Goal: Task Accomplishment & Management: Use online tool/utility

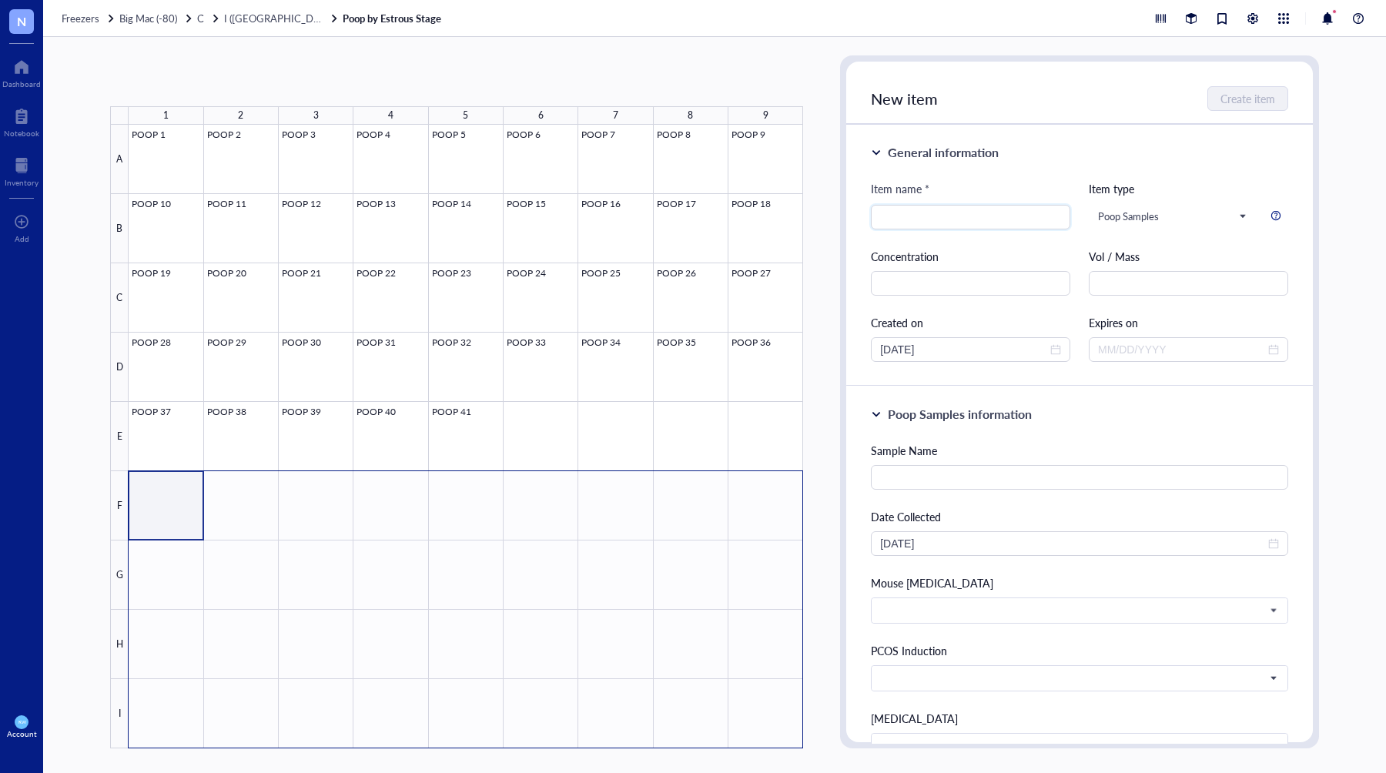
drag, startPoint x: 189, startPoint y: 492, endPoint x: 782, endPoint y: 690, distance: 624.3
click at [782, 690] on div at bounding box center [466, 437] width 675 height 624
click at [283, 82] on span "Import items" at bounding box center [266, 81] width 61 height 12
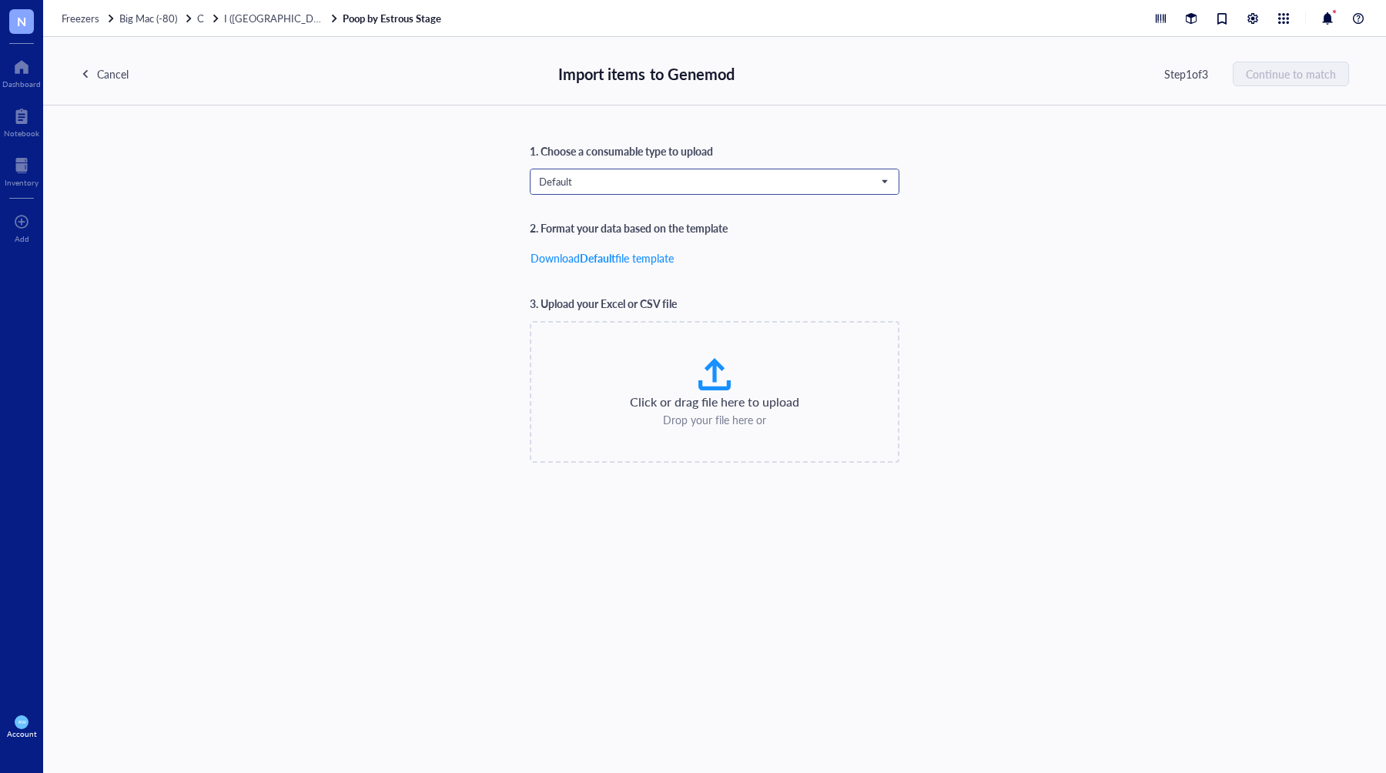
click at [690, 179] on span "Default" at bounding box center [713, 182] width 348 height 14
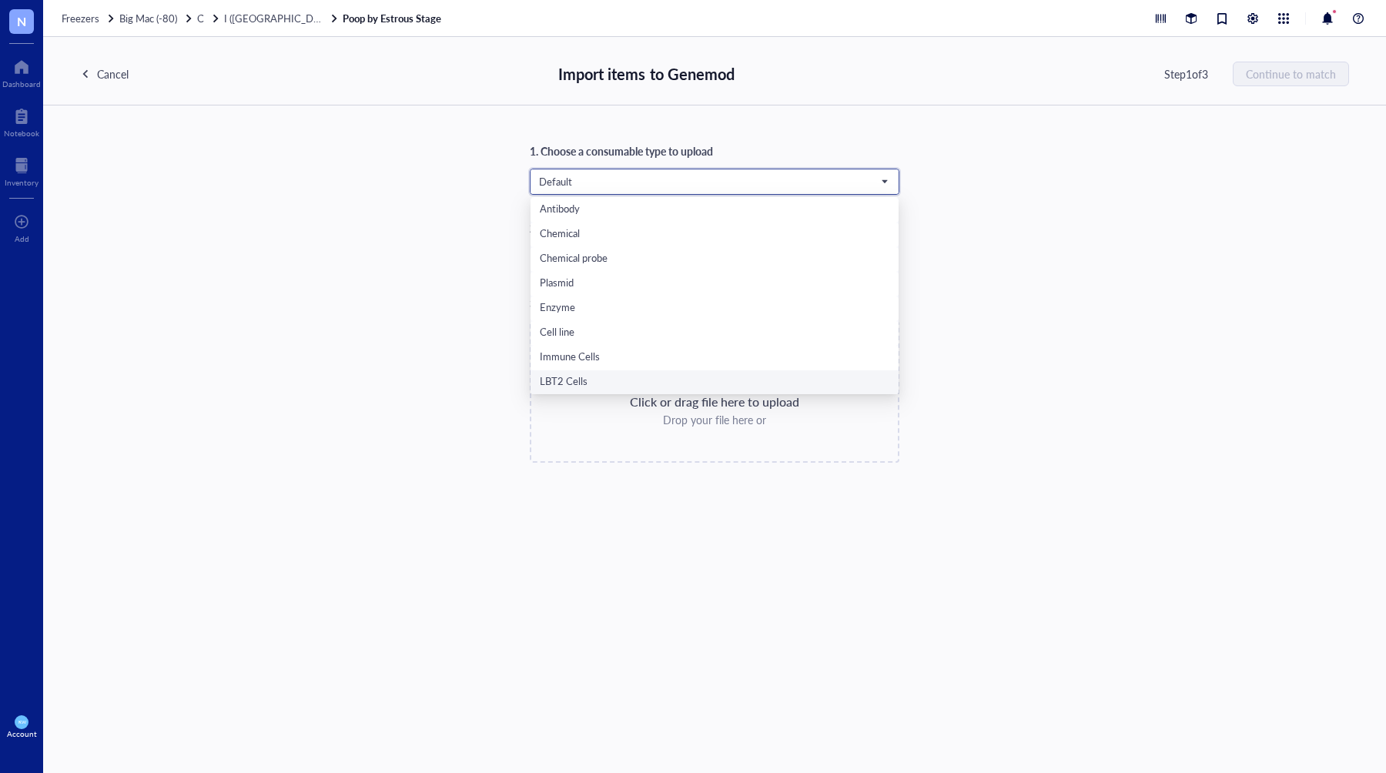
scroll to position [99, 0]
click at [617, 381] on div "Poop Samples" at bounding box center [715, 381] width 350 height 17
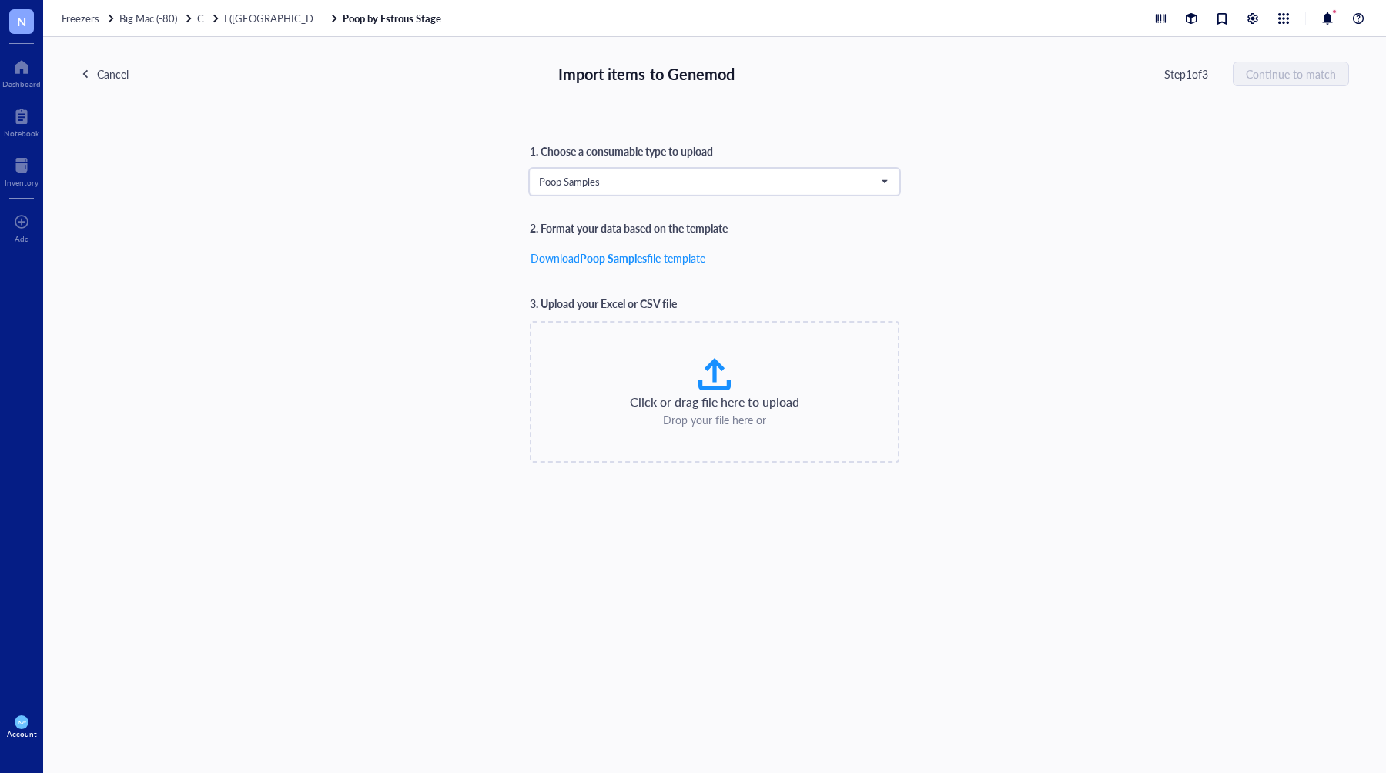
click at [1143, 316] on div "1. Choose a consumable type to upload Poop Samples Poop Samples Default Primer …" at bounding box center [714, 302] width 1269 height 320
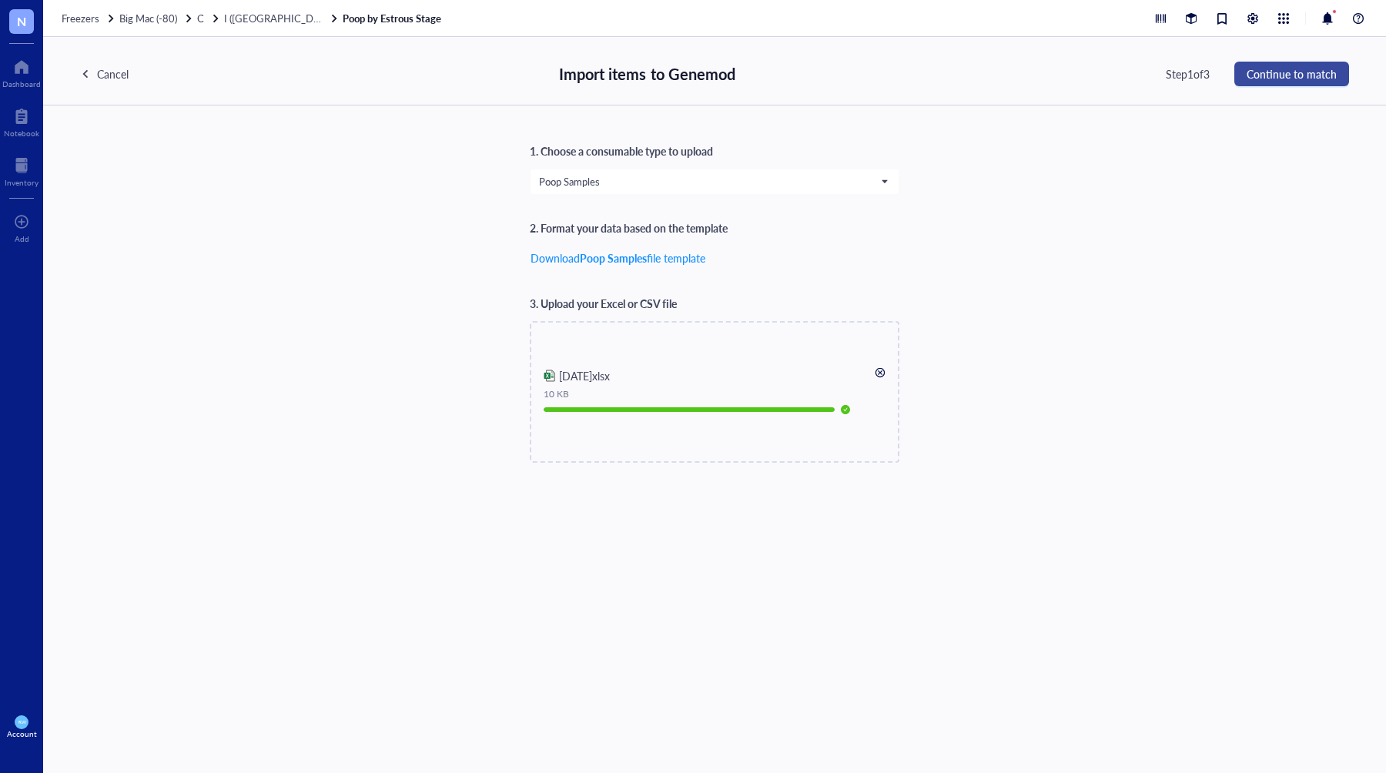
click at [1285, 79] on span "Continue to match" at bounding box center [1292, 74] width 90 height 12
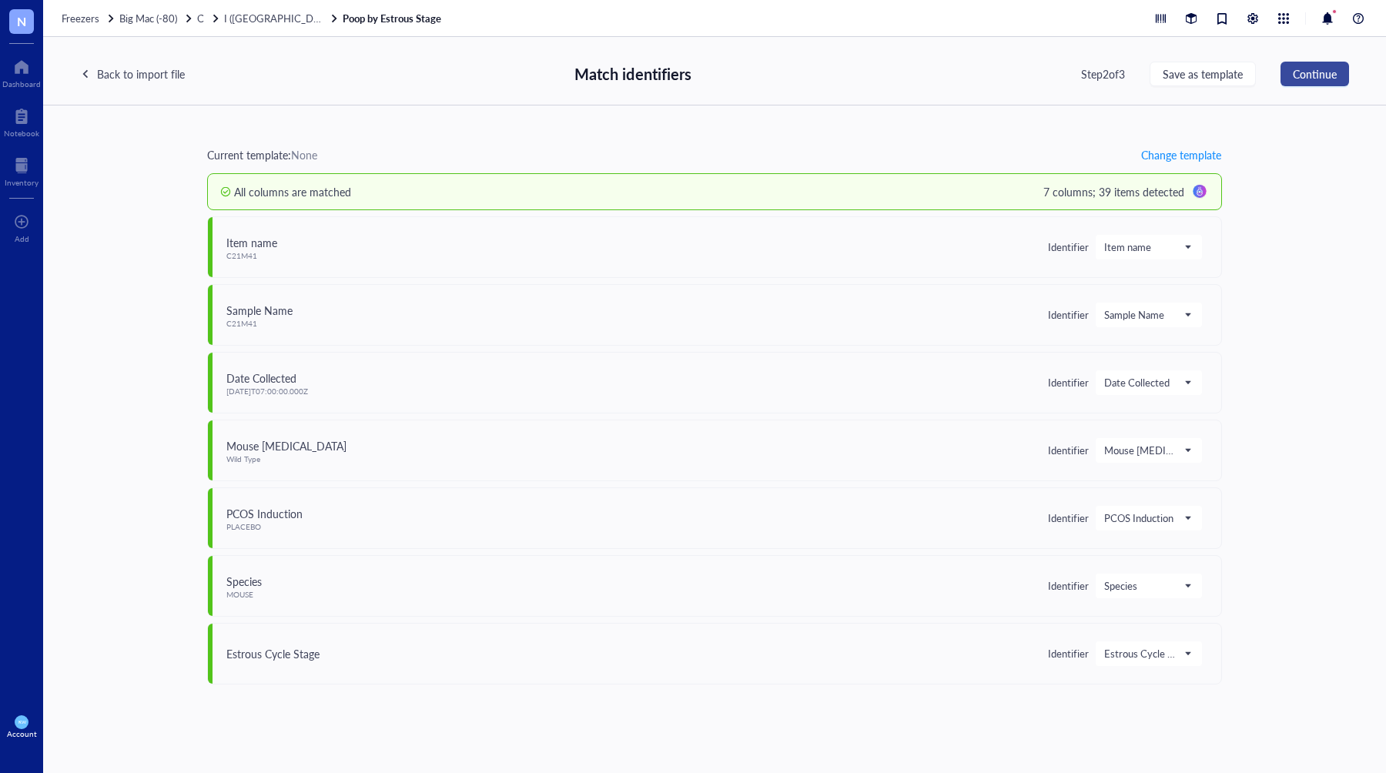
click at [1297, 75] on span "Continue" at bounding box center [1315, 74] width 44 height 12
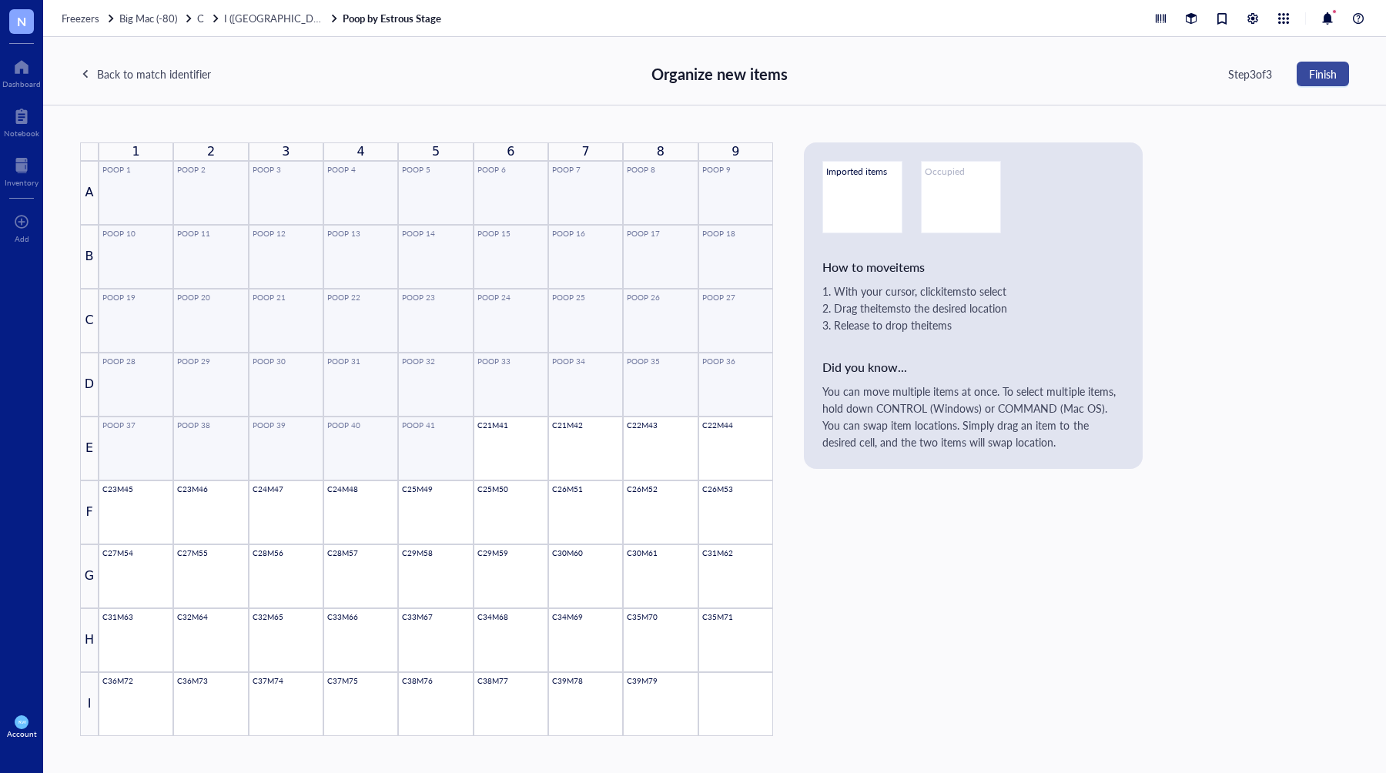
click at [1319, 78] on span "Finish" at bounding box center [1323, 74] width 28 height 12
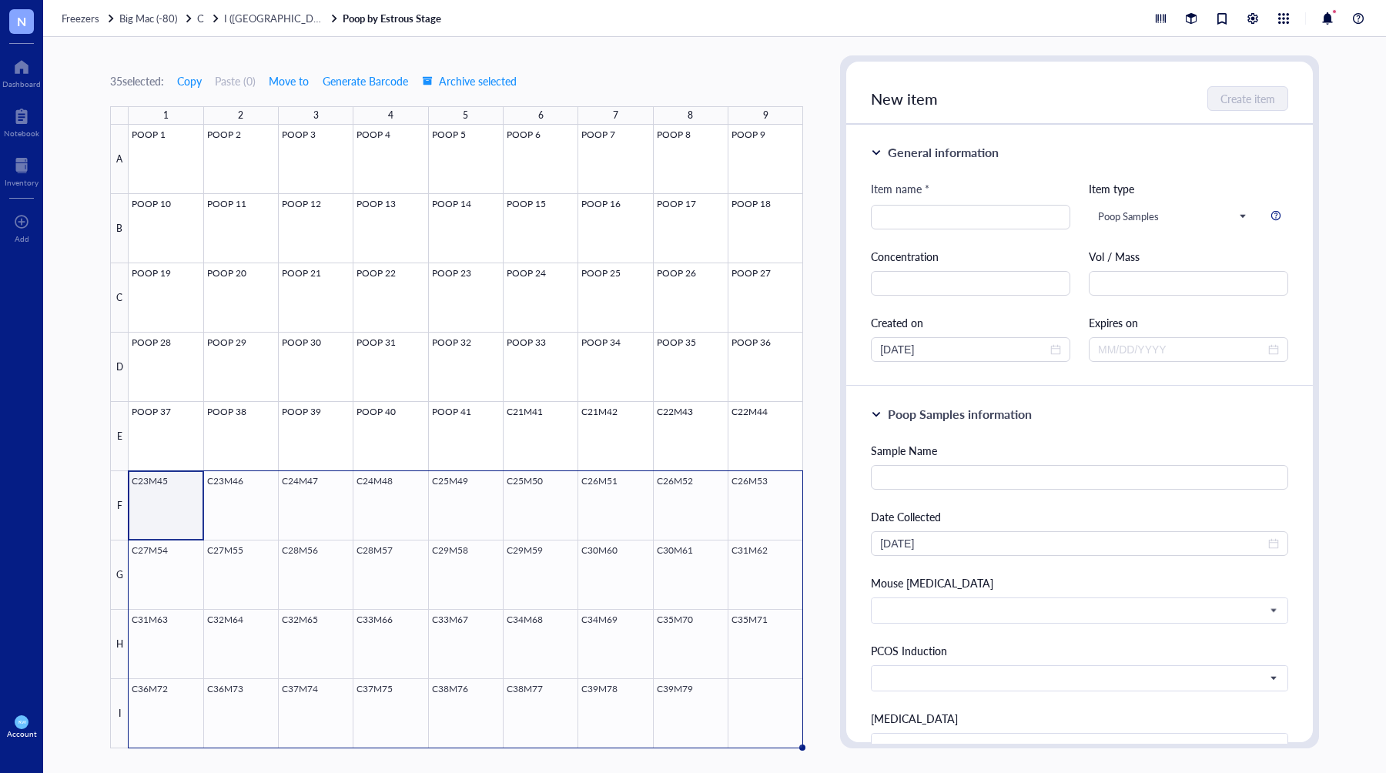
click at [706, 82] on div "35 selected: Copy Paste ( 0 ) Move to Generate Barcode Archive selected" at bounding box center [456, 81] width 693 height 14
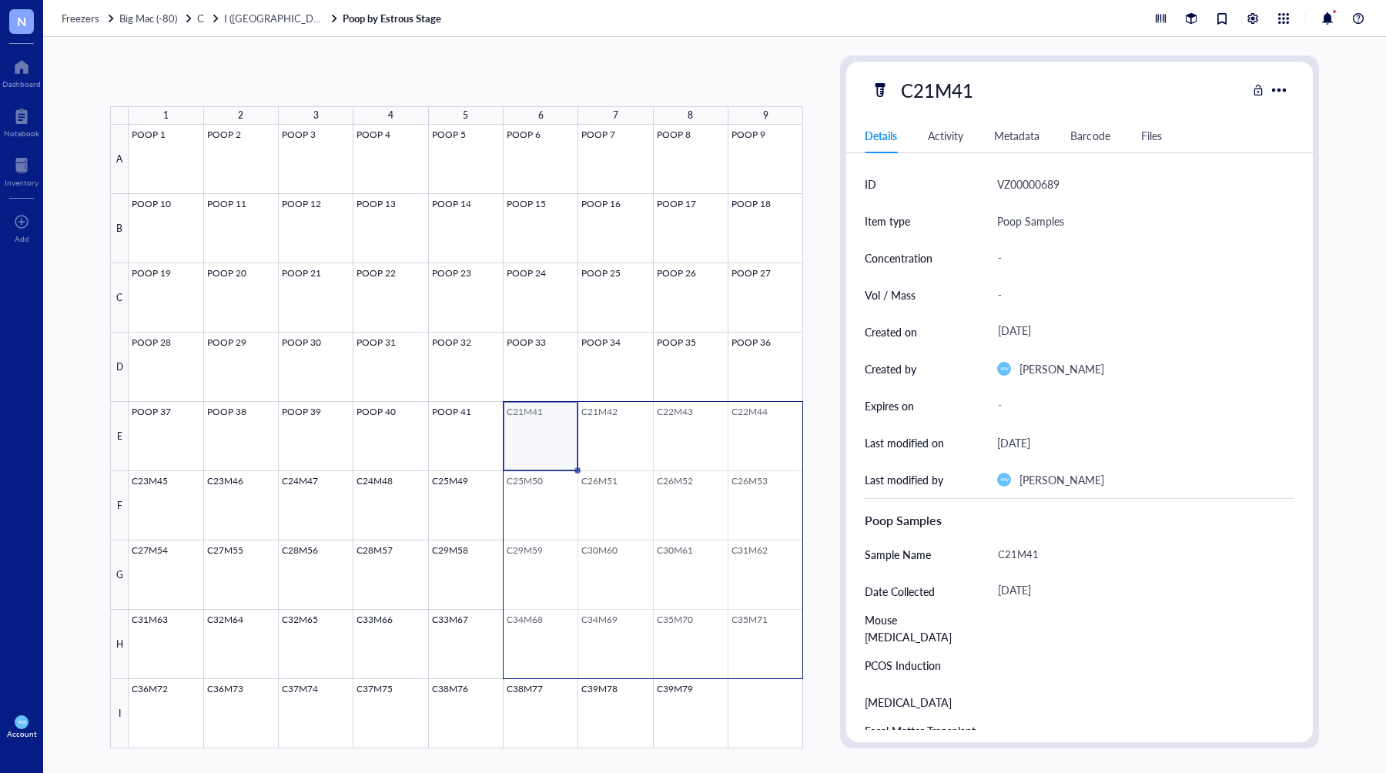
drag, startPoint x: 551, startPoint y: 419, endPoint x: 705, endPoint y: 623, distance: 256.1
click at [752, 651] on div at bounding box center [466, 437] width 675 height 624
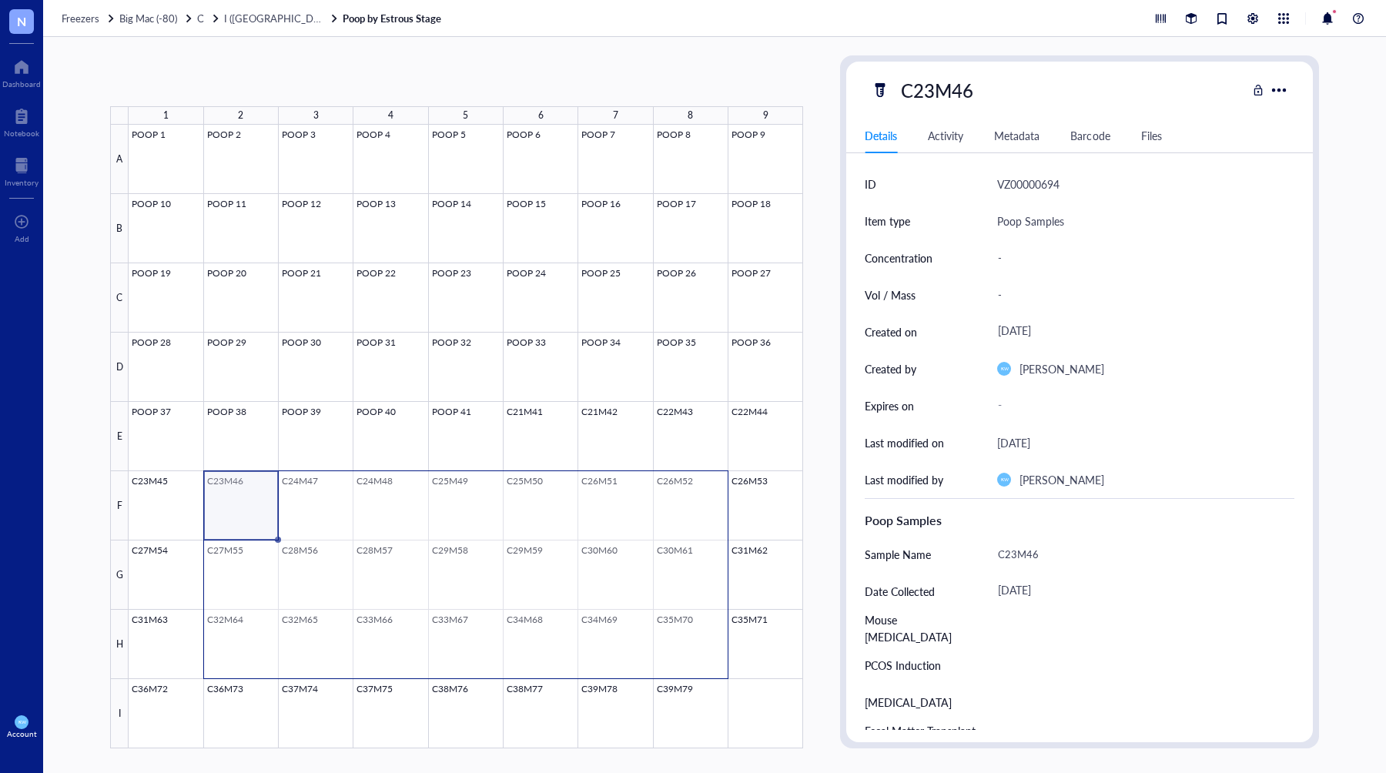
drag, startPoint x: 344, startPoint y: 529, endPoint x: 642, endPoint y: 610, distance: 308.8
click at [688, 627] on div at bounding box center [466, 437] width 675 height 624
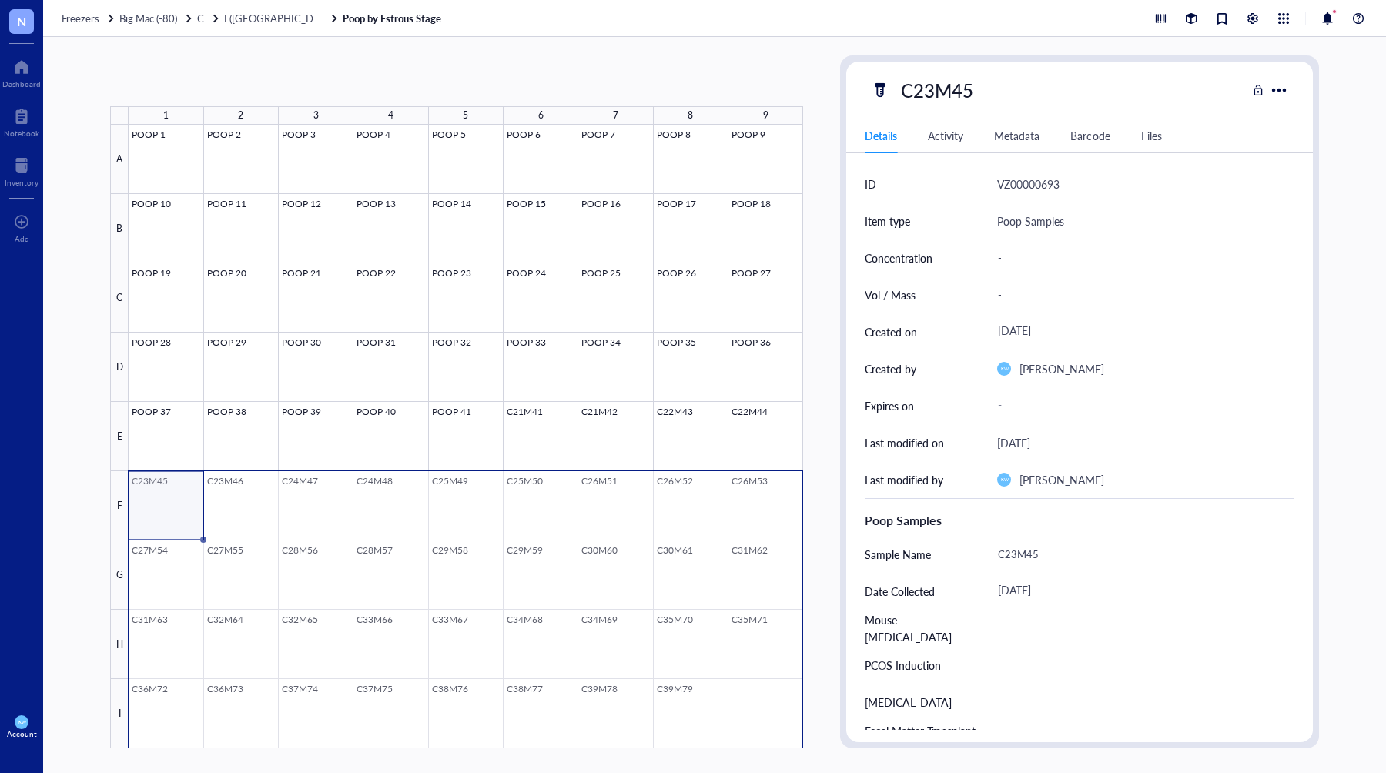
drag, startPoint x: 161, startPoint y: 479, endPoint x: 740, endPoint y: 696, distance: 618.4
click at [740, 696] on div at bounding box center [466, 437] width 675 height 624
click at [377, 77] on span "Generate Barcode" at bounding box center [365, 81] width 85 height 12
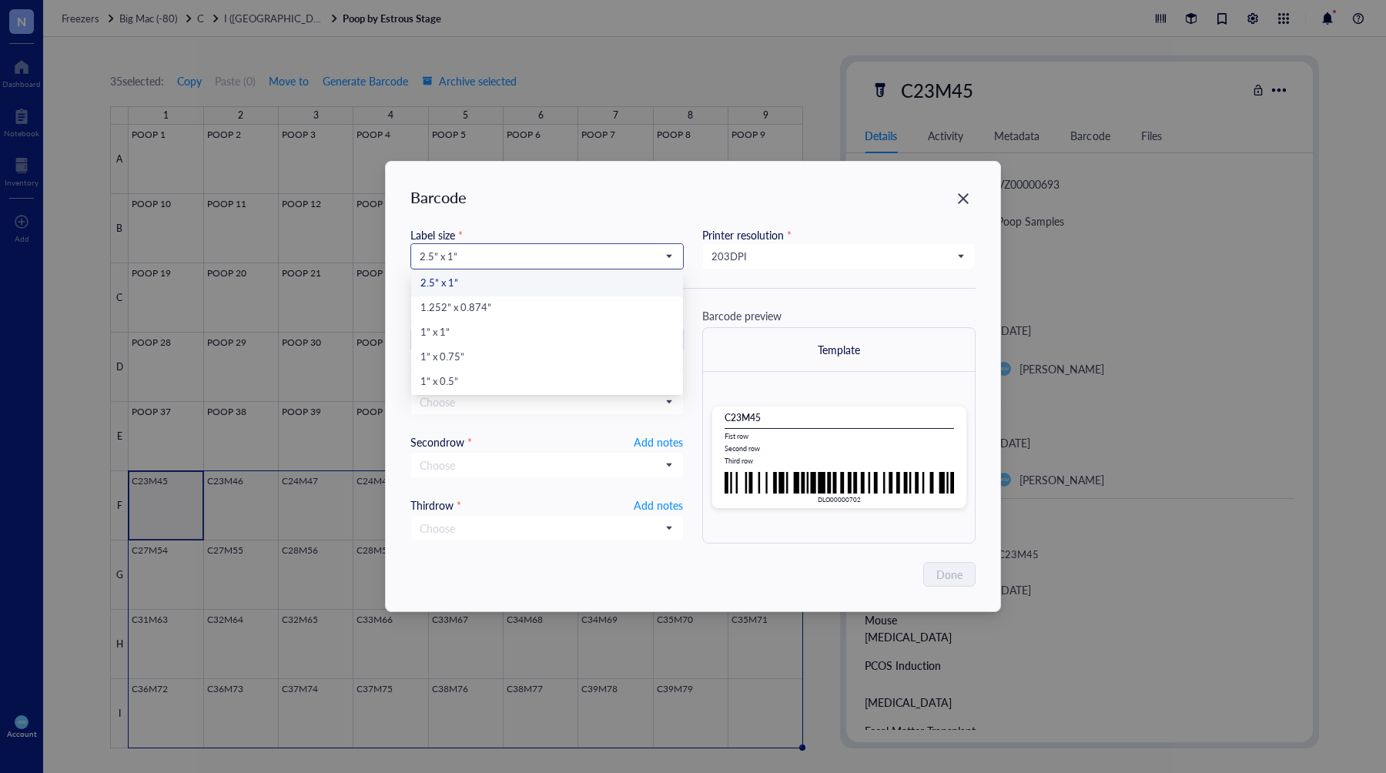
click at [485, 249] on span "2.5” x 1”" at bounding box center [546, 256] width 252 height 14
click at [453, 375] on div "1” x 0.5”" at bounding box center [546, 382] width 253 height 17
type input "DLO00000702"
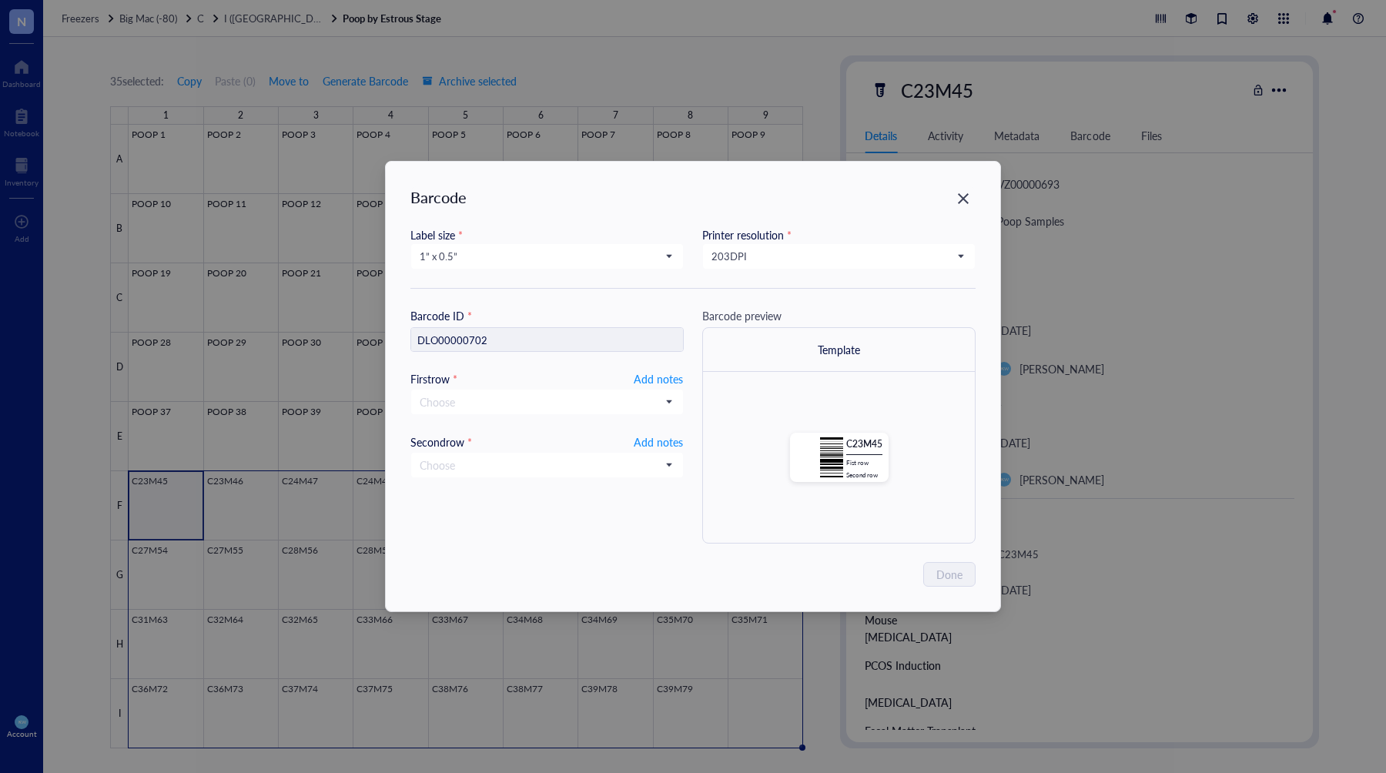
click at [576, 203] on div "Barcode" at bounding box center [692, 197] width 565 height 22
click at [738, 245] on input "search" at bounding box center [832, 256] width 241 height 23
click at [748, 305] on div "300 DPI" at bounding box center [838, 308] width 253 height 17
click at [651, 208] on div "Barcode Label size * 1” x 0.5” 2.5” x 1” 1.252” x 0.874” 1” x 1” 1” x 0.75” 1” …" at bounding box center [693, 387] width 614 height 450
click at [647, 378] on span "Add notes" at bounding box center [658, 379] width 49 height 18
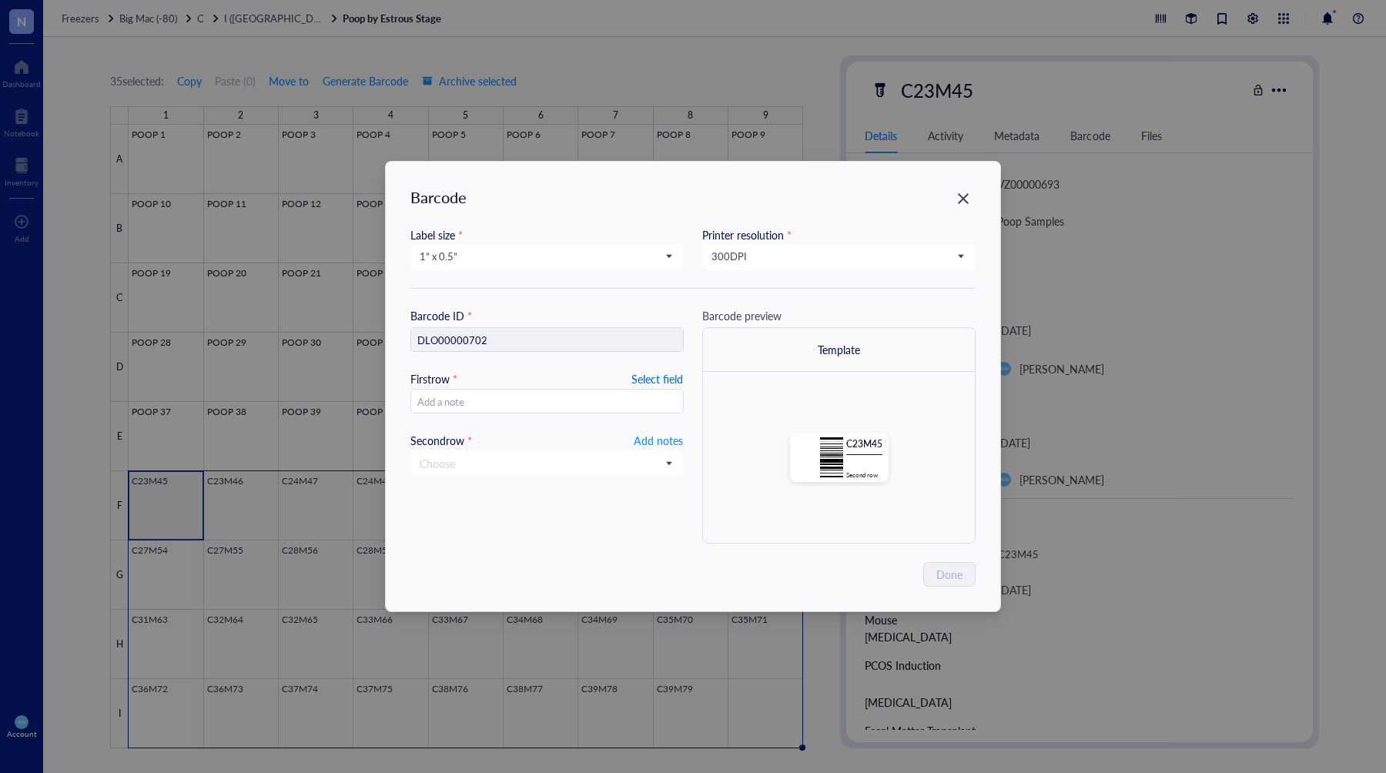
click at [668, 375] on span "Select field" at bounding box center [657, 379] width 52 height 18
click at [544, 405] on input "search" at bounding box center [540, 401] width 241 height 23
click at [652, 386] on span "Add notes" at bounding box center [658, 379] width 49 height 18
click at [560, 404] on input "text" at bounding box center [547, 402] width 272 height 25
type input "202"
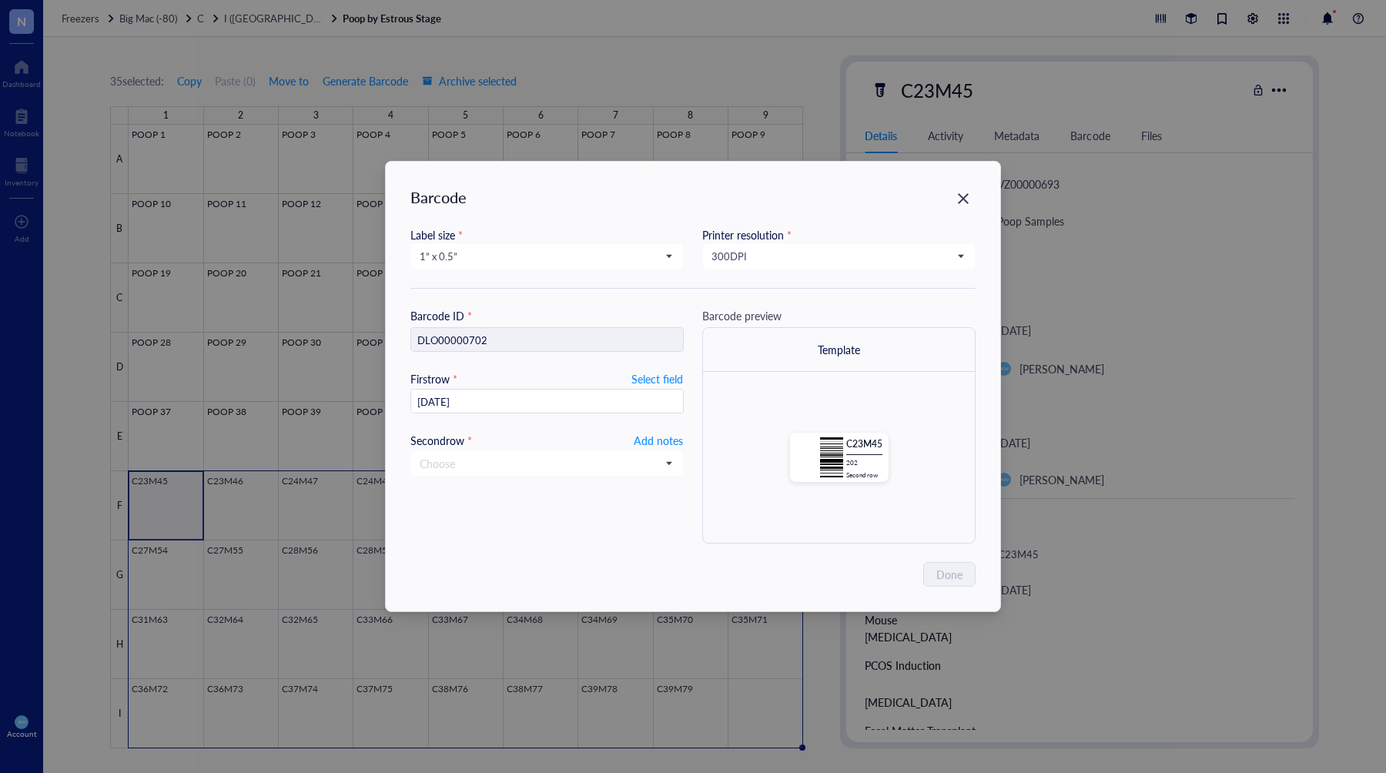
type input "[DATE]"
click at [645, 433] on span "Add notes" at bounding box center [658, 440] width 49 height 18
click at [950, 578] on span "Done" at bounding box center [950, 574] width 26 height 17
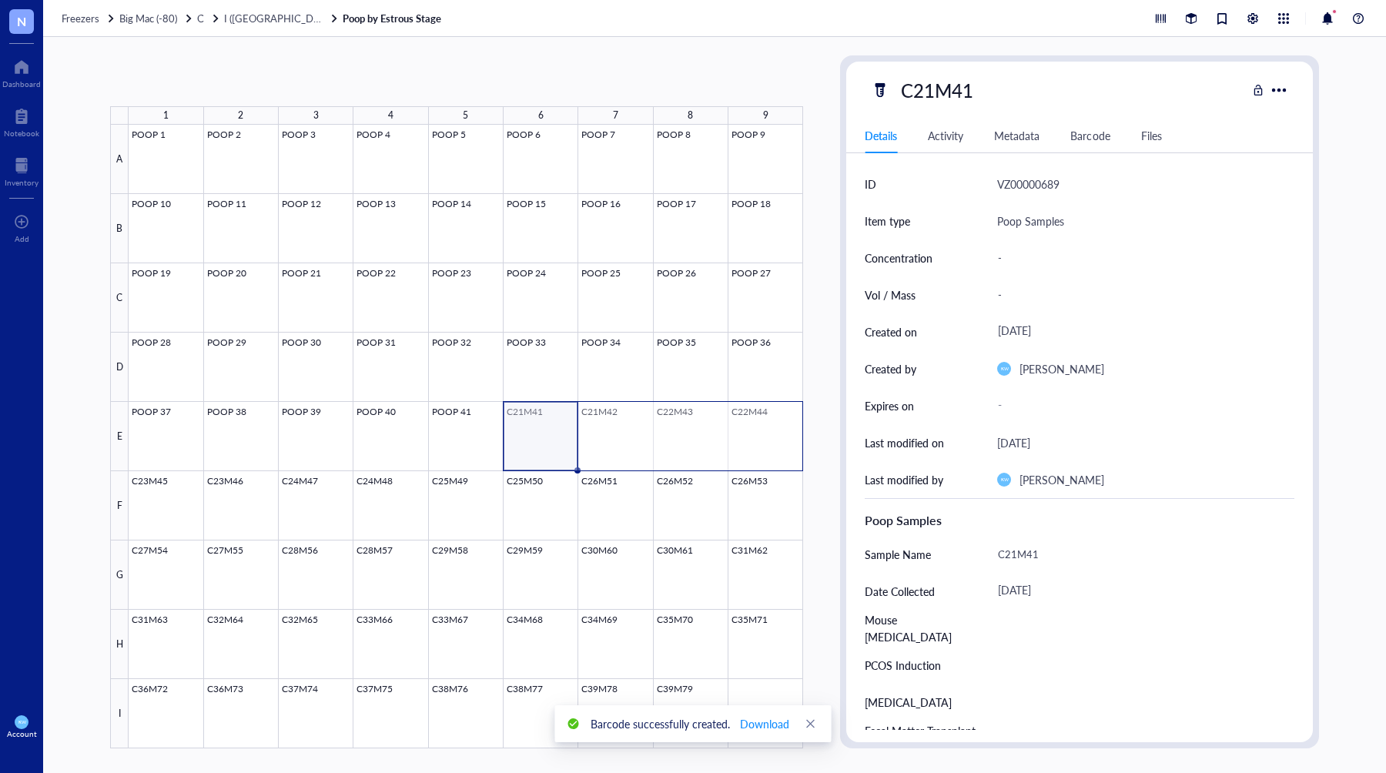
drag, startPoint x: 535, startPoint y: 433, endPoint x: 750, endPoint y: 435, distance: 214.9
click at [749, 435] on div at bounding box center [466, 437] width 675 height 624
click at [364, 62] on div "4 selected: Copy Paste ( 0 ) Move to Generate Barcode Archive selected 1 2 3 4 …" at bounding box center [456, 401] width 693 height 693
click at [362, 65] on div "4 selected: Copy Paste ( 0 ) Move to Generate Barcode Archive selected 1 2 3 4 …" at bounding box center [456, 401] width 693 height 693
click at [360, 75] on span "Generate Barcode" at bounding box center [358, 81] width 85 height 12
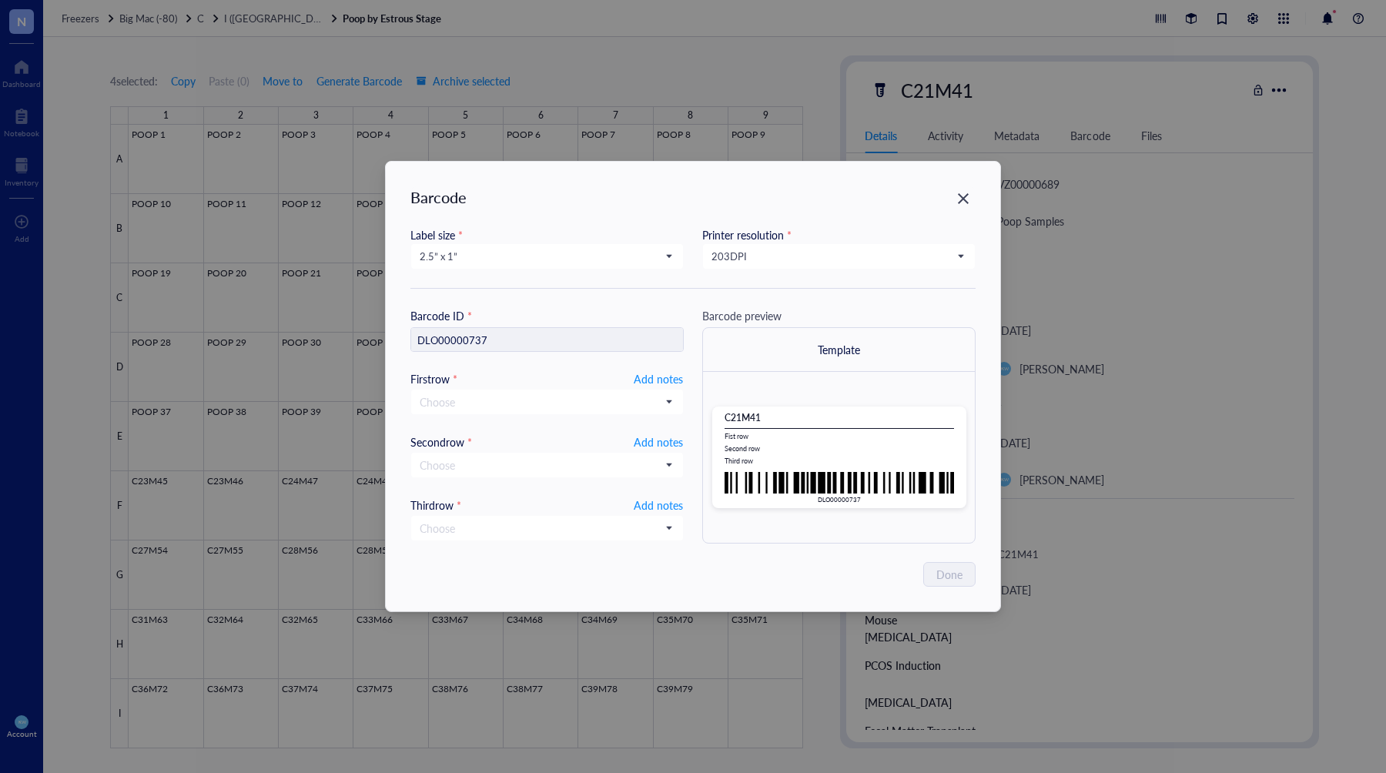
click at [959, 183] on div "Barcode Label size * 2.5” x 1” Printer resolution * 203 DPI Barcode ID * DLO000…" at bounding box center [693, 387] width 614 height 450
click at [959, 197] on icon "Close" at bounding box center [963, 199] width 15 height 15
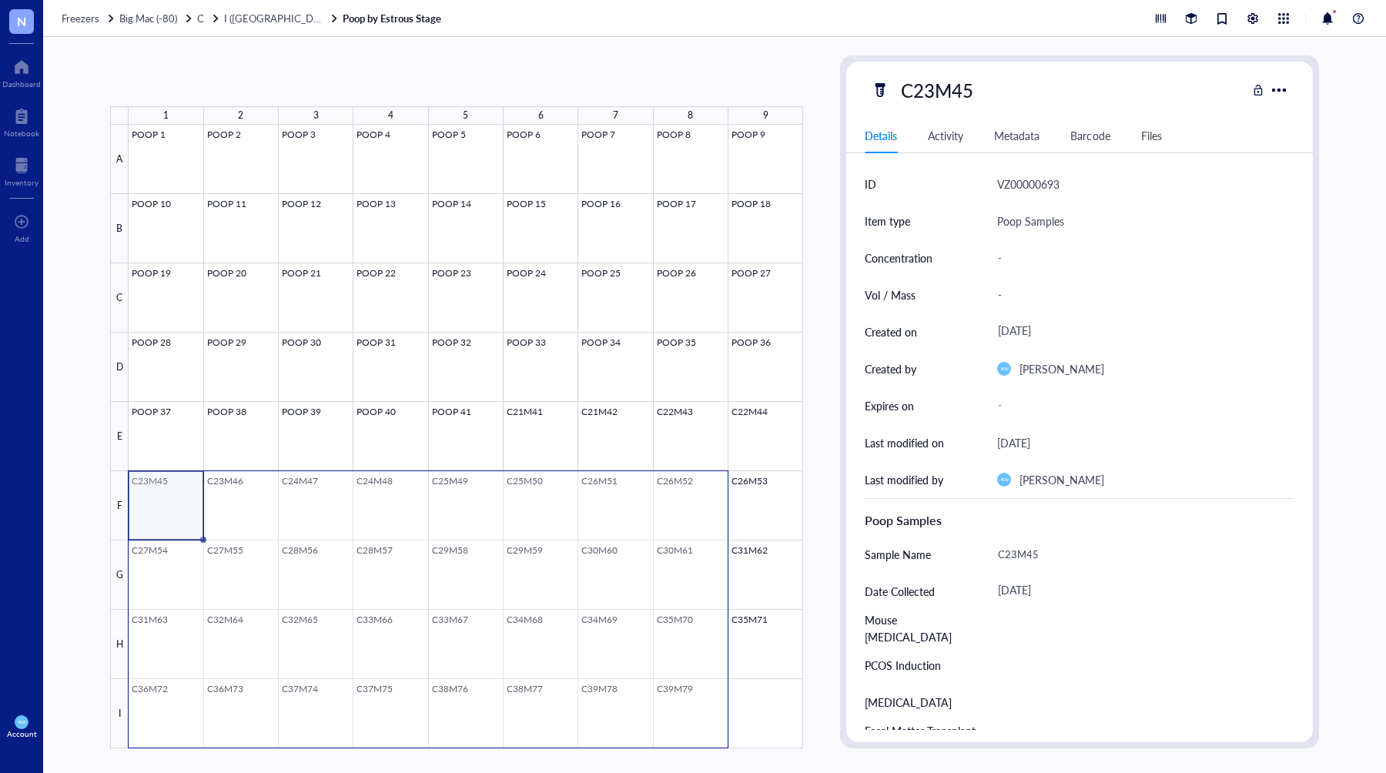
drag, startPoint x: 257, startPoint y: 552, endPoint x: 718, endPoint y: 702, distance: 484.3
click at [718, 702] on div at bounding box center [466, 437] width 675 height 624
drag, startPoint x: 323, startPoint y: 502, endPoint x: 777, endPoint y: 702, distance: 495.8
click at [777, 702] on div at bounding box center [466, 437] width 675 height 624
click at [365, 67] on div "35 selected: Copy Paste ( 0 ) Move to Generate Barcode Archive selected 1 2 3 4…" at bounding box center [456, 401] width 693 height 693
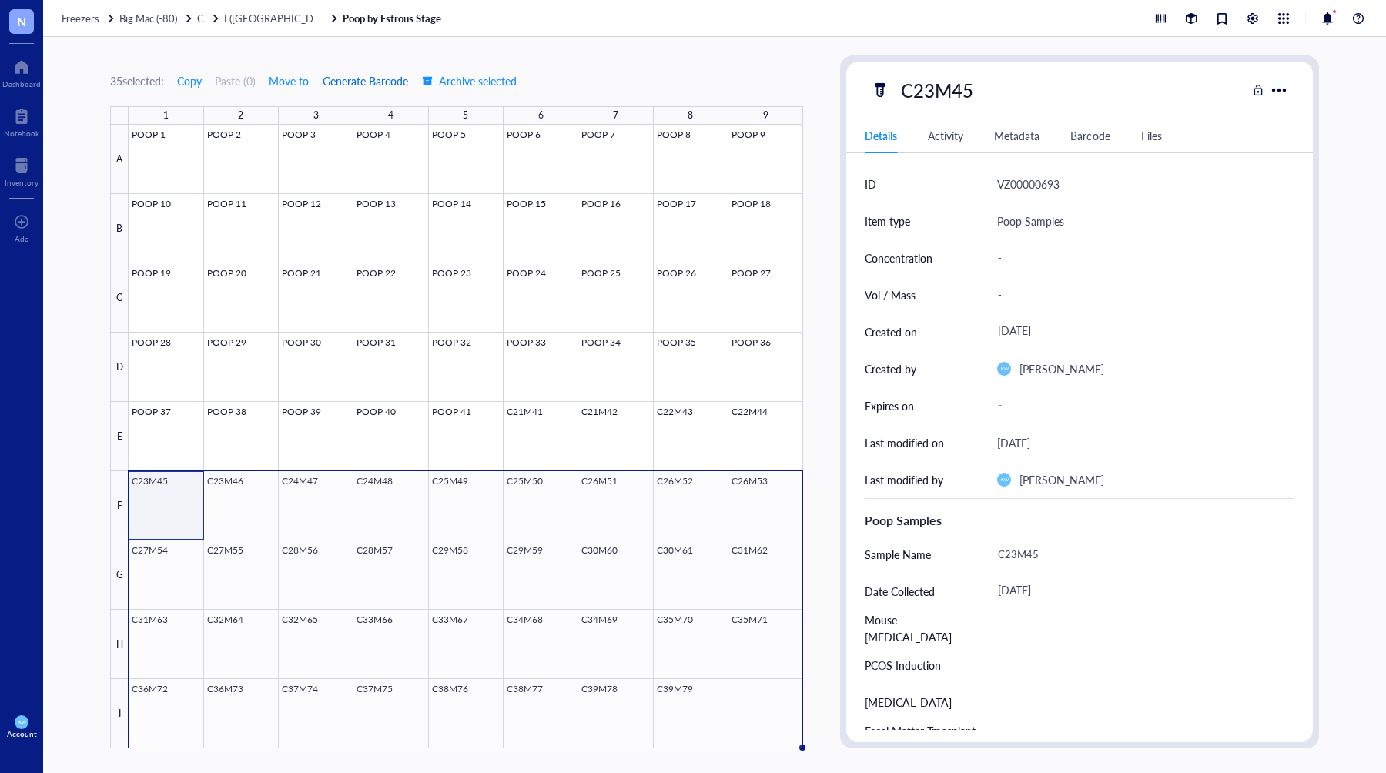
click at [363, 80] on span "Generate Barcode" at bounding box center [365, 81] width 85 height 12
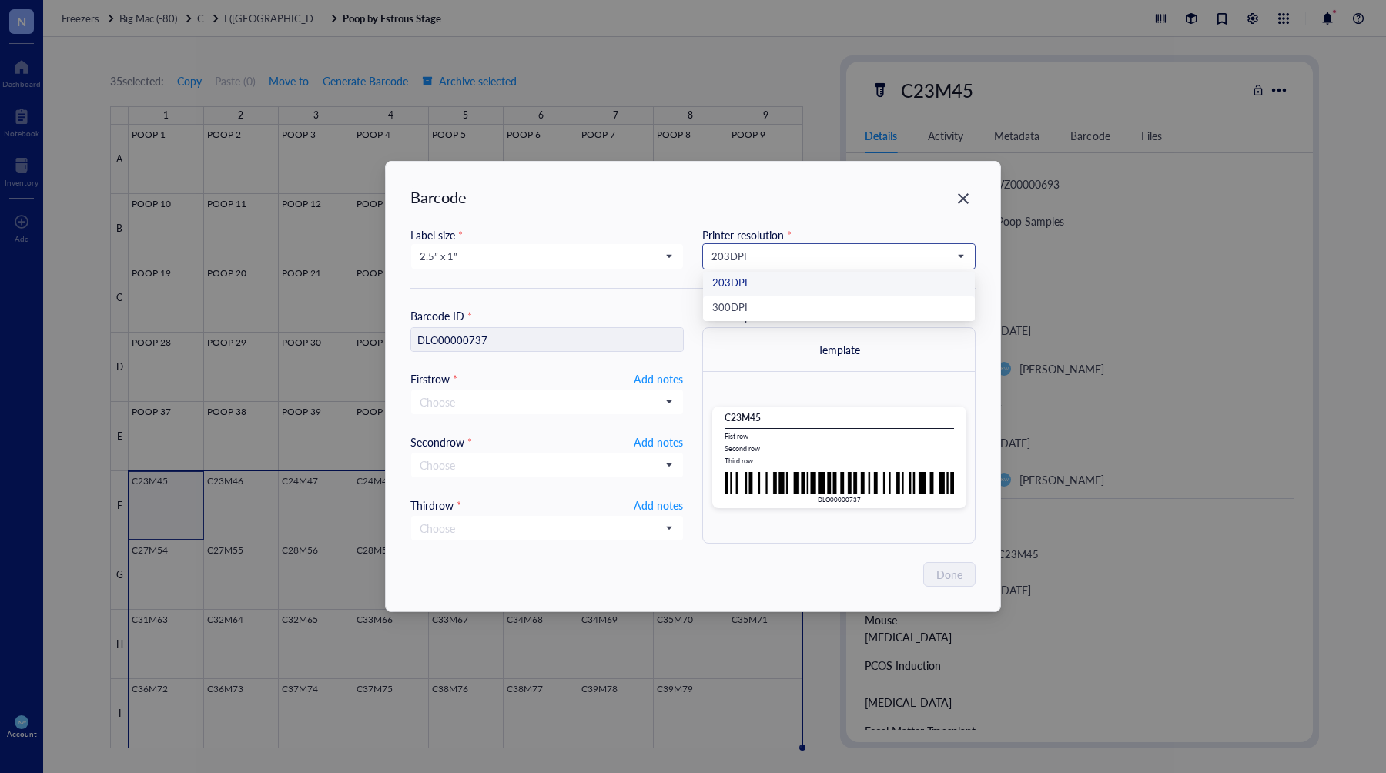
drag, startPoint x: 822, startPoint y: 249, endPoint x: 823, endPoint y: 261, distance: 12.4
click at [822, 249] on span "203 DPI" at bounding box center [838, 256] width 252 height 14
drag, startPoint x: 802, startPoint y: 310, endPoint x: 761, endPoint y: 305, distance: 41.1
click at [801, 310] on div "300 DPI" at bounding box center [838, 308] width 253 height 17
click at [662, 256] on span "2.5” x 1”" at bounding box center [546, 256] width 252 height 14
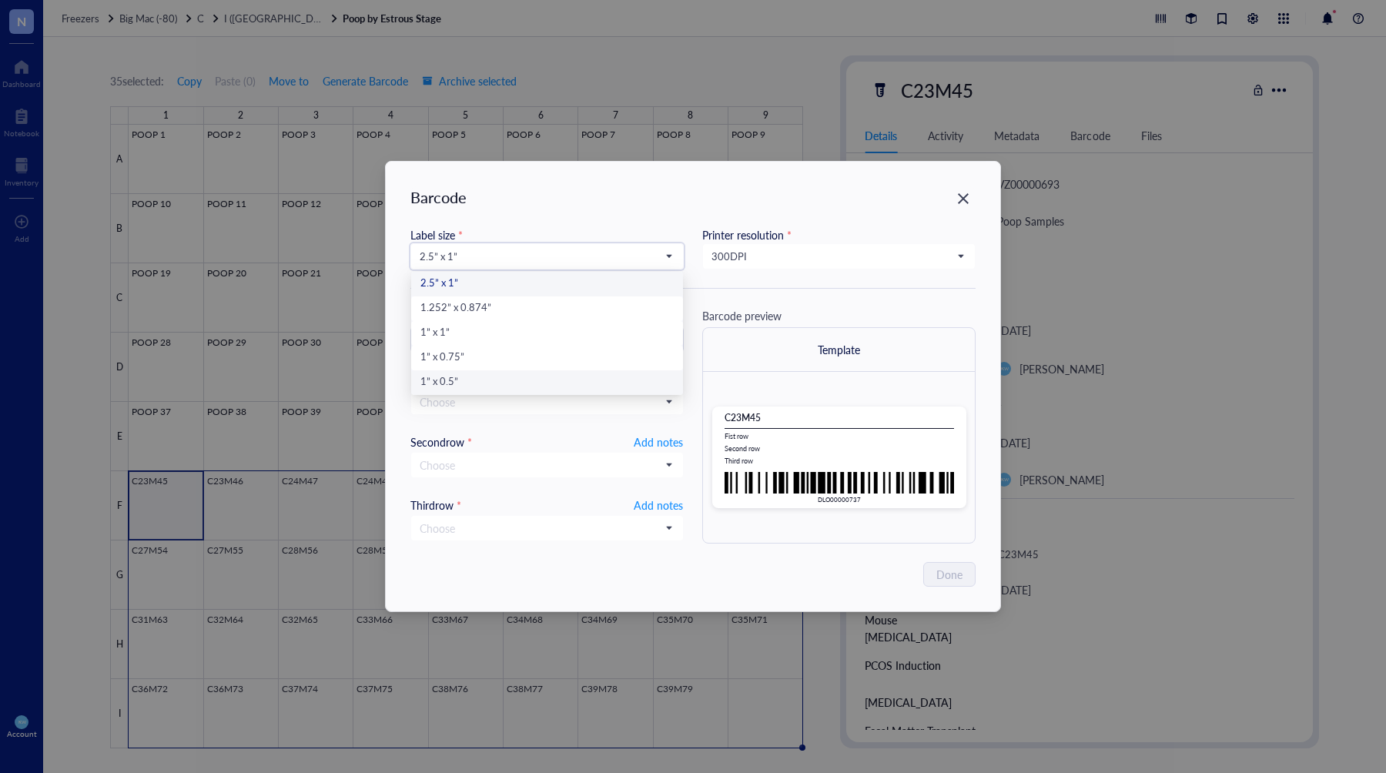
click at [511, 380] on div "1” x 0.5”" at bounding box center [546, 382] width 253 height 17
type input "DLO00000737"
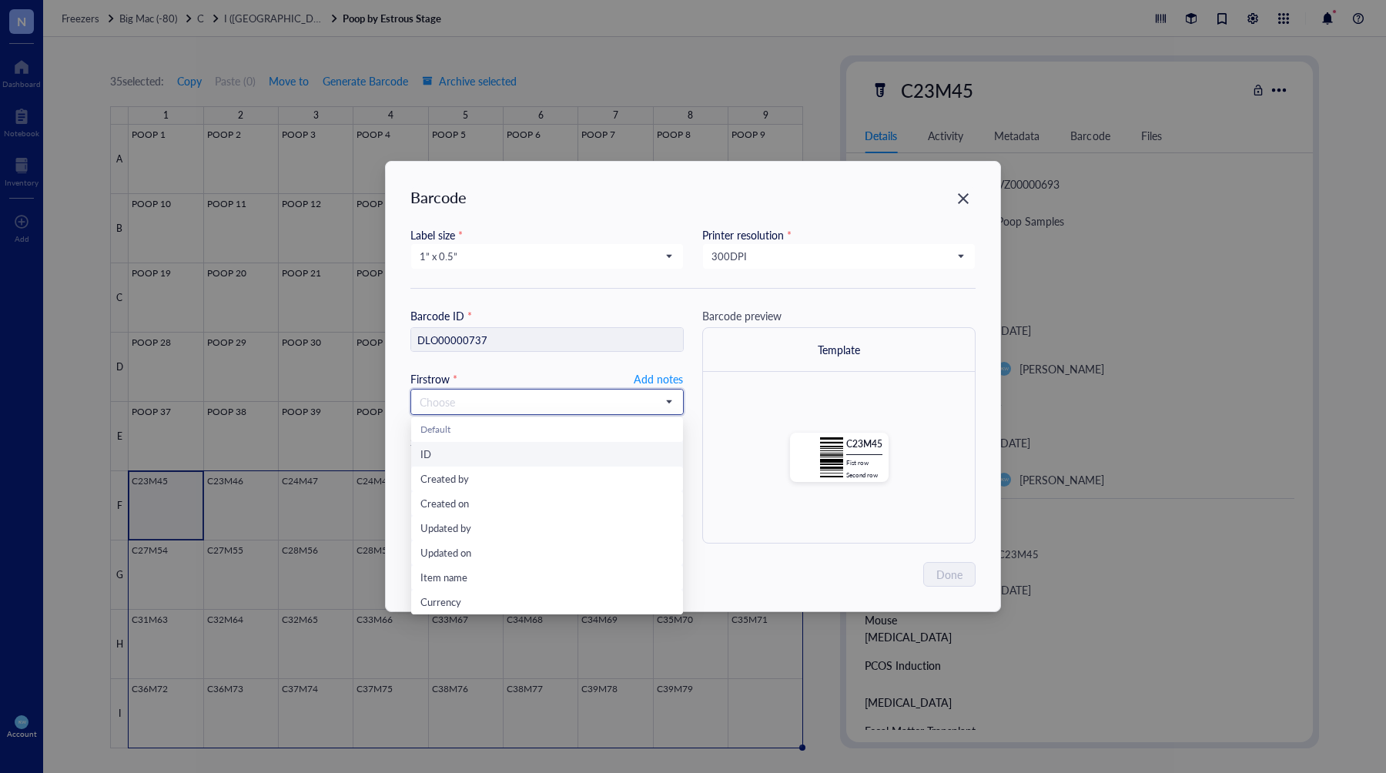
click at [501, 402] on input "search" at bounding box center [540, 401] width 241 height 23
click at [506, 397] on input "search" at bounding box center [540, 401] width 241 height 23
click at [503, 399] on input "search" at bounding box center [540, 401] width 241 height 23
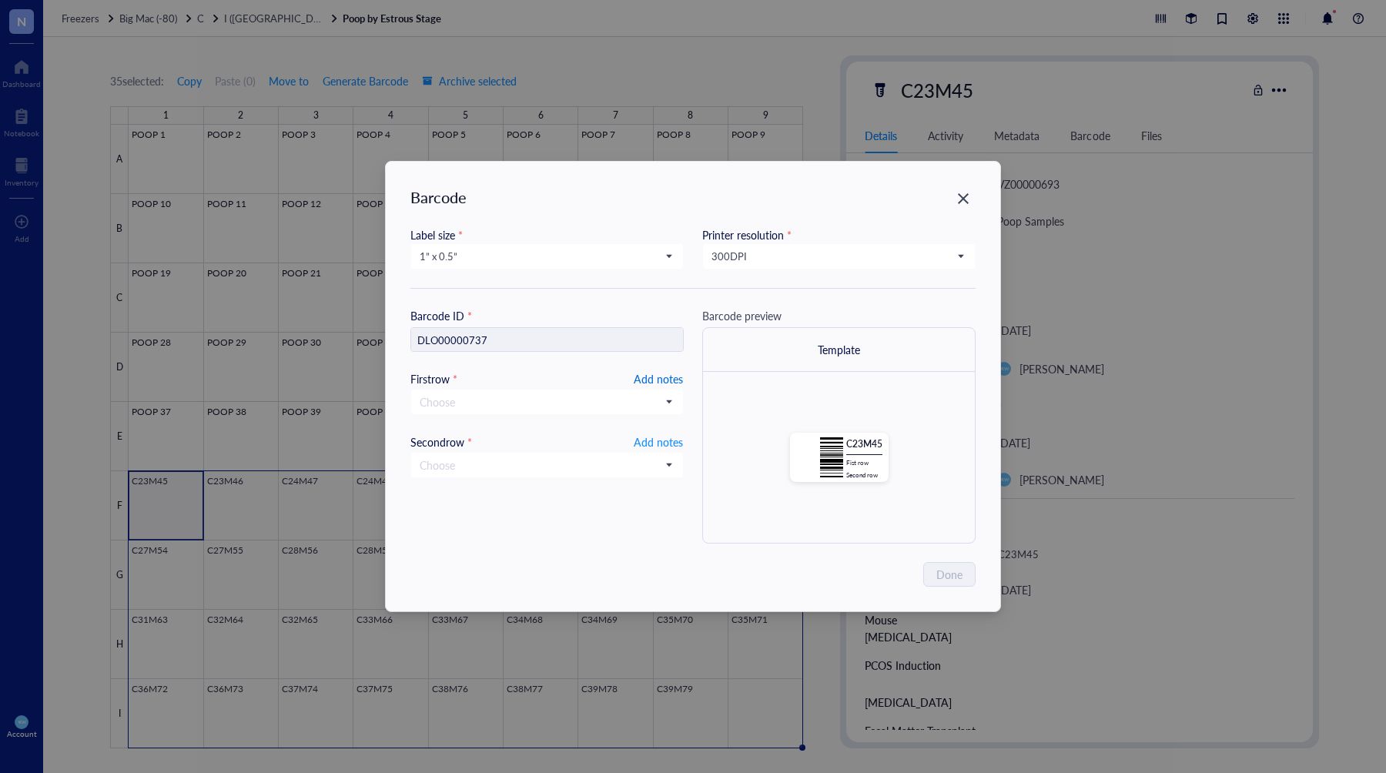
click at [645, 379] on span "Add notes" at bounding box center [658, 379] width 49 height 18
click at [619, 395] on input "text" at bounding box center [547, 402] width 272 height 25
click at [618, 395] on input "text" at bounding box center [547, 402] width 272 height 25
type input "10.14.202"
type input "[DATE]"
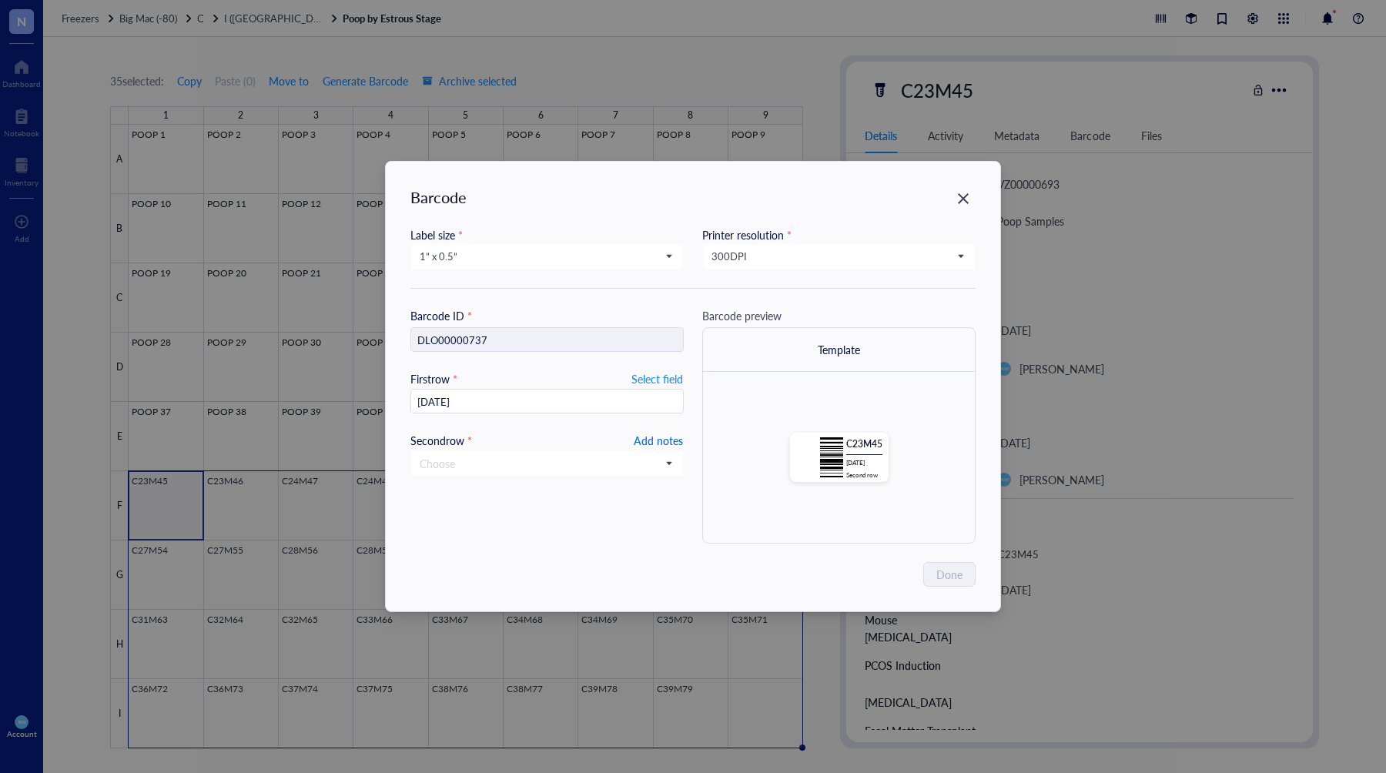
click at [673, 435] on span "Add notes" at bounding box center [658, 440] width 49 height 18
click at [949, 566] on span "Done" at bounding box center [950, 574] width 26 height 17
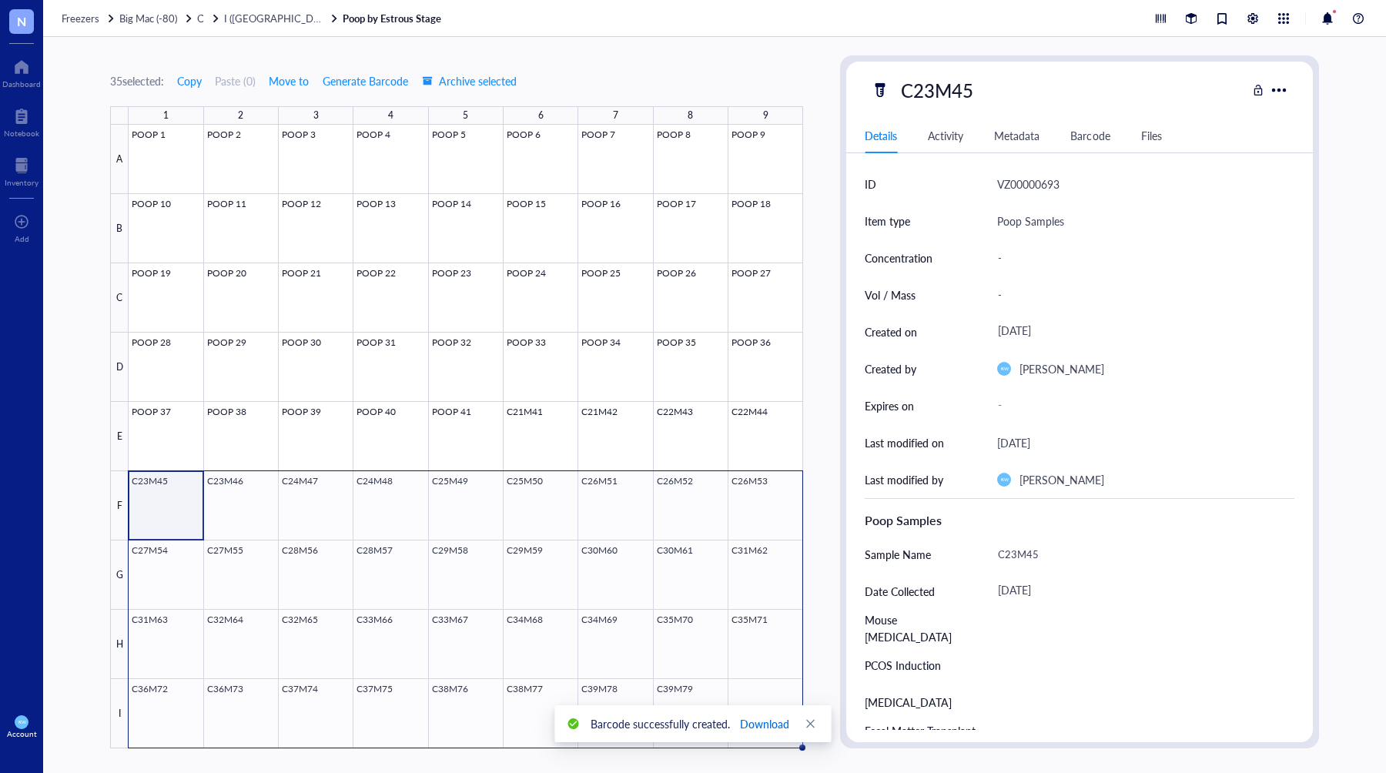
click at [754, 722] on span "Download" at bounding box center [764, 723] width 49 height 17
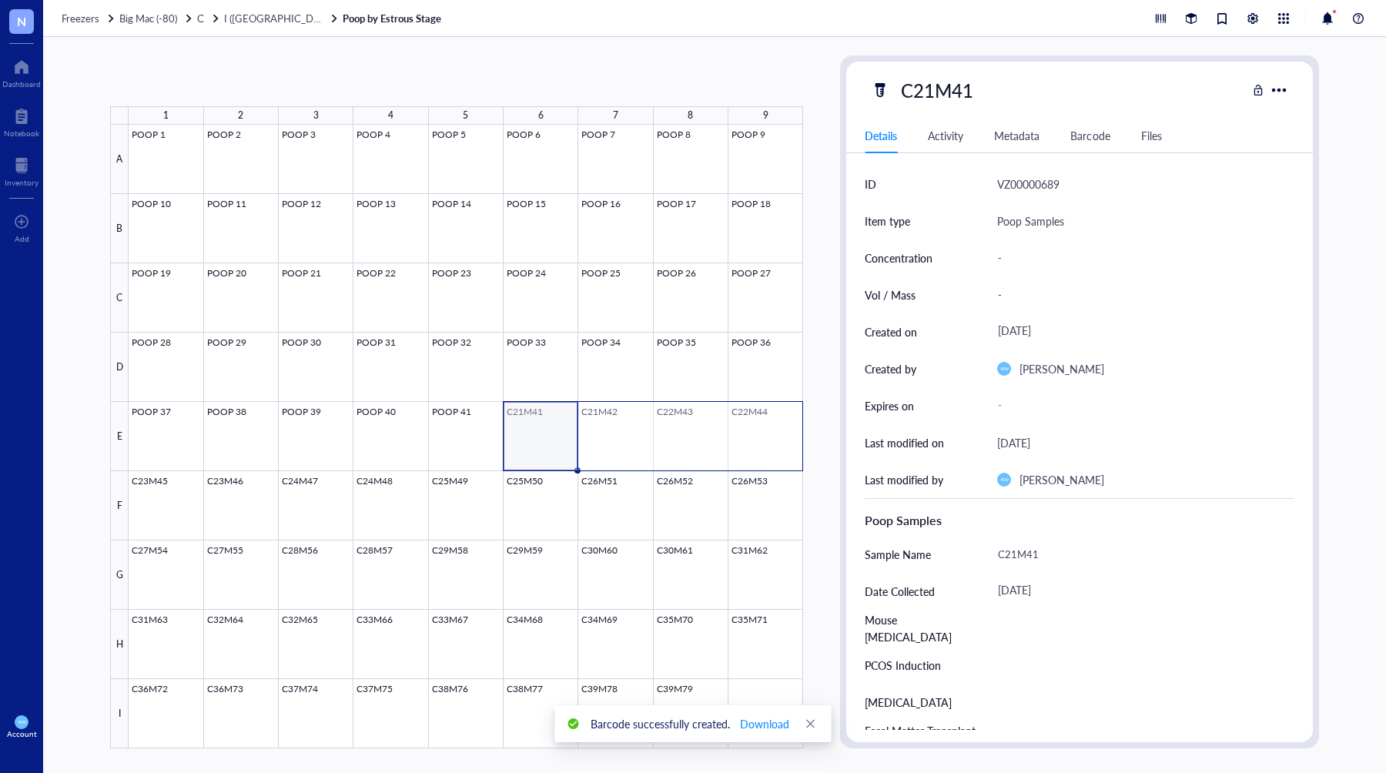
drag, startPoint x: 531, startPoint y: 436, endPoint x: 762, endPoint y: 451, distance: 232.3
click at [762, 451] on div at bounding box center [466, 437] width 675 height 624
click at [351, 75] on span "Generate Barcode" at bounding box center [358, 81] width 85 height 12
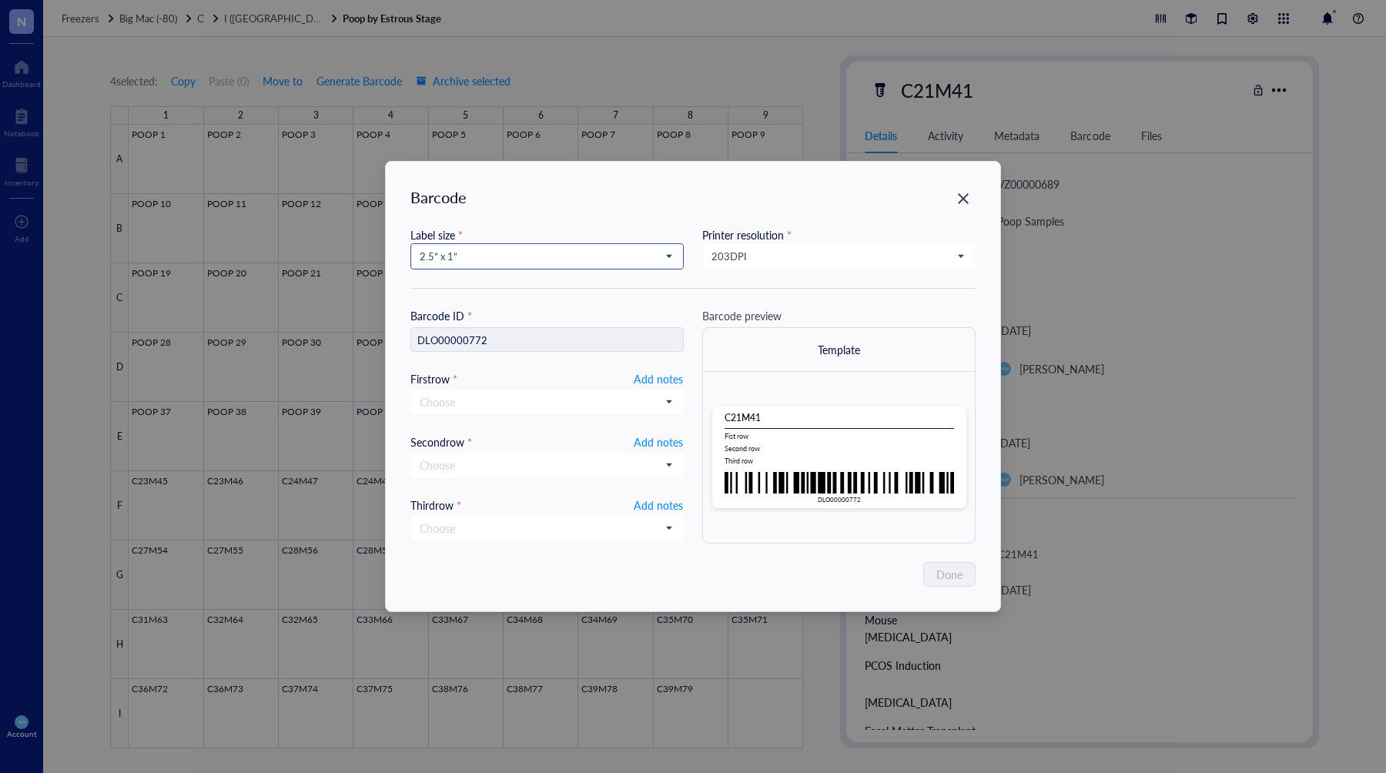
click at [591, 260] on span "2.5” x 1”" at bounding box center [546, 256] width 252 height 14
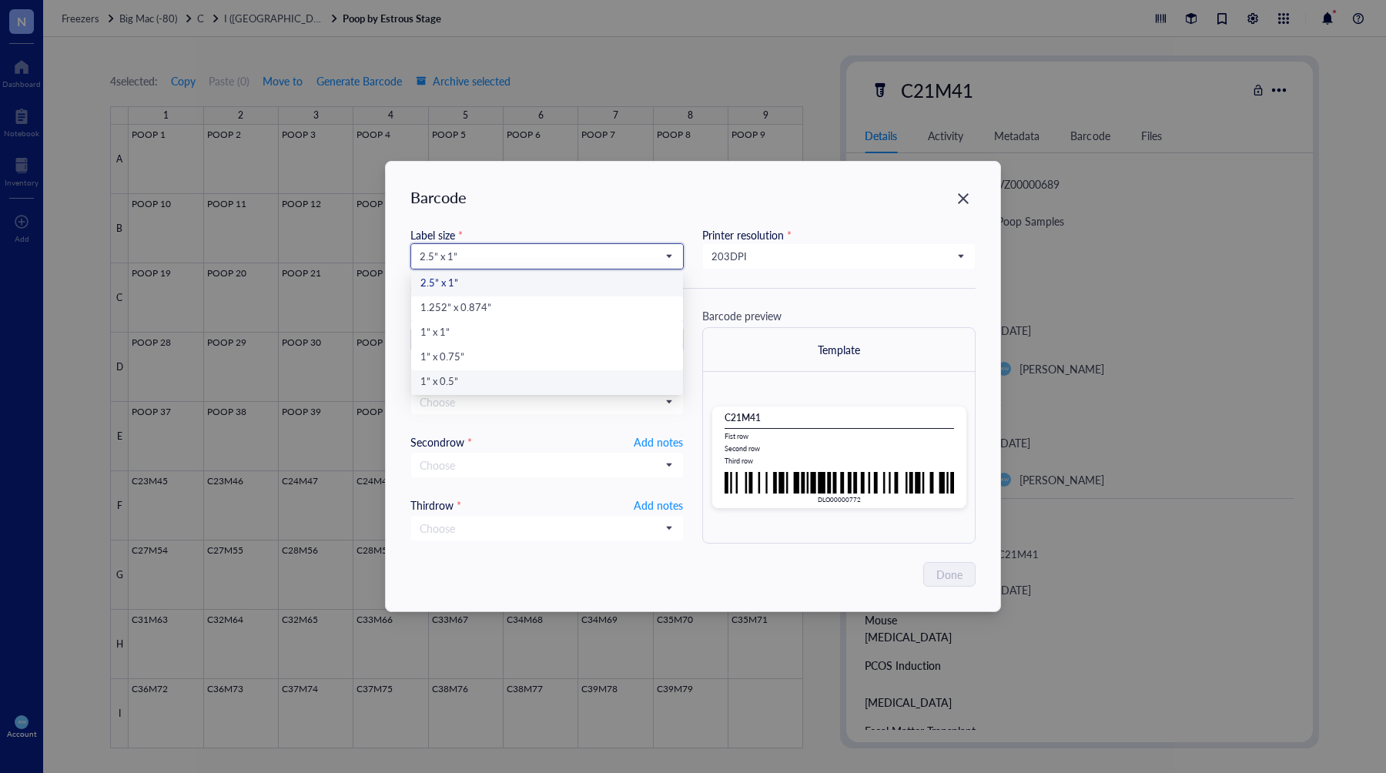
click at [464, 377] on div "1” x 0.5”" at bounding box center [546, 382] width 253 height 17
type input "DLO00000772"
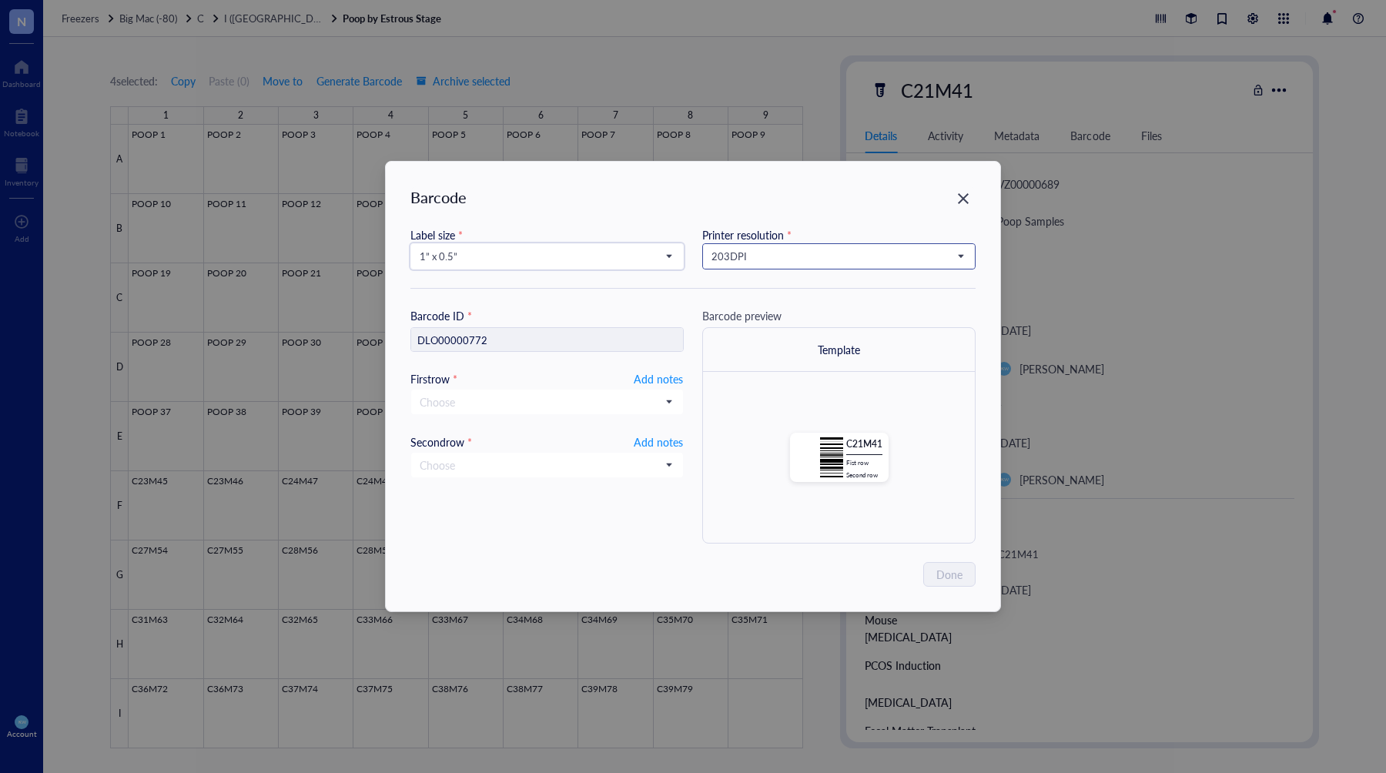
click at [747, 258] on span "203 DPI" at bounding box center [838, 256] width 252 height 14
click at [759, 313] on div "300 DPI" at bounding box center [838, 308] width 253 height 17
click at [664, 381] on span "Add notes" at bounding box center [658, 379] width 49 height 18
click at [652, 440] on span "Add notes" at bounding box center [658, 440] width 49 height 18
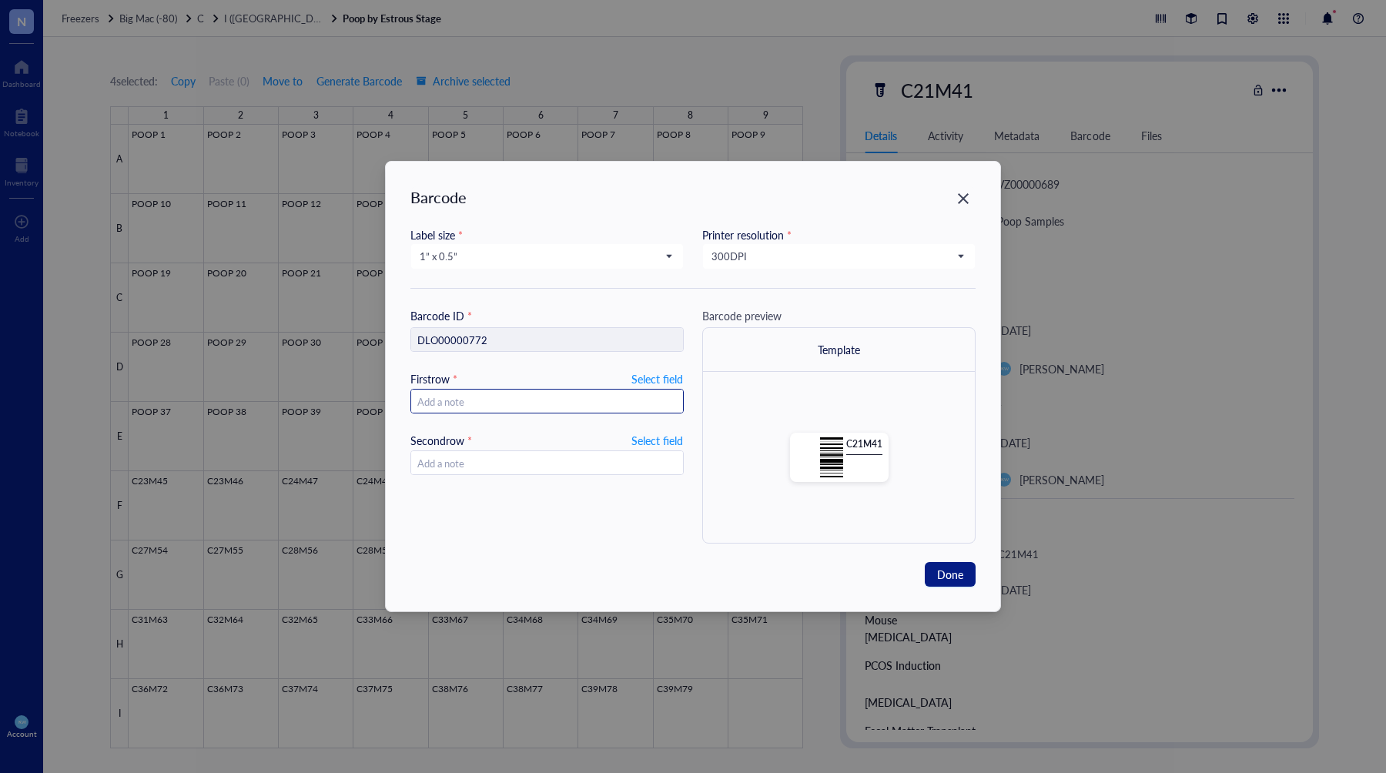
click at [629, 405] on input "text" at bounding box center [547, 402] width 272 height 25
type input "101"
type input "10."
type input "10.14"
type input "[DATE]"
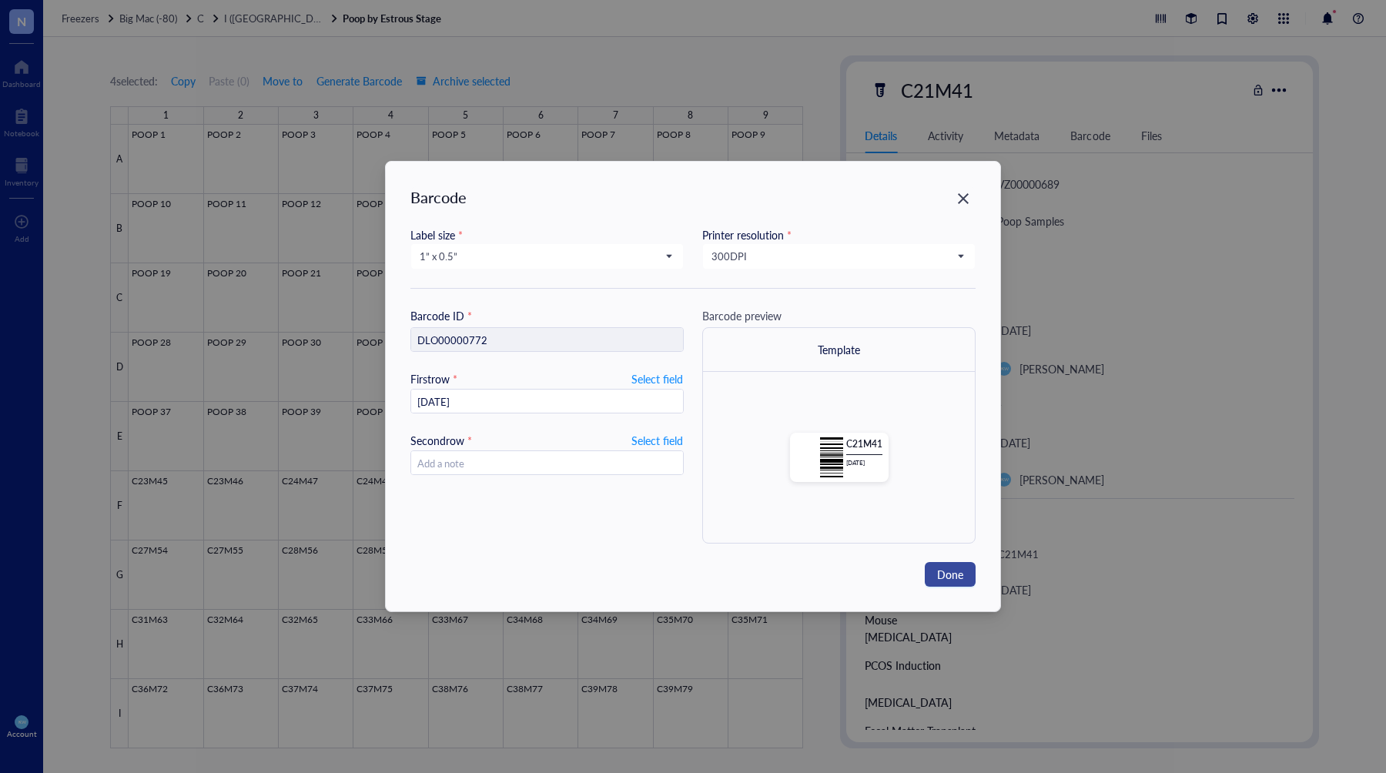
click at [935, 574] on button "Done" at bounding box center [950, 574] width 51 height 25
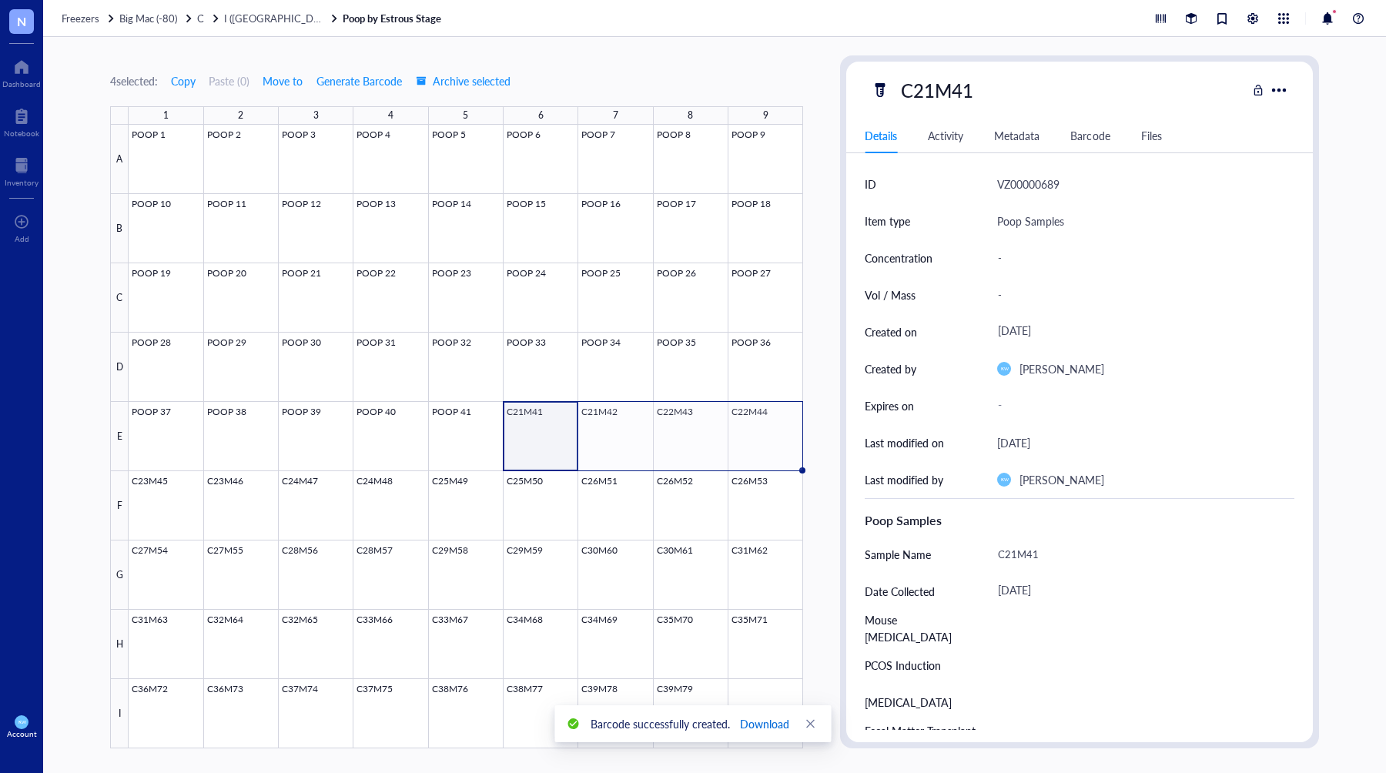
click at [743, 725] on span "Download" at bounding box center [764, 723] width 49 height 17
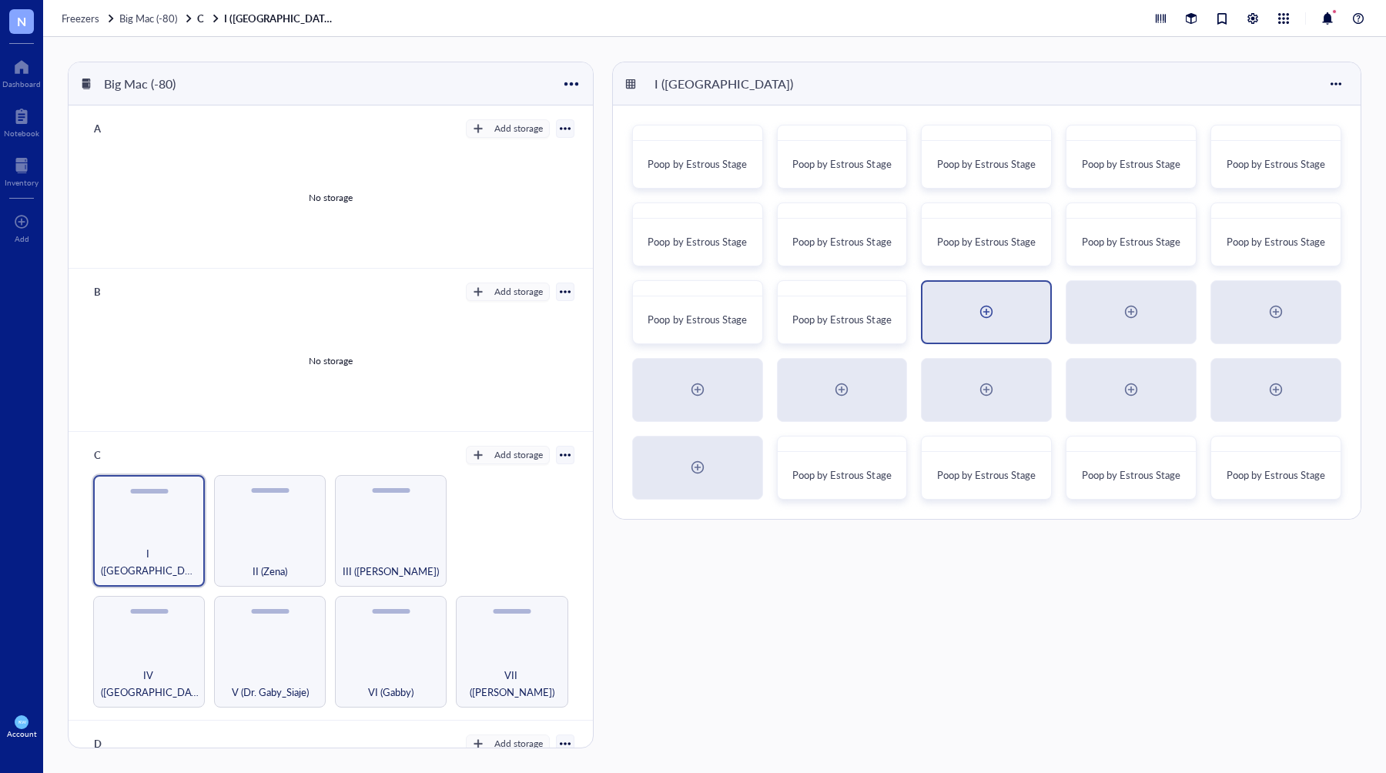
drag, startPoint x: 829, startPoint y: 454, endPoint x: 953, endPoint y: 329, distance: 175.9
click at [953, 329] on div "Poop by Estrous Stage Poop by Estrous Stage Poop by Estrous Stage Poop by Estro…" at bounding box center [987, 312] width 748 height 414
drag, startPoint x: 869, startPoint y: 461, endPoint x: 992, endPoint y: 314, distance: 191.9
click at [992, 314] on div "Poop by Estrous Stage Poop by Estrous Stage Poop by Estrous Stage Poop by Estro…" at bounding box center [987, 312] width 748 height 414
click at [874, 437] on div "Poop by Estrous Stage" at bounding box center [842, 468] width 131 height 64
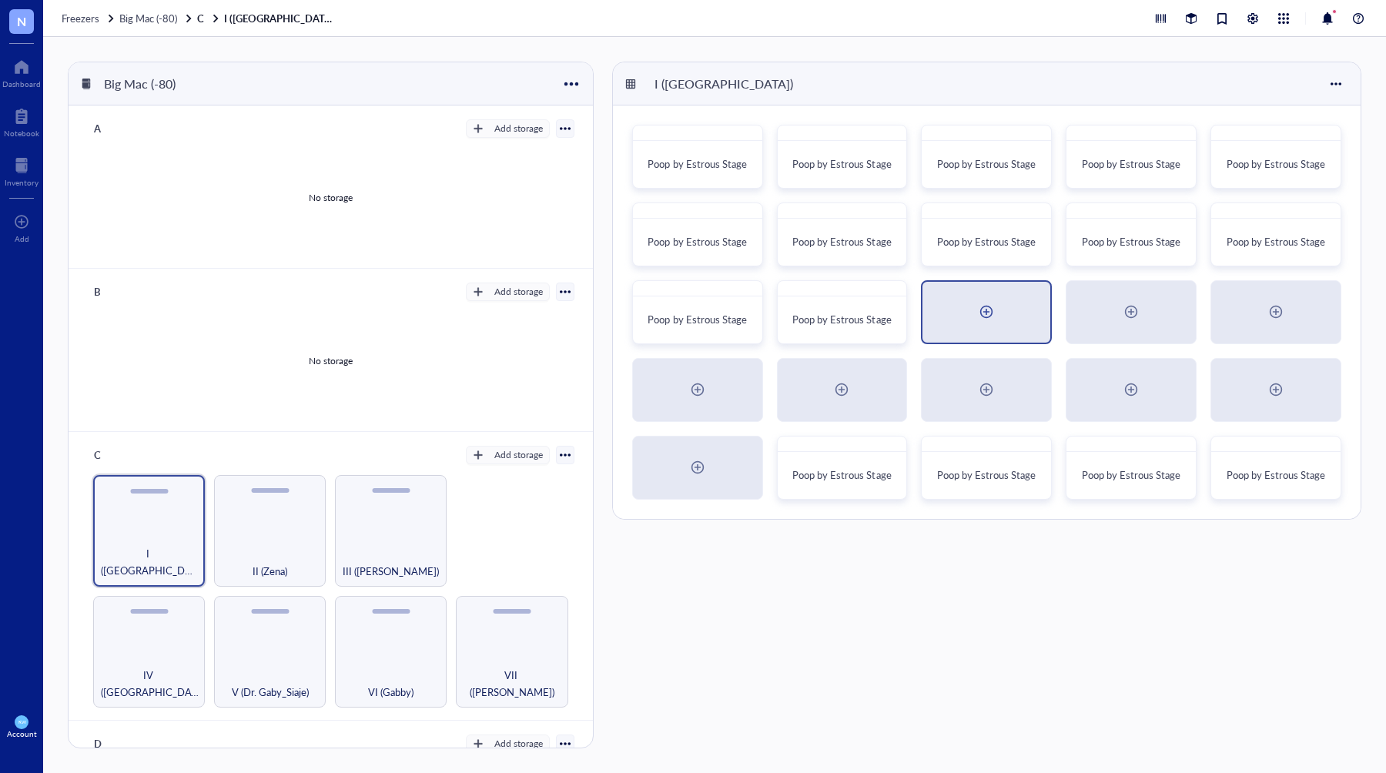
drag, startPoint x: 846, startPoint y: 447, endPoint x: 941, endPoint y: 320, distance: 157.9
click at [941, 320] on div "Poop by Estrous Stage Poop by Estrous Stage Poop by Estrous Stage Poop by Estro…" at bounding box center [987, 312] width 748 height 414
drag, startPoint x: 831, startPoint y: 470, endPoint x: 750, endPoint y: 447, distance: 84.1
click at [711, 434] on div "Poop by Estrous Stage Poop by Estrous Stage Poop by Estrous Stage Poop by Estro…" at bounding box center [987, 312] width 748 height 414
click at [900, 447] on div at bounding box center [893, 449] width 22 height 22
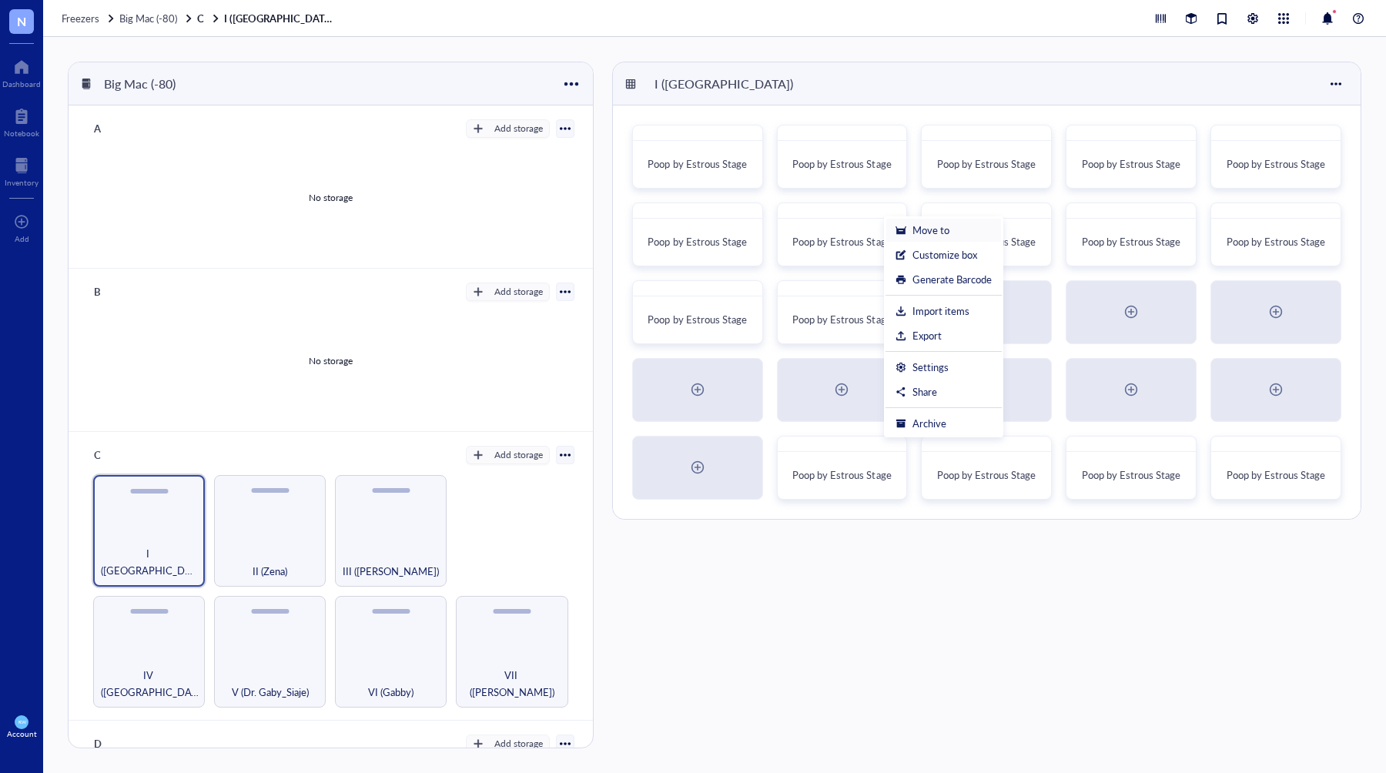
click at [941, 229] on div "Move to" at bounding box center [930, 230] width 37 height 14
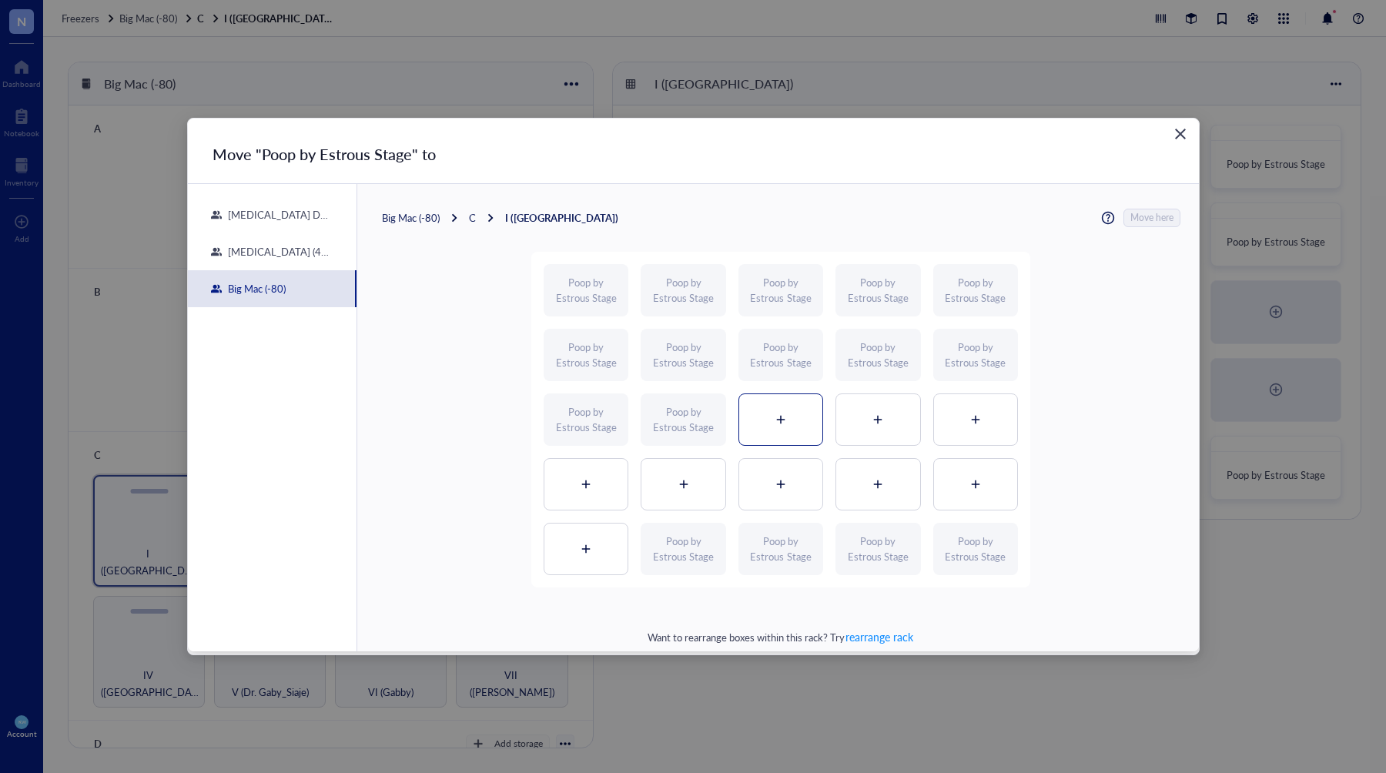
click at [782, 414] on div at bounding box center [780, 419] width 83 height 51
click at [1160, 219] on span "Move here" at bounding box center [1152, 218] width 43 height 18
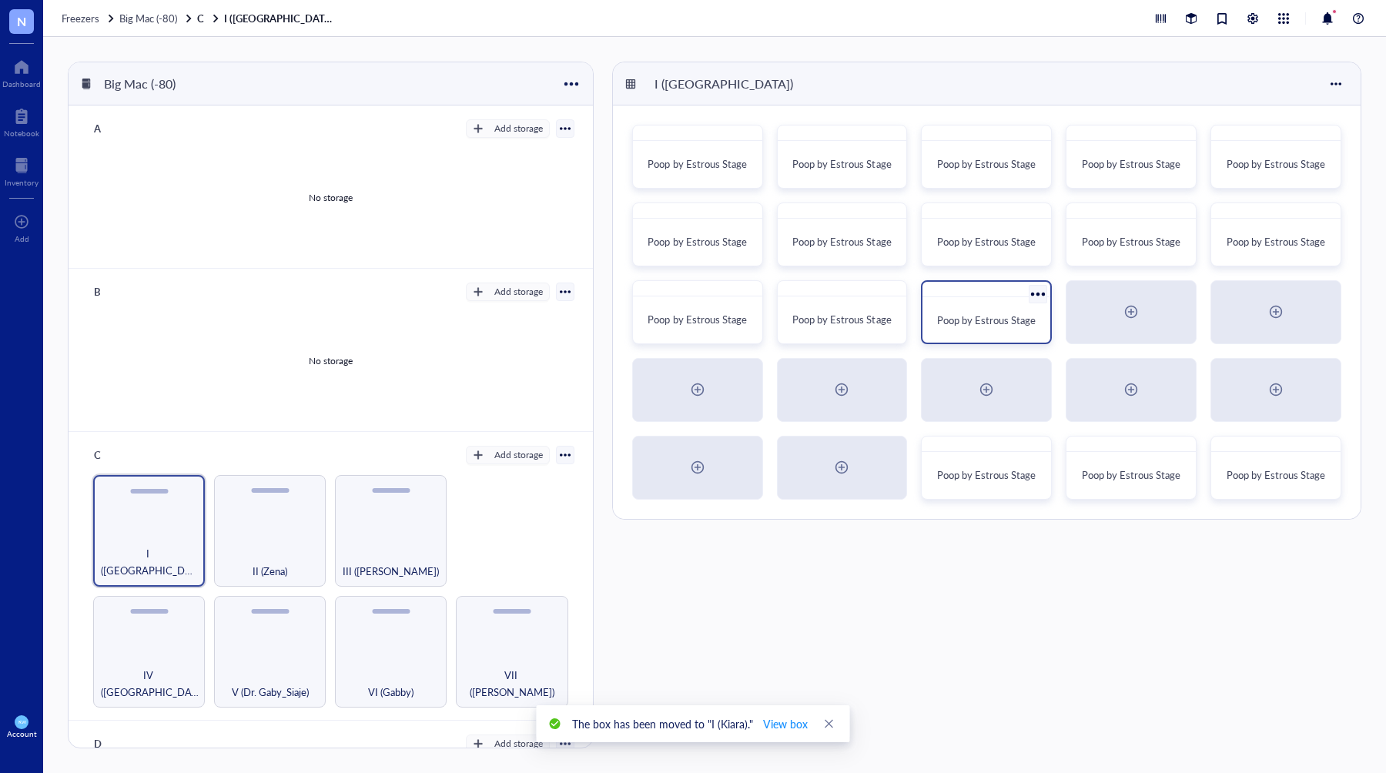
click at [988, 316] on span "Poop by Estrous Stage" at bounding box center [986, 320] width 99 height 15
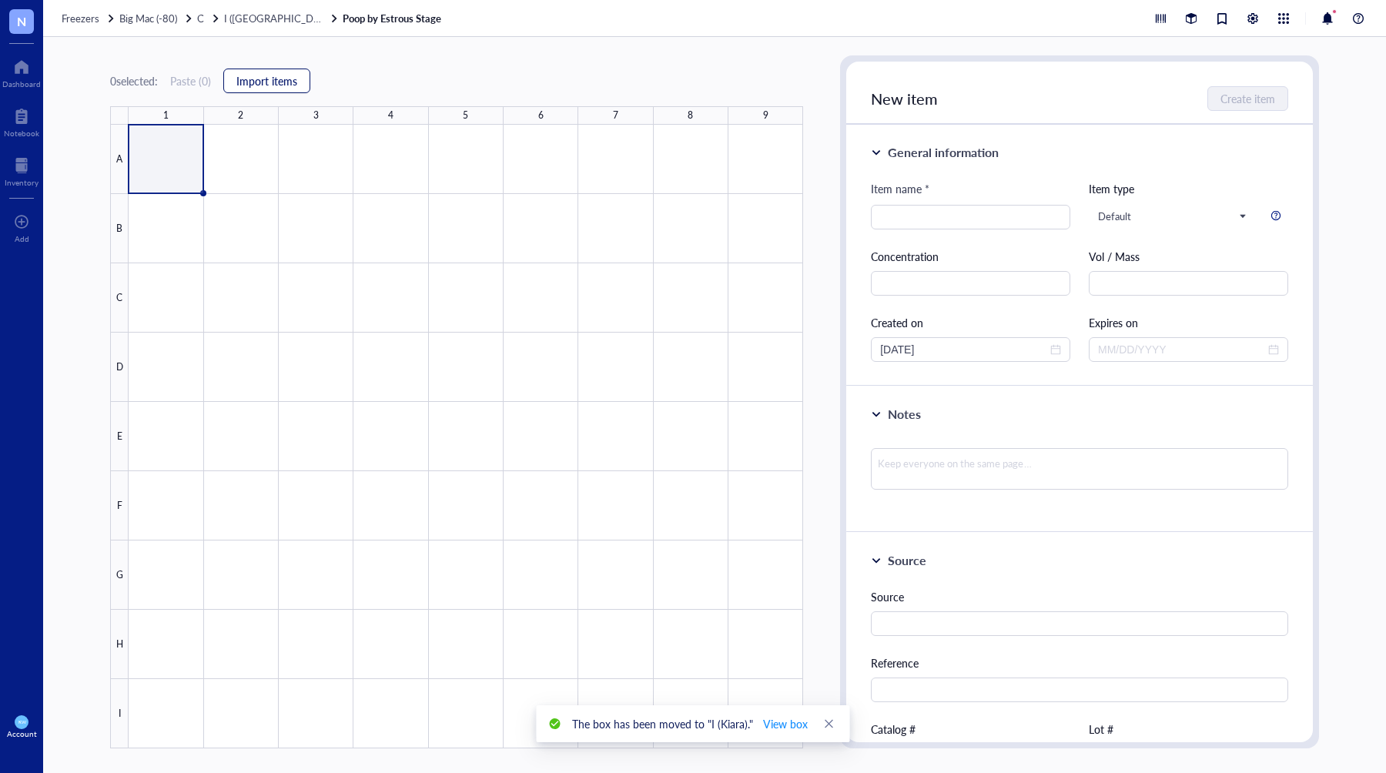
click at [250, 85] on span "Import items" at bounding box center [266, 81] width 61 height 12
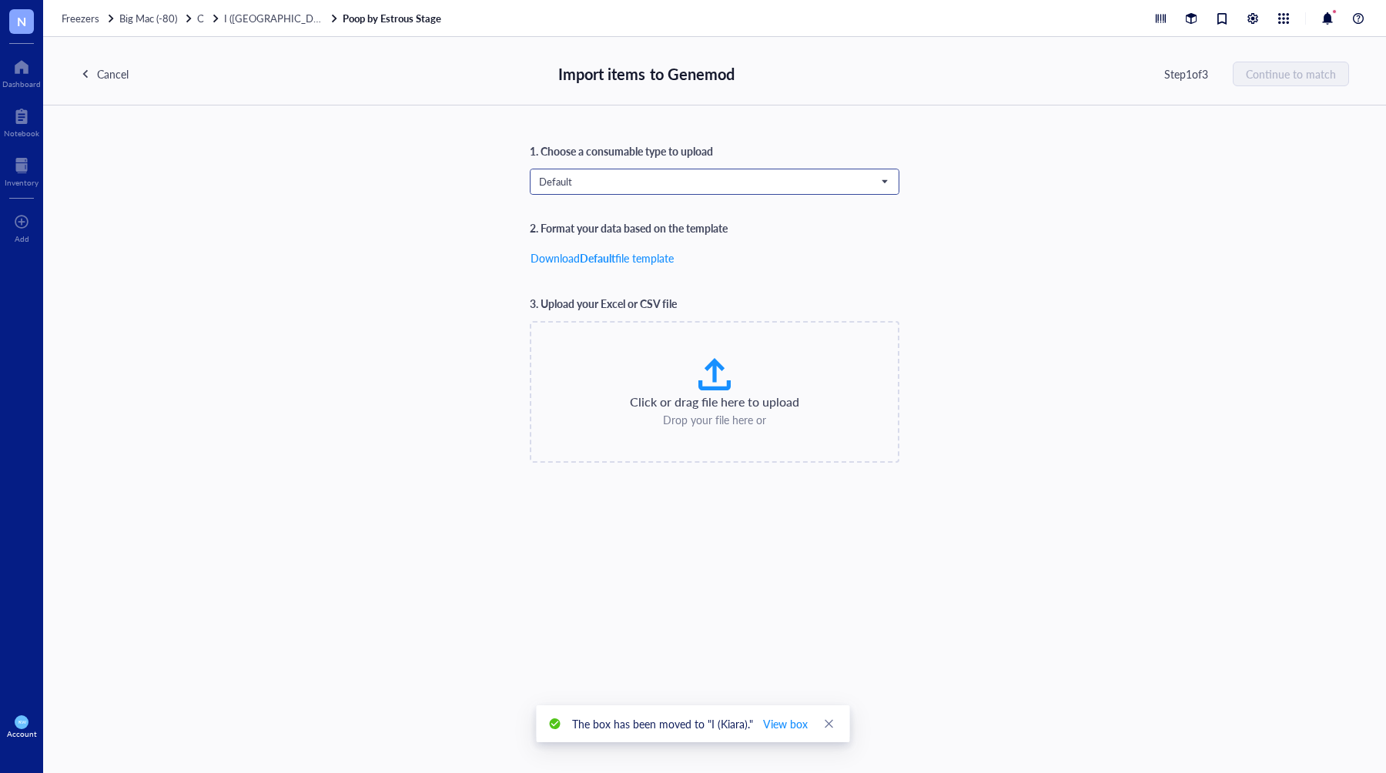
click at [543, 182] on span "Default" at bounding box center [713, 182] width 348 height 14
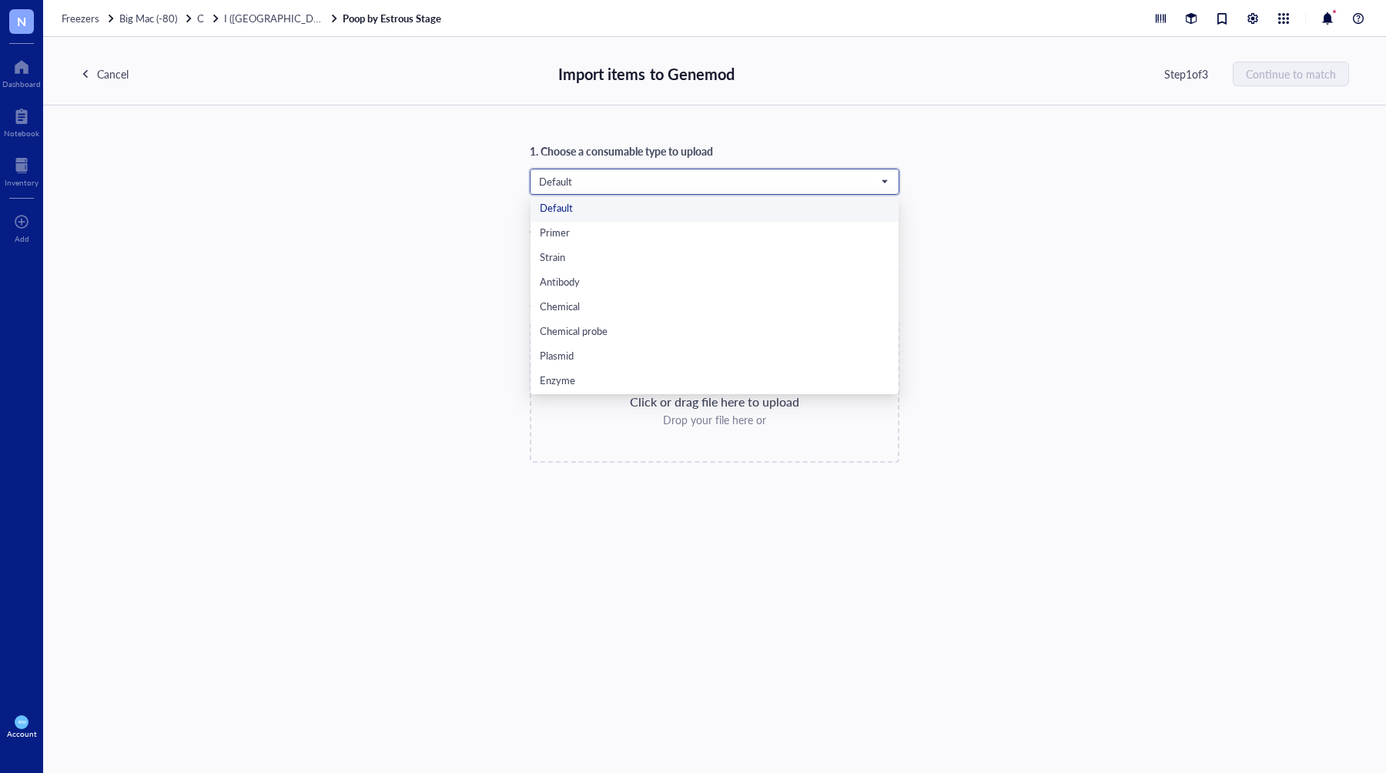
scroll to position [99, 0]
click at [597, 383] on div "Poop Samples" at bounding box center [715, 381] width 350 height 17
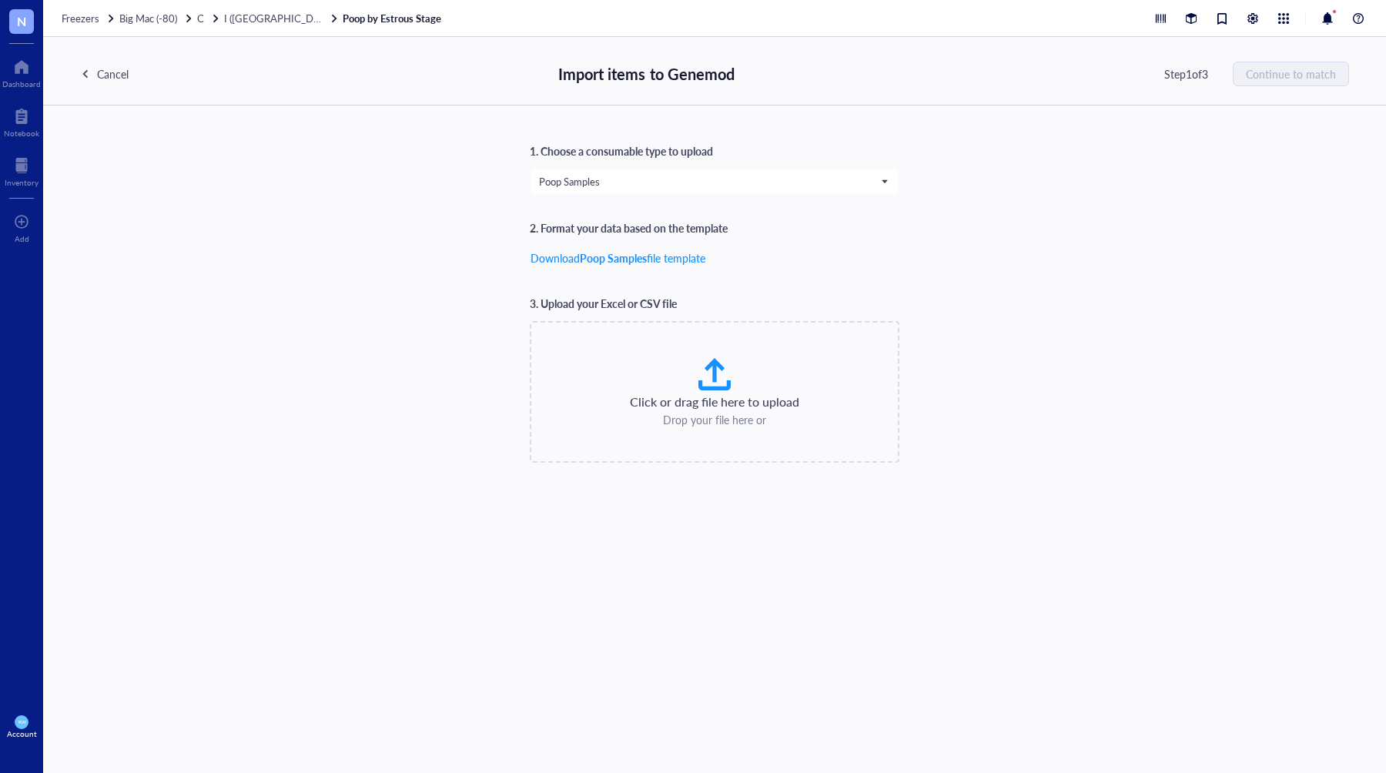
click at [102, 72] on div "Cancel" at bounding box center [113, 73] width 32 height 17
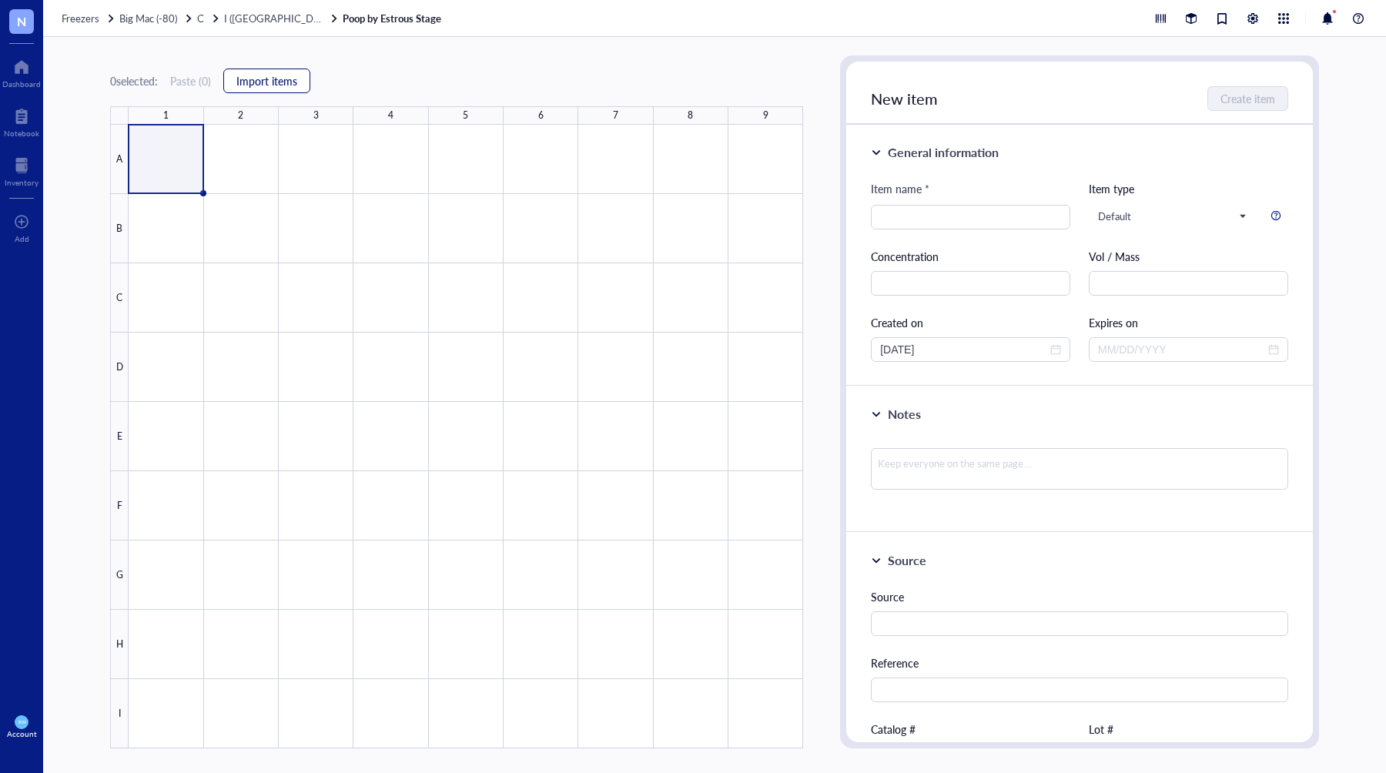
click at [266, 84] on span "Import items" at bounding box center [266, 81] width 61 height 12
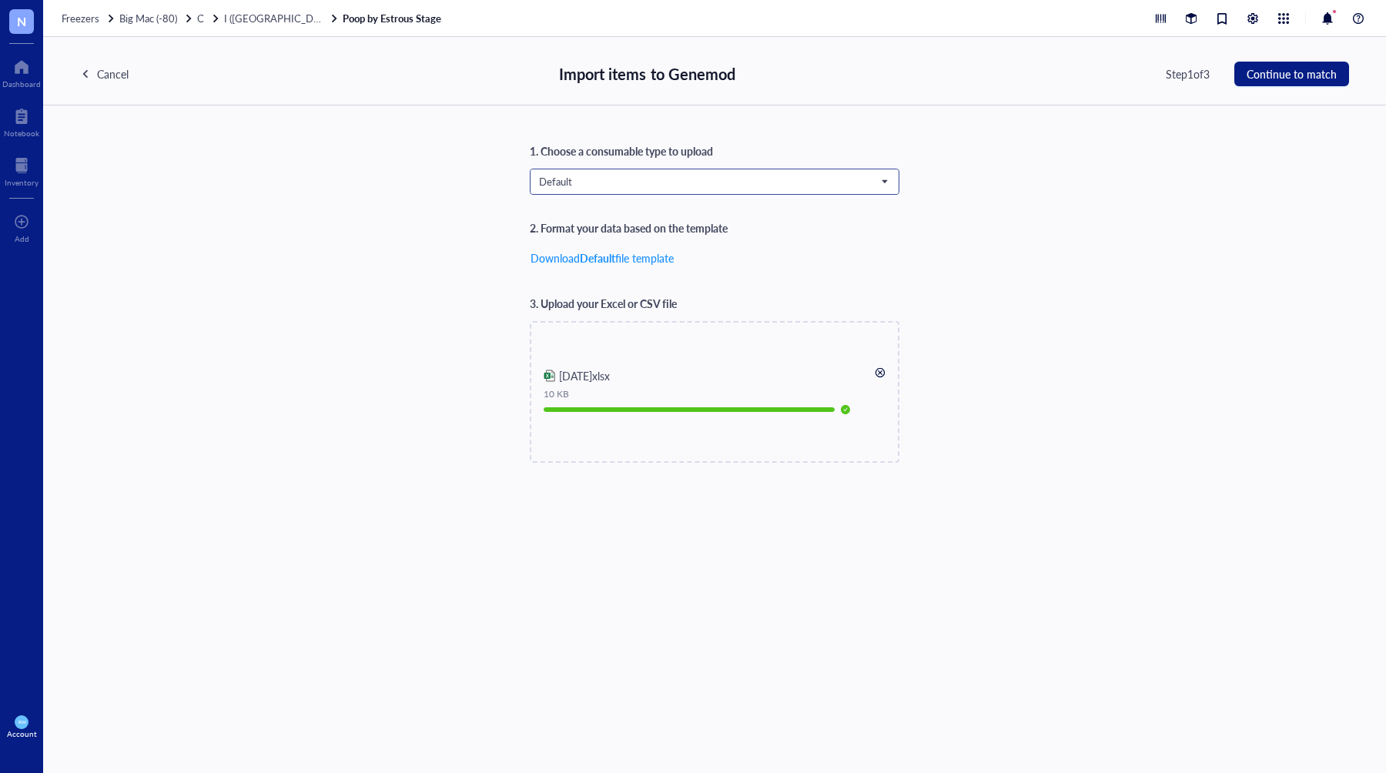
click at [688, 182] on span "Default" at bounding box center [713, 182] width 348 height 14
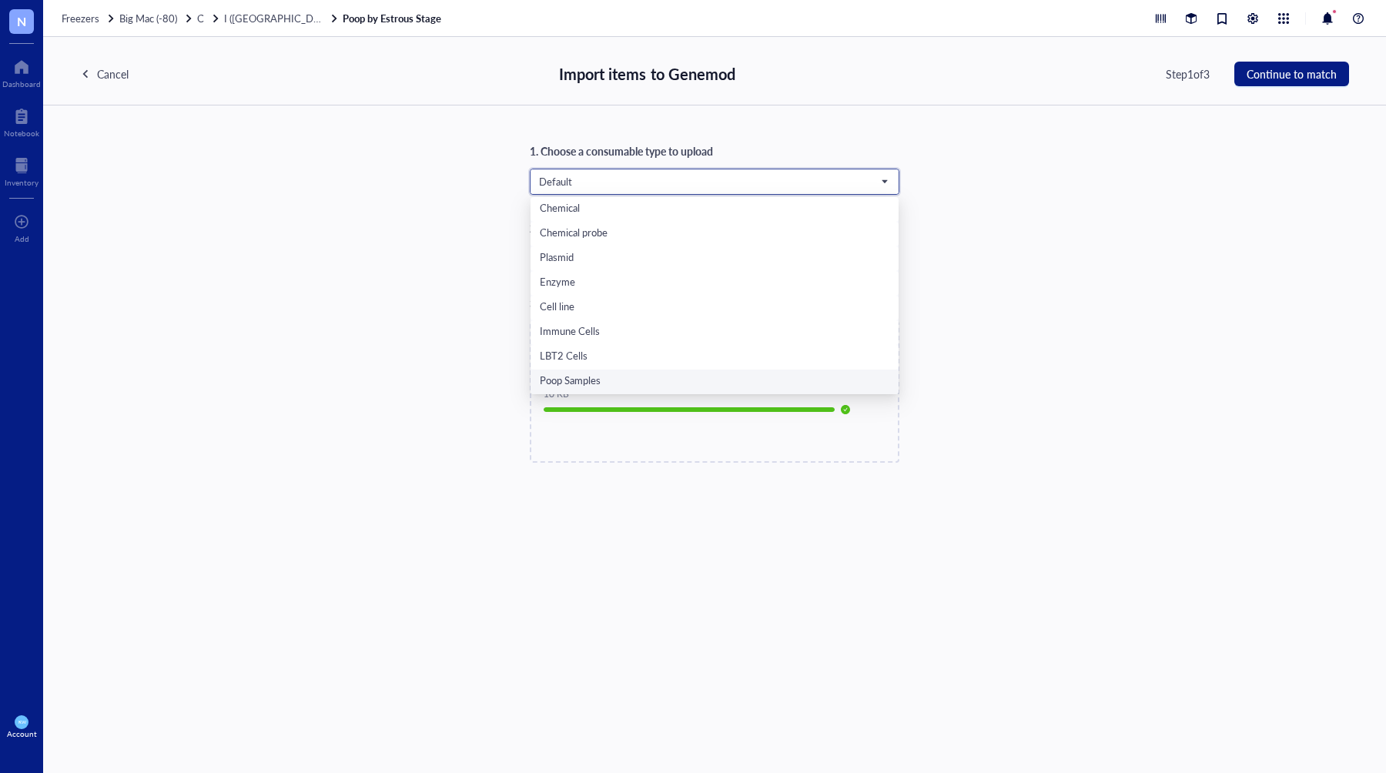
click at [615, 379] on div "Poop Samples" at bounding box center [715, 381] width 350 height 17
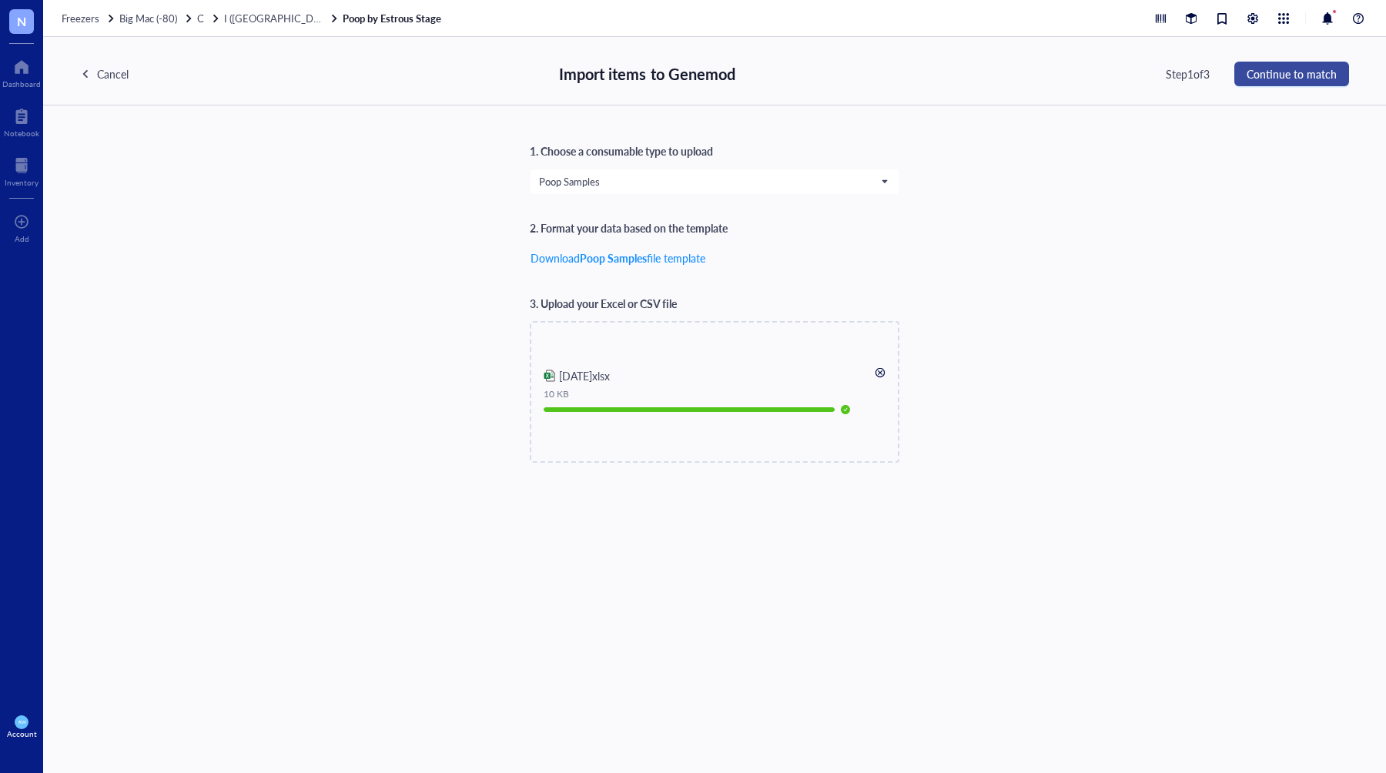
click at [1281, 73] on span "Continue to match" at bounding box center [1292, 74] width 90 height 12
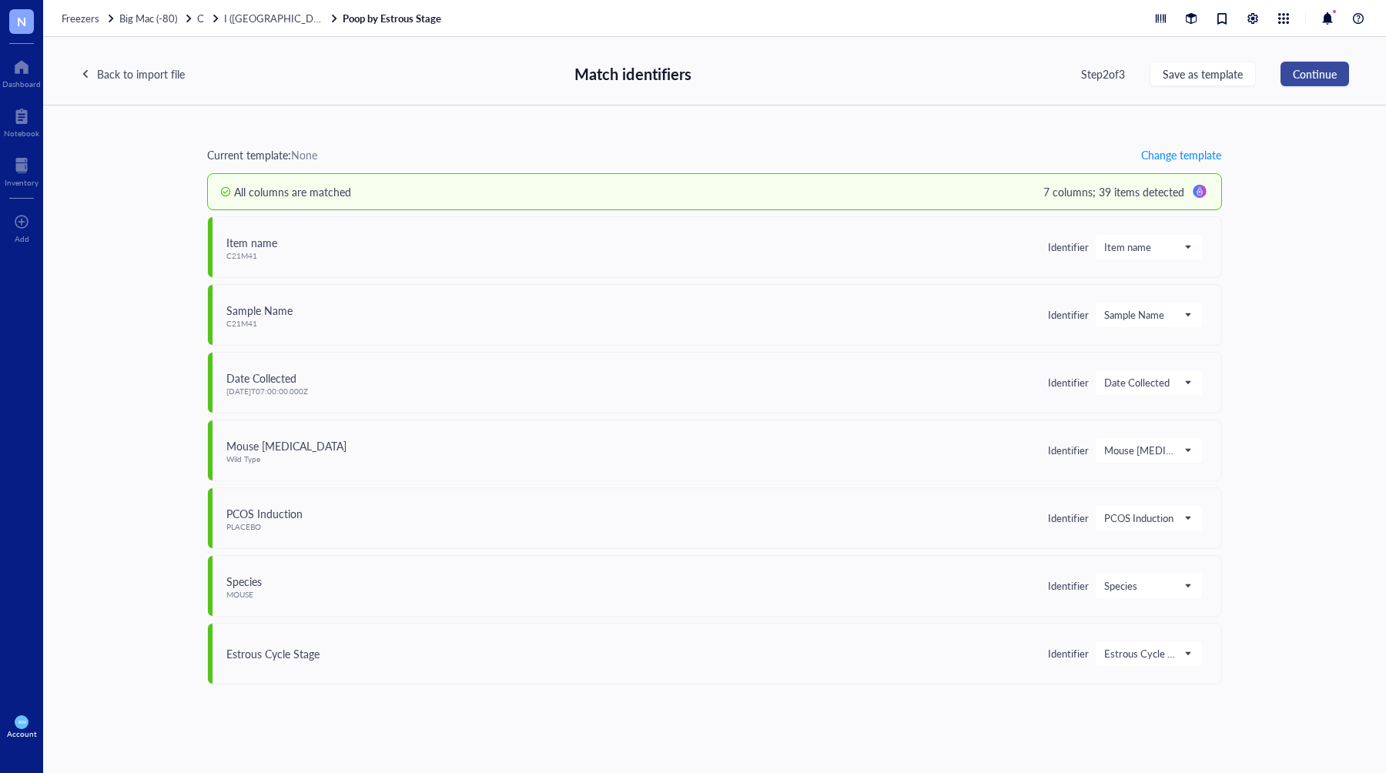
click at [1292, 73] on button "Continue" at bounding box center [1315, 74] width 69 height 25
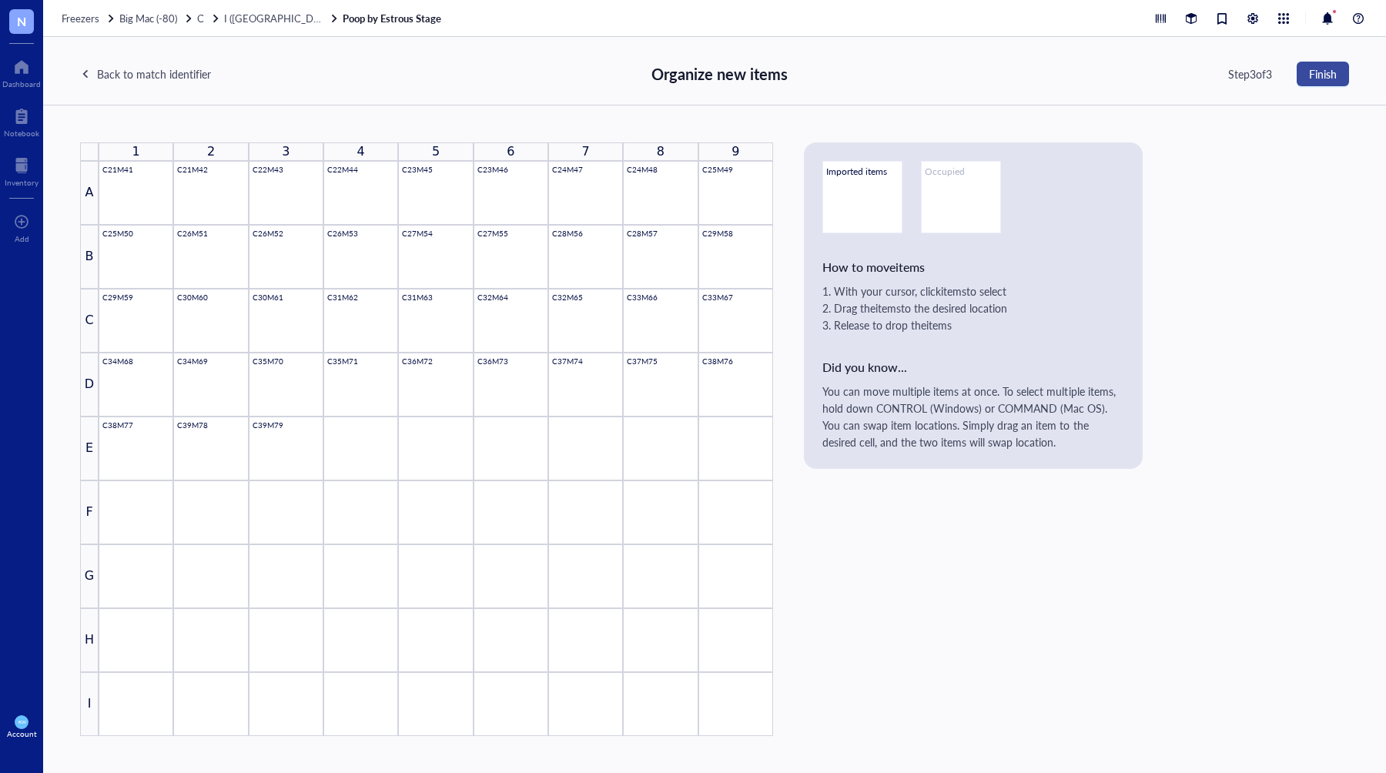
click at [1310, 72] on span "Finish" at bounding box center [1323, 74] width 28 height 12
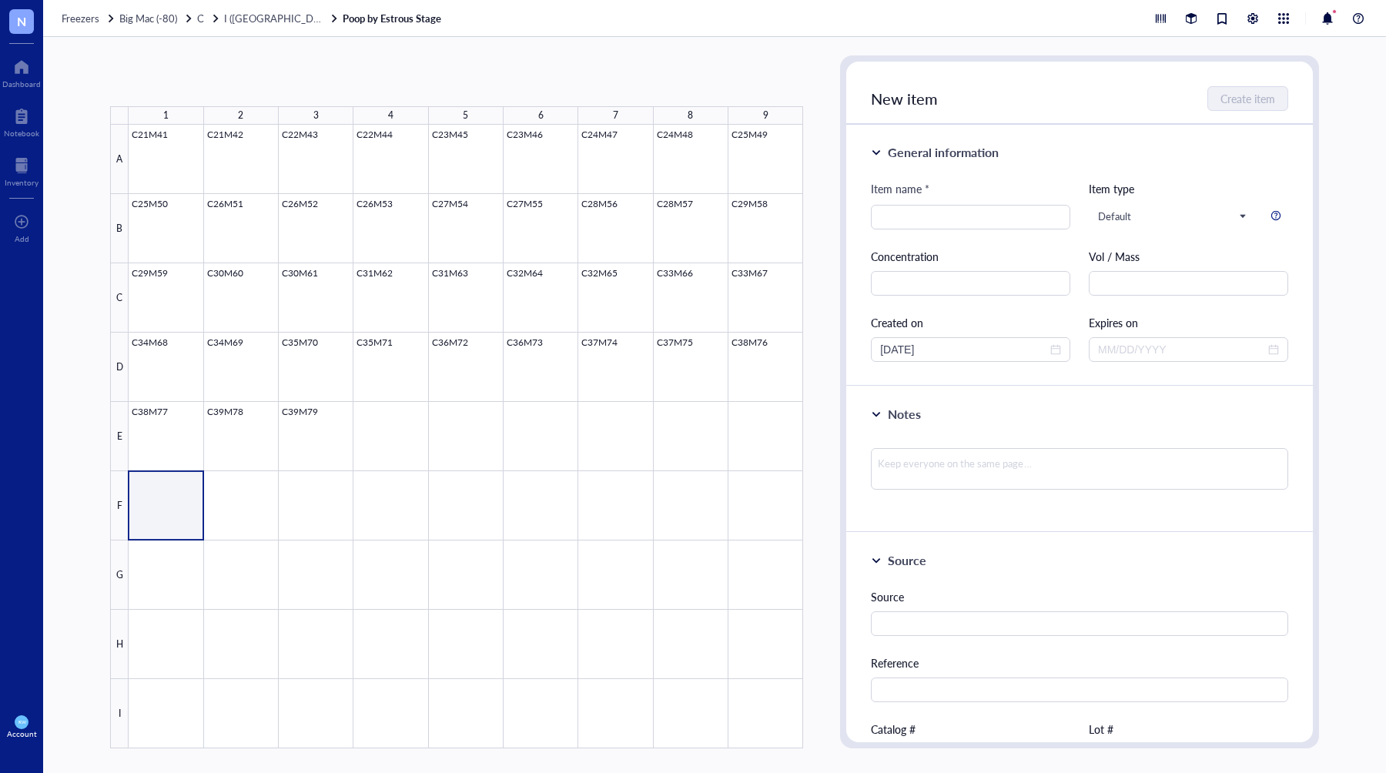
click at [160, 481] on div at bounding box center [466, 437] width 675 height 624
click at [262, 75] on span "Import items" at bounding box center [266, 81] width 61 height 12
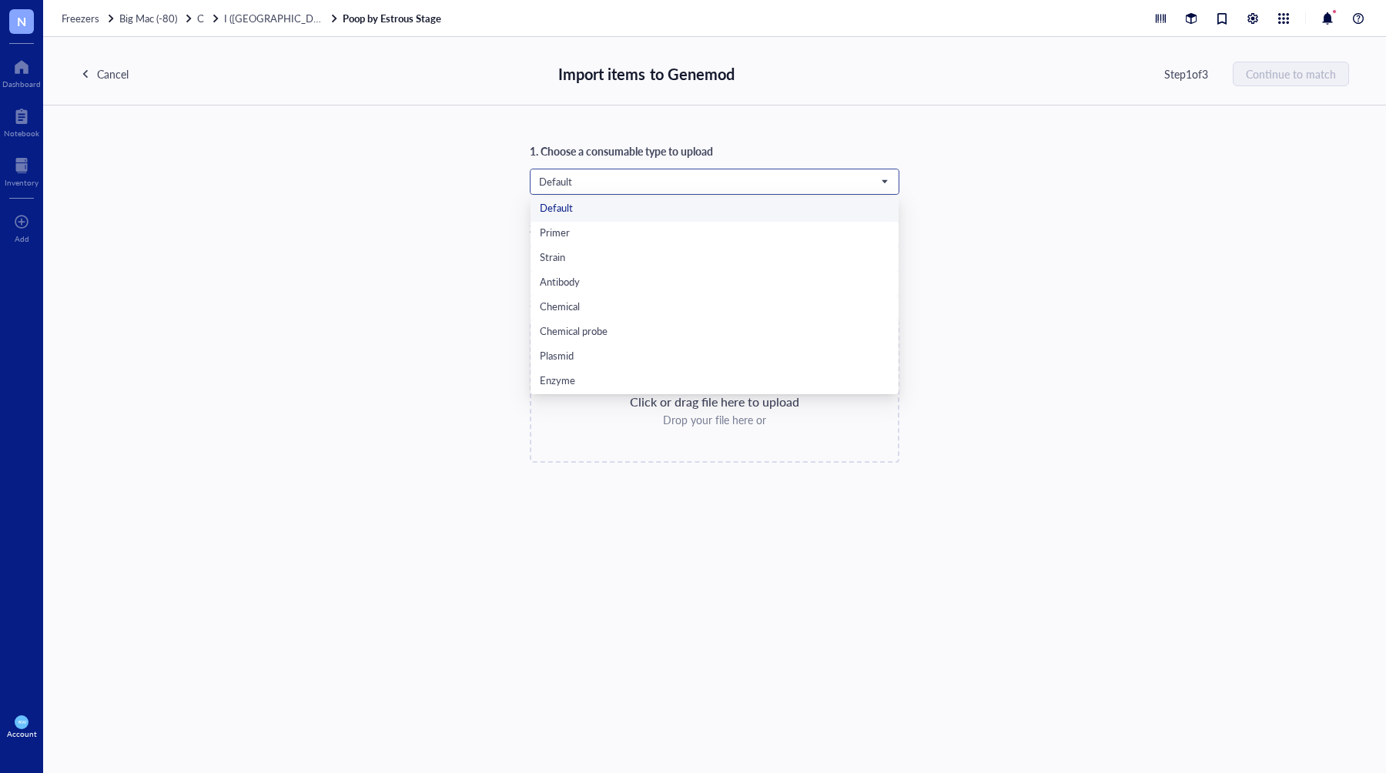
click at [765, 186] on span "Default" at bounding box center [713, 182] width 348 height 14
click at [587, 390] on div "Poop Samples" at bounding box center [715, 381] width 350 height 17
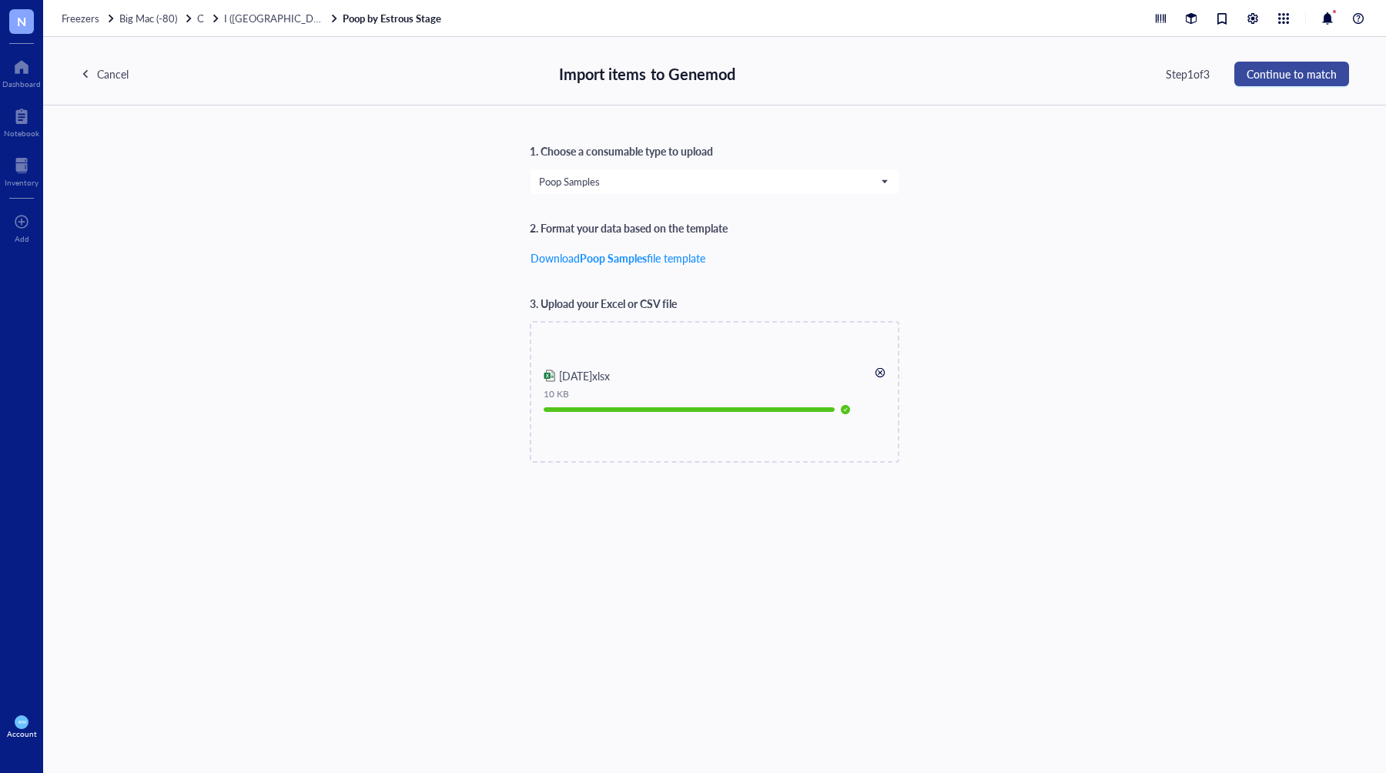
click at [1249, 76] on span "Continue to match" at bounding box center [1292, 74] width 90 height 12
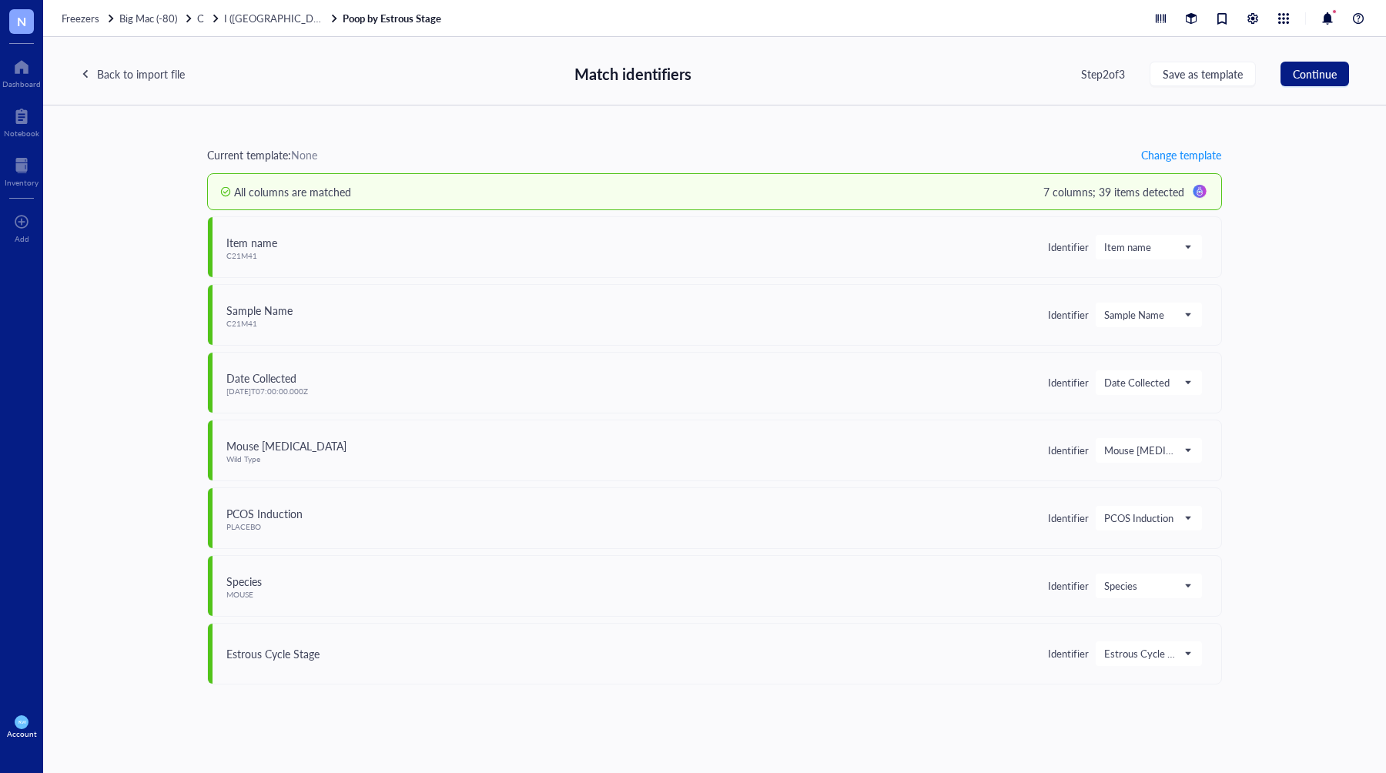
click at [1264, 74] on div "Step 2 of 3 Save as template Continue" at bounding box center [1215, 74] width 268 height 25
click at [1314, 72] on span "Continue" at bounding box center [1315, 74] width 44 height 12
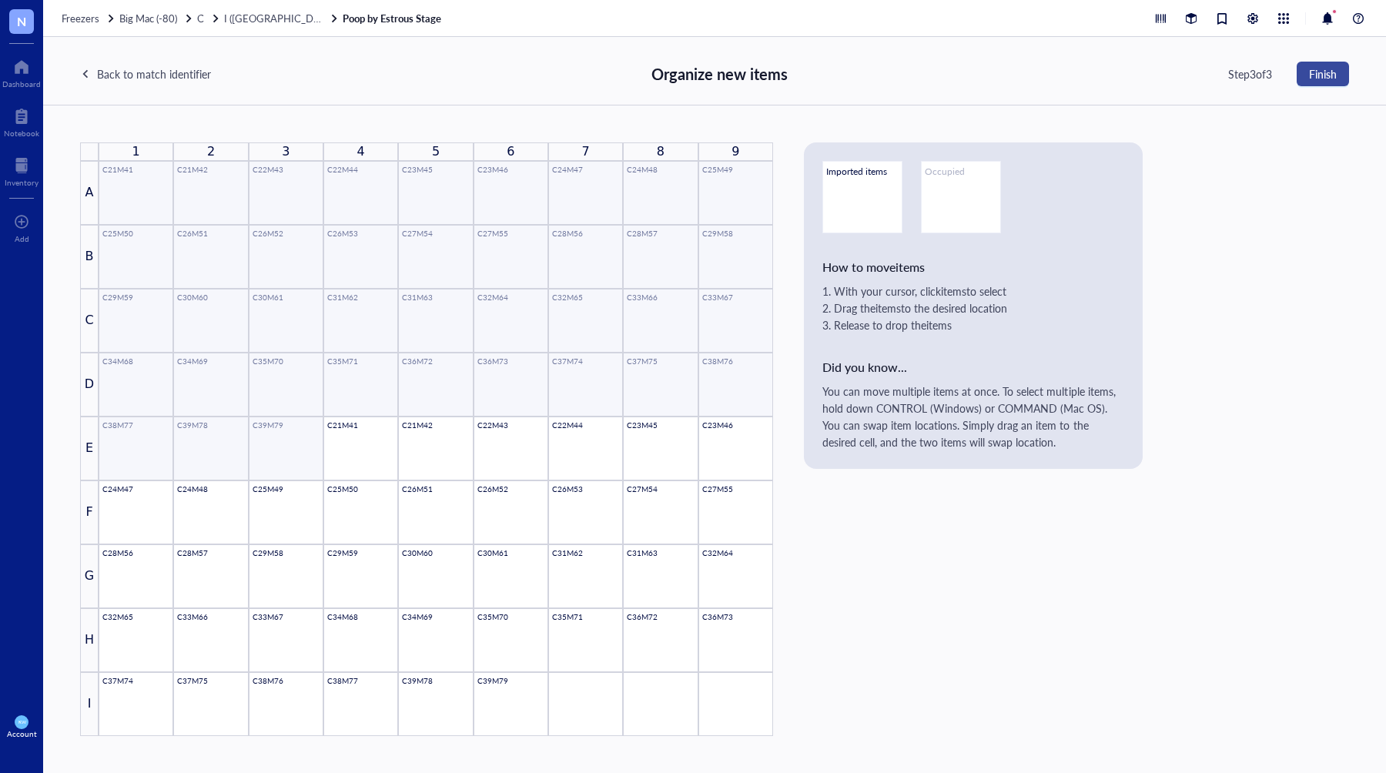
click at [1312, 79] on span "Finish" at bounding box center [1323, 74] width 28 height 12
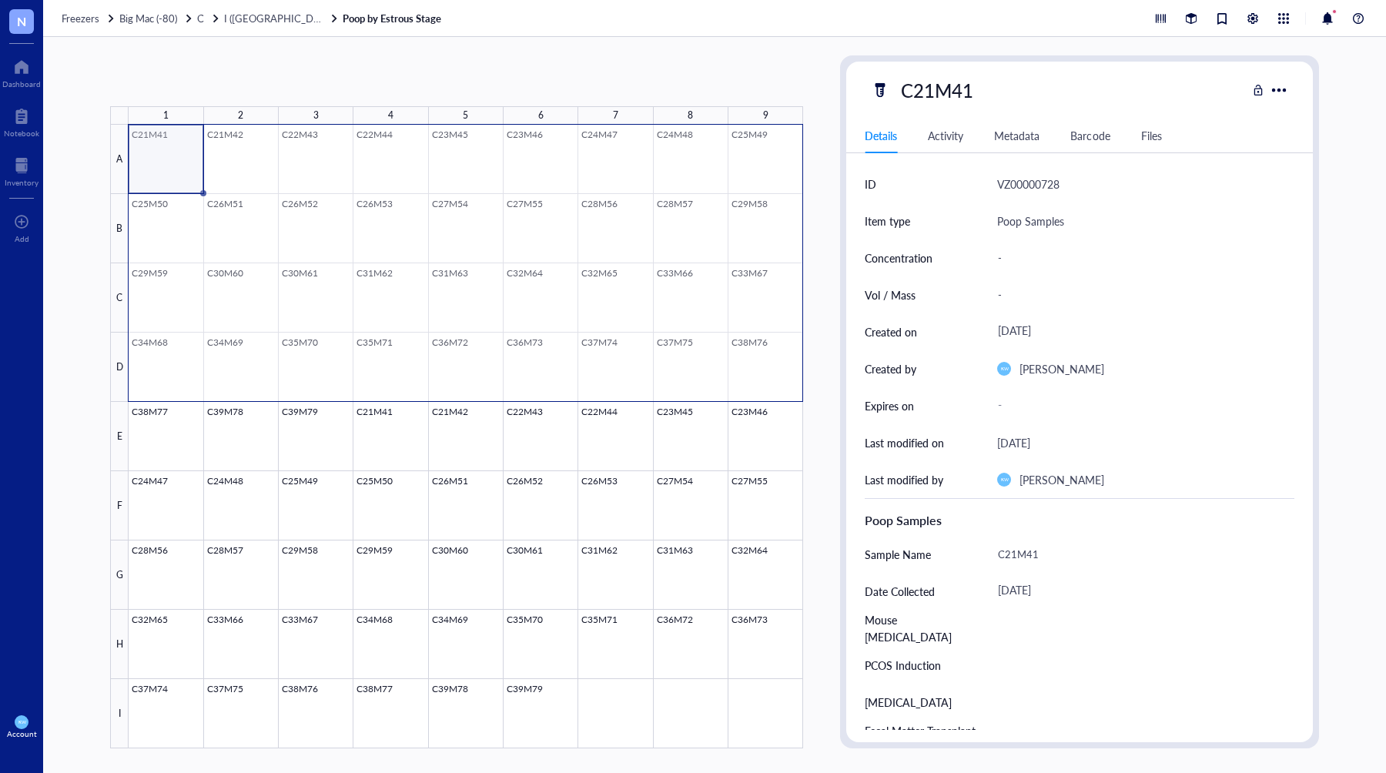
drag, startPoint x: 153, startPoint y: 156, endPoint x: 787, endPoint y: 362, distance: 666.5
click at [787, 362] on div at bounding box center [466, 437] width 675 height 624
click at [372, 75] on span "Generate Barcode" at bounding box center [365, 81] width 85 height 12
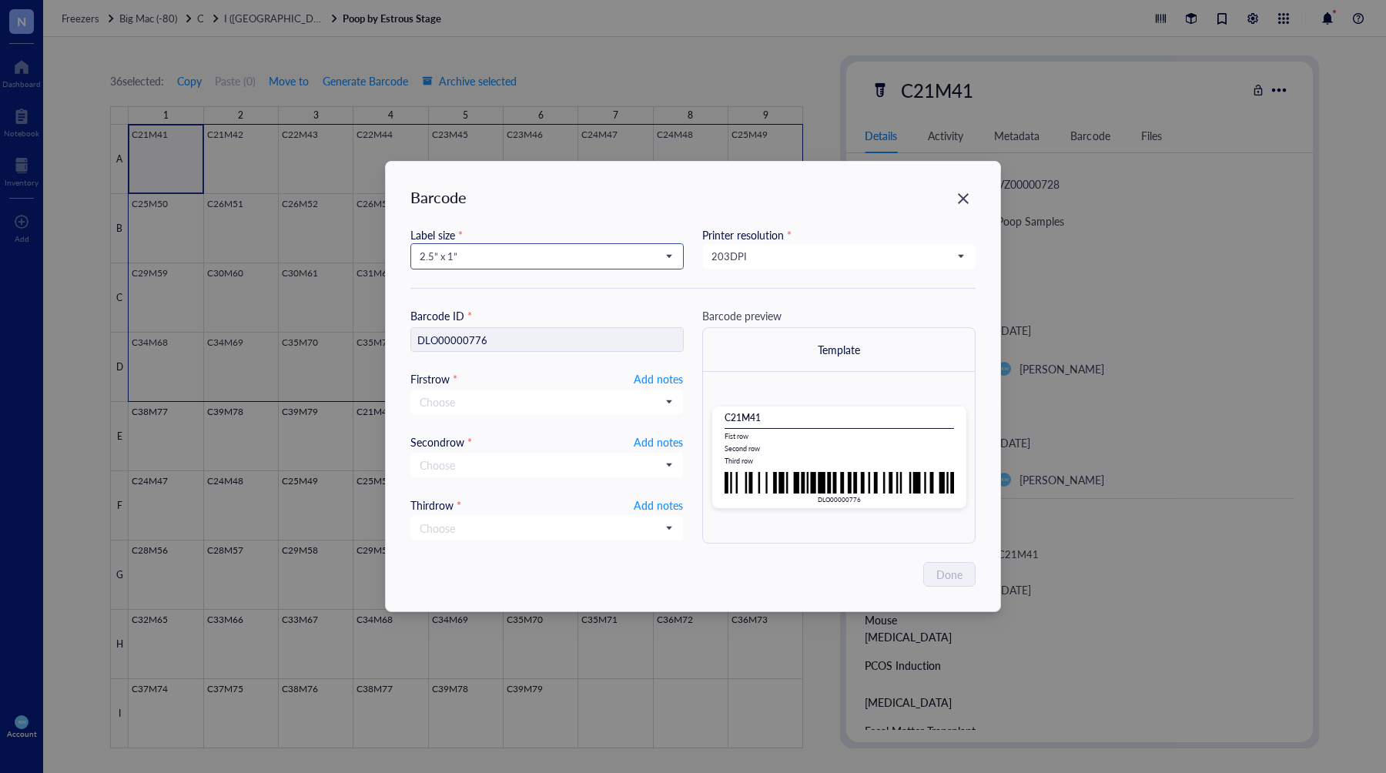
click at [487, 252] on span "2.5” x 1”" at bounding box center [546, 256] width 252 height 14
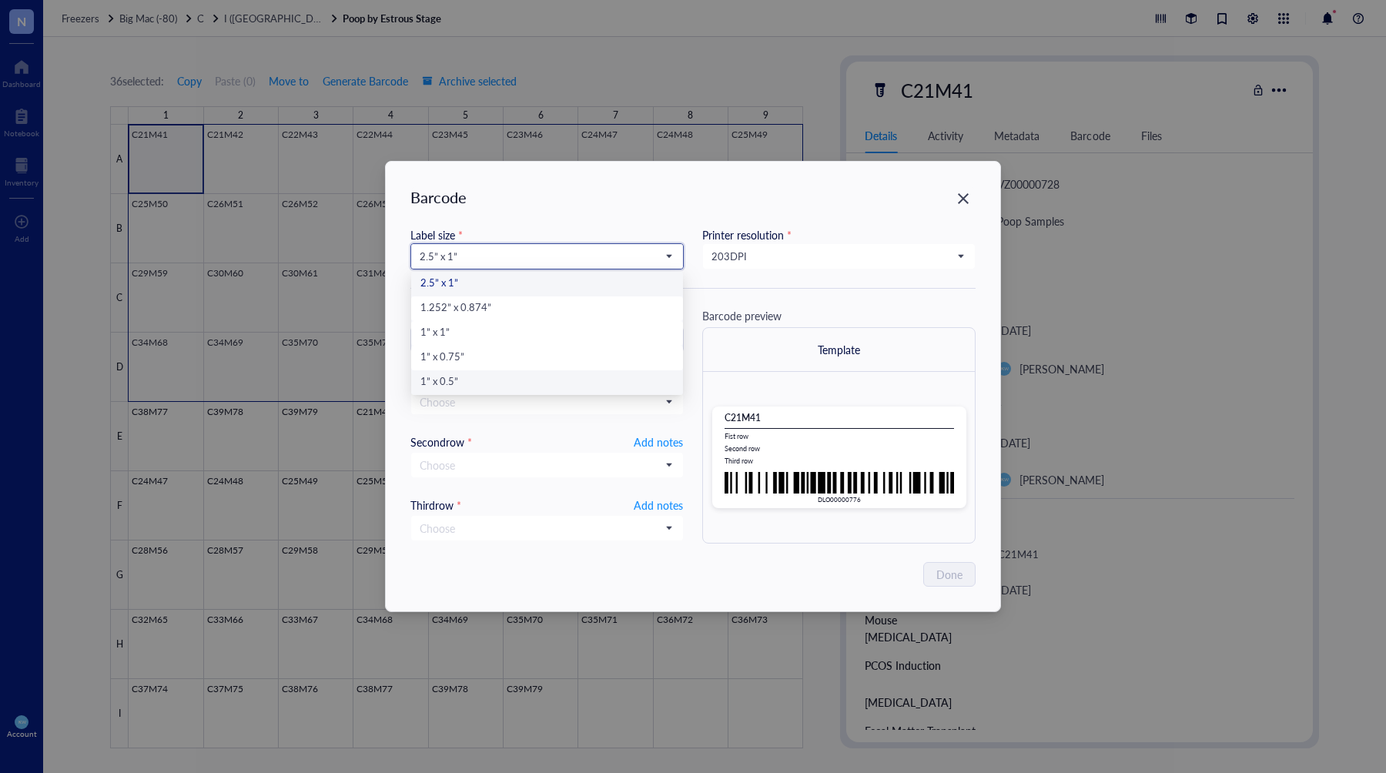
click at [437, 382] on div "1” x 0.5”" at bounding box center [546, 382] width 253 height 17
type input "DLO00000776"
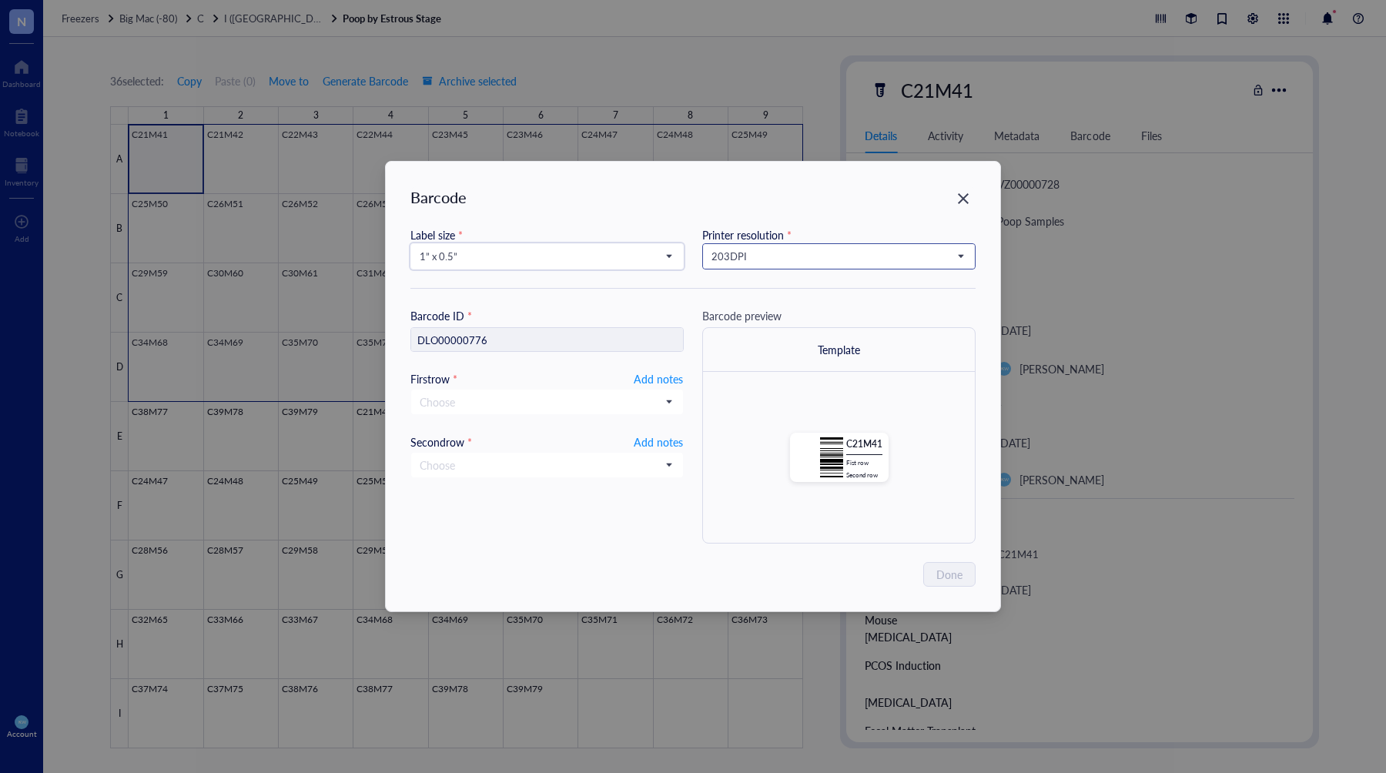
click at [792, 260] on span "203 DPI" at bounding box center [838, 256] width 252 height 14
click at [772, 308] on div "300 DPI" at bounding box center [838, 308] width 253 height 17
click at [656, 375] on span "Add notes" at bounding box center [658, 379] width 49 height 18
click at [597, 403] on input "text" at bounding box center [547, 402] width 272 height 25
type input "10."
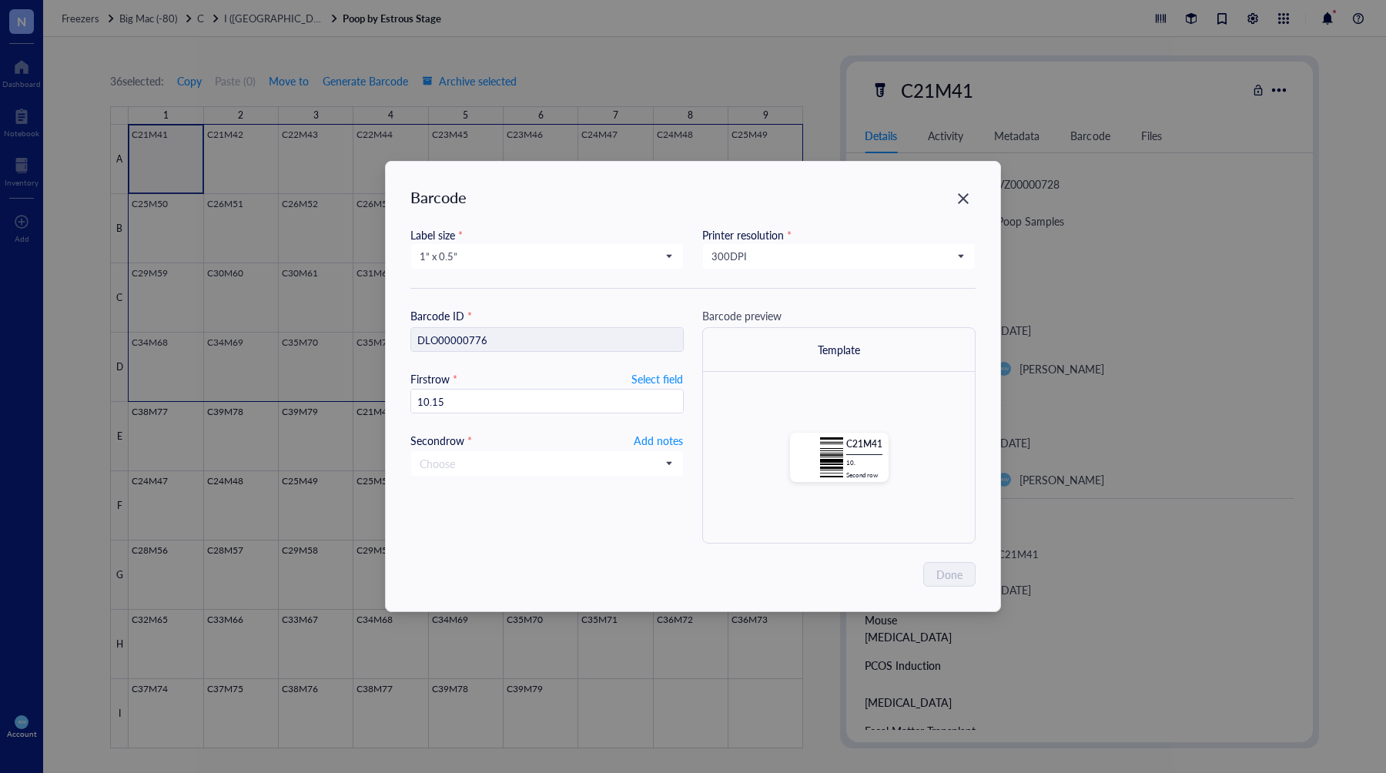
type input "10.15."
type input "10.15.202"
type input "[DATE]"
click at [657, 441] on span "Add notes" at bounding box center [658, 440] width 49 height 18
click at [947, 566] on span "Done" at bounding box center [950, 574] width 26 height 17
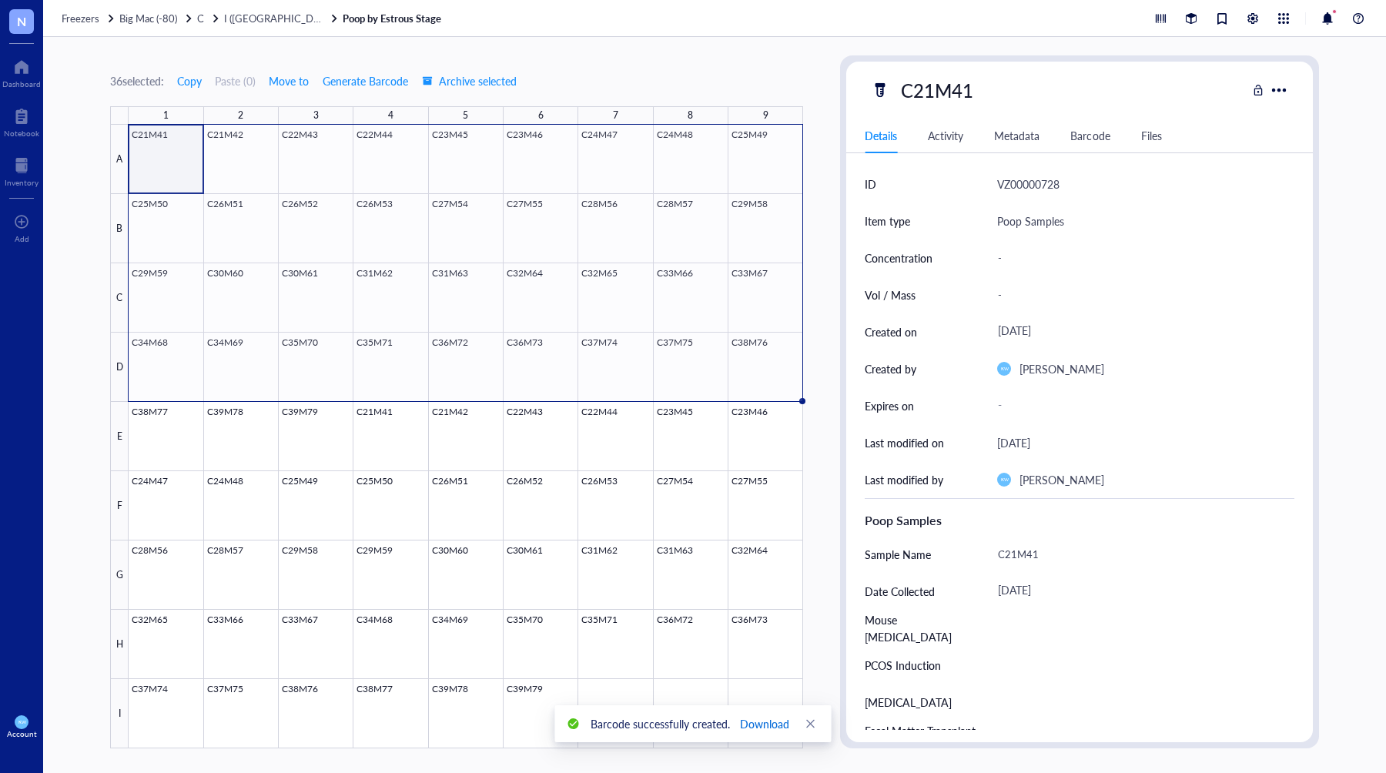
drag, startPoint x: 769, startPoint y: 718, endPoint x: 786, endPoint y: 714, distance: 17.6
click at [769, 718] on span "Download" at bounding box center [764, 723] width 49 height 17
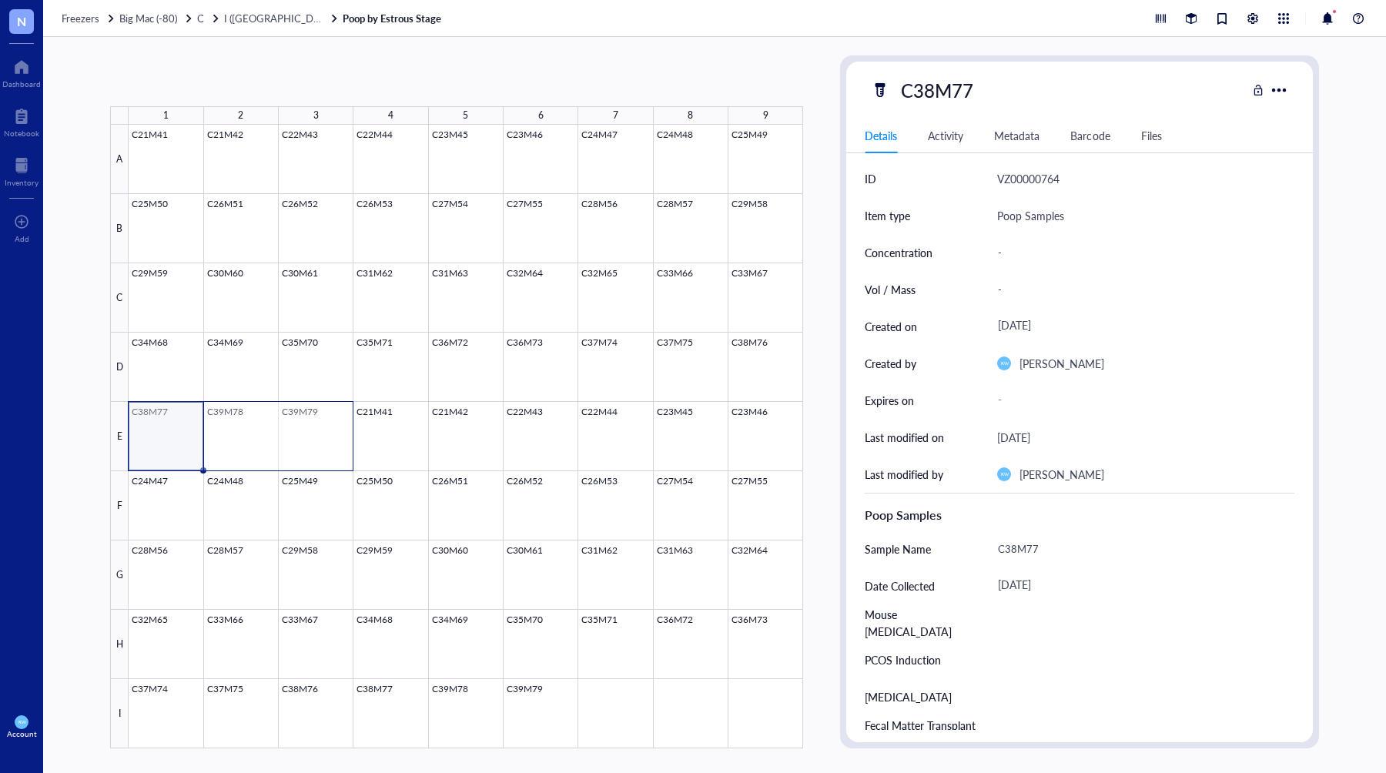
drag, startPoint x: 176, startPoint y: 430, endPoint x: 347, endPoint y: 437, distance: 171.1
click at [347, 437] on div at bounding box center [466, 437] width 675 height 624
click at [338, 81] on span "Generate Barcode" at bounding box center [358, 81] width 85 height 12
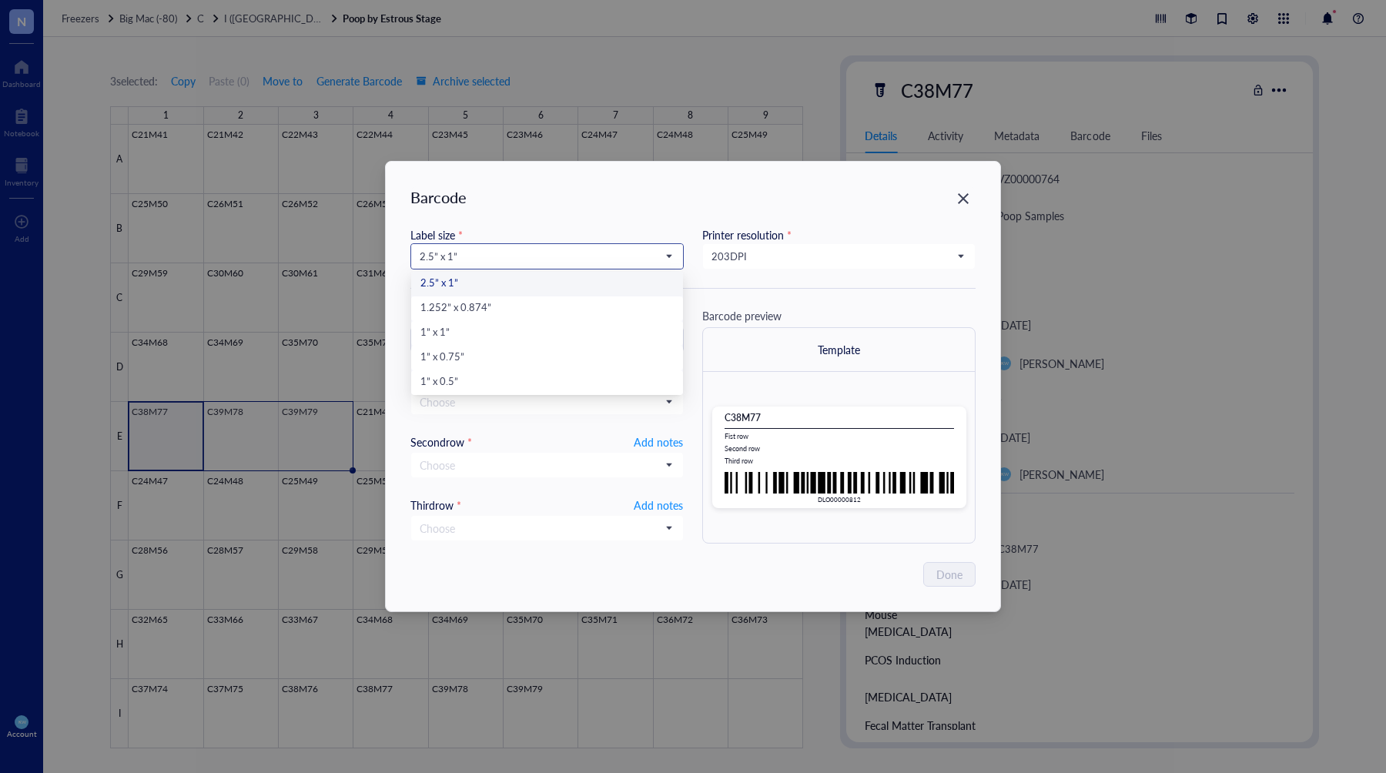
click at [561, 258] on span "2.5” x 1”" at bounding box center [546, 256] width 252 height 14
click at [451, 382] on div "1” x 0.5”" at bounding box center [546, 382] width 253 height 17
type input "DLO00000812"
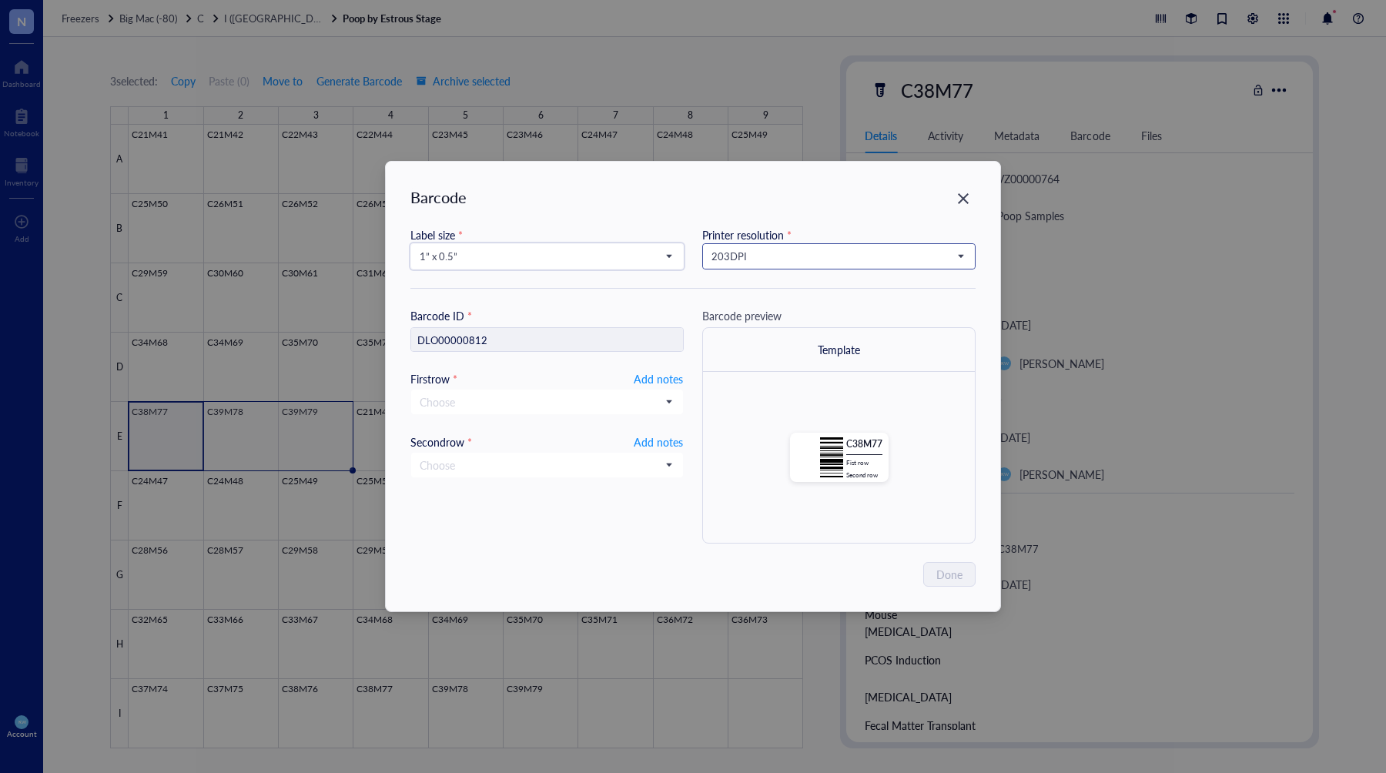
click at [732, 256] on span "203 DPI" at bounding box center [838, 256] width 252 height 14
click at [759, 309] on div "300 DPI" at bounding box center [838, 308] width 253 height 17
click at [647, 374] on span "Add notes" at bounding box center [658, 379] width 49 height 18
click at [634, 436] on span "Add notes" at bounding box center [658, 440] width 49 height 18
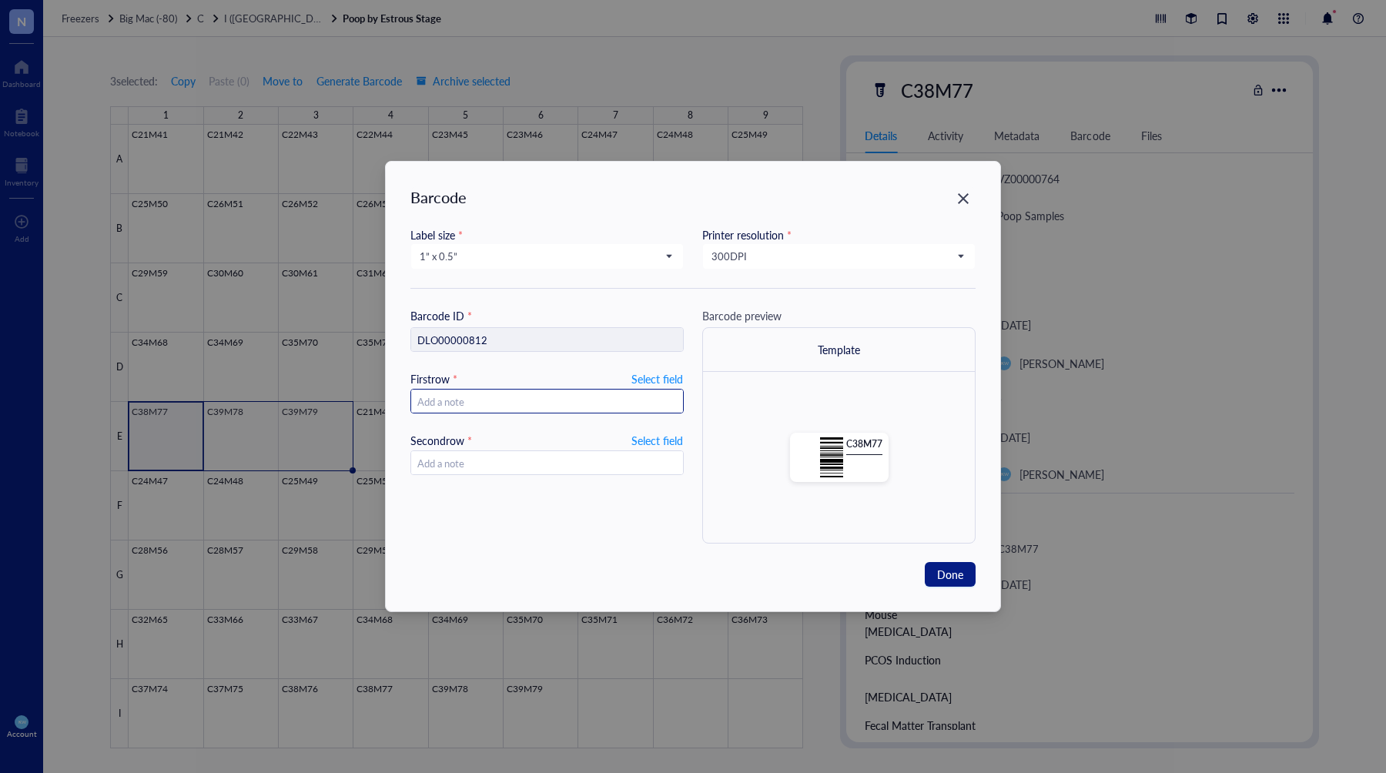
click at [606, 399] on input "text" at bounding box center [547, 402] width 272 height 25
type input "10.15.202"
type input "[DATE]"
click at [945, 571] on span "Done" at bounding box center [950, 574] width 26 height 17
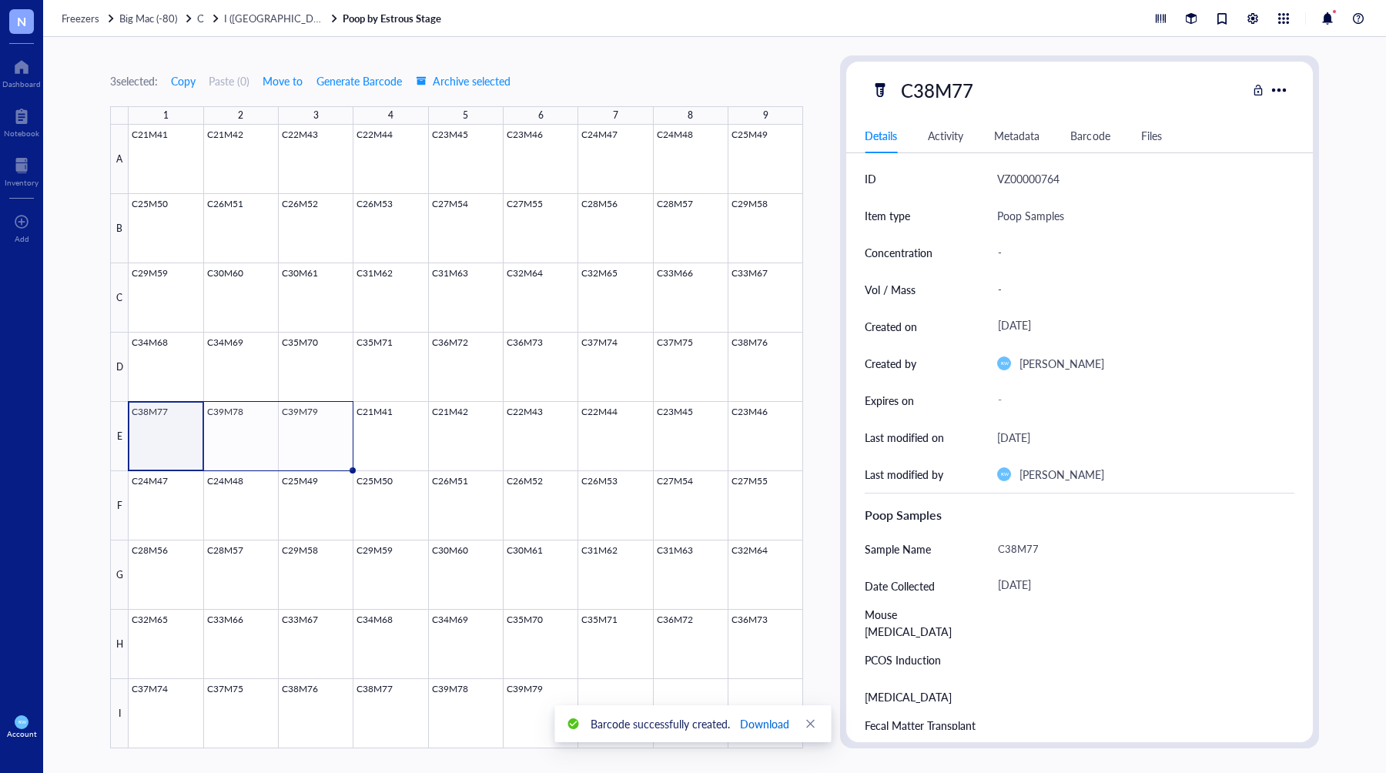
click at [747, 718] on span "Download" at bounding box center [764, 723] width 49 height 17
click at [1358, 92] on div "3 selected: Copy Paste ( 0 ) Move to Generate Barcode Archive selected 1 2 3 4 …" at bounding box center [714, 405] width 1343 height 736
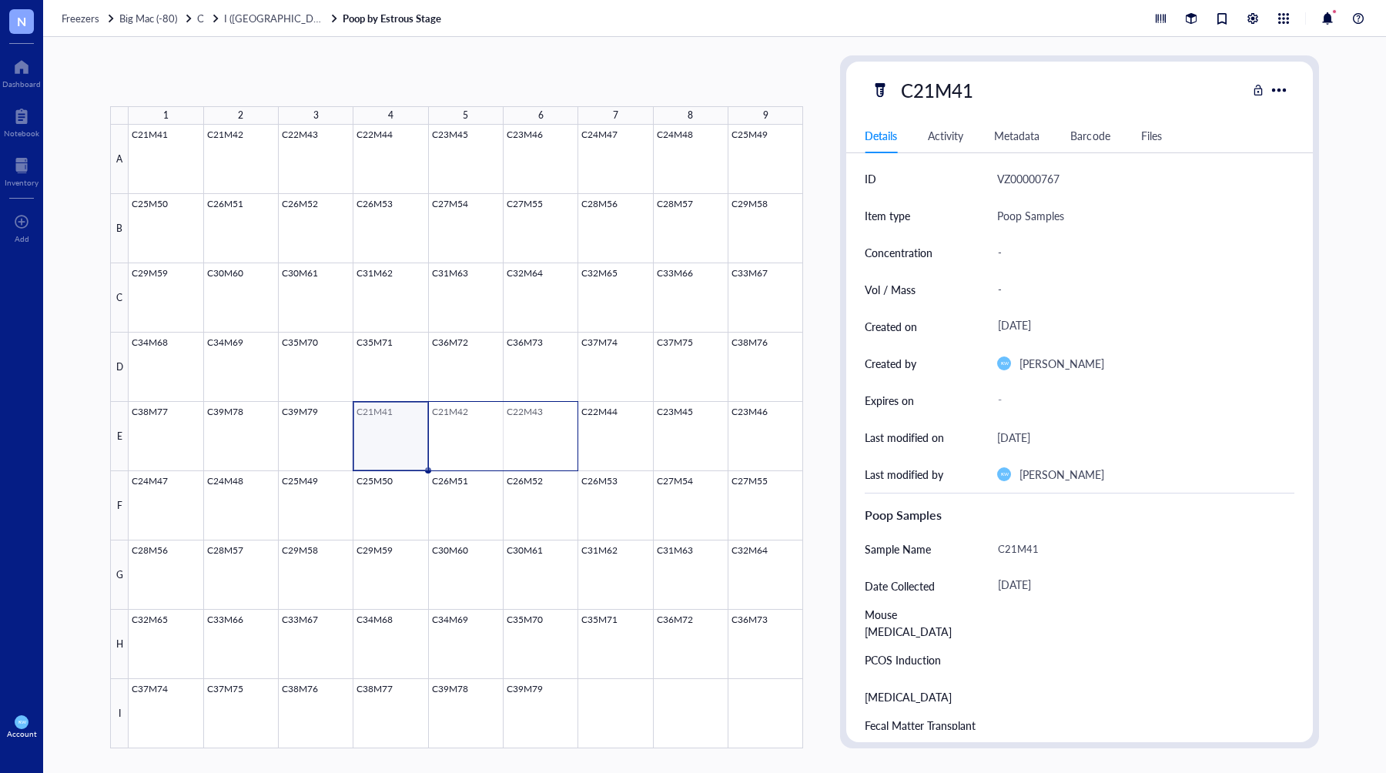
drag, startPoint x: 460, startPoint y: 440, endPoint x: 534, endPoint y: 464, distance: 77.9
click at [534, 464] on div at bounding box center [466, 437] width 675 height 624
drag, startPoint x: 382, startPoint y: 431, endPoint x: 757, endPoint y: 437, distance: 375.1
click at [757, 440] on div at bounding box center [466, 437] width 675 height 624
click at [358, 75] on span "Generate Barcode" at bounding box center [358, 81] width 85 height 12
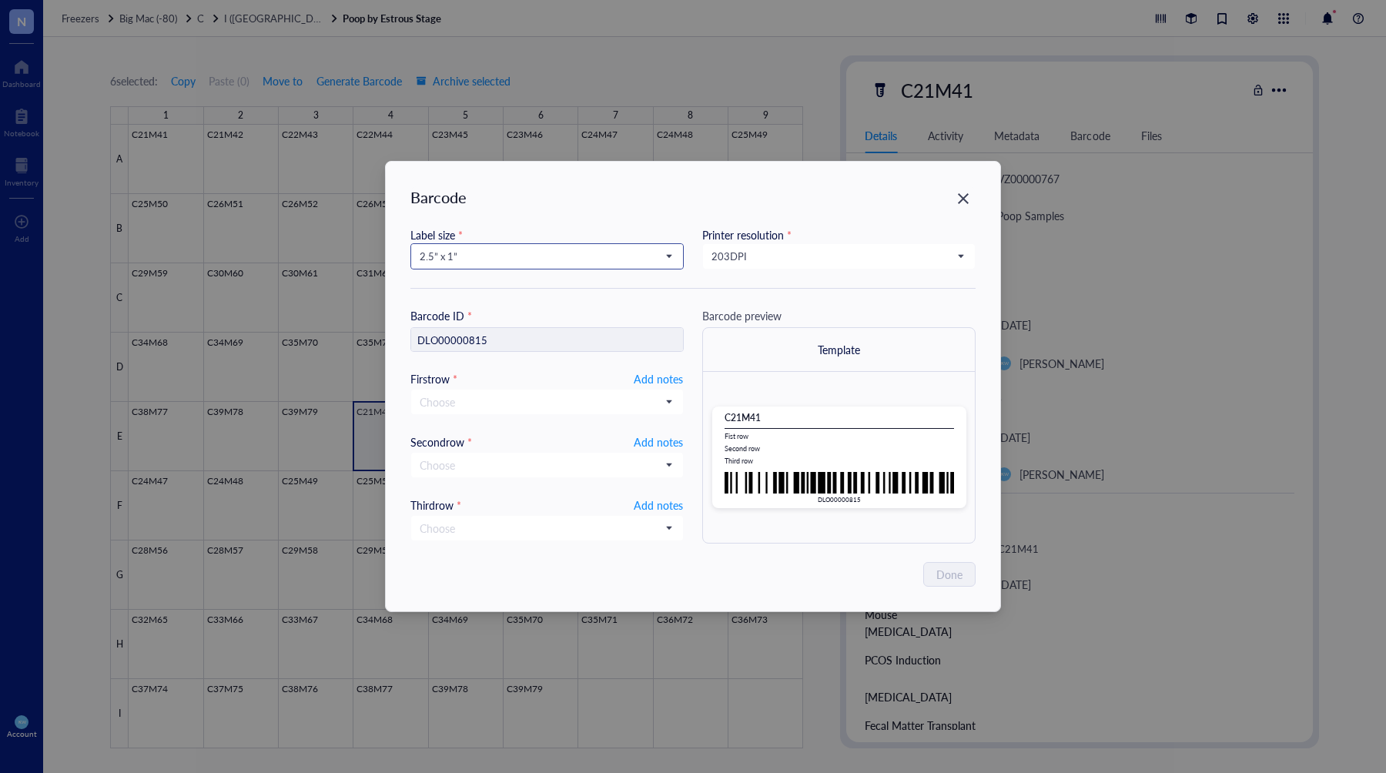
click at [594, 247] on input "search" at bounding box center [540, 256] width 241 height 23
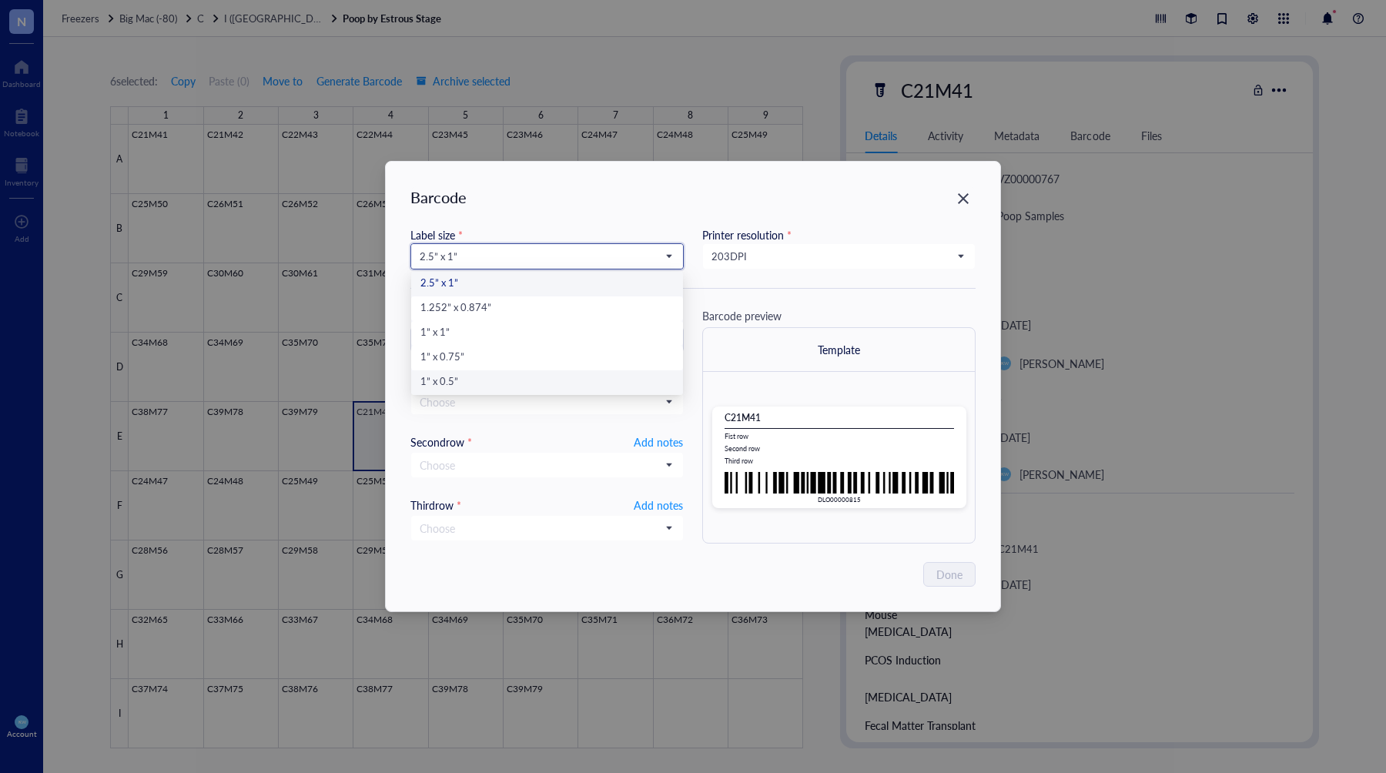
click at [444, 380] on div "1” x 0.5”" at bounding box center [546, 382] width 253 height 17
type input "DLO00000815"
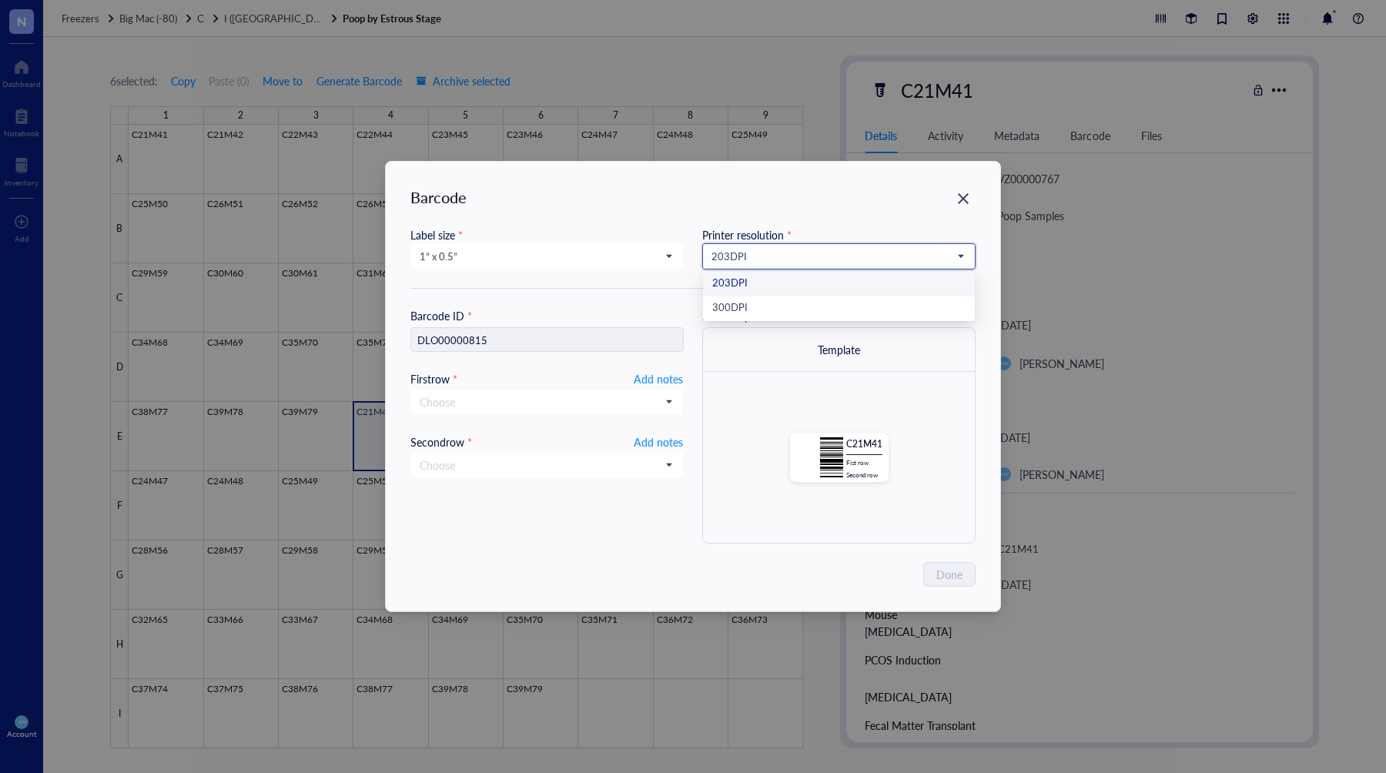
click at [829, 263] on input "search" at bounding box center [832, 256] width 241 height 23
click at [799, 314] on div "300 DPI" at bounding box center [838, 308] width 253 height 17
click at [654, 378] on span "Add notes" at bounding box center [658, 379] width 49 height 18
click at [648, 440] on span "Add notes" at bounding box center [658, 440] width 49 height 18
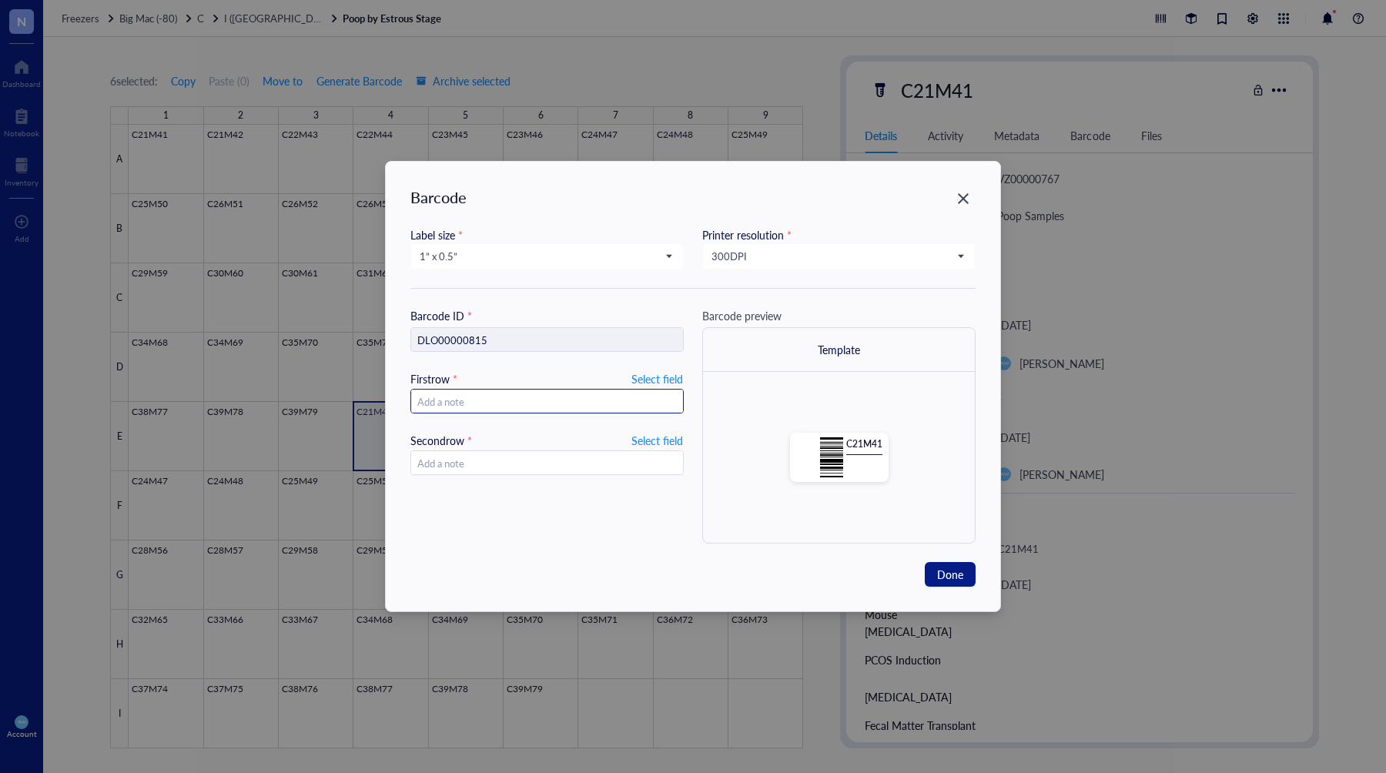
click at [641, 410] on input "text" at bounding box center [547, 402] width 272 height 25
type input "10.15."
type input "10.15.20225"
type input "10.15.202"
type input "[DATE]"
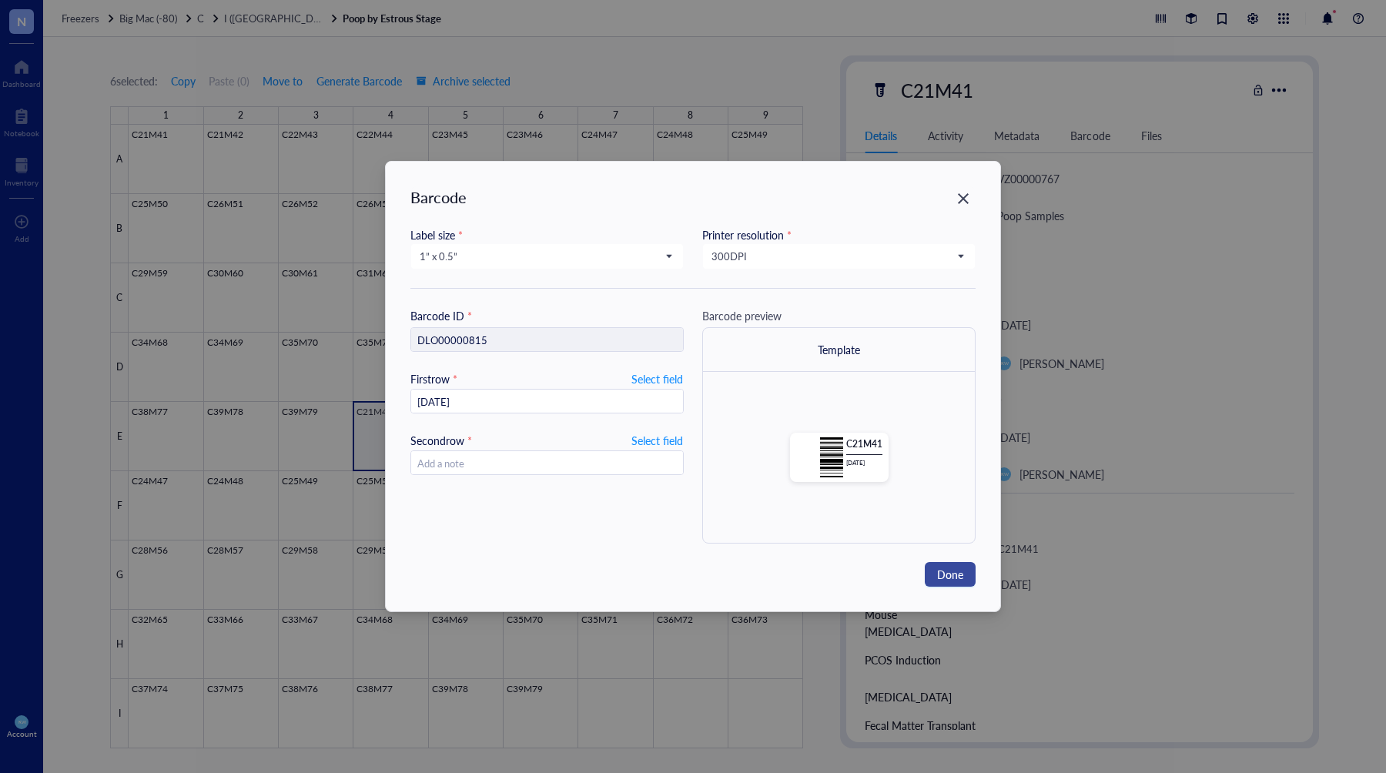
click at [953, 564] on button "Done" at bounding box center [950, 574] width 51 height 25
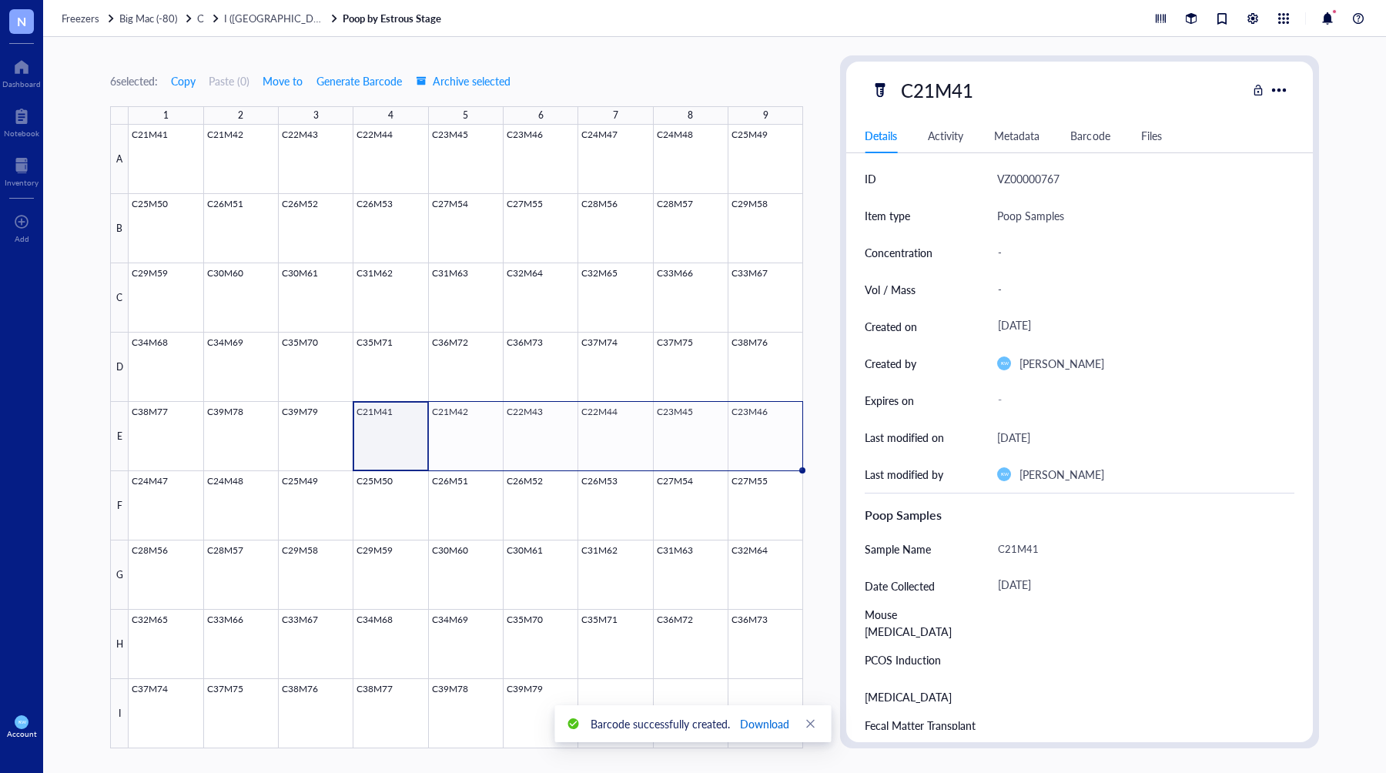
click at [763, 721] on span "Download" at bounding box center [764, 723] width 49 height 17
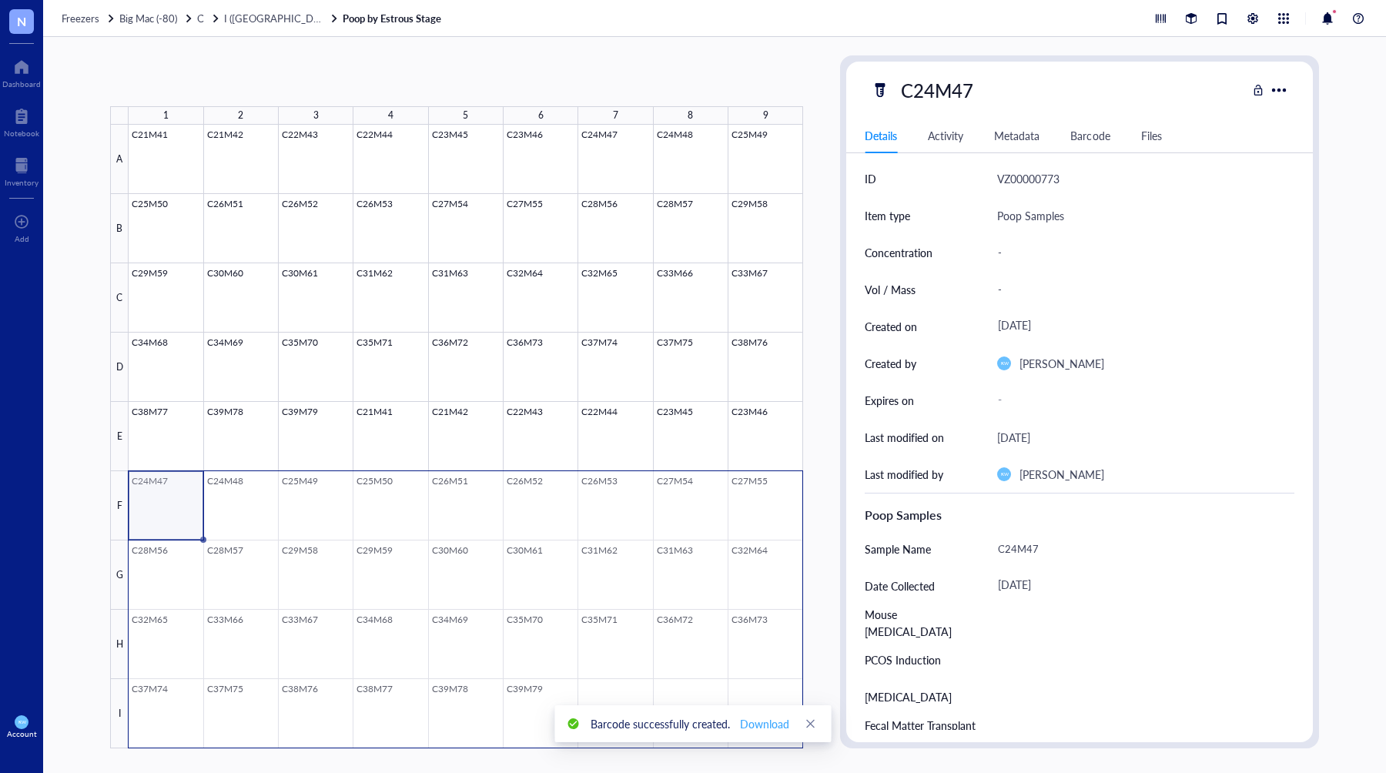
drag, startPoint x: 213, startPoint y: 511, endPoint x: 756, endPoint y: 720, distance: 582.3
click at [756, 720] on body "N Dashboard Notebook Inventory To pick up a draggable item, press the space bar…" at bounding box center [693, 386] width 1386 height 773
click at [344, 82] on span "Generate Barcode" at bounding box center [365, 81] width 85 height 12
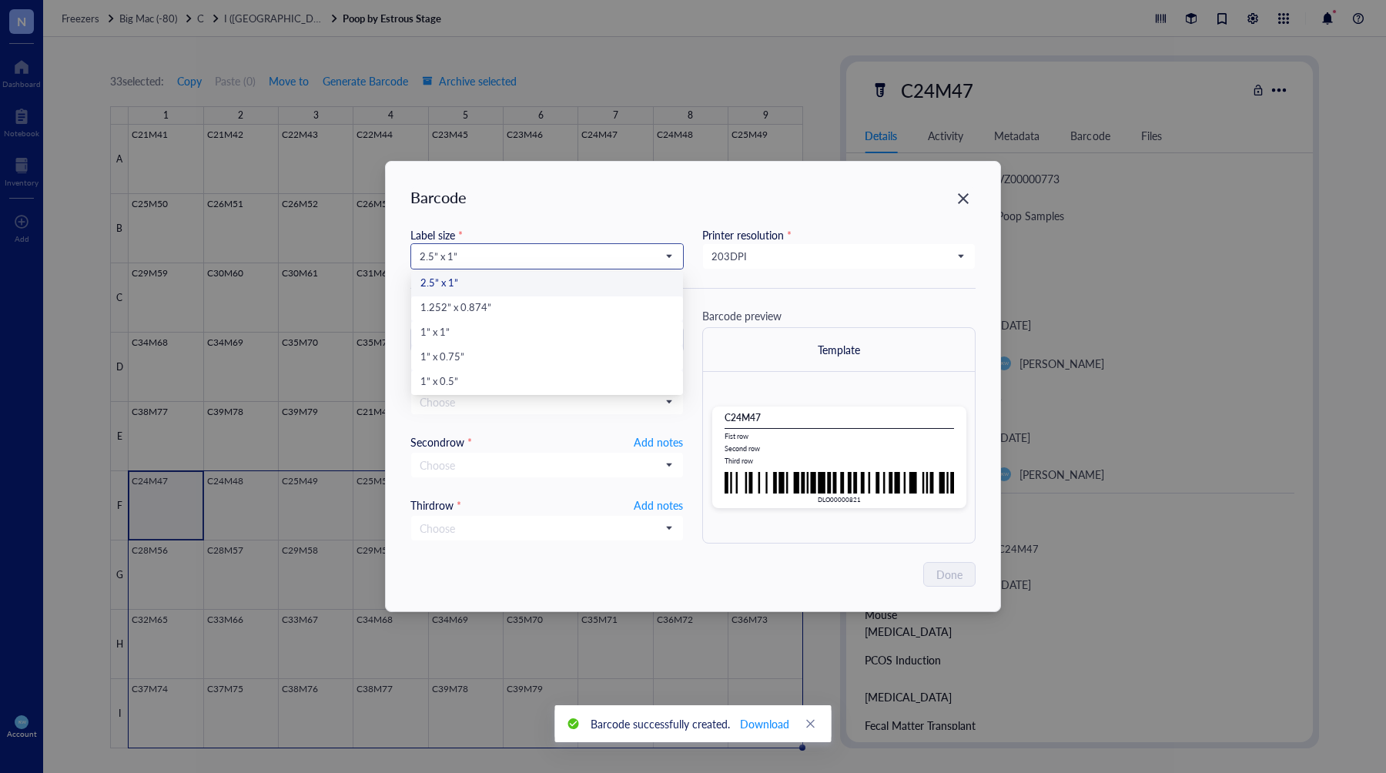
click at [645, 250] on span "2.5” x 1”" at bounding box center [546, 256] width 252 height 14
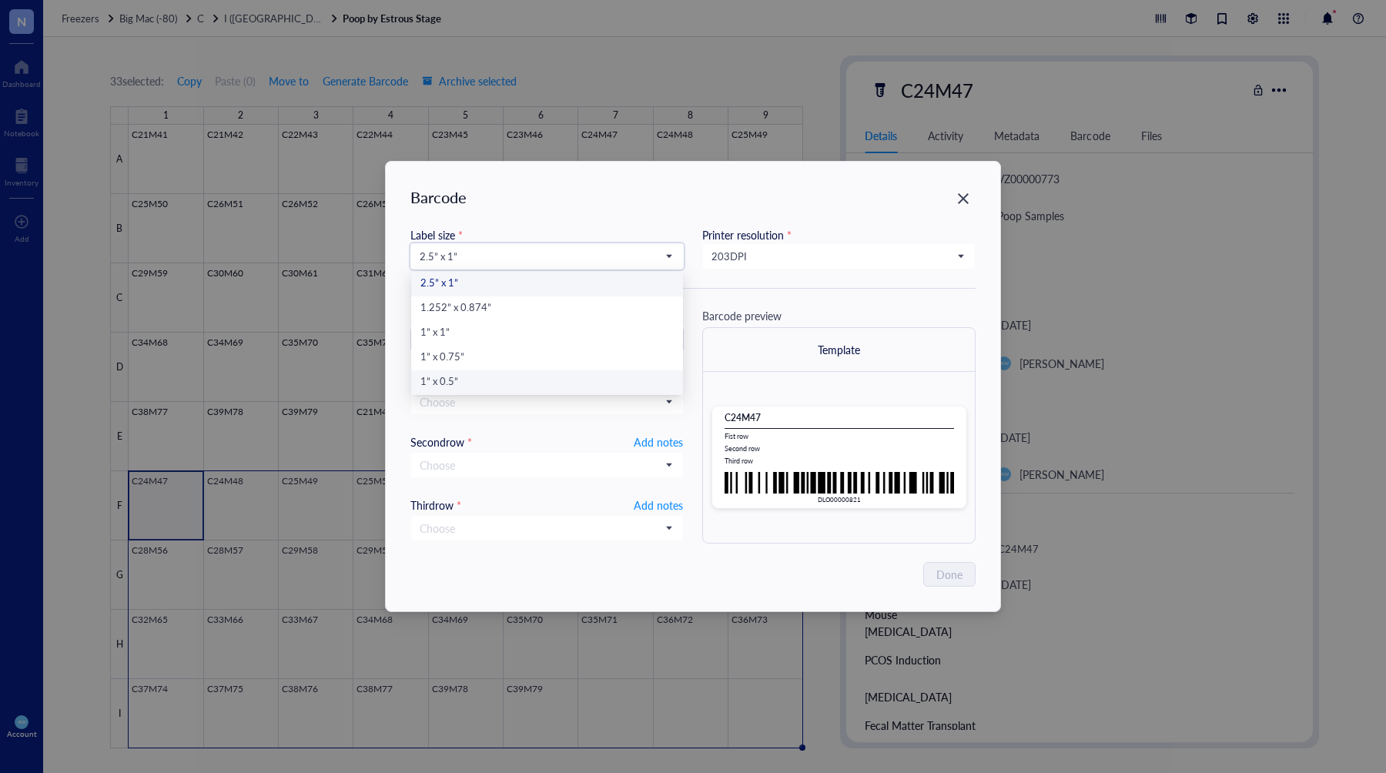
drag, startPoint x: 464, startPoint y: 385, endPoint x: 475, endPoint y: 381, distance: 12.2
click at [463, 385] on div "1” x 0.5”" at bounding box center [546, 382] width 253 height 17
type input "DLO00000821"
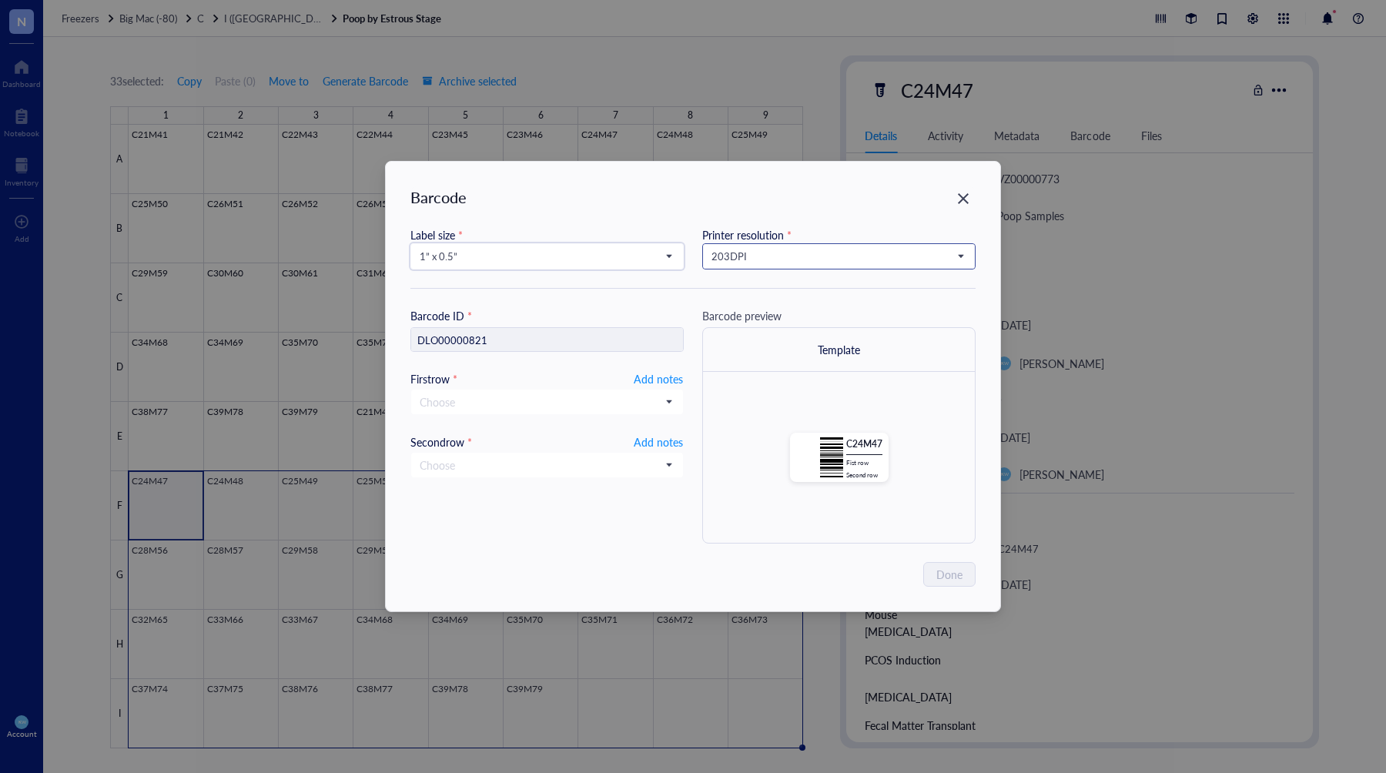
click at [738, 256] on span "203 DPI" at bounding box center [838, 256] width 252 height 14
click at [747, 314] on div "300 DPI" at bounding box center [838, 308] width 253 height 17
click at [646, 377] on span "Add notes" at bounding box center [658, 379] width 49 height 18
click at [551, 406] on input "text" at bounding box center [547, 402] width 272 height 25
type input "10.16.202"
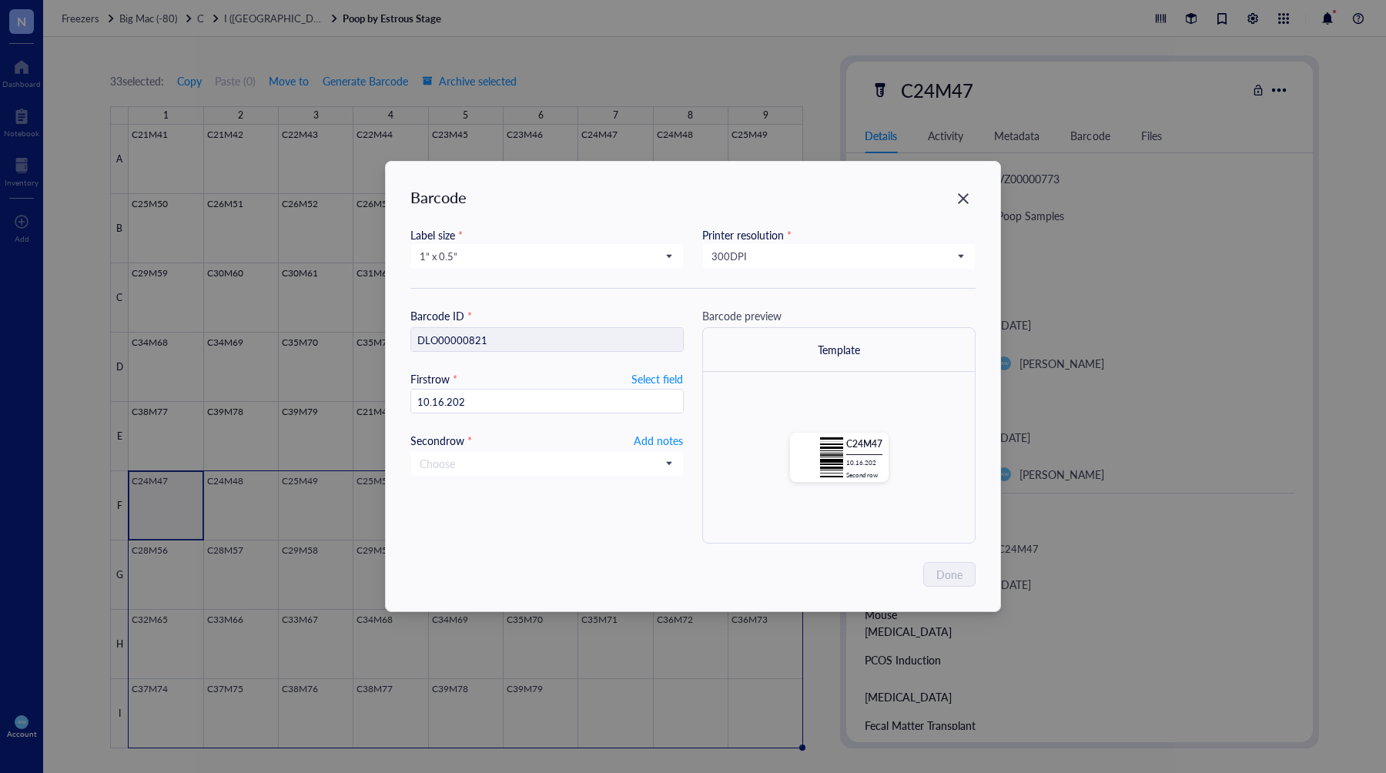
type input "[DATE]"
click at [657, 432] on span "Add notes" at bounding box center [658, 440] width 49 height 18
click at [963, 577] on span "Done" at bounding box center [950, 574] width 26 height 17
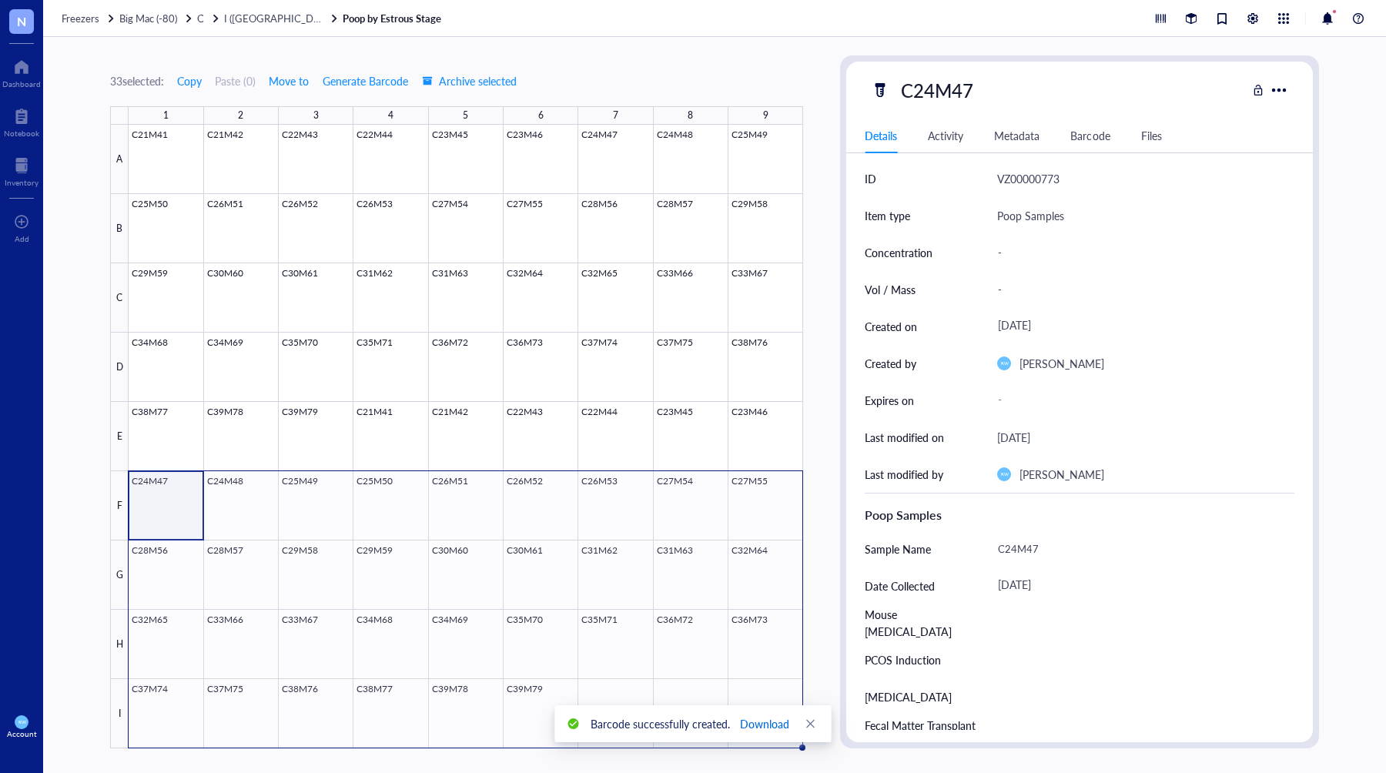
drag, startPoint x: 761, startPoint y: 722, endPoint x: 815, endPoint y: 671, distance: 74.6
click at [761, 722] on span "Download" at bounding box center [764, 723] width 49 height 17
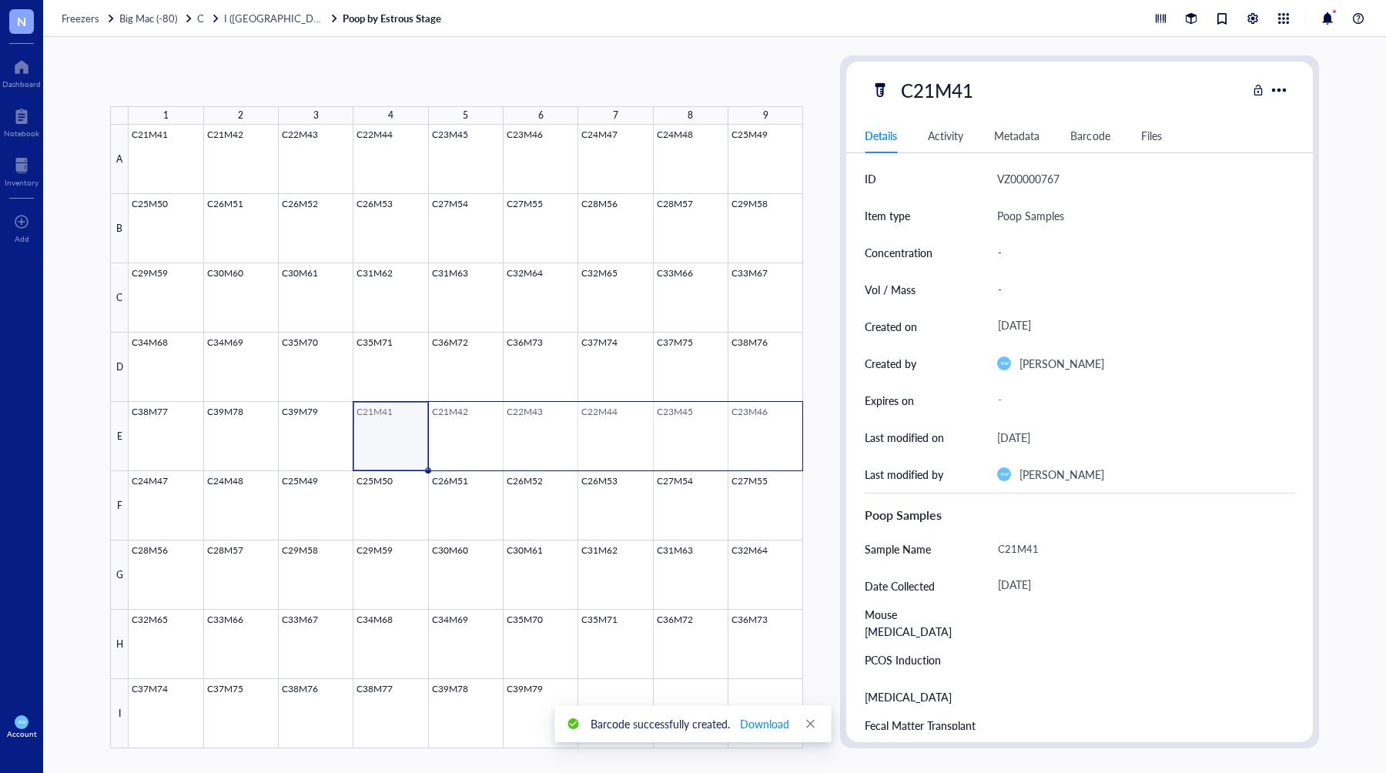
drag, startPoint x: 450, startPoint y: 435, endPoint x: 777, endPoint y: 450, distance: 326.9
click at [777, 450] on div at bounding box center [466, 437] width 675 height 624
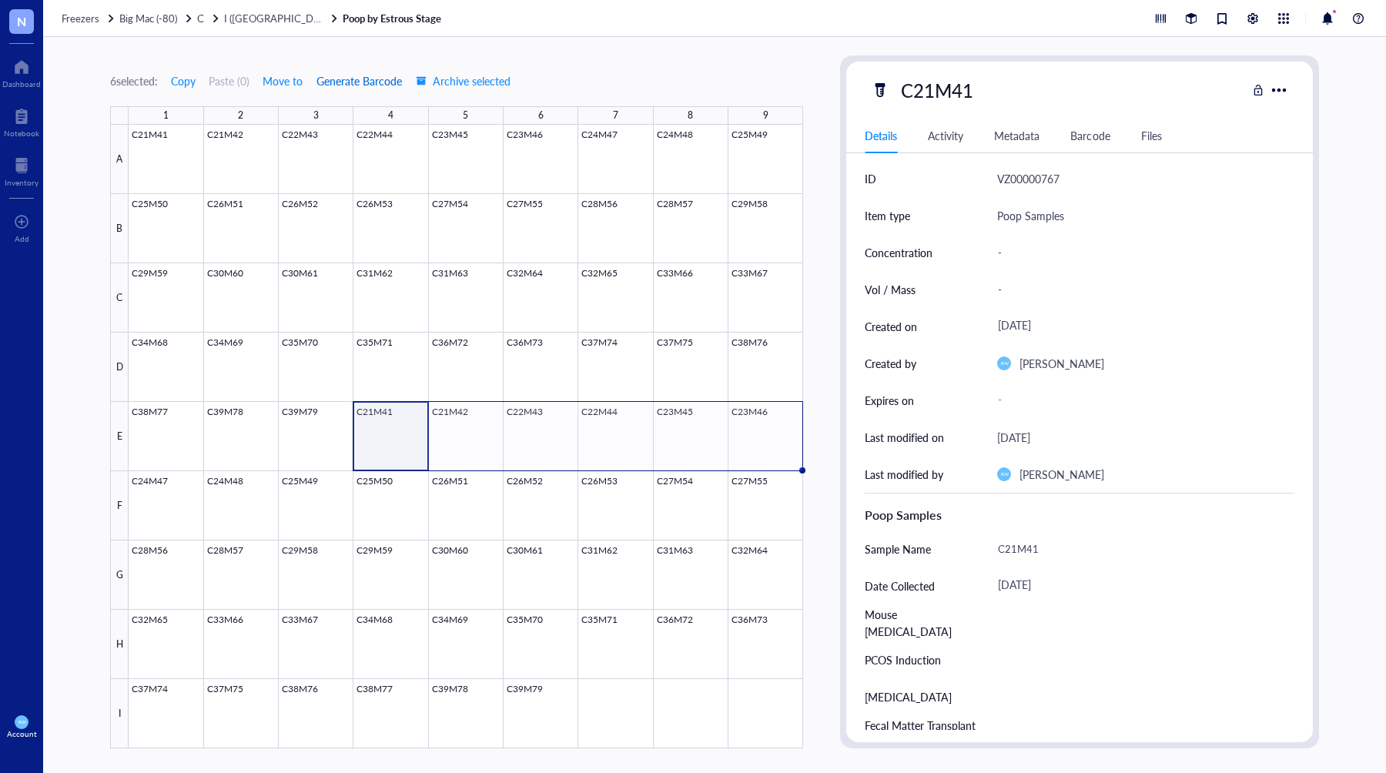
click at [352, 79] on span "Generate Barcode" at bounding box center [358, 81] width 85 height 12
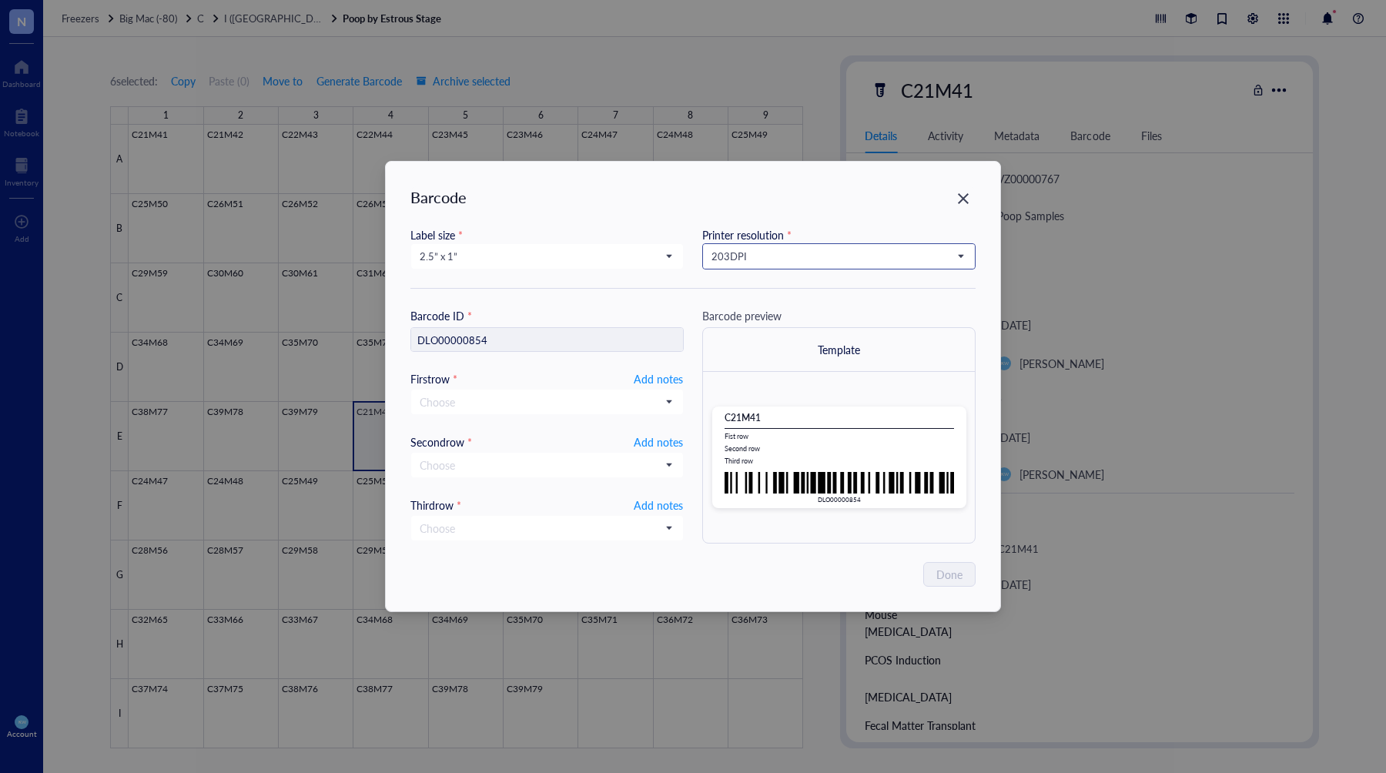
click at [716, 248] on input "search" at bounding box center [832, 256] width 241 height 23
click at [737, 311] on div "300 DPI" at bounding box center [838, 308] width 253 height 17
click at [623, 260] on span "2.5” x 1”" at bounding box center [546, 256] width 252 height 14
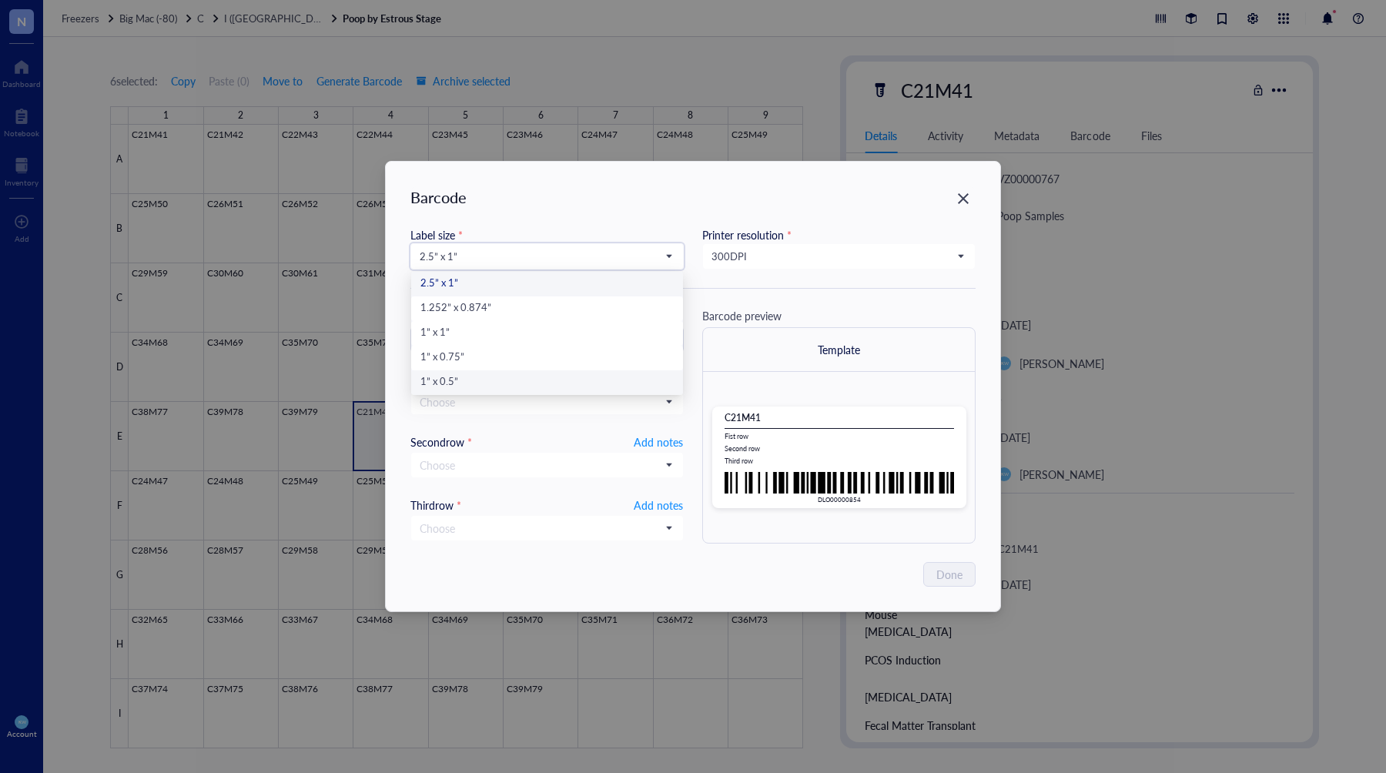
click at [474, 381] on div "1” x 0.5”" at bounding box center [546, 382] width 253 height 17
type input "DLO00000854"
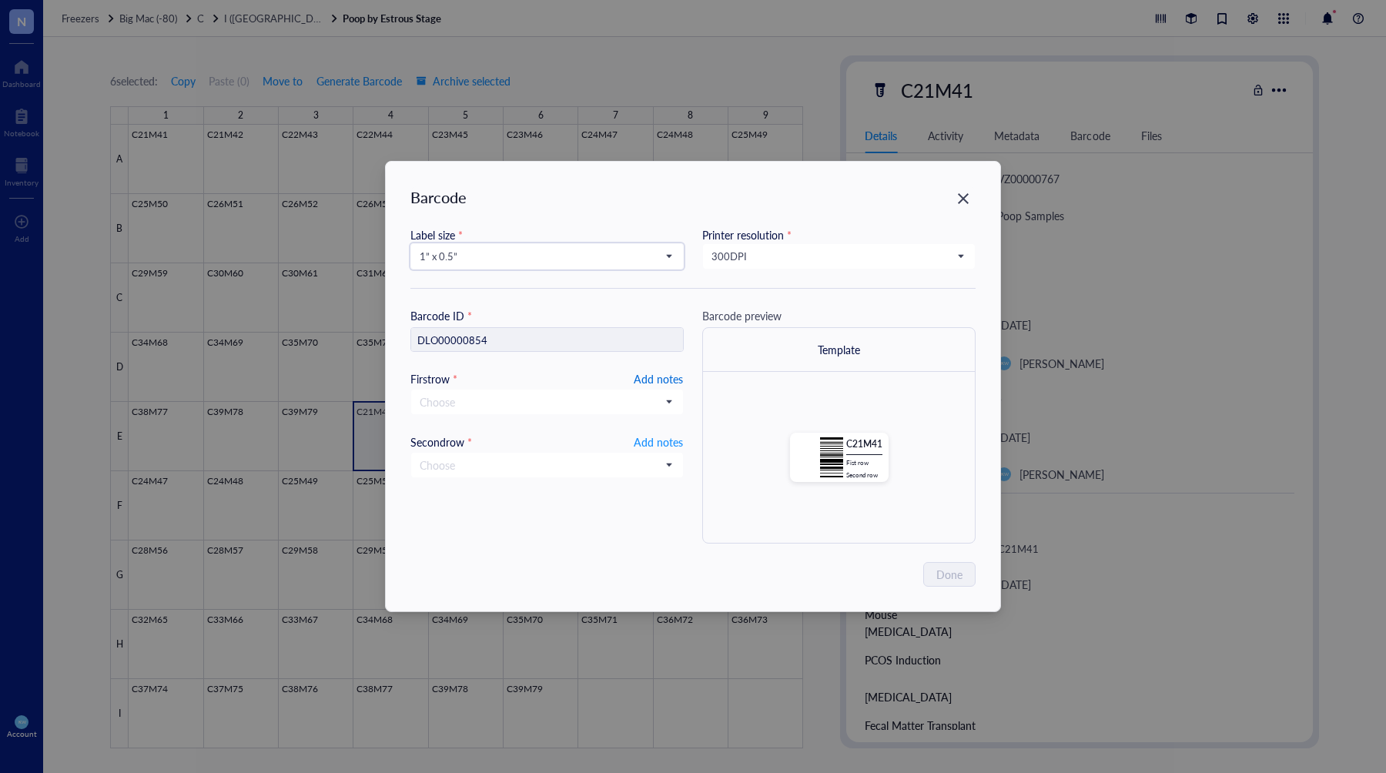
click at [672, 380] on span "Add notes" at bounding box center [658, 379] width 49 height 18
click at [601, 407] on input "text" at bounding box center [547, 402] width 272 height 25
type input "[DATE]"
click at [635, 440] on span "Add notes" at bounding box center [658, 440] width 49 height 18
click at [942, 569] on span "Done" at bounding box center [950, 574] width 26 height 17
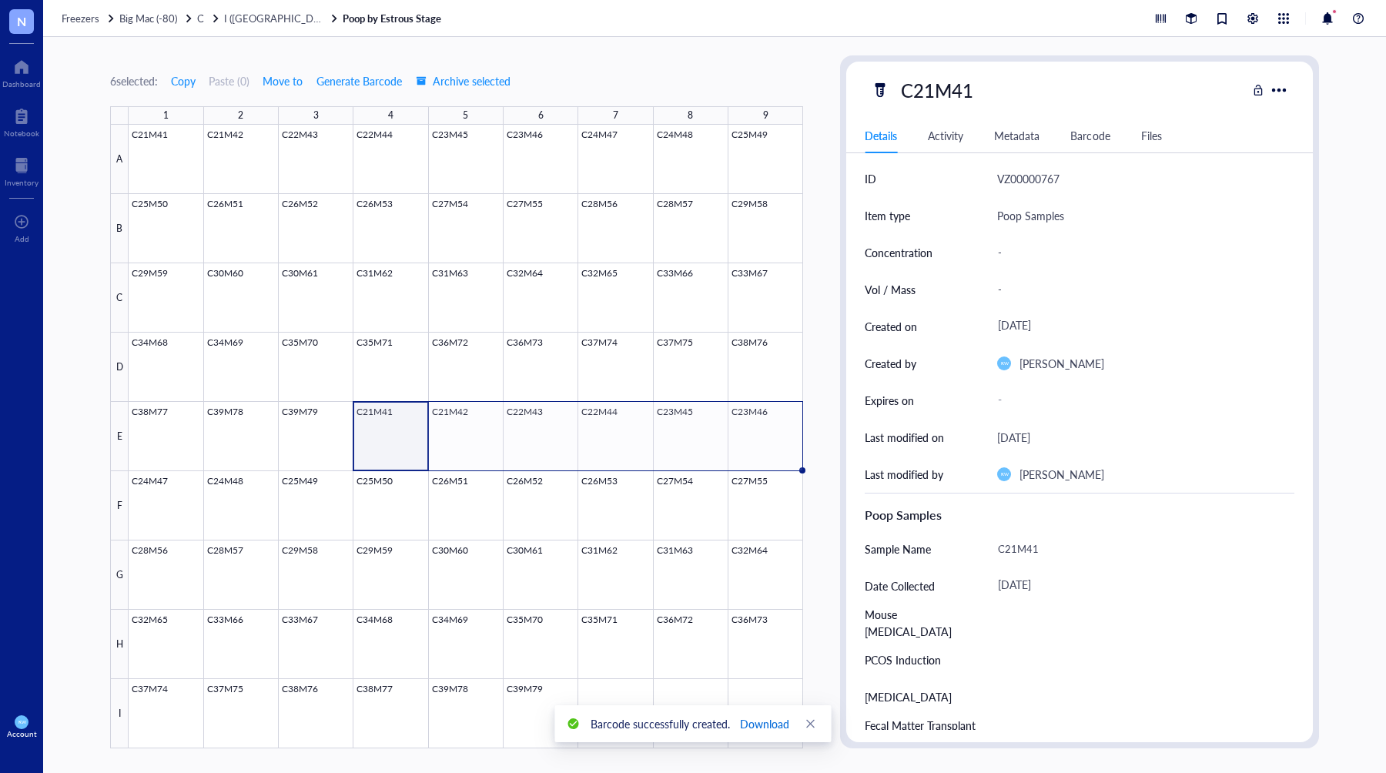
click at [763, 720] on span "Download" at bounding box center [764, 723] width 49 height 17
click at [270, 48] on div "6 selected: Copy Paste ( 0 ) Move to Generate Barcode Archive selected 1 2 3 4 …" at bounding box center [714, 405] width 1343 height 736
click at [239, 19] on span "I ([GEOGRAPHIC_DATA])" at bounding box center [280, 18] width 113 height 15
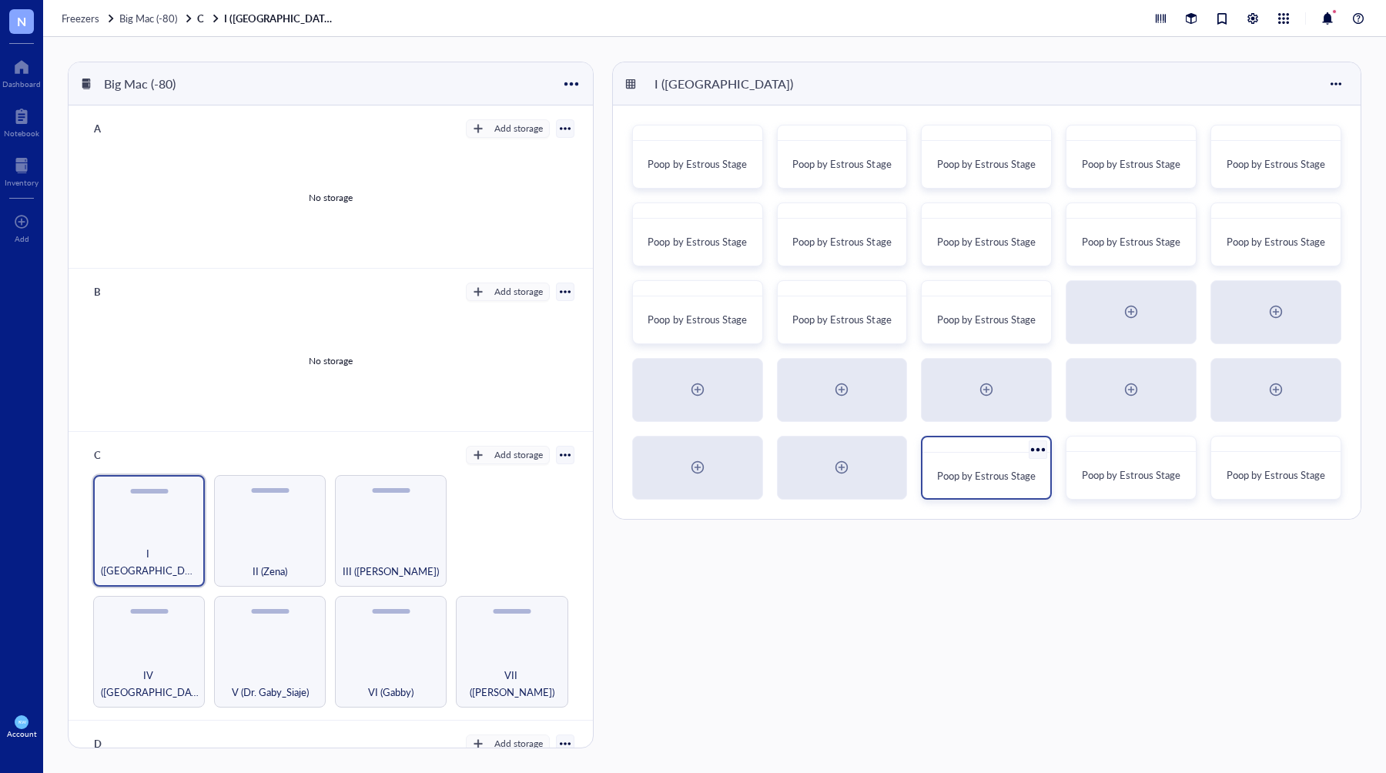
click at [1034, 450] on div at bounding box center [1038, 449] width 22 height 22
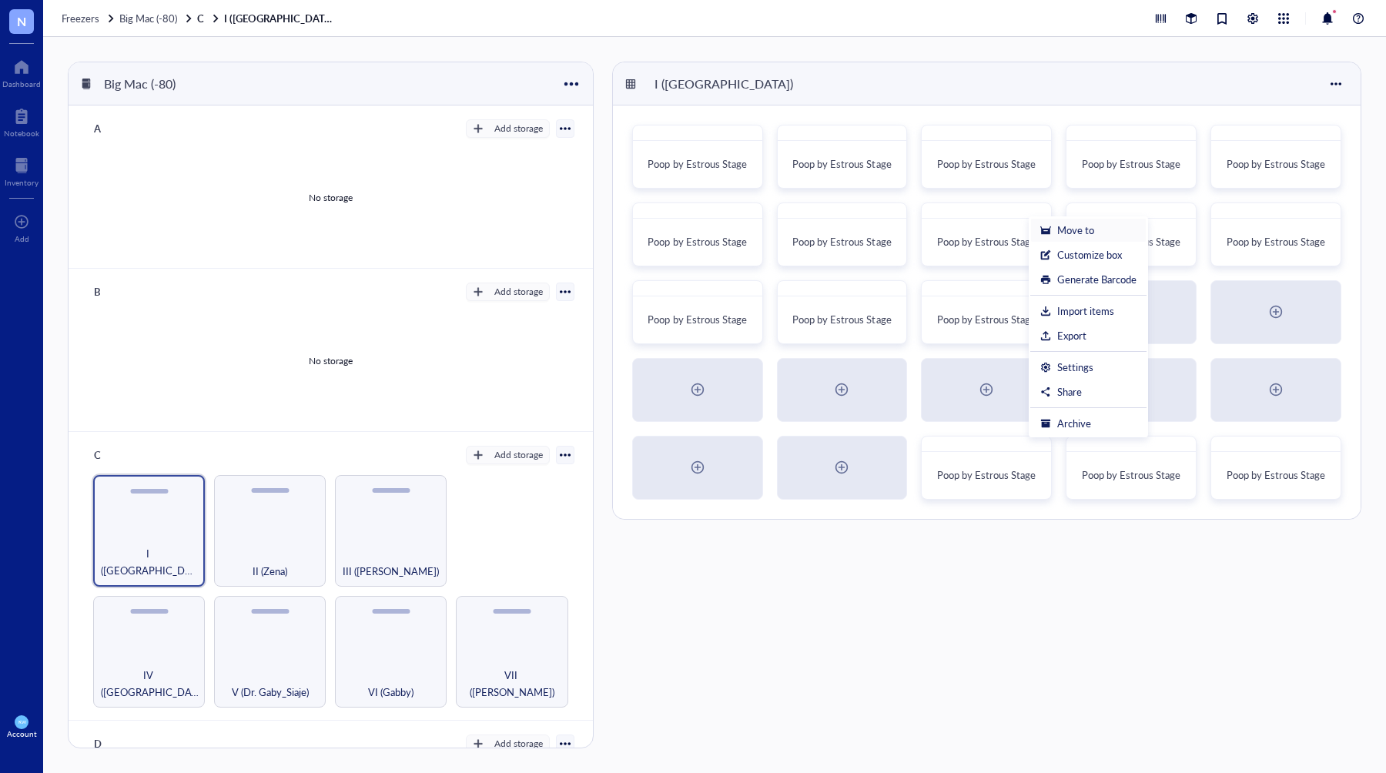
click at [1063, 232] on div "Move to" at bounding box center [1075, 230] width 37 height 14
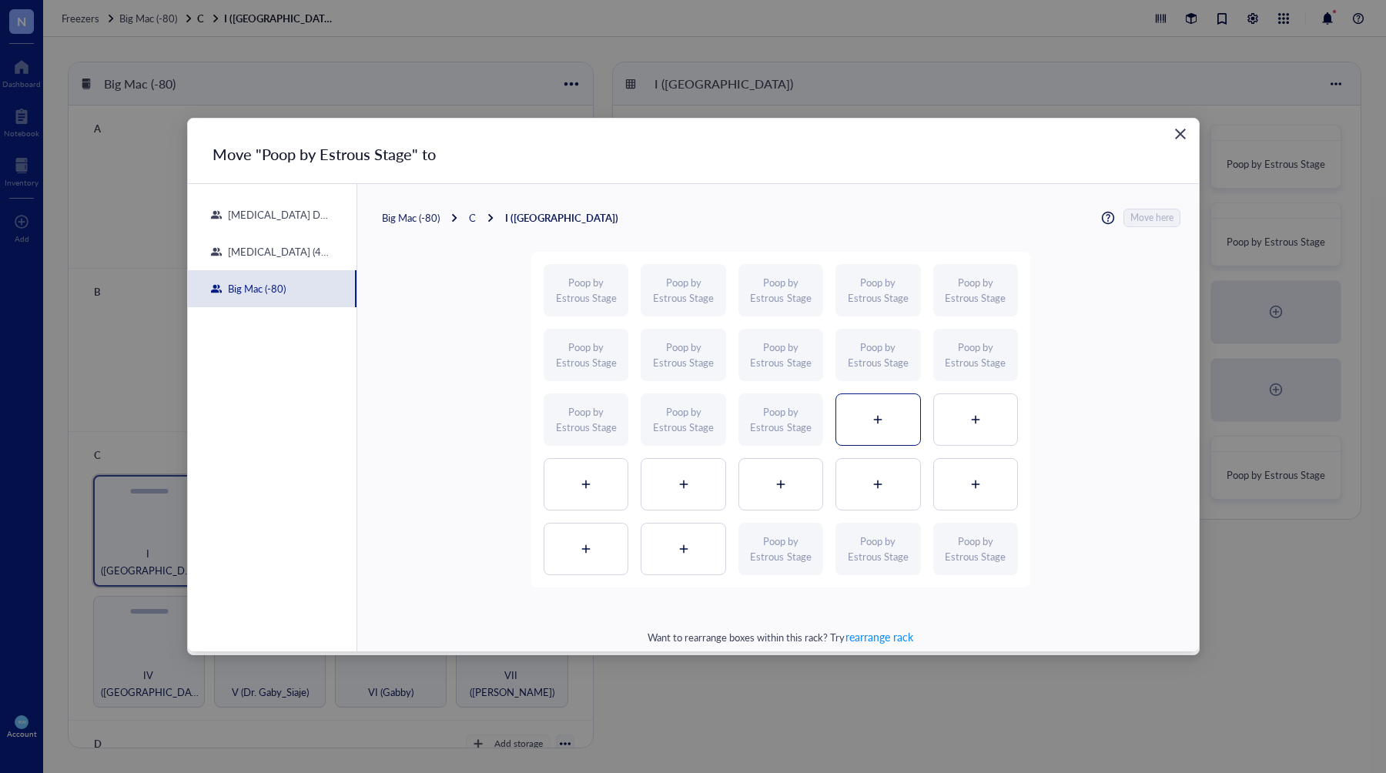
click at [868, 418] on div at bounding box center [877, 419] width 83 height 51
click at [1133, 215] on span "Move here" at bounding box center [1152, 218] width 43 height 18
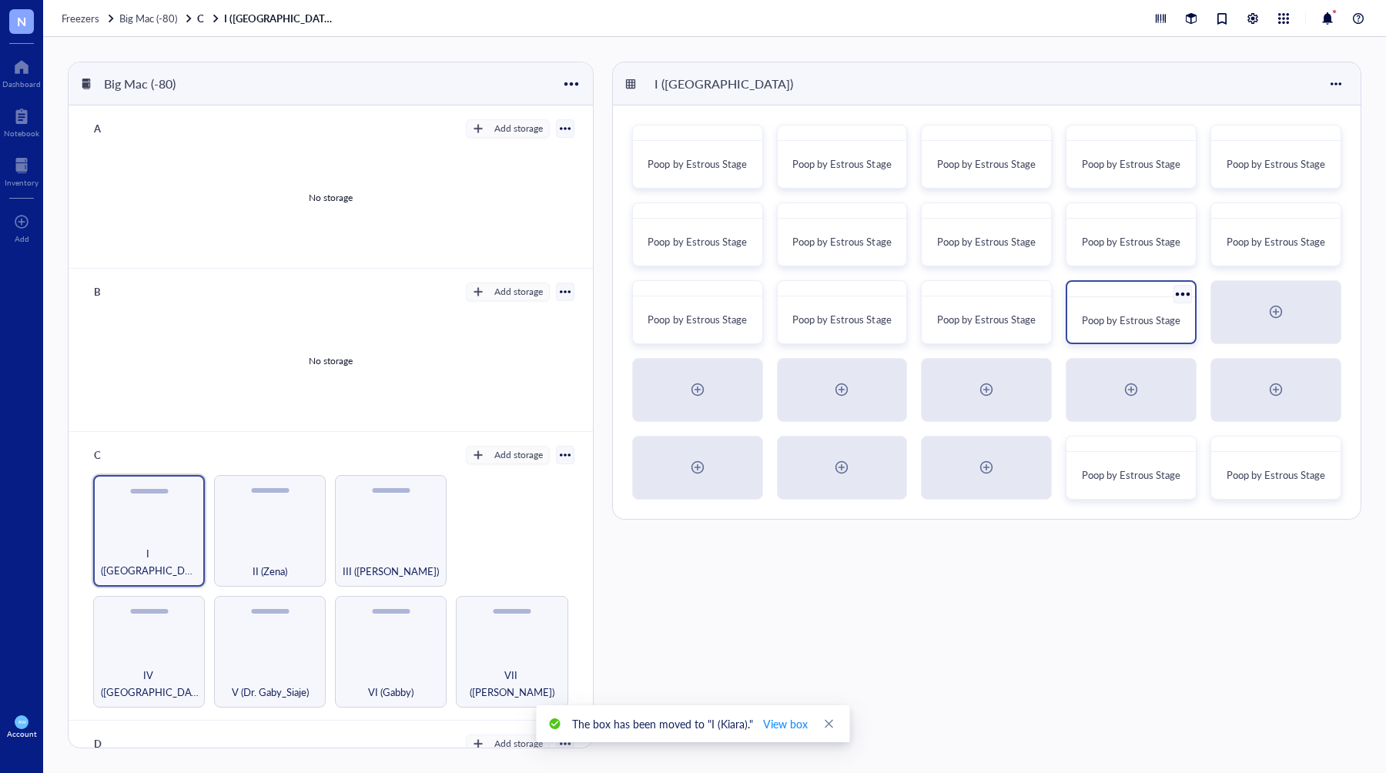
click at [1133, 313] on span "Poop by Estrous Stage" at bounding box center [1131, 320] width 99 height 15
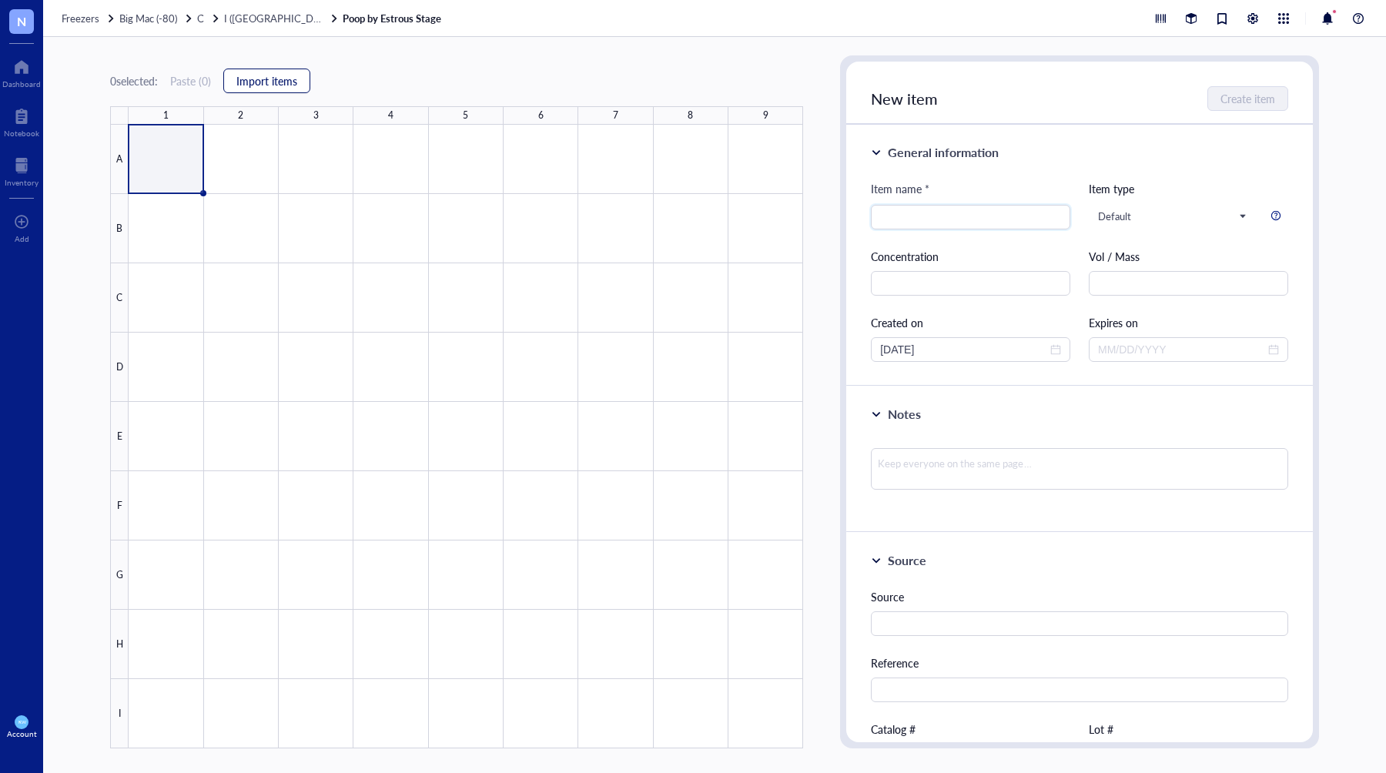
click at [255, 79] on span "Import items" at bounding box center [266, 81] width 61 height 12
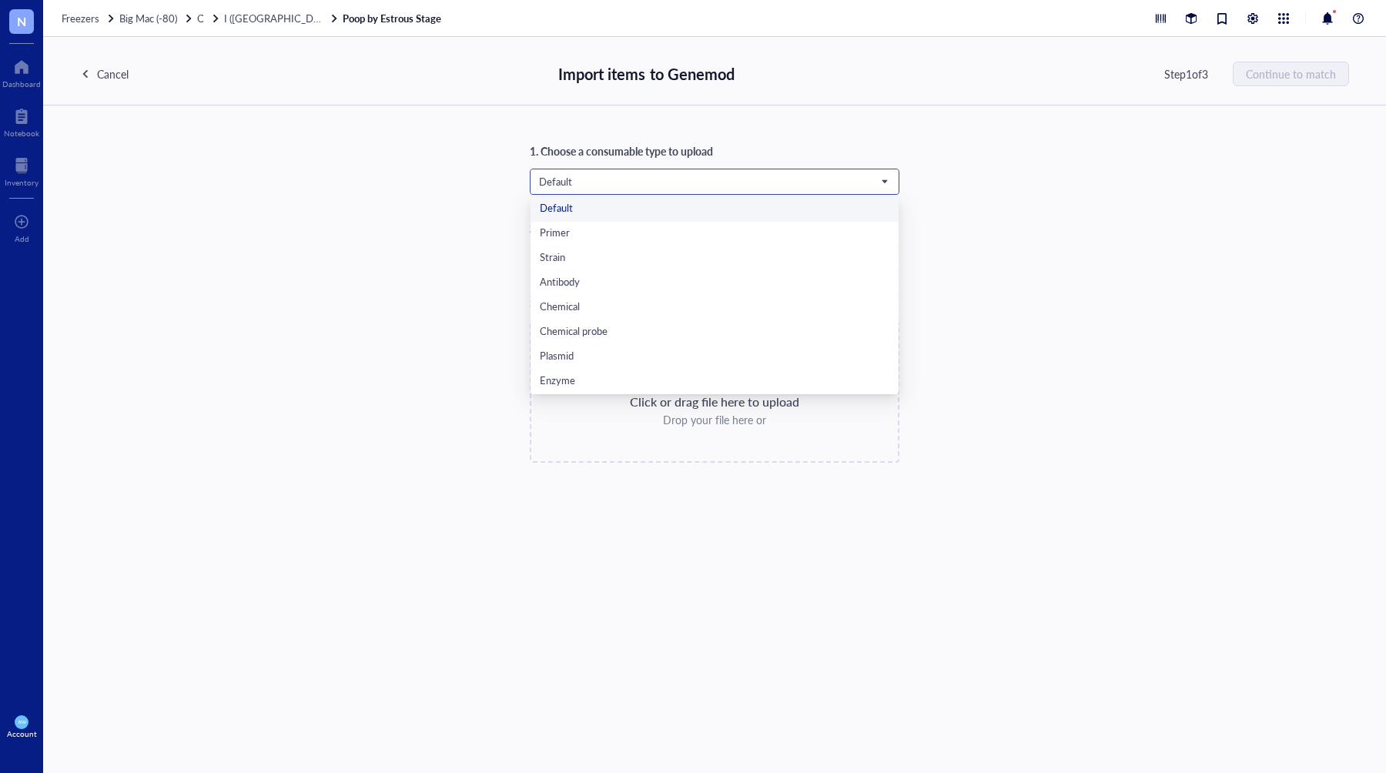
click at [719, 185] on span "Default" at bounding box center [713, 182] width 348 height 14
click at [609, 377] on div "Poop Samples" at bounding box center [715, 381] width 350 height 17
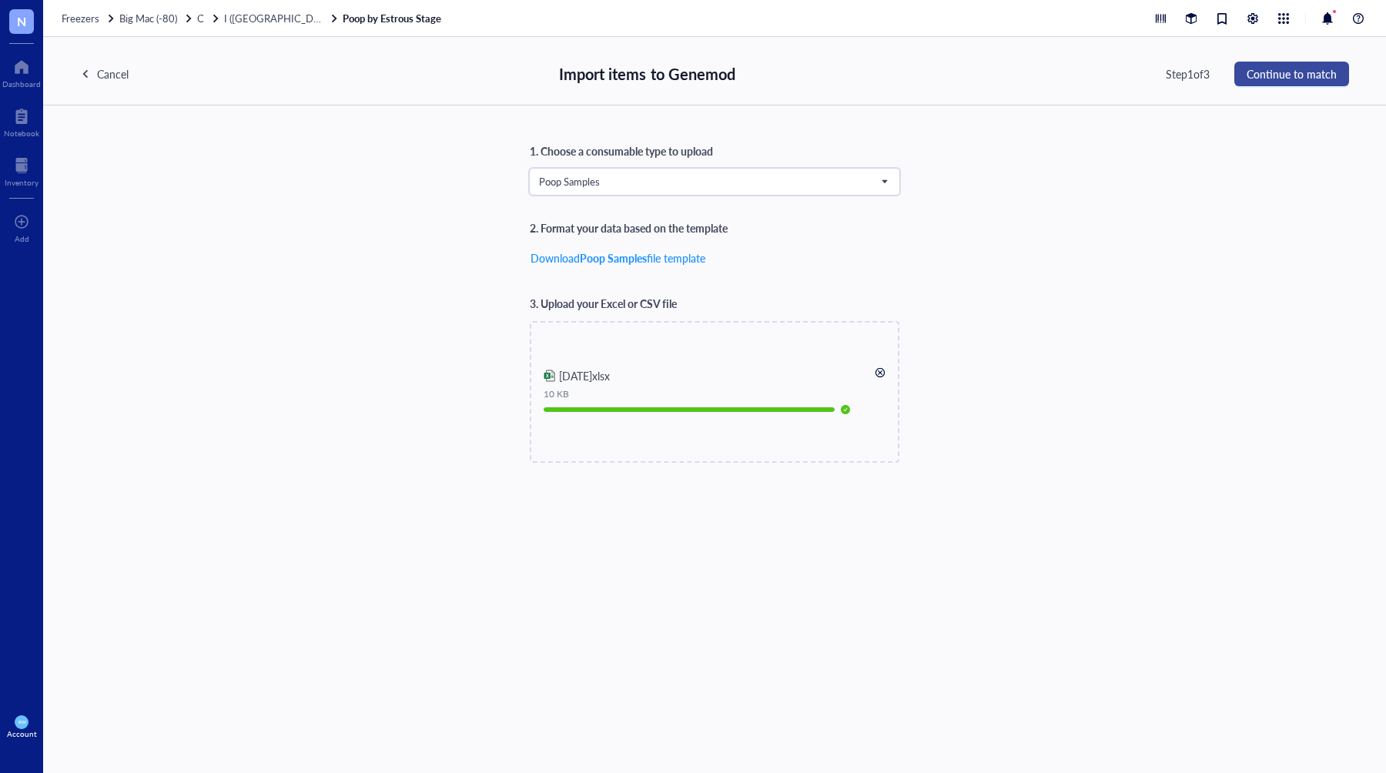
click at [1287, 71] on span "Continue to match" at bounding box center [1292, 74] width 90 height 12
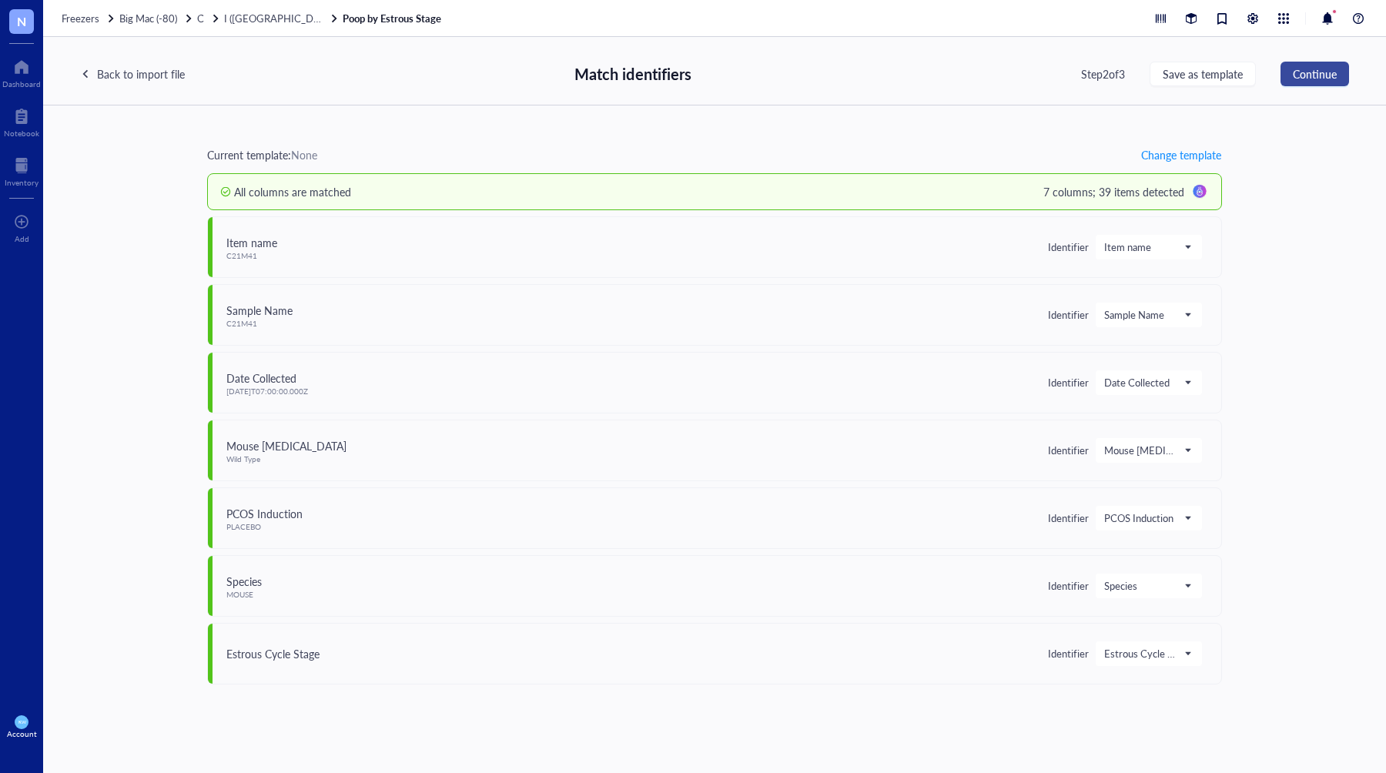
click at [1319, 71] on span "Continue" at bounding box center [1315, 74] width 44 height 12
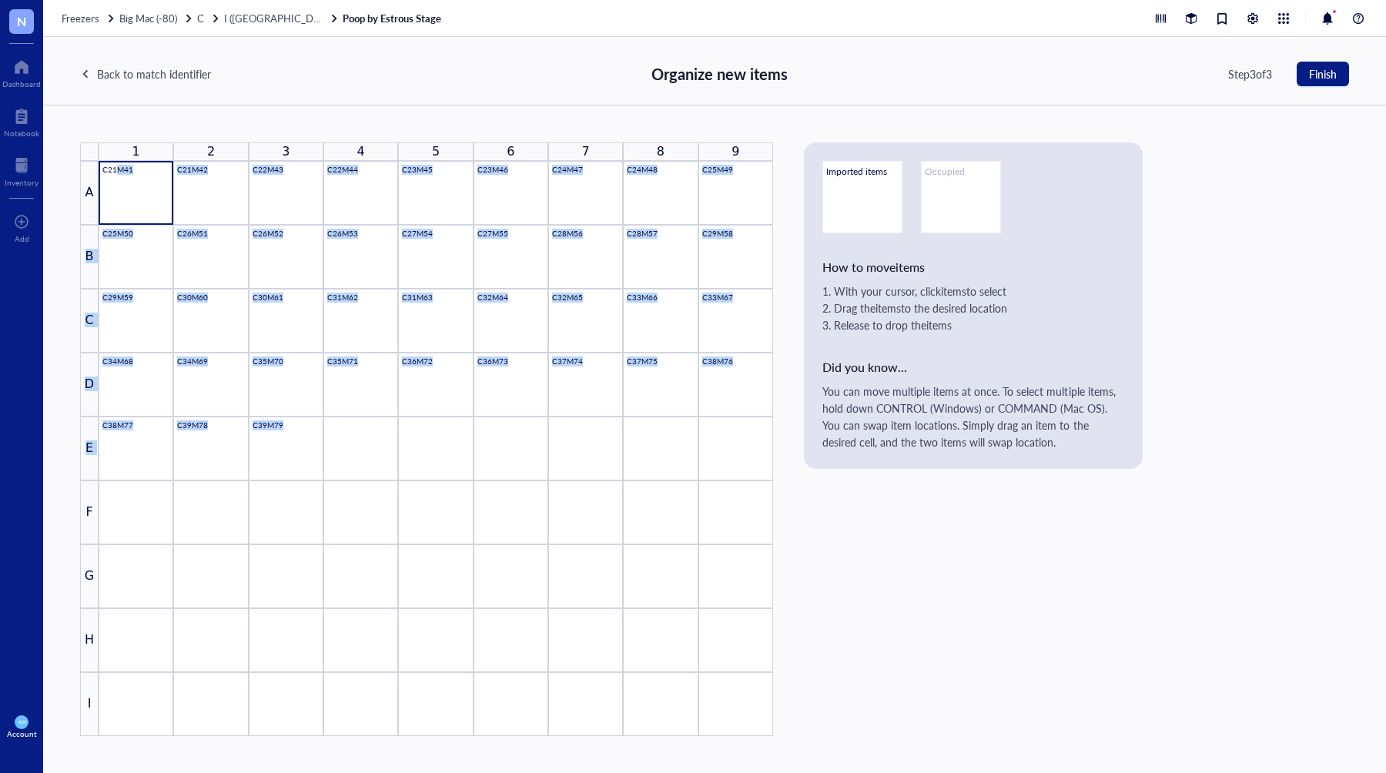
drag, startPoint x: 149, startPoint y: 186, endPoint x: 709, endPoint y: 419, distance: 607.2
click at [709, 421] on div "1 2 3 4 5 6 7 8 9 A C21M41 C21M42 C22M43 C22M44 C23M45 C23M46 C24M47 C24M48 C25…" at bounding box center [426, 439] width 693 height 594
click at [1314, 64] on button "Finish" at bounding box center [1323, 74] width 52 height 25
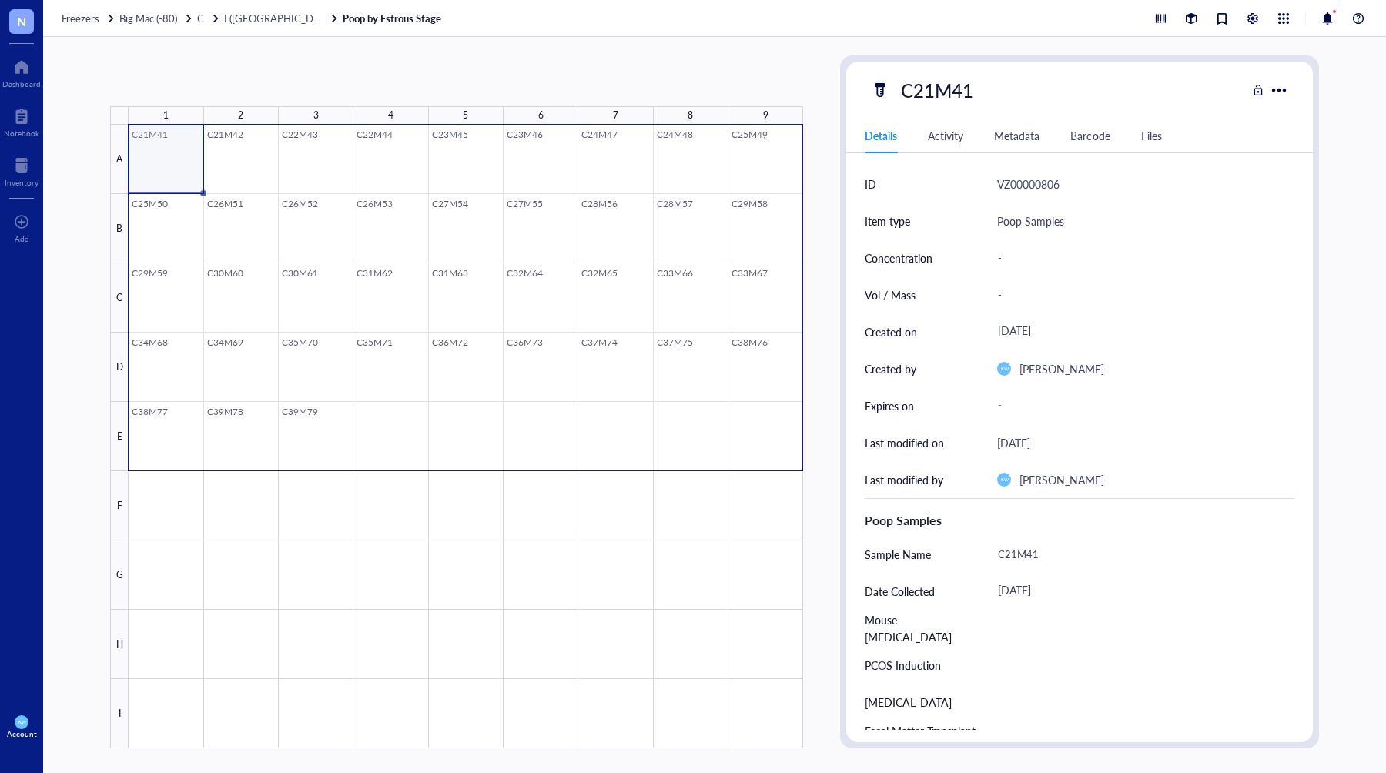
drag, startPoint x: 162, startPoint y: 140, endPoint x: 783, endPoint y: 414, distance: 679.2
click at [785, 414] on div at bounding box center [466, 437] width 675 height 624
click at [395, 76] on span "Generate Barcode" at bounding box center [365, 81] width 85 height 12
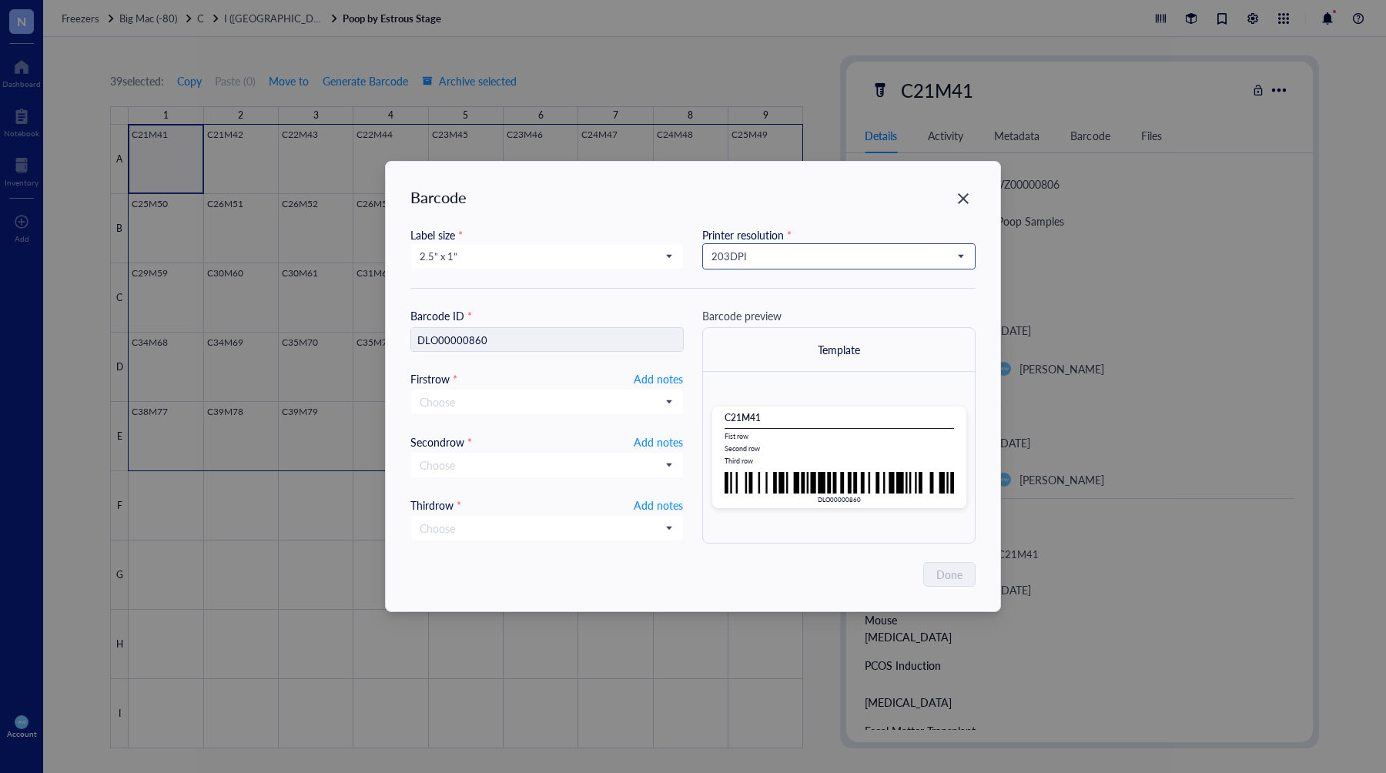
click at [758, 253] on span "203 DPI" at bounding box center [838, 256] width 252 height 14
click at [734, 303] on div "300 DPI" at bounding box center [838, 308] width 253 height 17
click at [611, 253] on span "2.5” x 1”" at bounding box center [546, 256] width 252 height 14
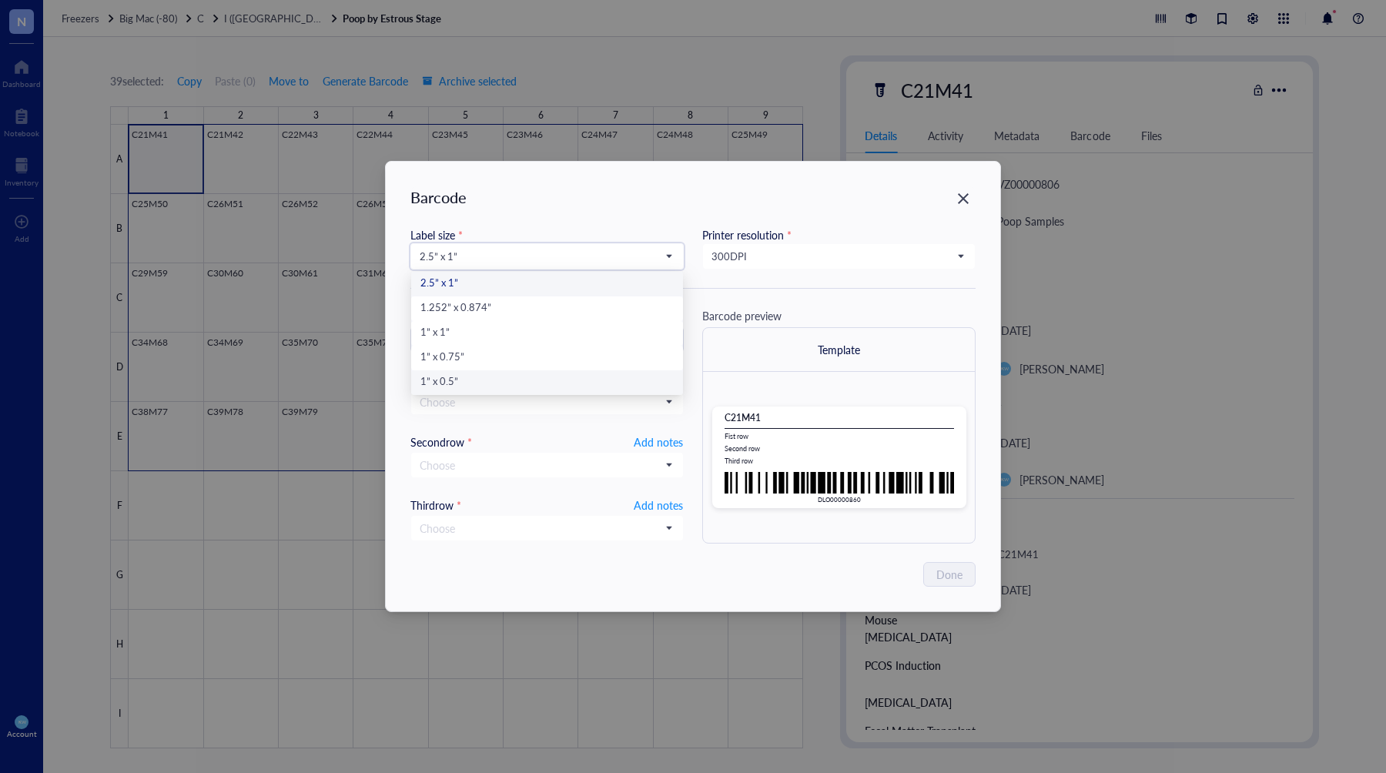
click at [431, 385] on div "1” x 0.5”" at bounding box center [546, 382] width 253 height 17
type input "DLO00000860"
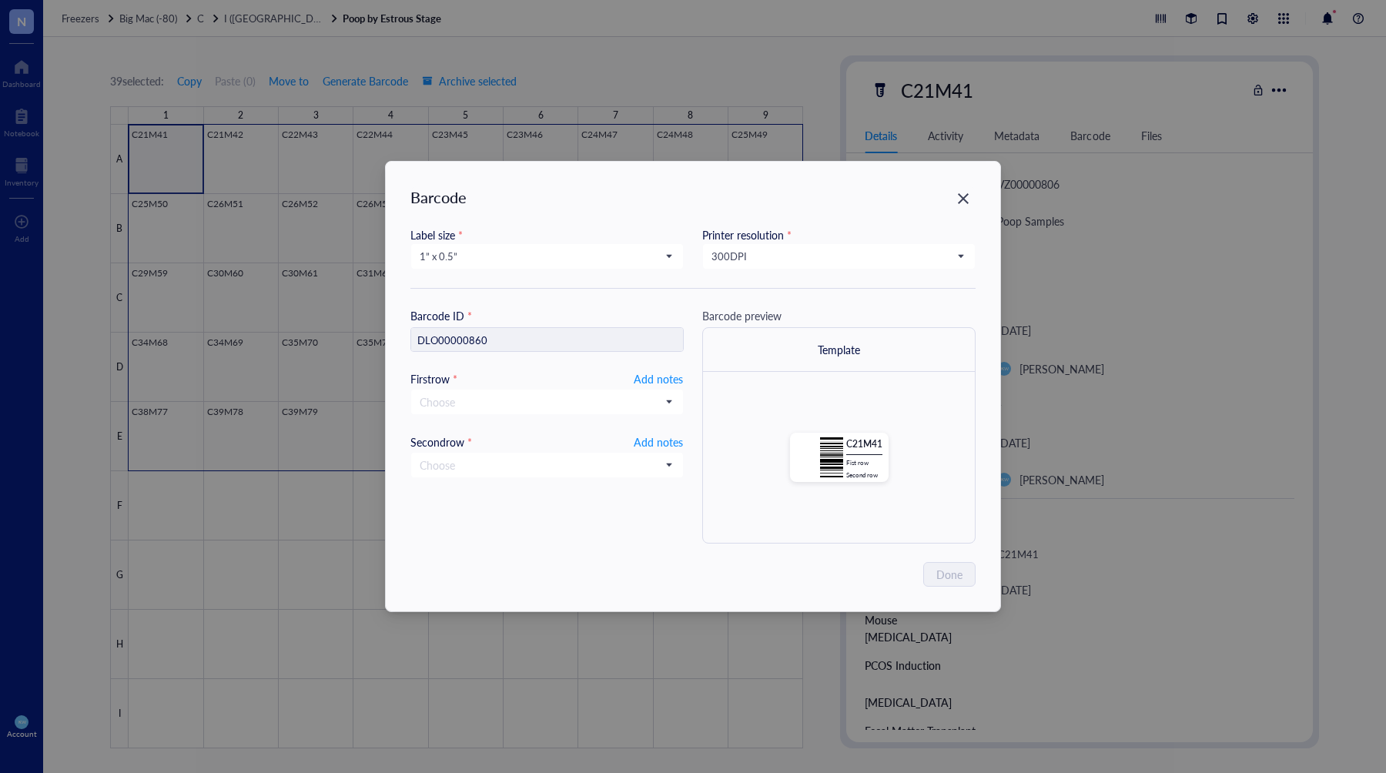
click at [655, 366] on div "Barcode ID * DLO00000860 First row * Add notes Choose Second row * Add notes Ch…" at bounding box center [546, 425] width 273 height 236
click at [662, 373] on span "Add notes" at bounding box center [658, 379] width 49 height 18
click at [683, 437] on div "Barcode ID * DLO00000860 First row * Select field Second row * Add notes Choose…" at bounding box center [692, 425] width 565 height 236
drag, startPoint x: 656, startPoint y: 433, endPoint x: 648, endPoint y: 424, distance: 12.5
click at [655, 432] on span "Add notes" at bounding box center [658, 440] width 49 height 18
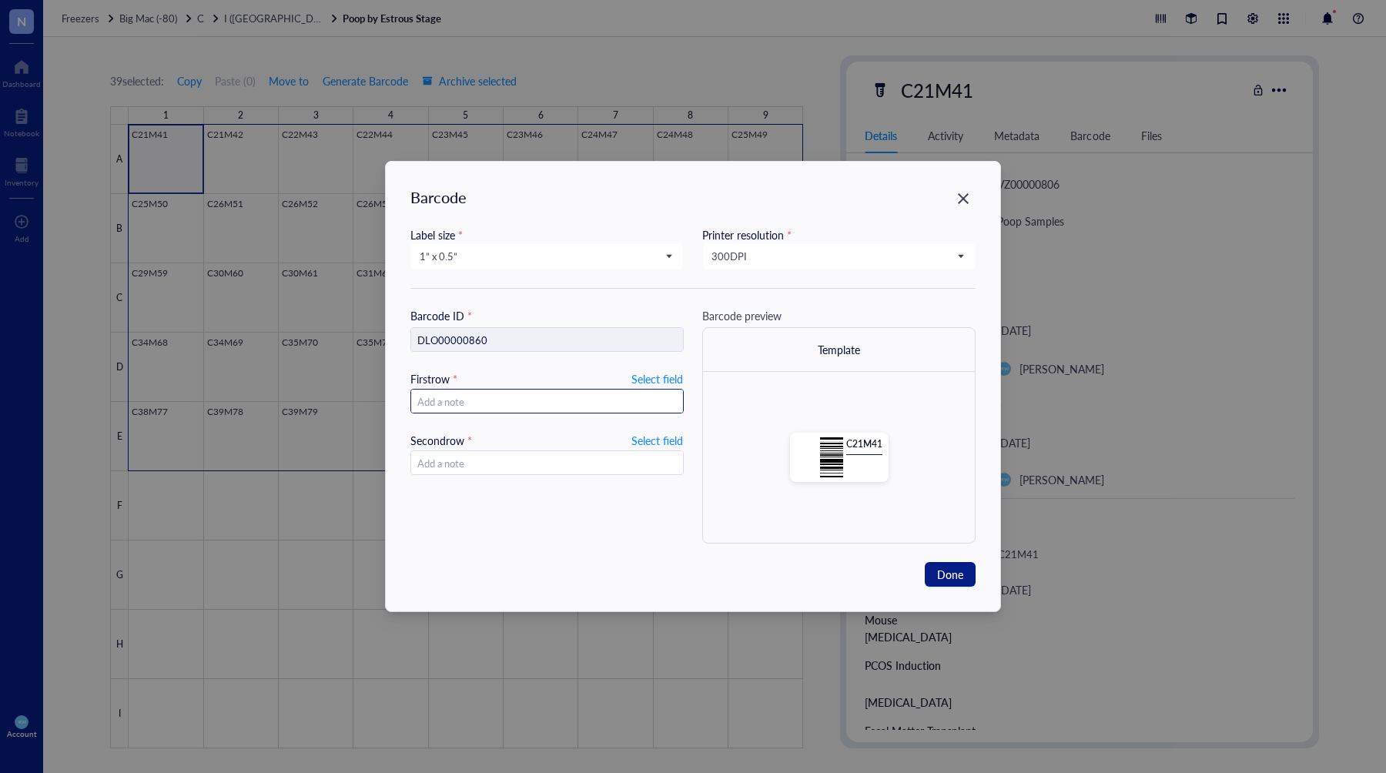
click at [633, 397] on input "text" at bounding box center [547, 402] width 272 height 25
type input "10.17.202"
type input "[DATE]"
click at [930, 562] on button "Done" at bounding box center [950, 574] width 51 height 25
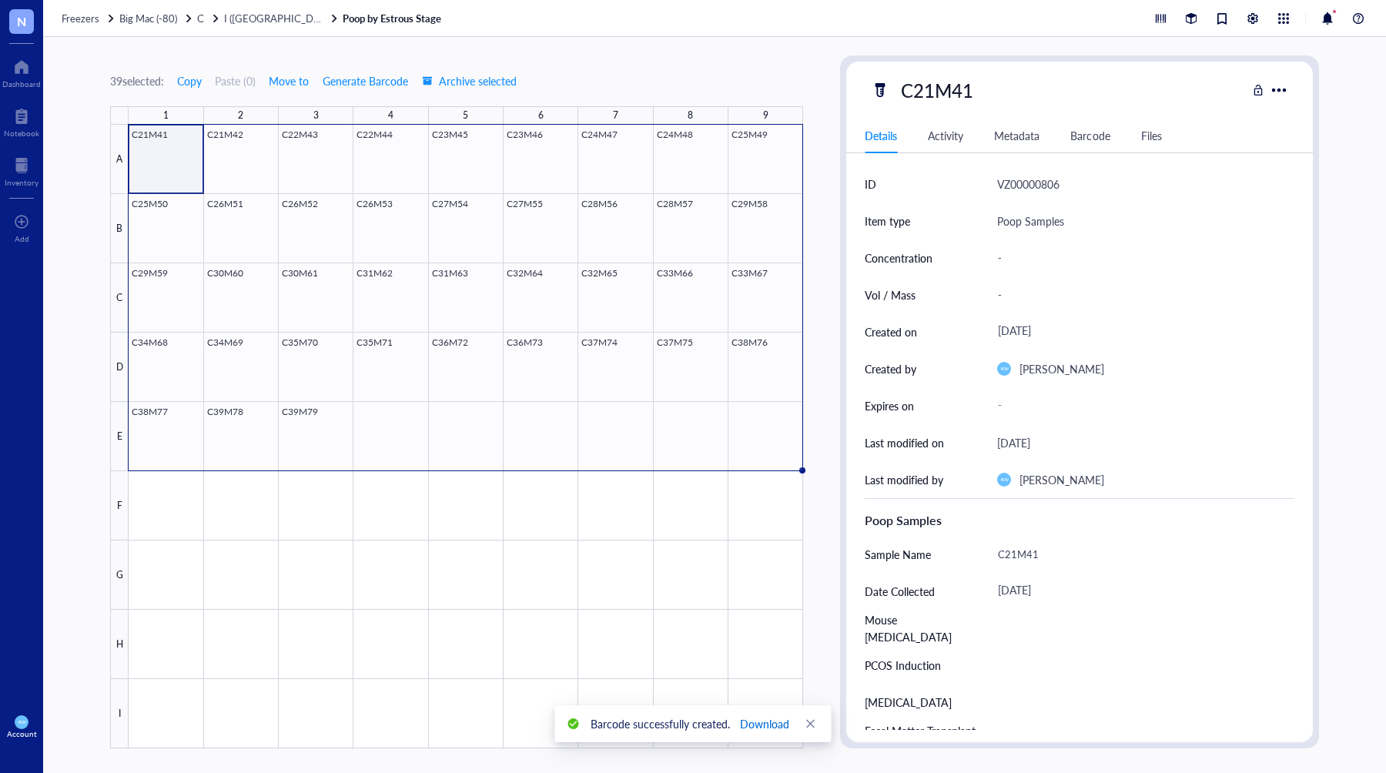
click at [757, 721] on span "Download" at bounding box center [764, 723] width 49 height 17
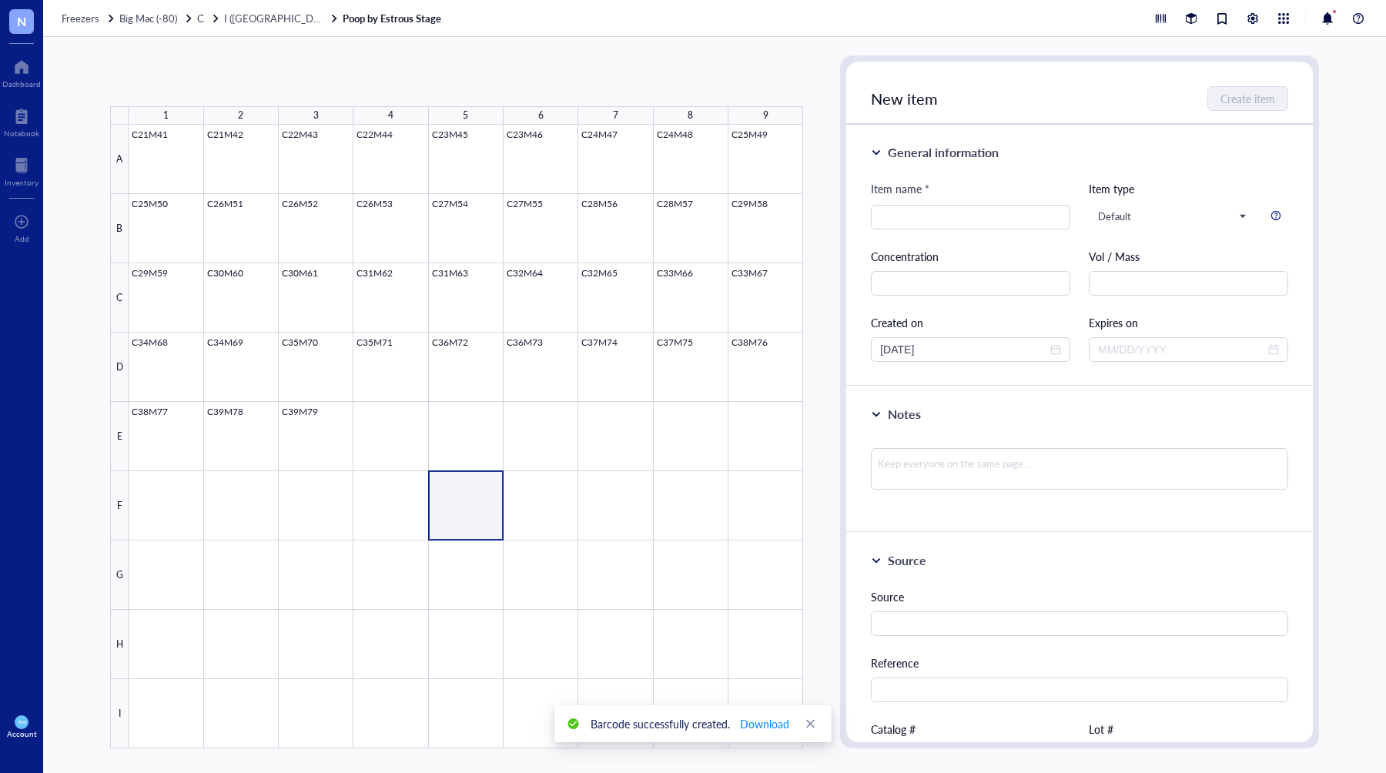
click at [492, 526] on div at bounding box center [466, 437] width 675 height 624
drag, startPoint x: 380, startPoint y: 434, endPoint x: 432, endPoint y: 451, distance: 54.5
click at [512, 468] on div at bounding box center [466, 437] width 675 height 624
click at [386, 445] on div at bounding box center [466, 437] width 675 height 624
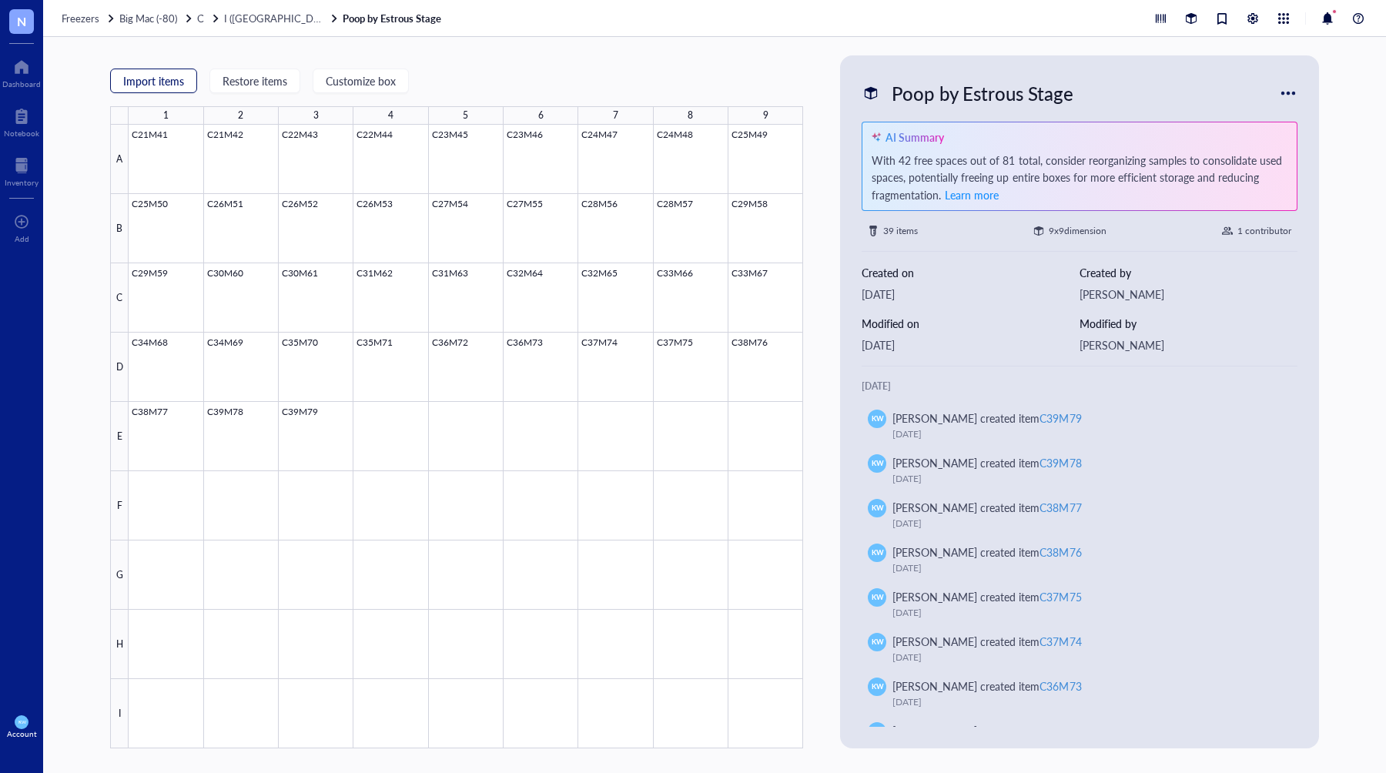
click at [180, 82] on span "Import items" at bounding box center [153, 81] width 61 height 12
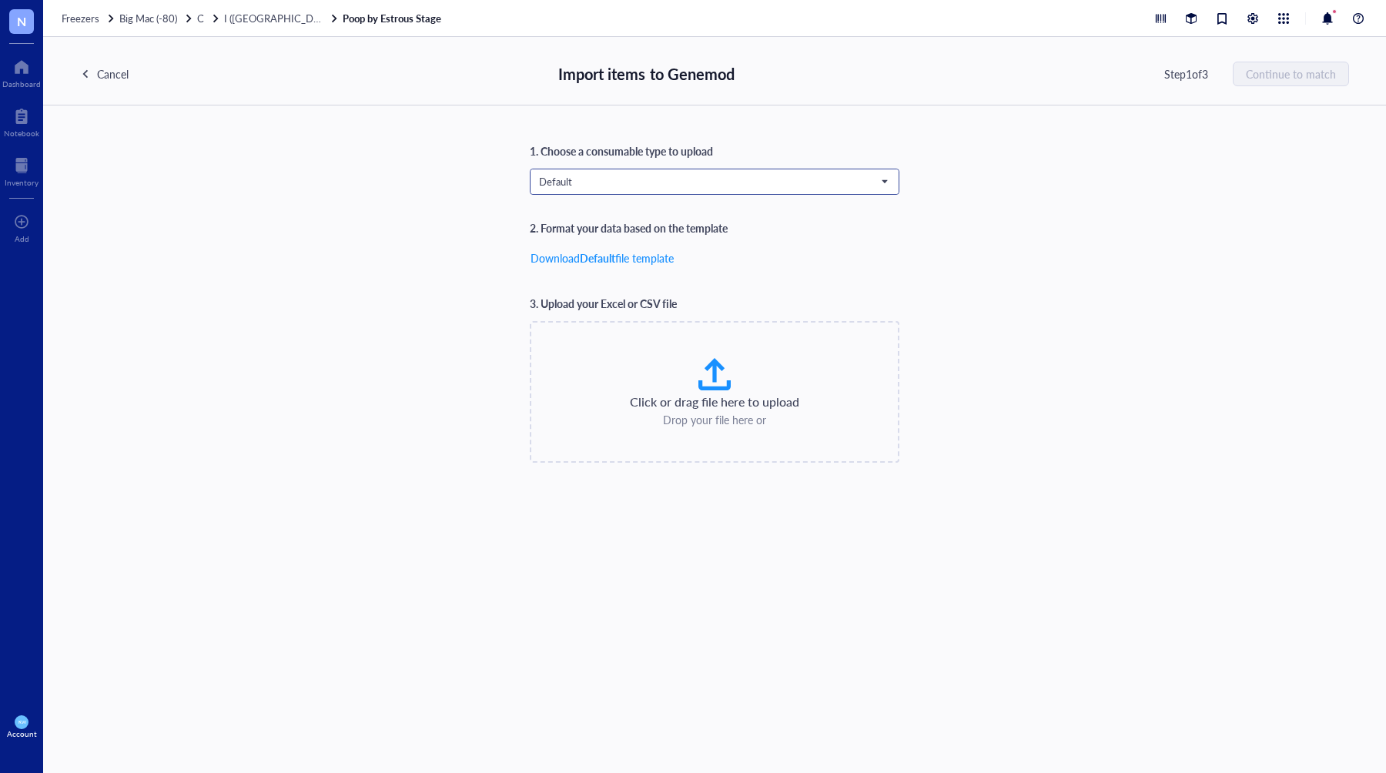
click at [677, 176] on span "Default" at bounding box center [713, 182] width 348 height 14
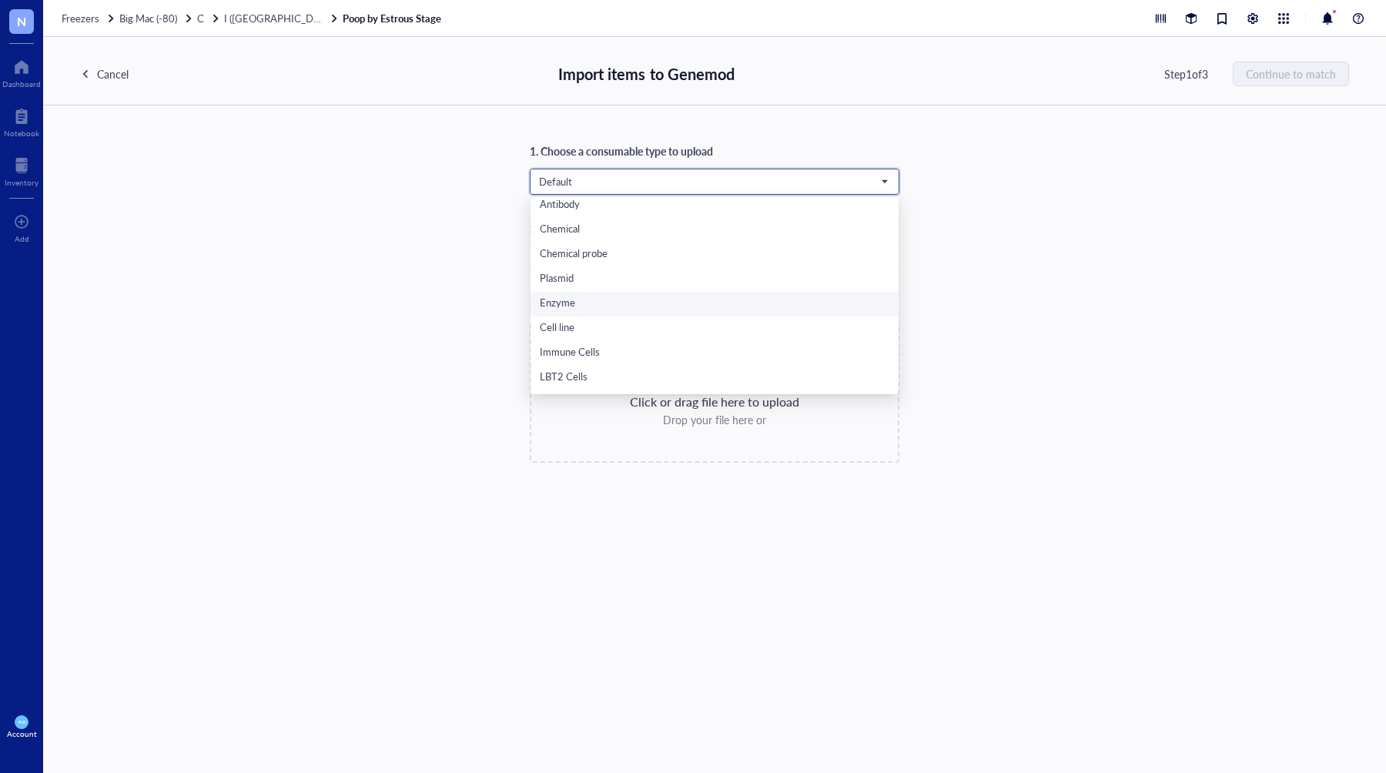
scroll to position [99, 0]
click at [598, 385] on div "Poop Samples" at bounding box center [715, 381] width 350 height 17
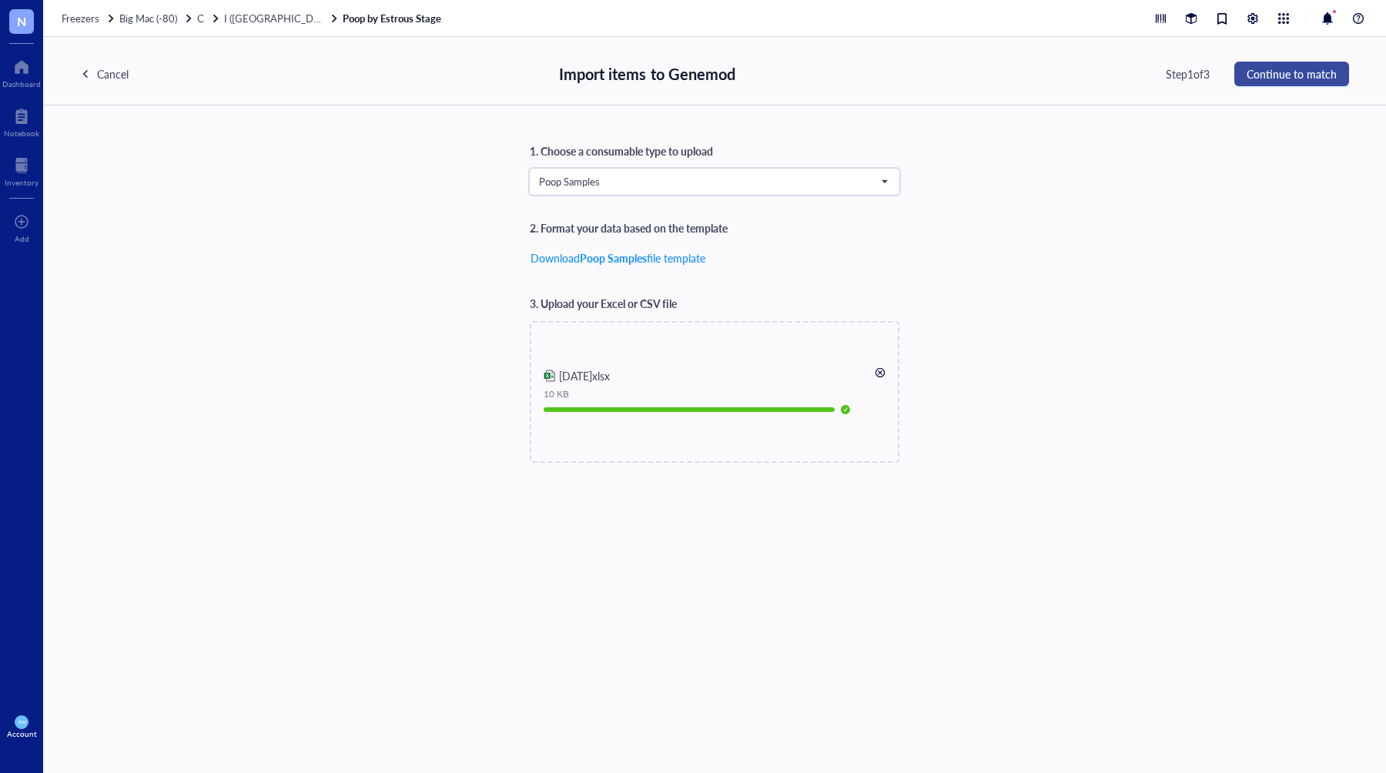
click at [1291, 79] on span "Continue to match" at bounding box center [1292, 74] width 90 height 12
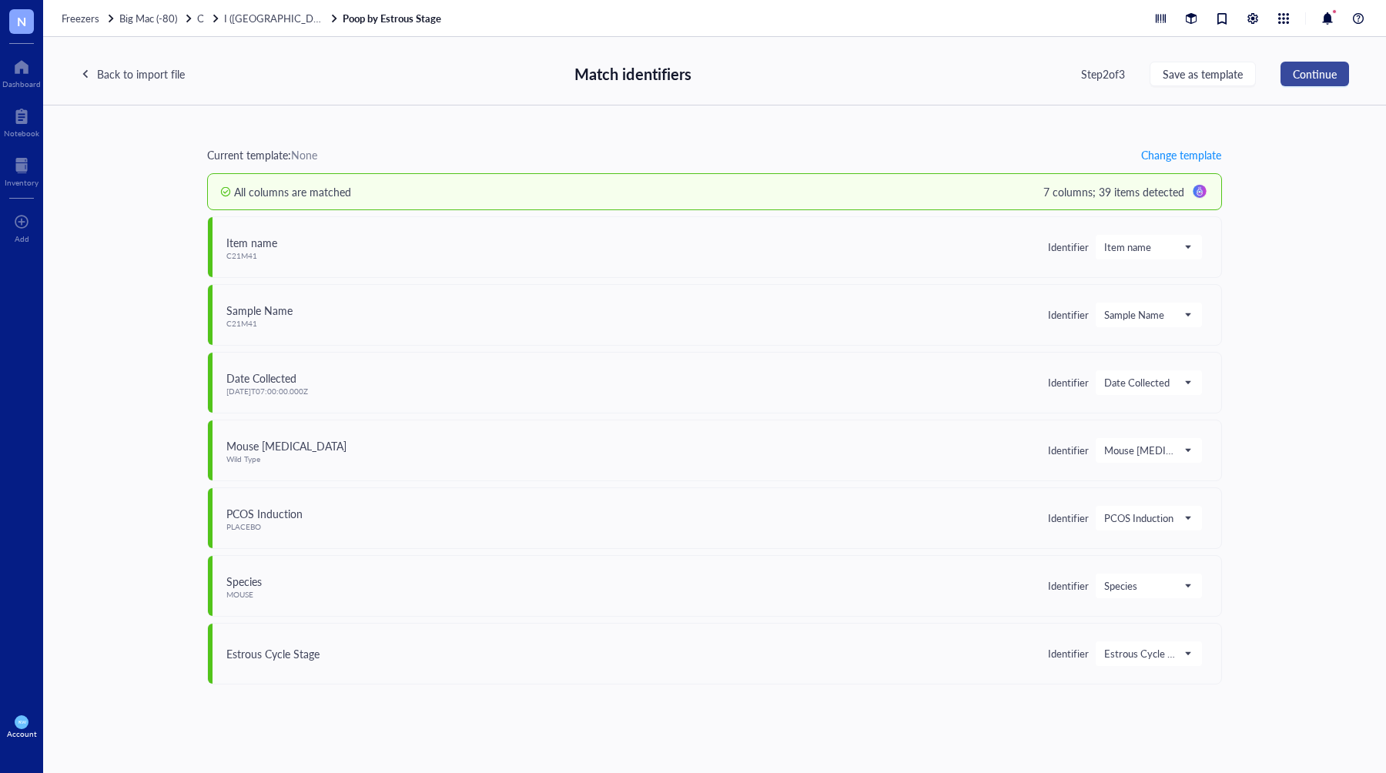
click at [1285, 82] on button "Continue" at bounding box center [1315, 74] width 69 height 25
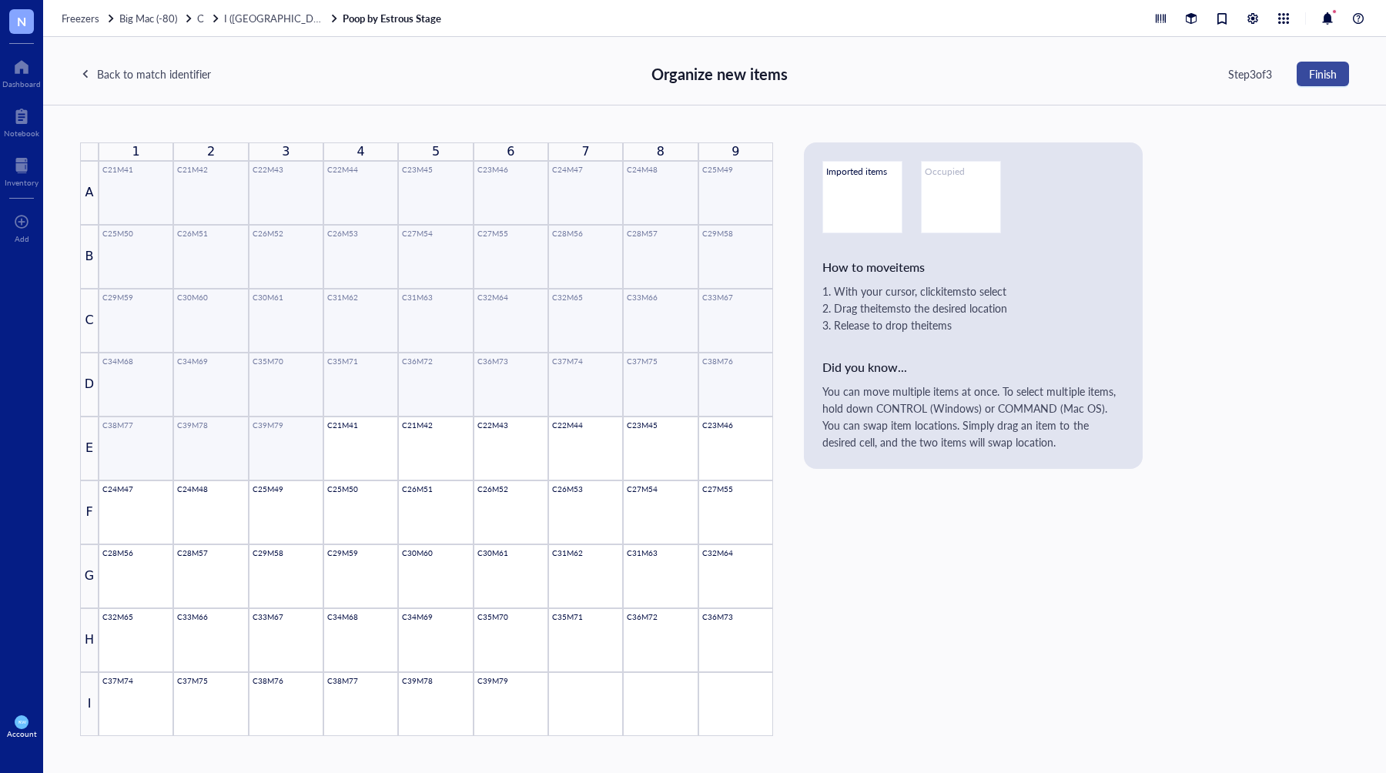
click at [1313, 79] on span "Finish" at bounding box center [1323, 74] width 28 height 12
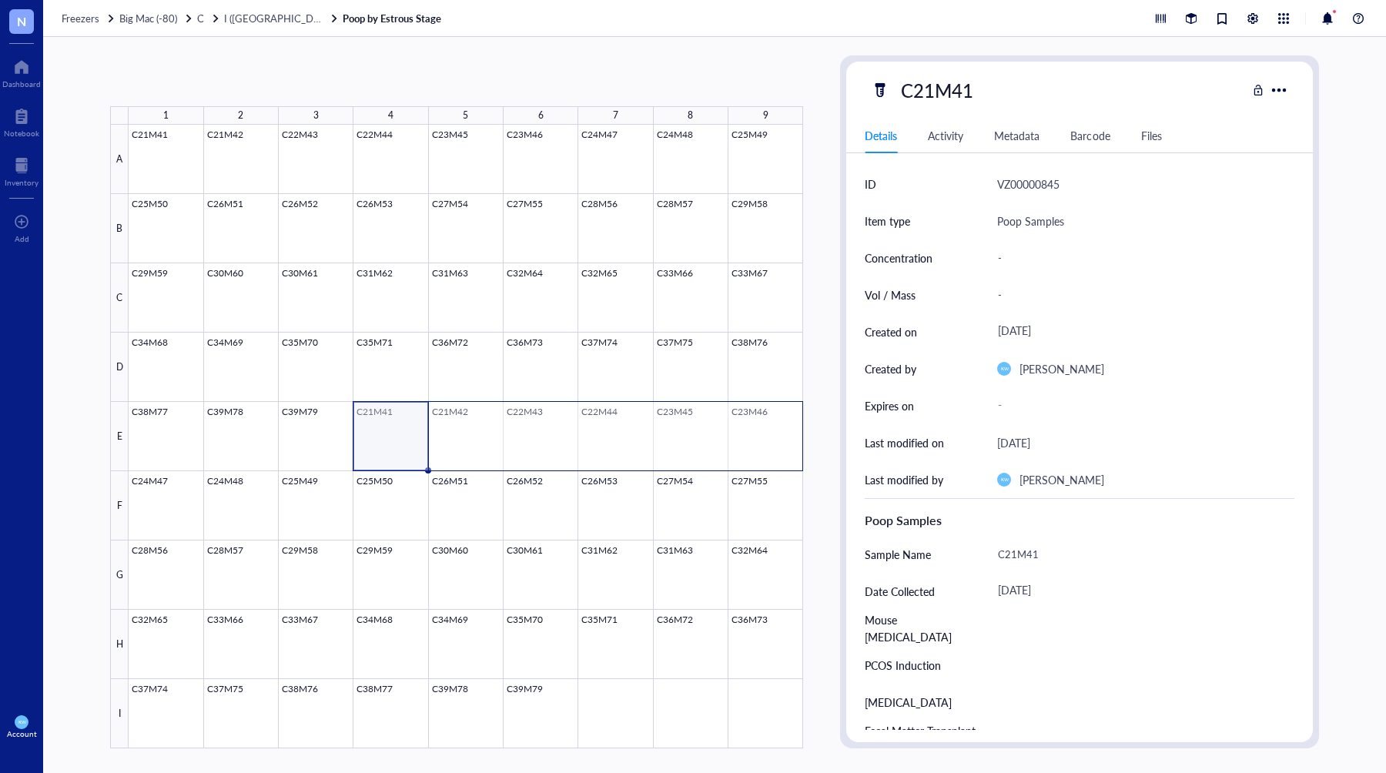
drag, startPoint x: 385, startPoint y: 423, endPoint x: 675, endPoint y: 351, distance: 298.3
click at [755, 439] on div at bounding box center [466, 437] width 675 height 624
click at [364, 75] on span "Generate Barcode" at bounding box center [358, 81] width 85 height 12
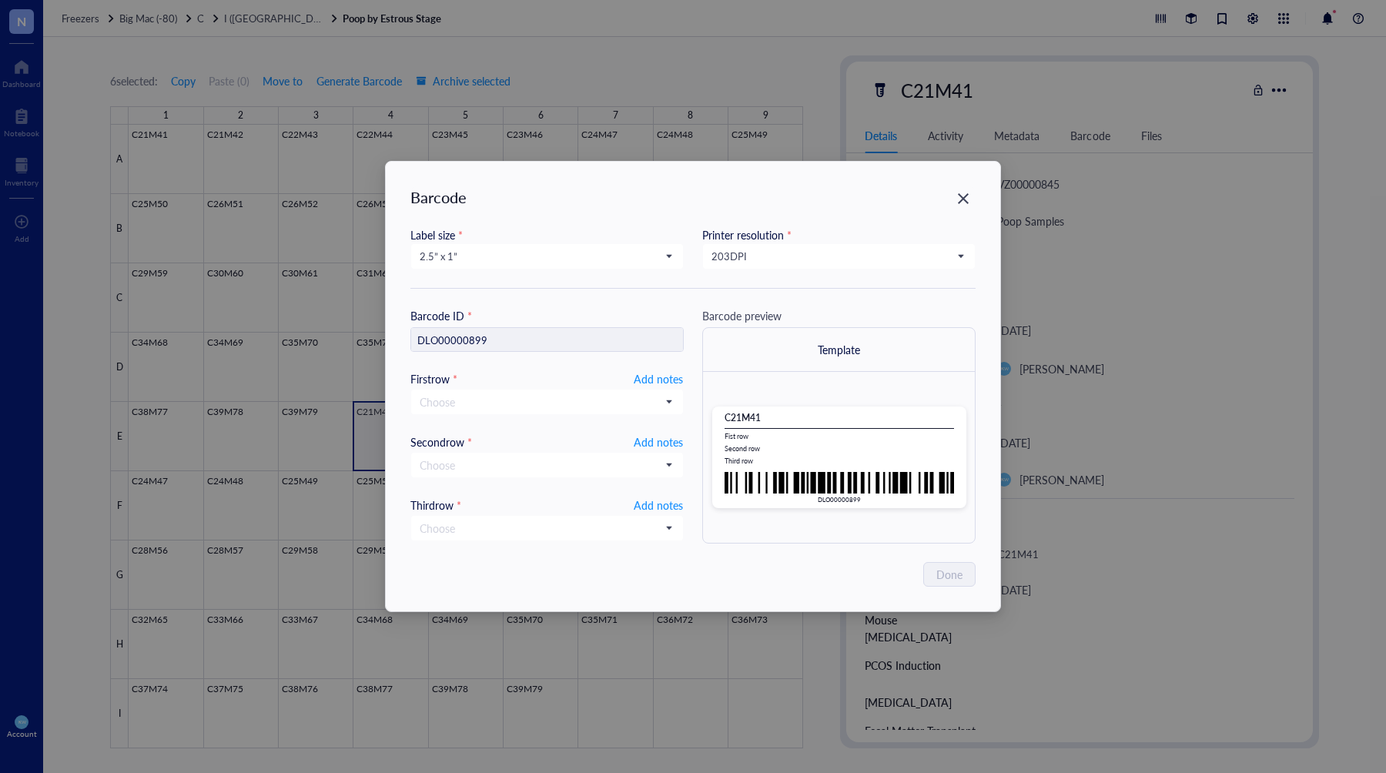
drag, startPoint x: 628, startPoint y: 261, endPoint x: 624, endPoint y: 270, distance: 9.3
click at [628, 261] on span "2.5” x 1”" at bounding box center [546, 256] width 252 height 14
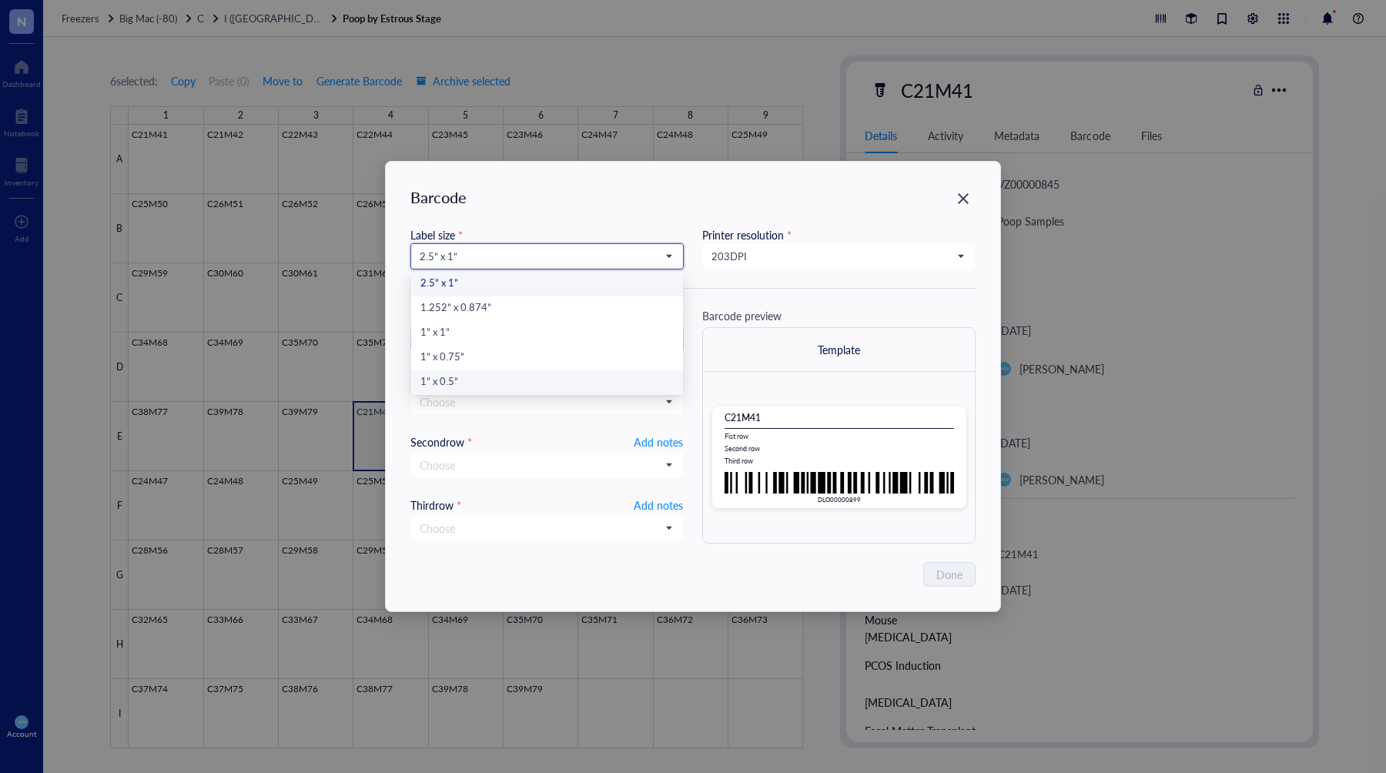
click at [450, 386] on div "1” x 0.5”" at bounding box center [546, 382] width 253 height 17
type input "DLO00000899"
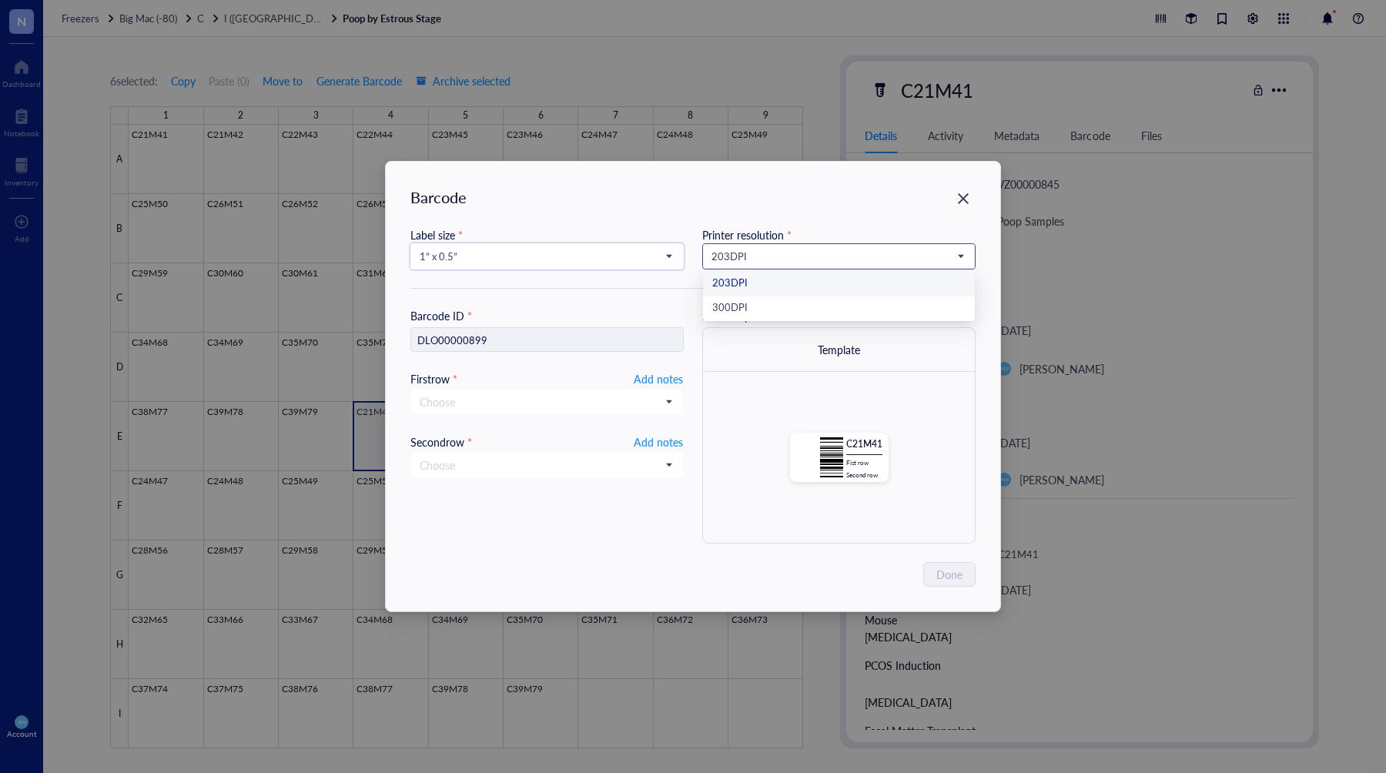
click at [738, 249] on span "203 DPI" at bounding box center [838, 256] width 252 height 14
drag, startPoint x: 750, startPoint y: 306, endPoint x: 758, endPoint y: 308, distance: 8.0
click at [750, 306] on div "300 DPI" at bounding box center [838, 308] width 253 height 17
click at [658, 379] on span "Add notes" at bounding box center [658, 379] width 49 height 18
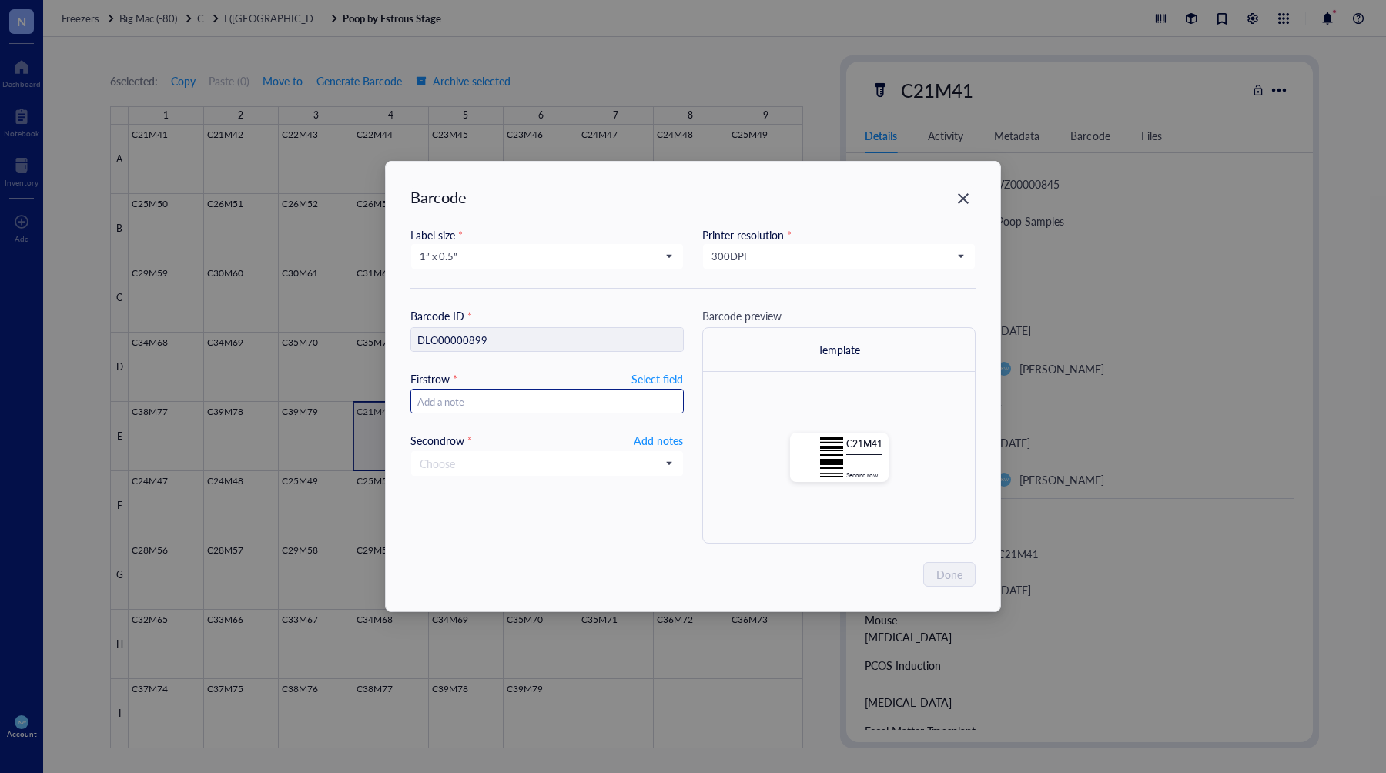
click at [594, 403] on input "text" at bounding box center [547, 402] width 272 height 25
type input "101."
type input "10.18"
type input "[DATE]"
click at [640, 444] on span "Add notes" at bounding box center [658, 440] width 49 height 18
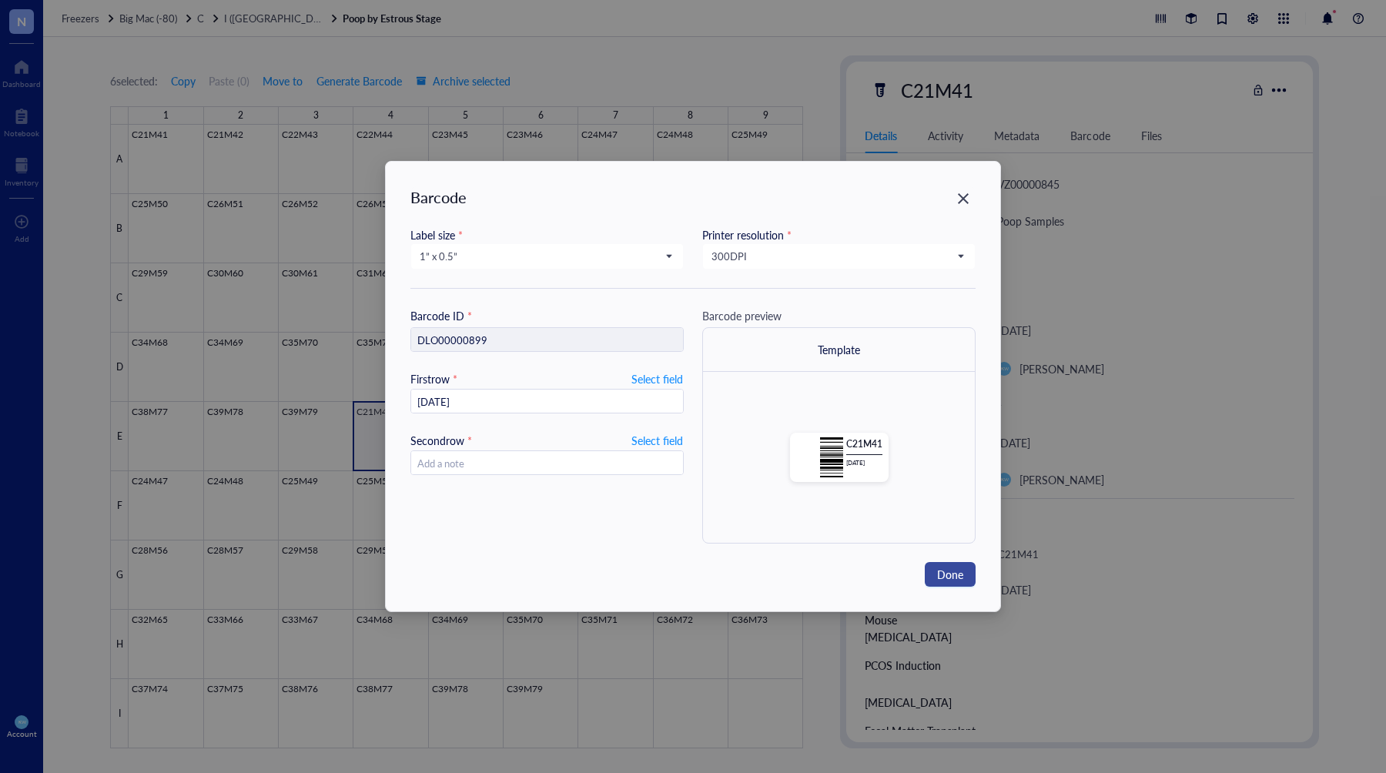
click at [945, 565] on button "Done" at bounding box center [950, 574] width 51 height 25
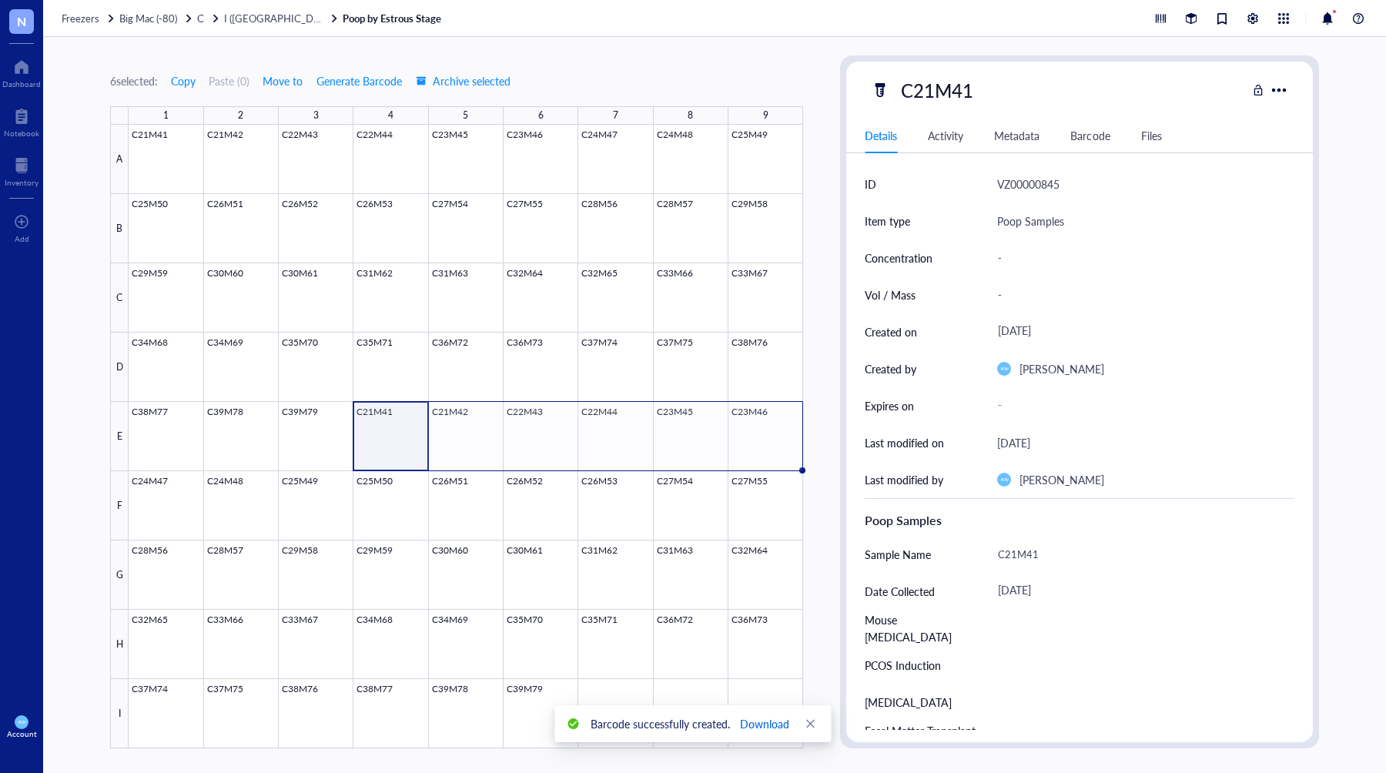
click at [758, 714] on button "Download" at bounding box center [764, 724] width 51 height 25
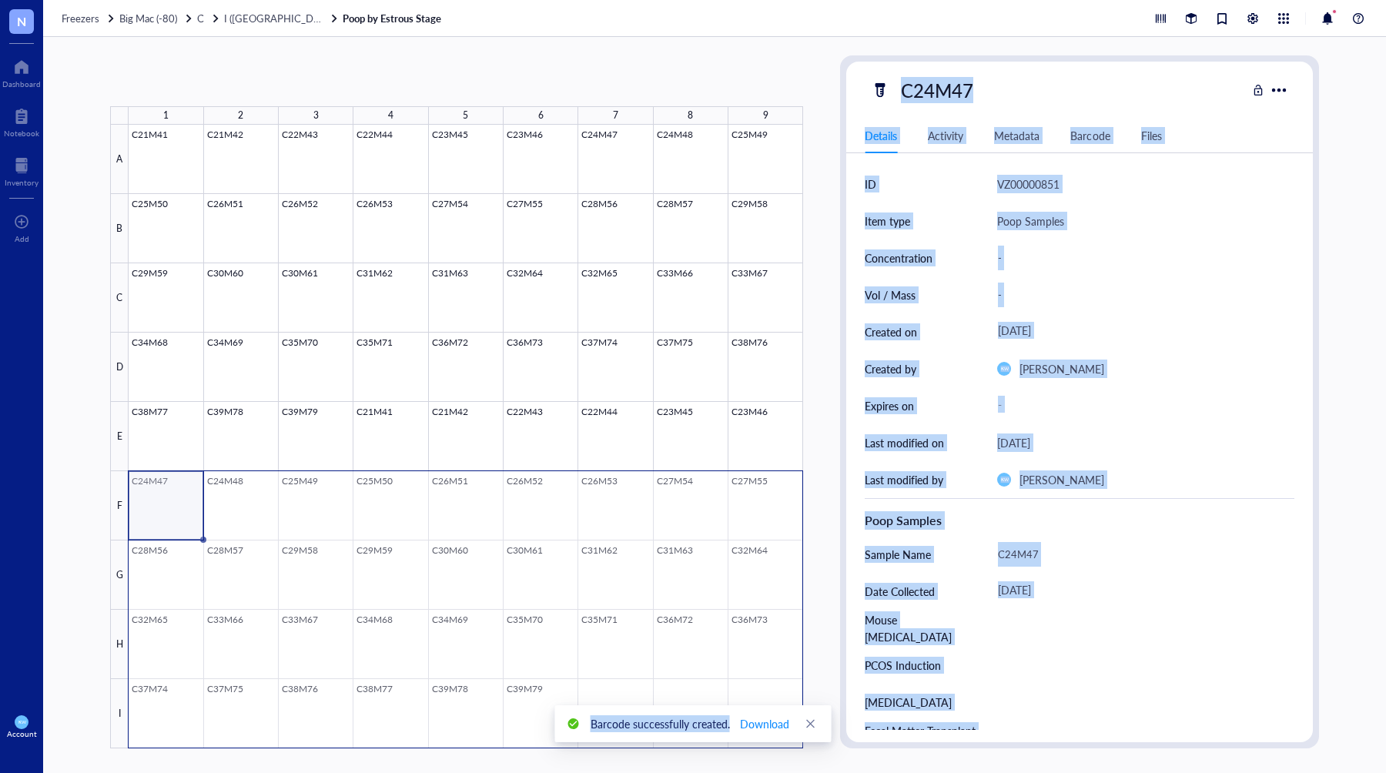
drag, startPoint x: 159, startPoint y: 489, endPoint x: 812, endPoint y: 711, distance: 688.9
click at [812, 711] on body "N Dashboard Notebook Inventory To pick up a draggable item, press the space bar…" at bounding box center [693, 386] width 1386 height 773
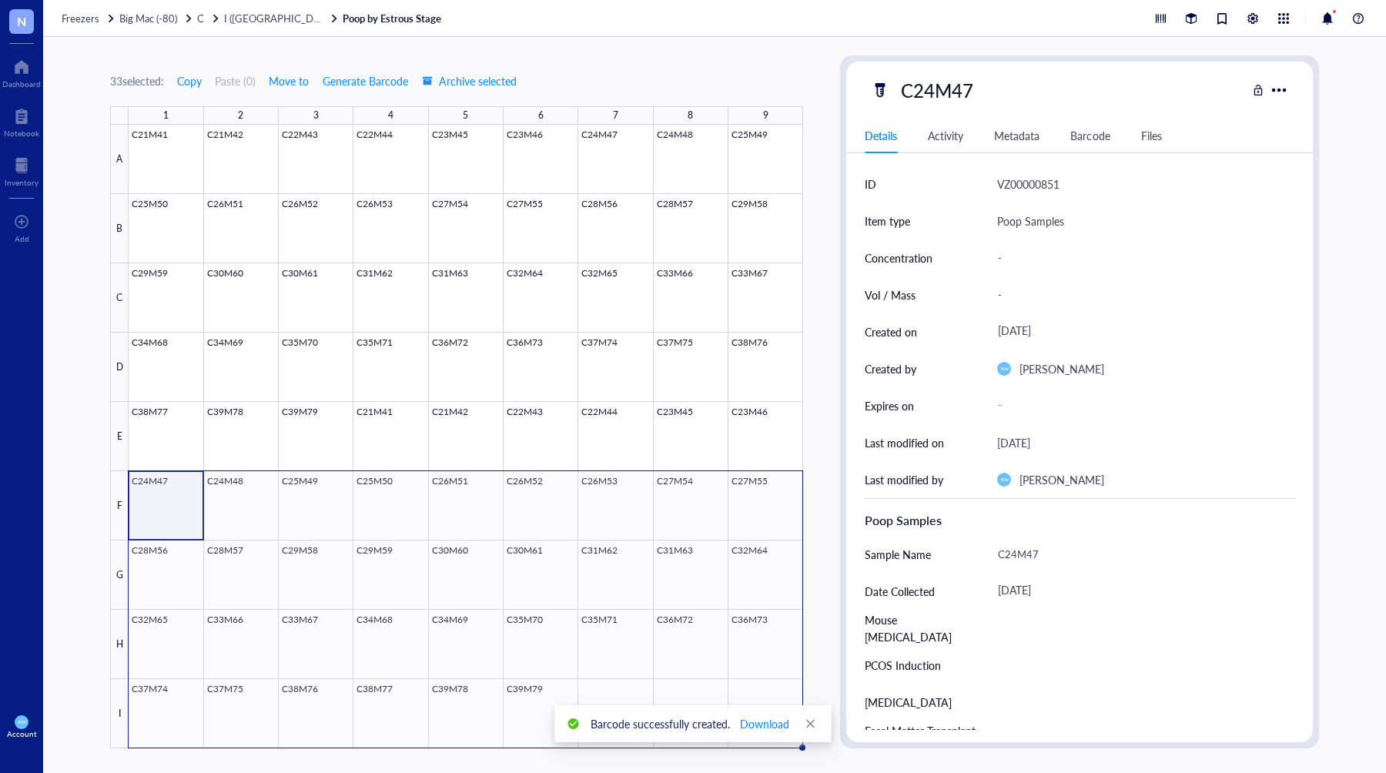
drag, startPoint x: 820, startPoint y: 642, endPoint x: 722, endPoint y: 608, distance: 103.8
click at [820, 642] on div "33 selected: Copy Paste ( 0 ) Move to Generate Barcode Archive selected 1 2 3 4…" at bounding box center [714, 405] width 1343 height 736
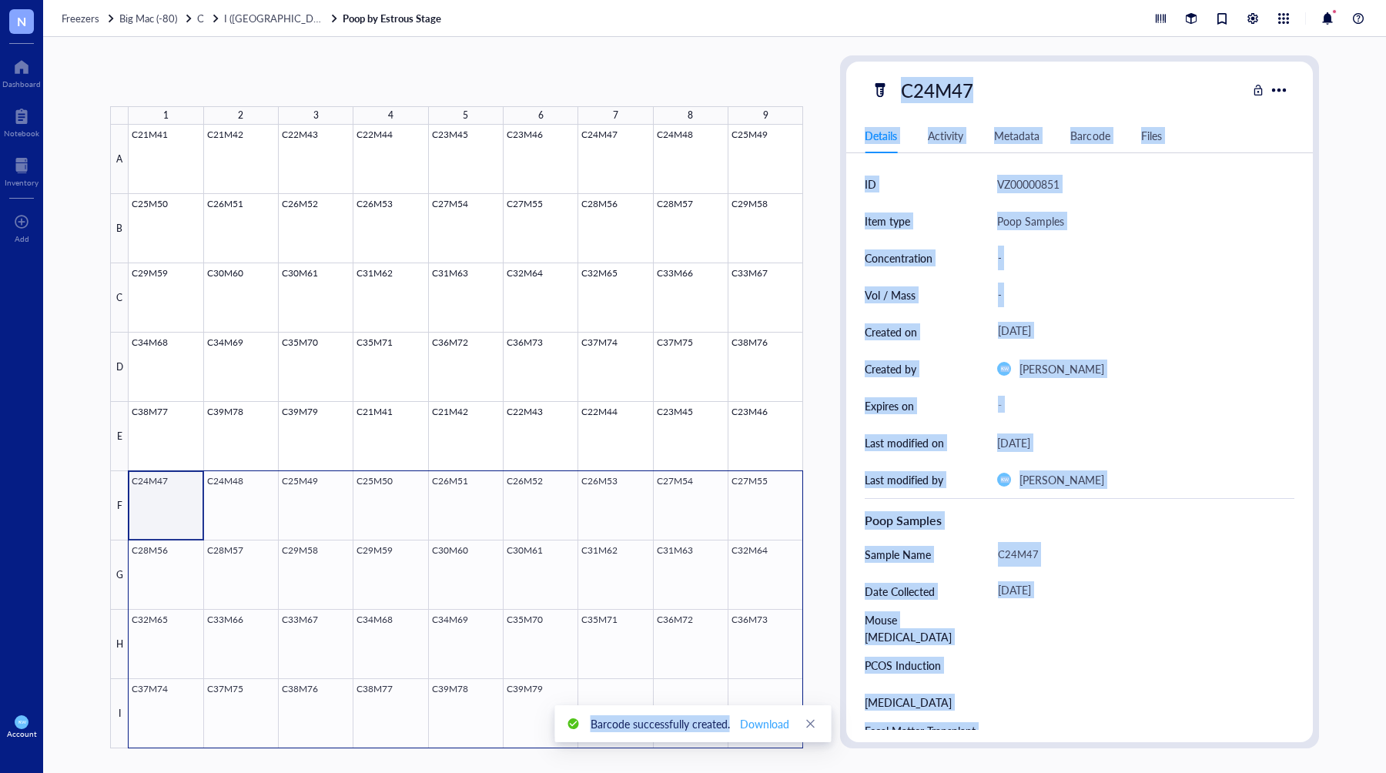
drag, startPoint x: 162, startPoint y: 494, endPoint x: 753, endPoint y: 711, distance: 629.7
click at [753, 711] on body "N Dashboard Notebook Inventory To pick up a draggable item, press the space bar…" at bounding box center [693, 386] width 1386 height 773
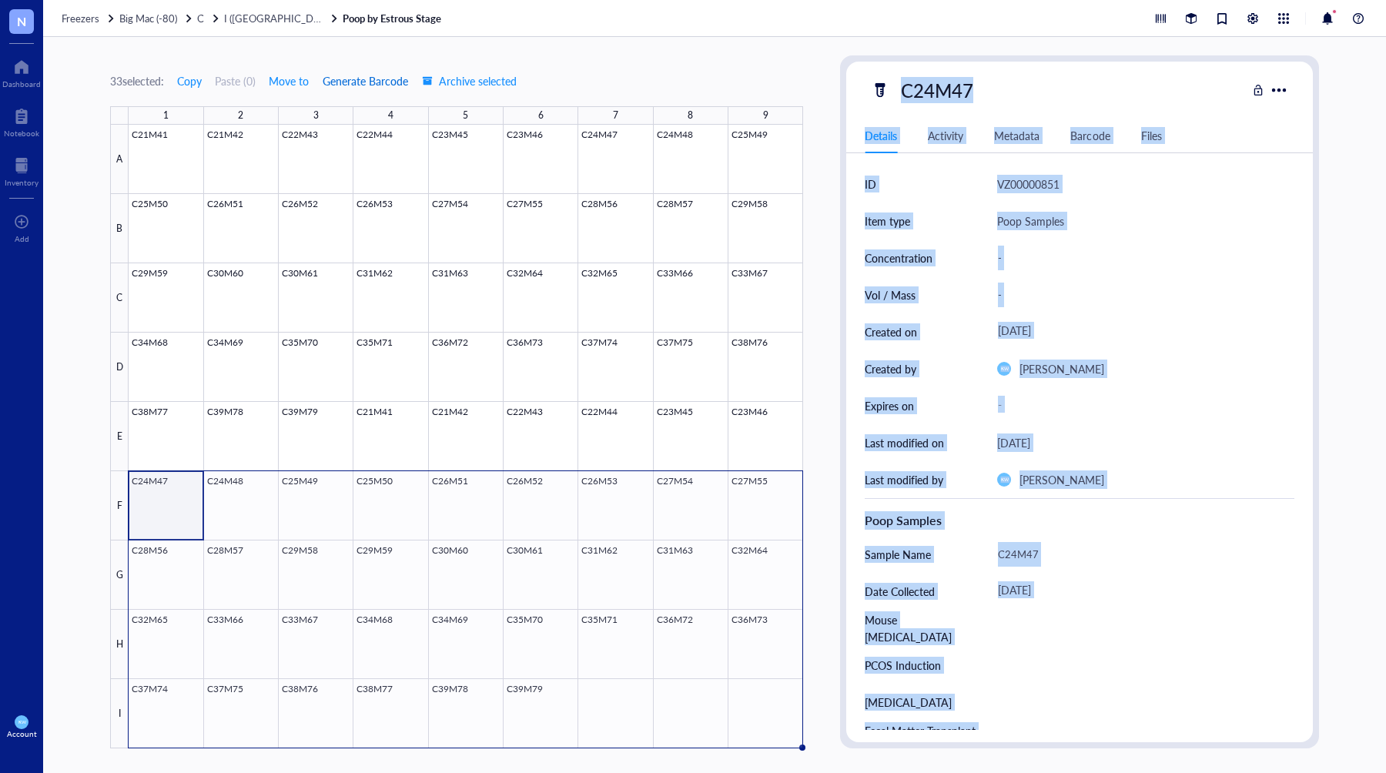
click at [348, 75] on span "Generate Barcode" at bounding box center [365, 81] width 85 height 12
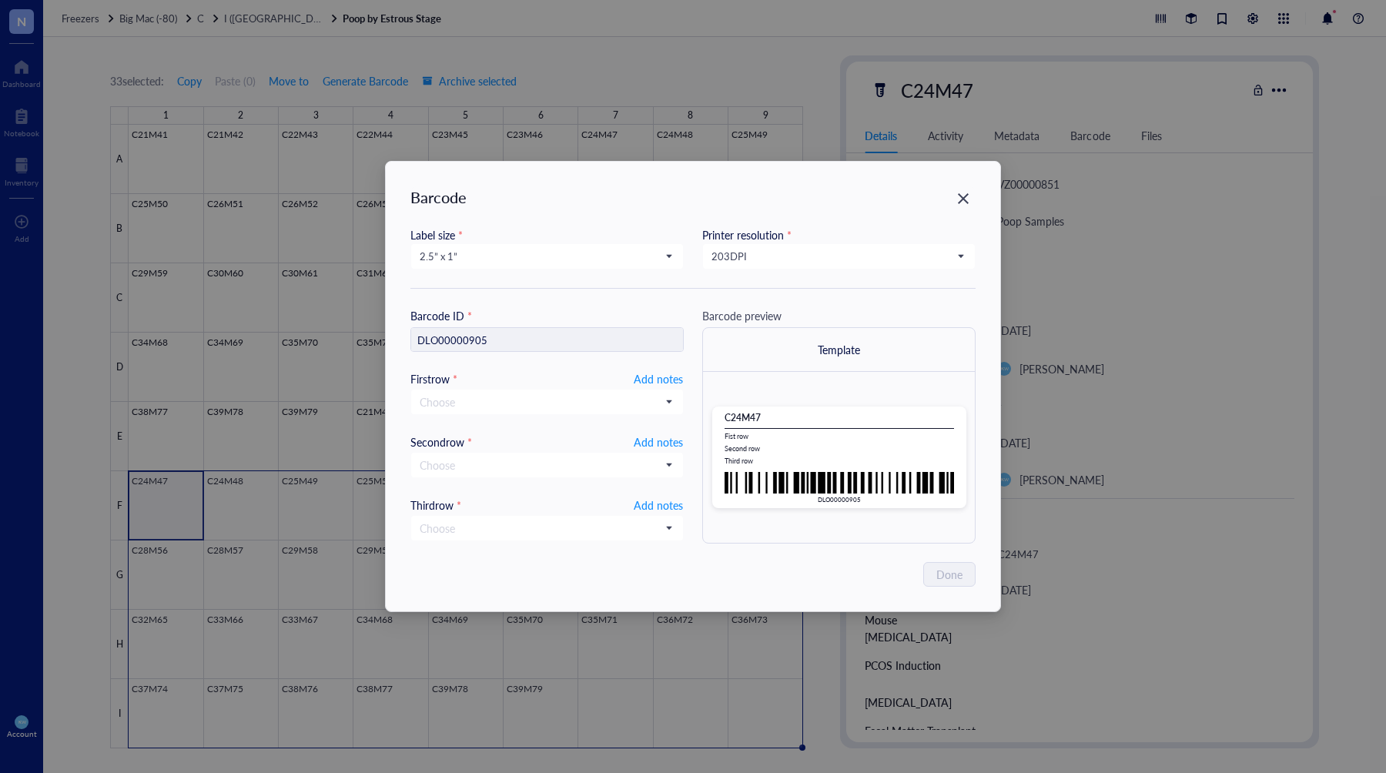
click at [557, 241] on div "Label size *" at bounding box center [546, 234] width 273 height 17
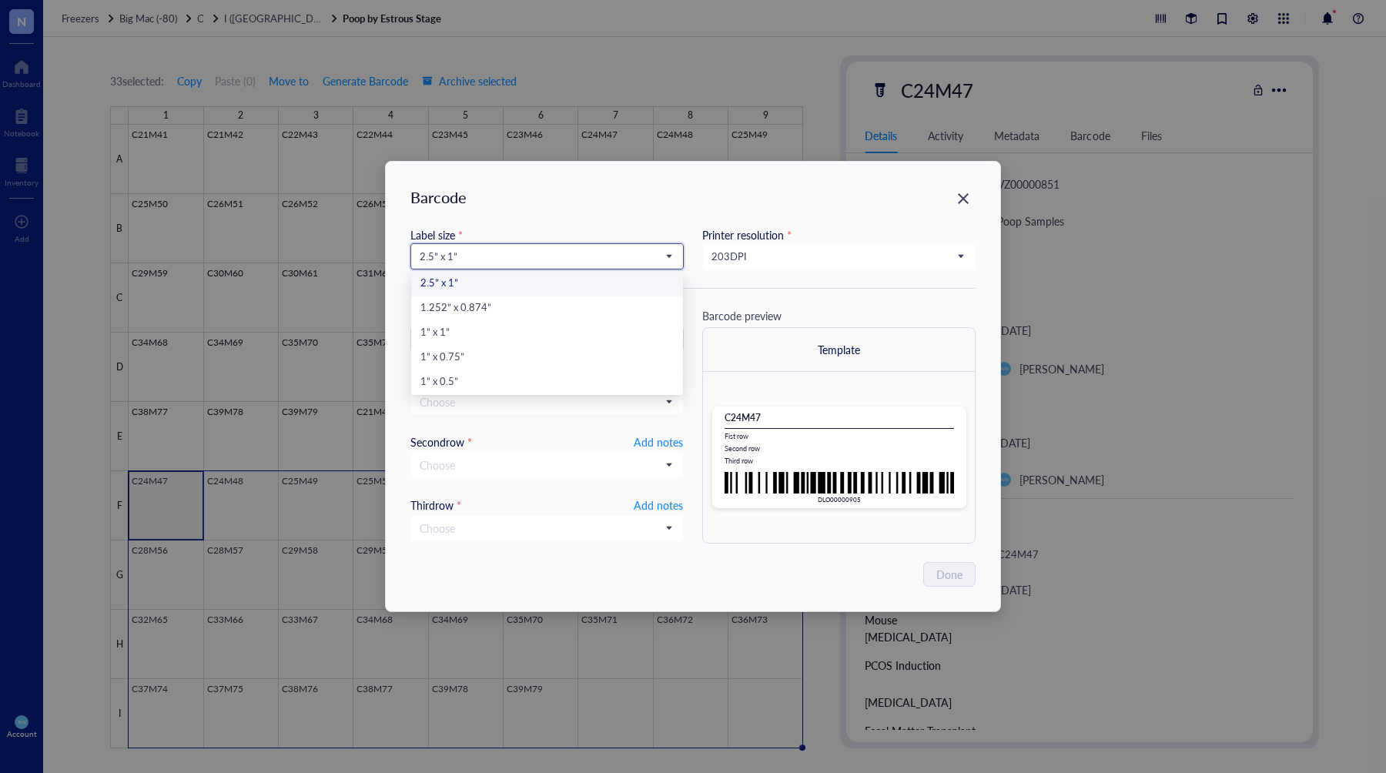
click at [568, 249] on input "search" at bounding box center [540, 256] width 241 height 23
click at [456, 377] on div "1” x 0.5”" at bounding box center [546, 382] width 253 height 17
type input "DLO00000905"
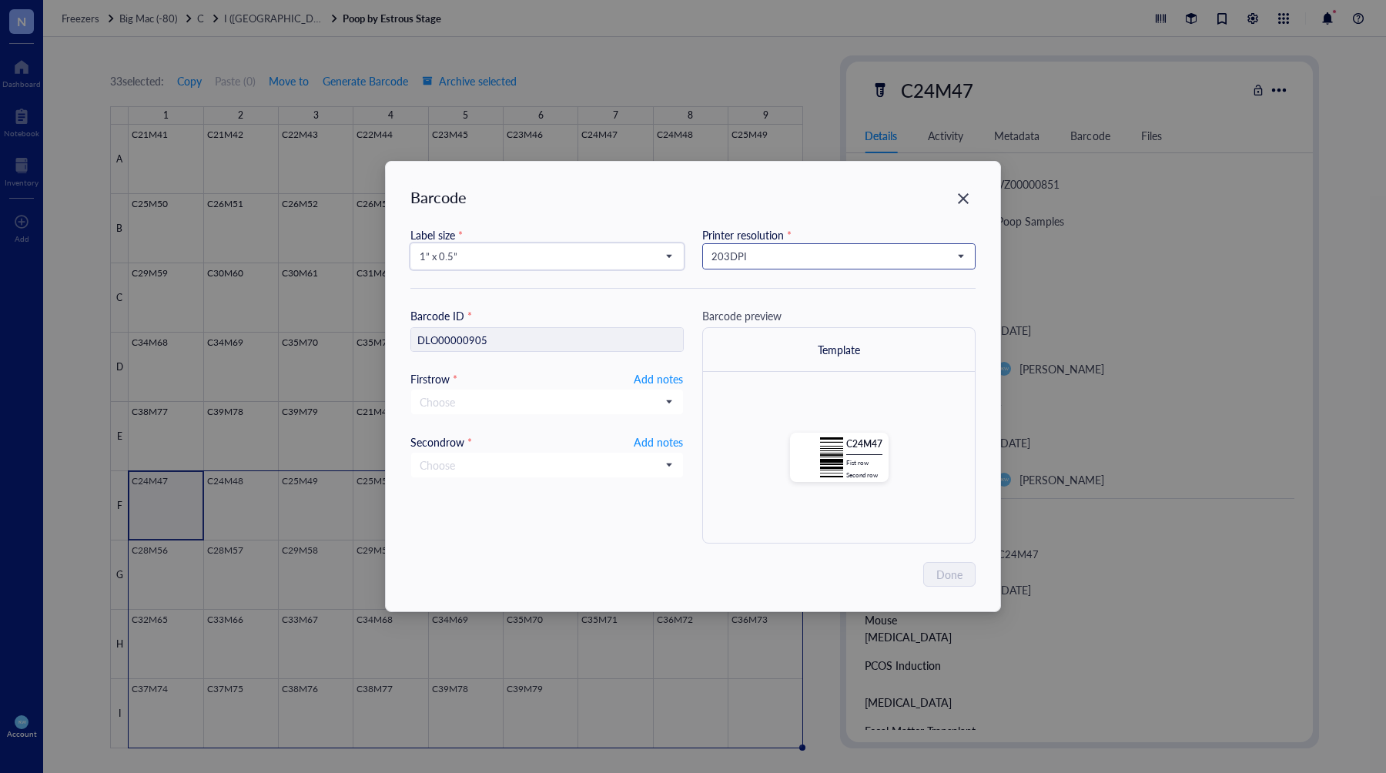
click at [872, 252] on span "203 DPI" at bounding box center [838, 256] width 252 height 14
drag, startPoint x: 856, startPoint y: 302, endPoint x: 828, endPoint y: 312, distance: 30.2
click at [856, 301] on div "300 DPI" at bounding box center [838, 308] width 253 height 17
click at [645, 380] on span "Add notes" at bounding box center [658, 379] width 49 height 18
click at [644, 437] on span "Add notes" at bounding box center [658, 440] width 49 height 18
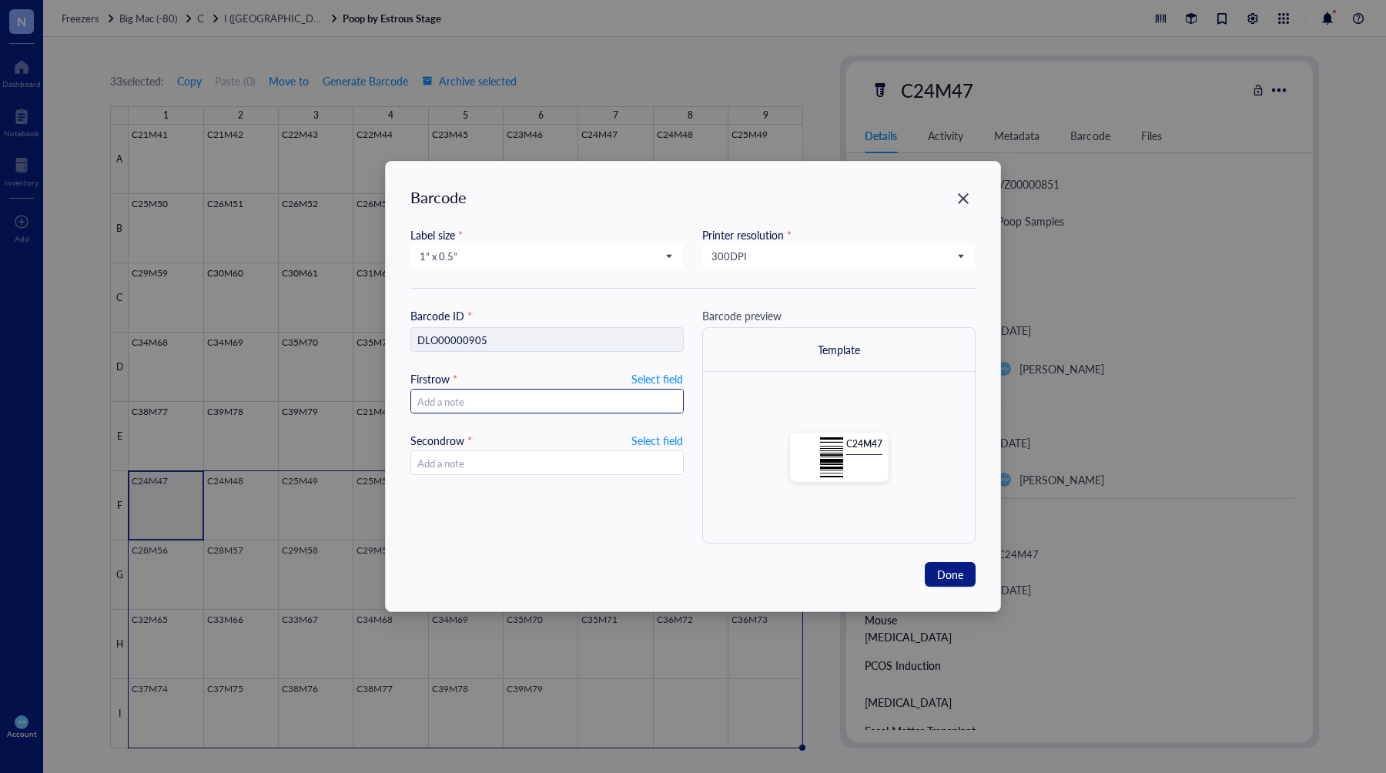
click at [627, 399] on input "text" at bounding box center [547, 402] width 272 height 25
type input "[DATE]"
click at [933, 572] on button "Done" at bounding box center [950, 574] width 51 height 25
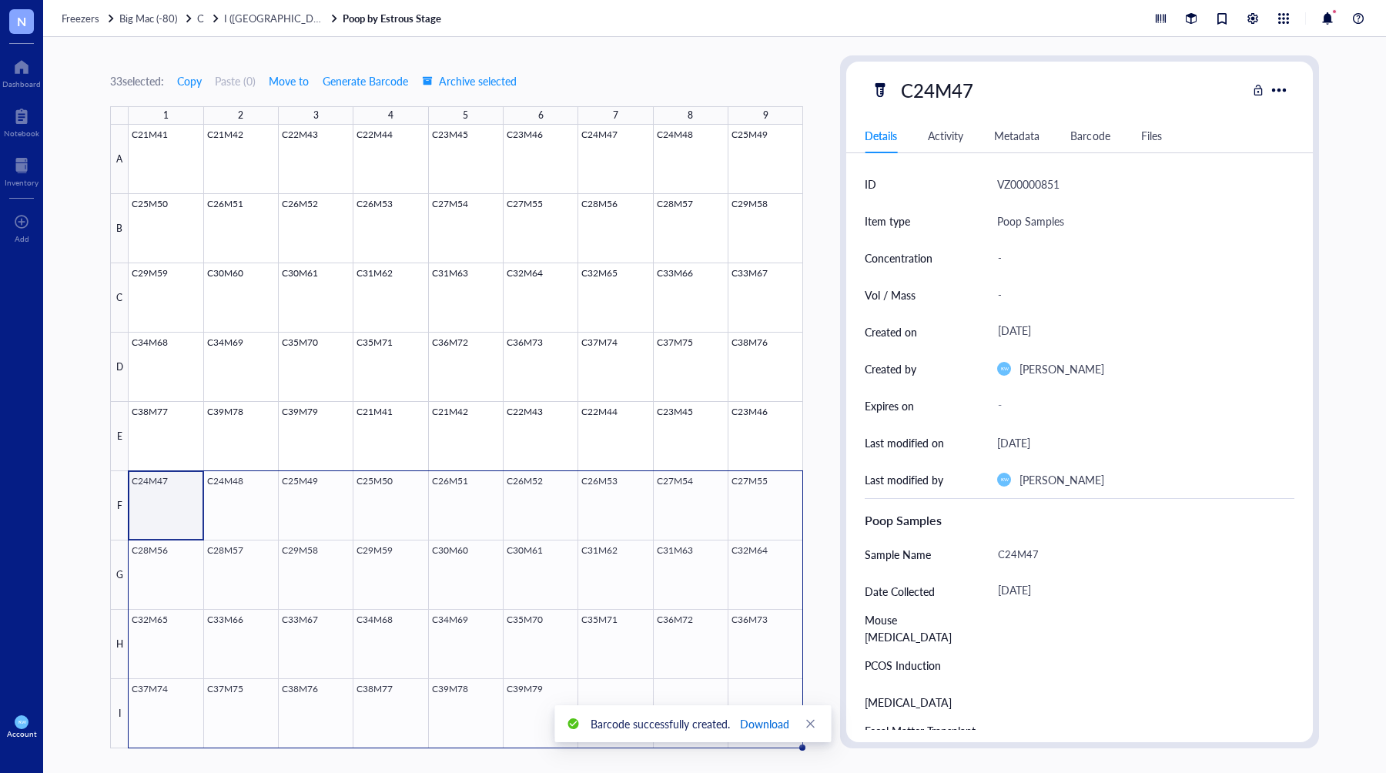
click at [777, 713] on button "Download" at bounding box center [764, 724] width 51 height 25
click at [236, 22] on span "I ([GEOGRAPHIC_DATA])" at bounding box center [280, 18] width 113 height 15
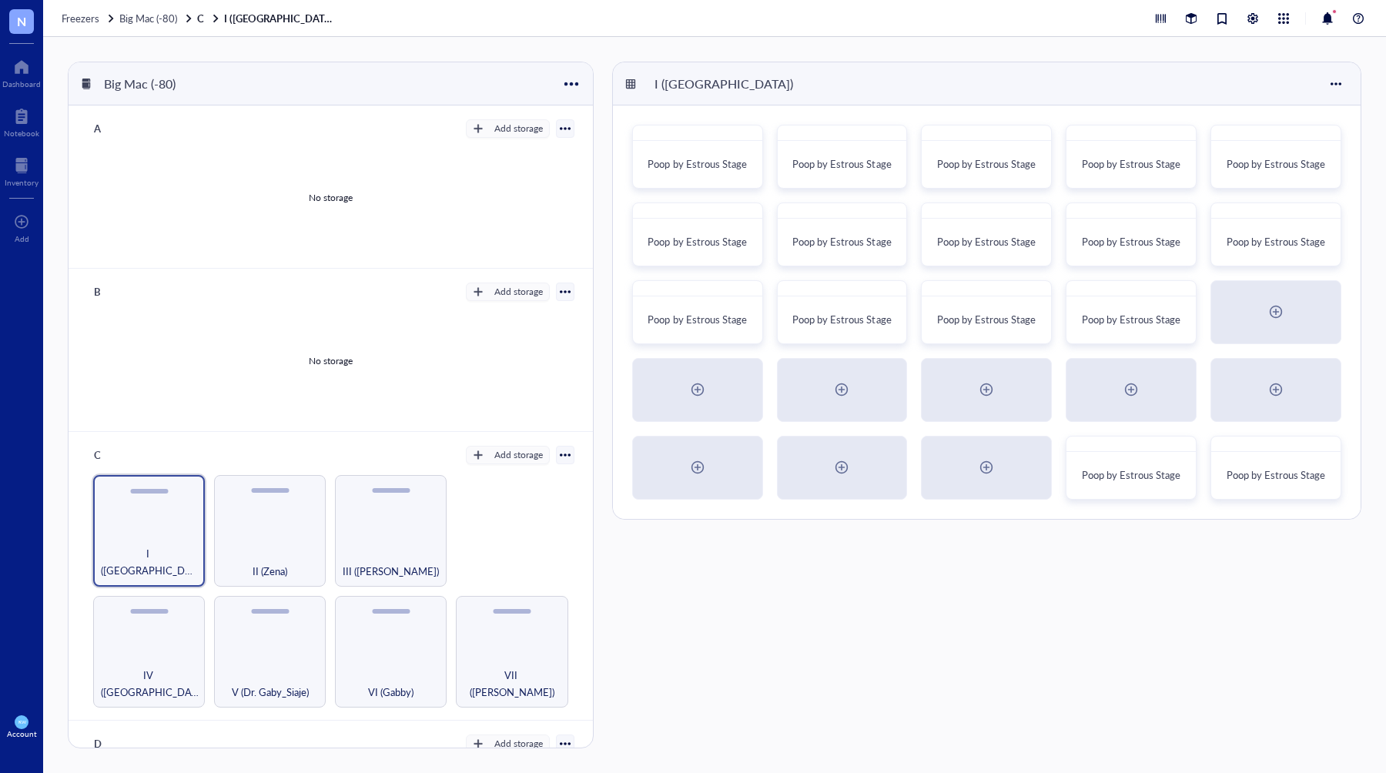
click at [1201, 571] on div "I (Kiara) Poop by Estrous Stage Poop by Estrous Stage Poop by Estrous Stage Poo…" at bounding box center [986, 405] width 749 height 687
click at [1177, 447] on div at bounding box center [1182, 449] width 22 height 22
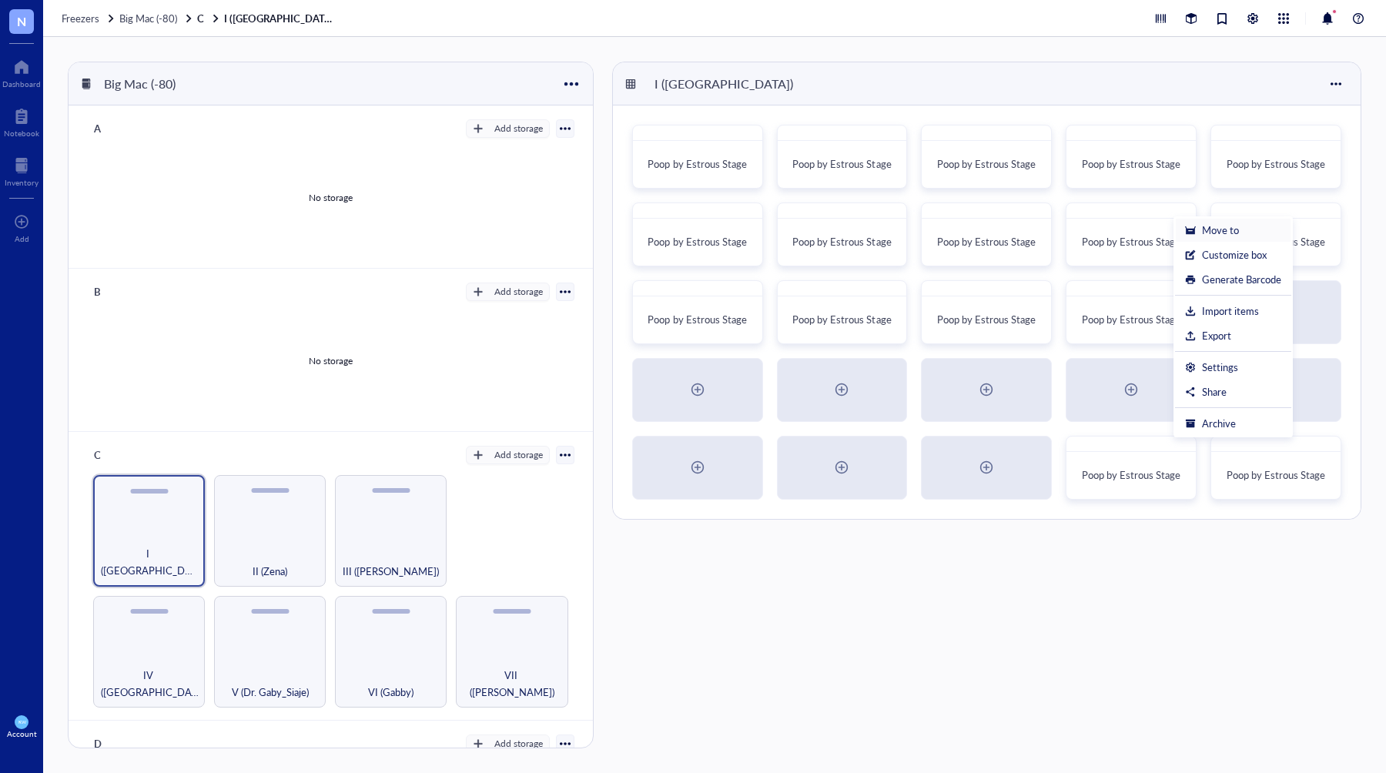
click at [1213, 231] on div "Move to" at bounding box center [1220, 230] width 37 height 14
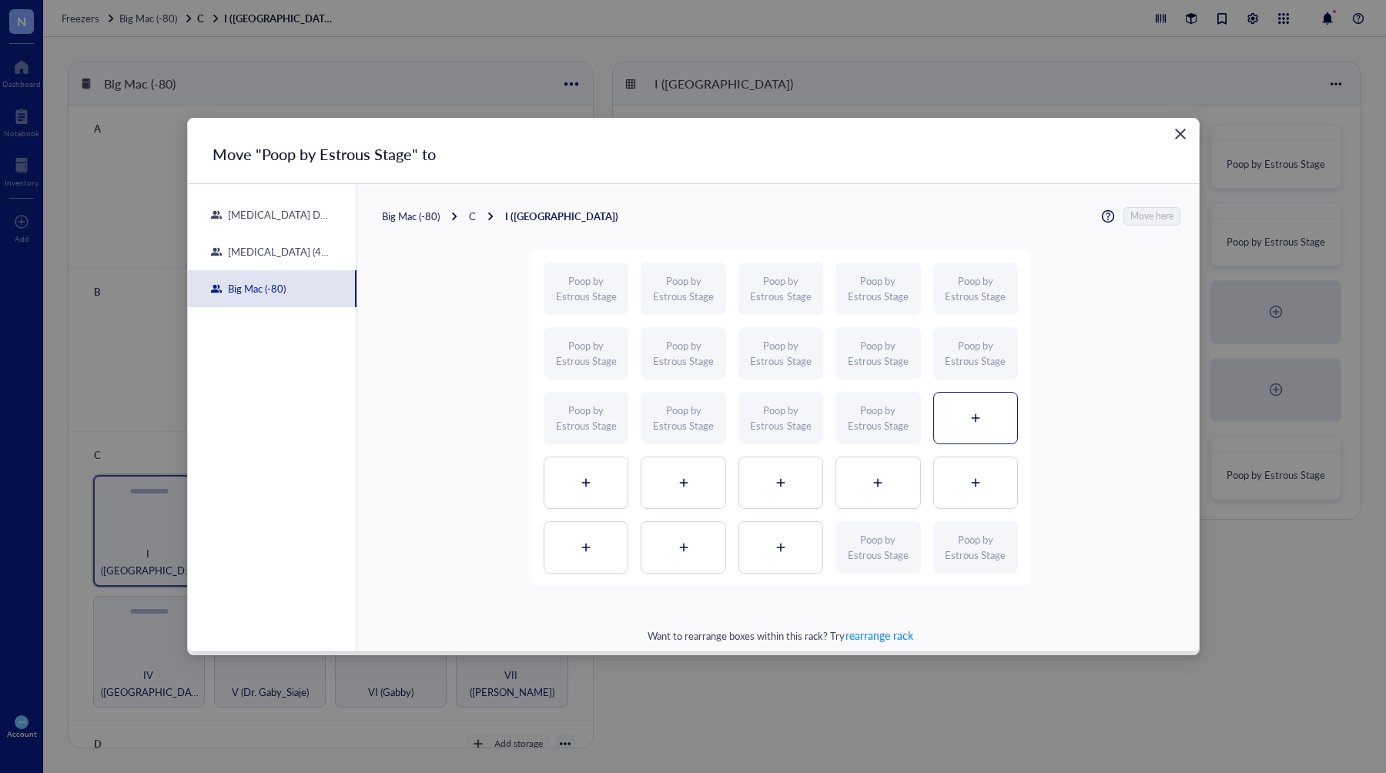
scroll to position [2, 0]
click at [966, 410] on div at bounding box center [975, 417] width 83 height 51
click at [1131, 216] on span "Move here" at bounding box center [1152, 218] width 43 height 18
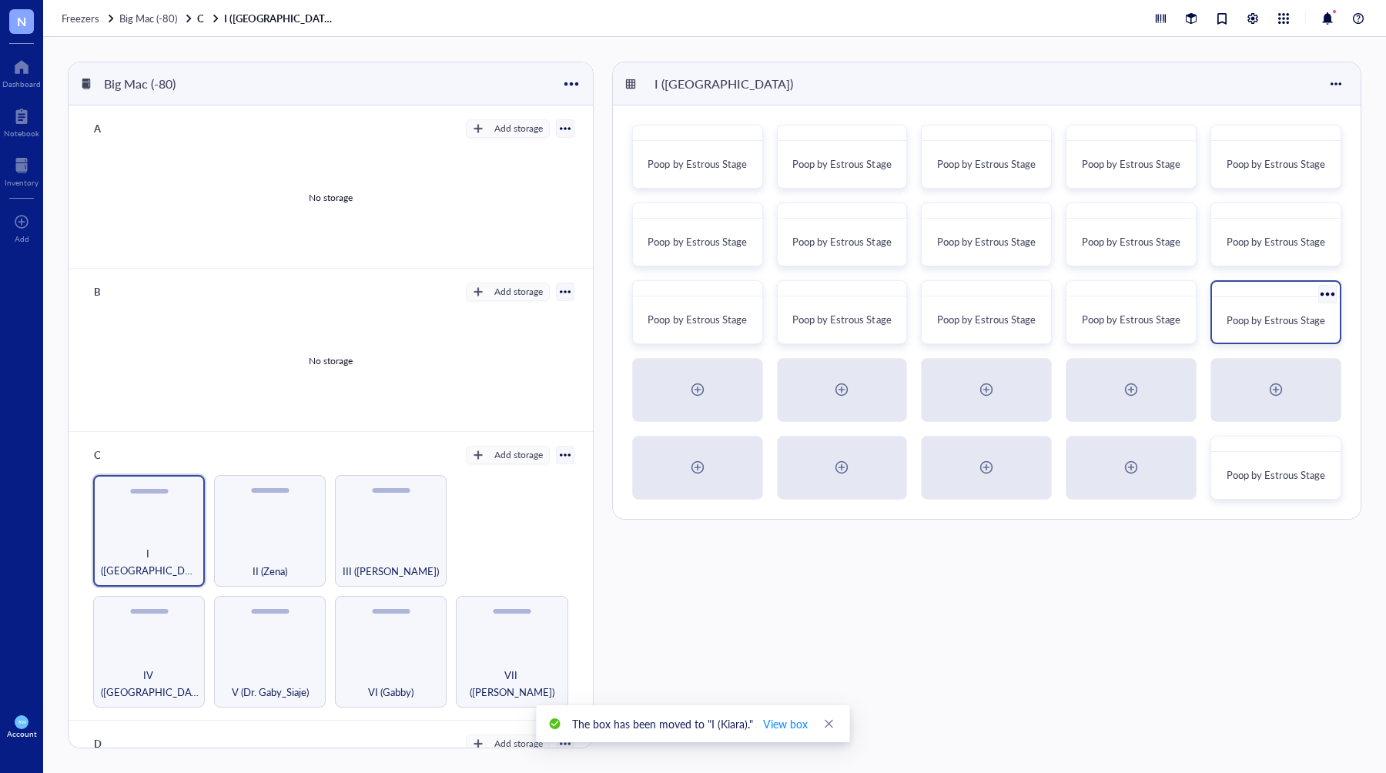
click at [1305, 304] on div "Poop by Estrous Stage" at bounding box center [1276, 320] width 116 height 34
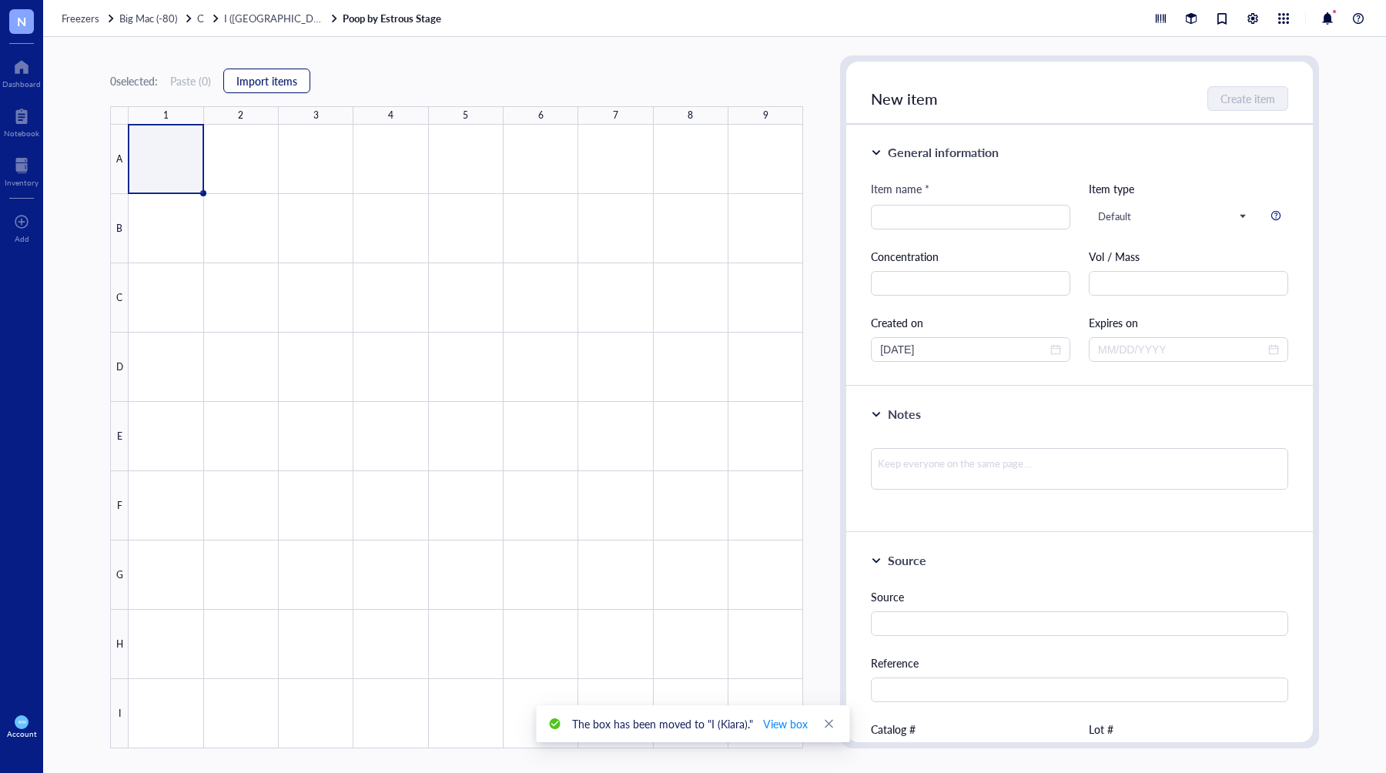
click at [289, 86] on span "Import items" at bounding box center [266, 81] width 61 height 12
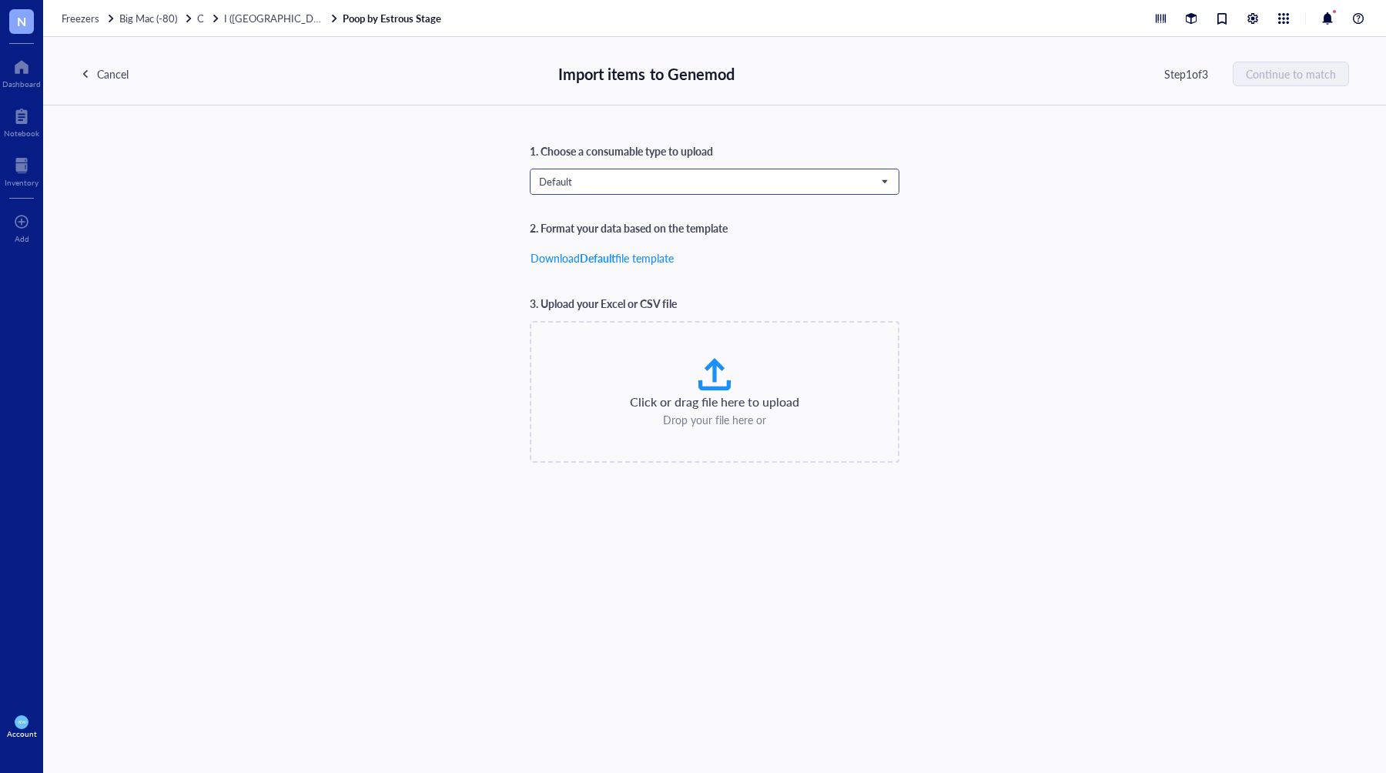
click at [583, 183] on span "Default" at bounding box center [713, 182] width 348 height 14
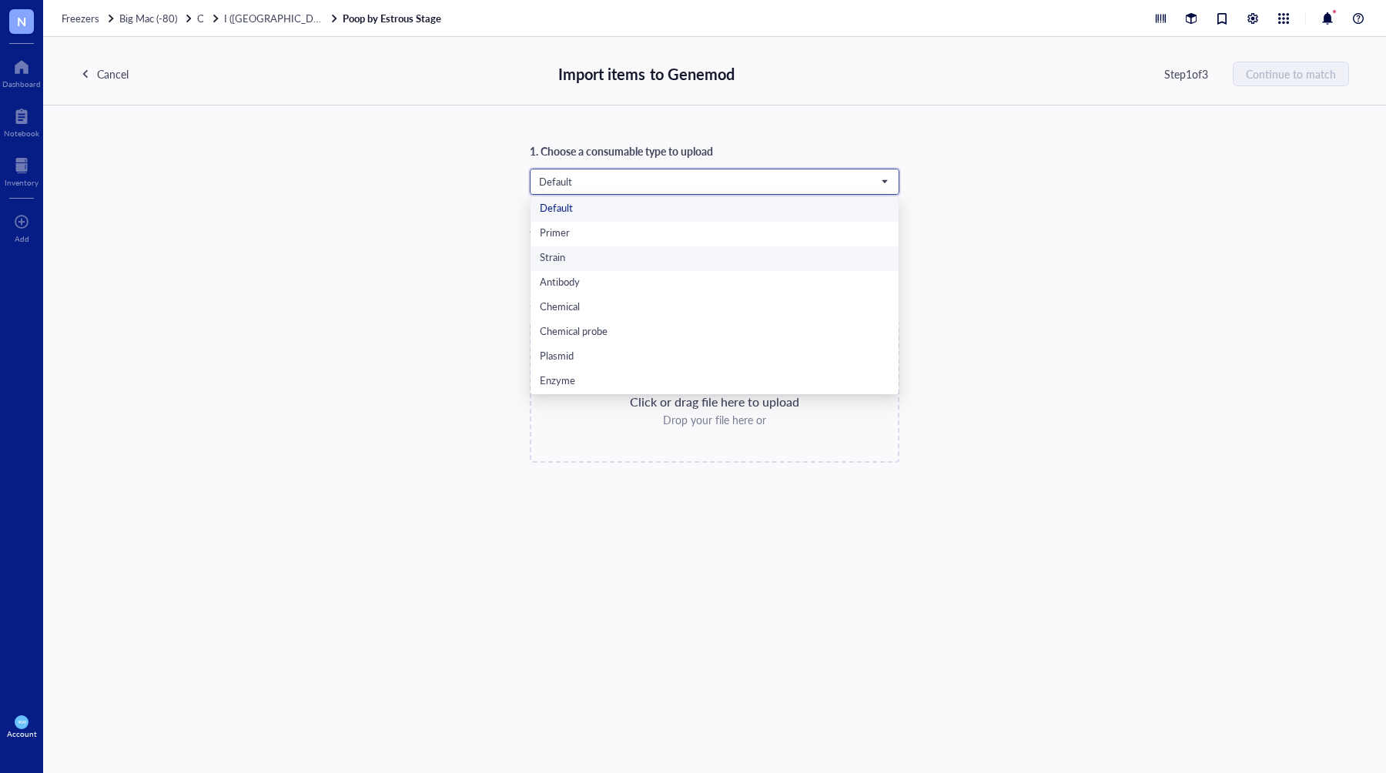
scroll to position [99, 0]
click at [580, 380] on div "Poop Samples" at bounding box center [715, 381] width 350 height 17
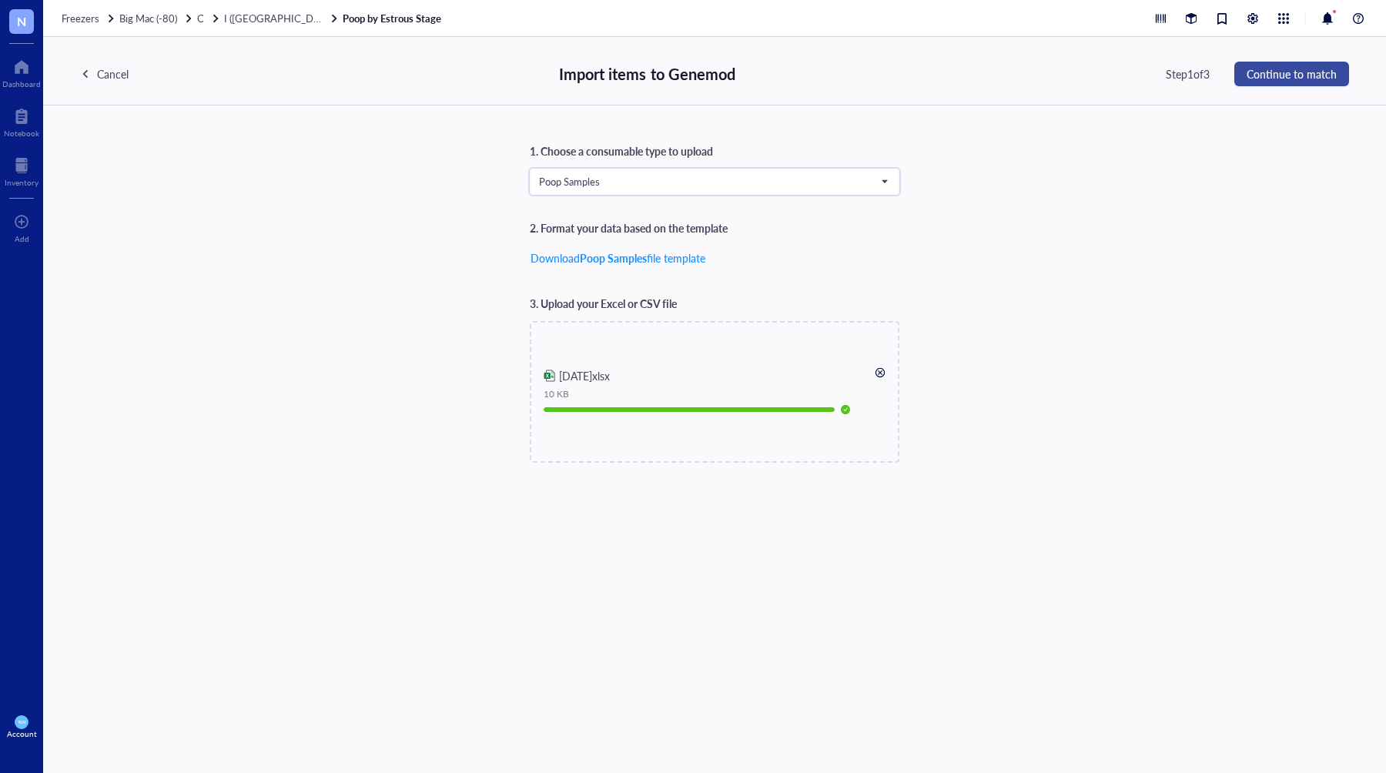
click at [1281, 68] on span "Continue to match" at bounding box center [1292, 74] width 90 height 12
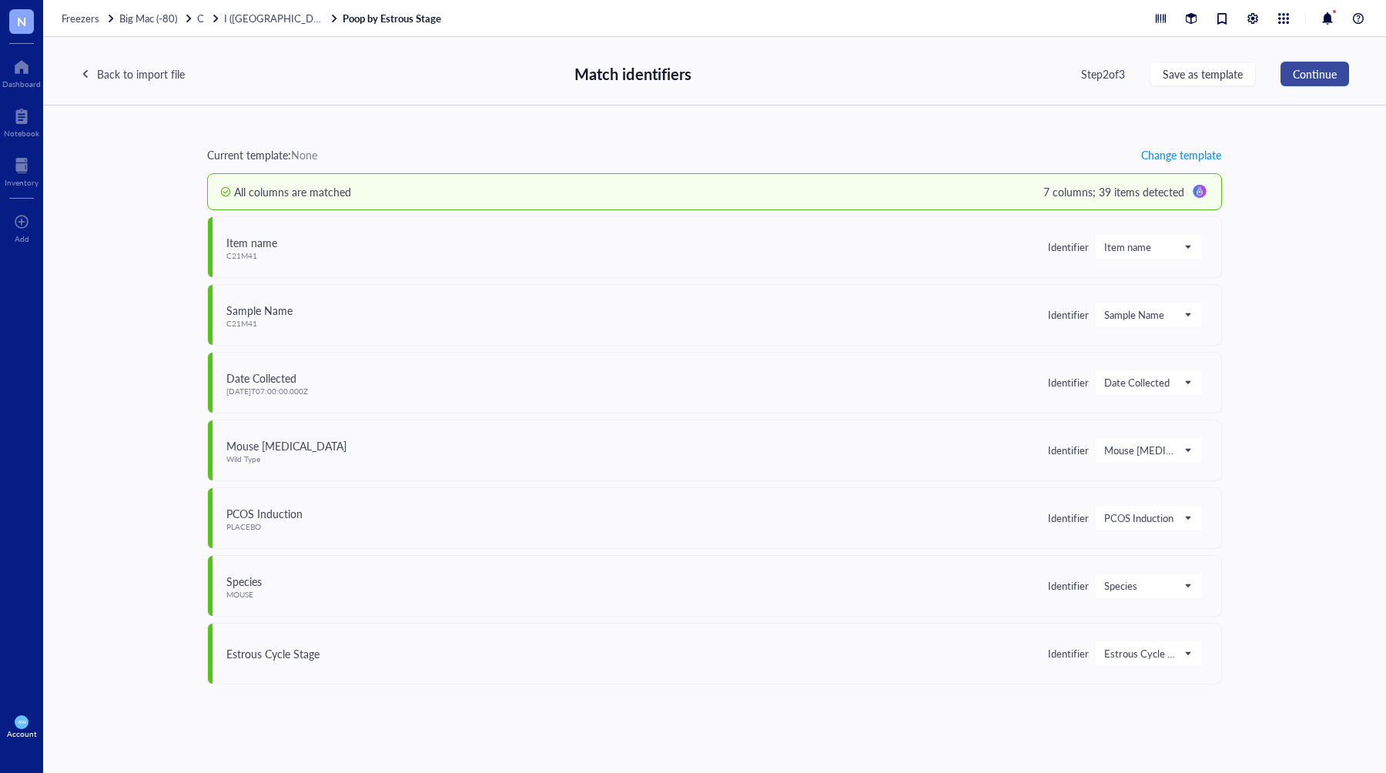
click at [1286, 70] on button "Continue" at bounding box center [1315, 74] width 69 height 25
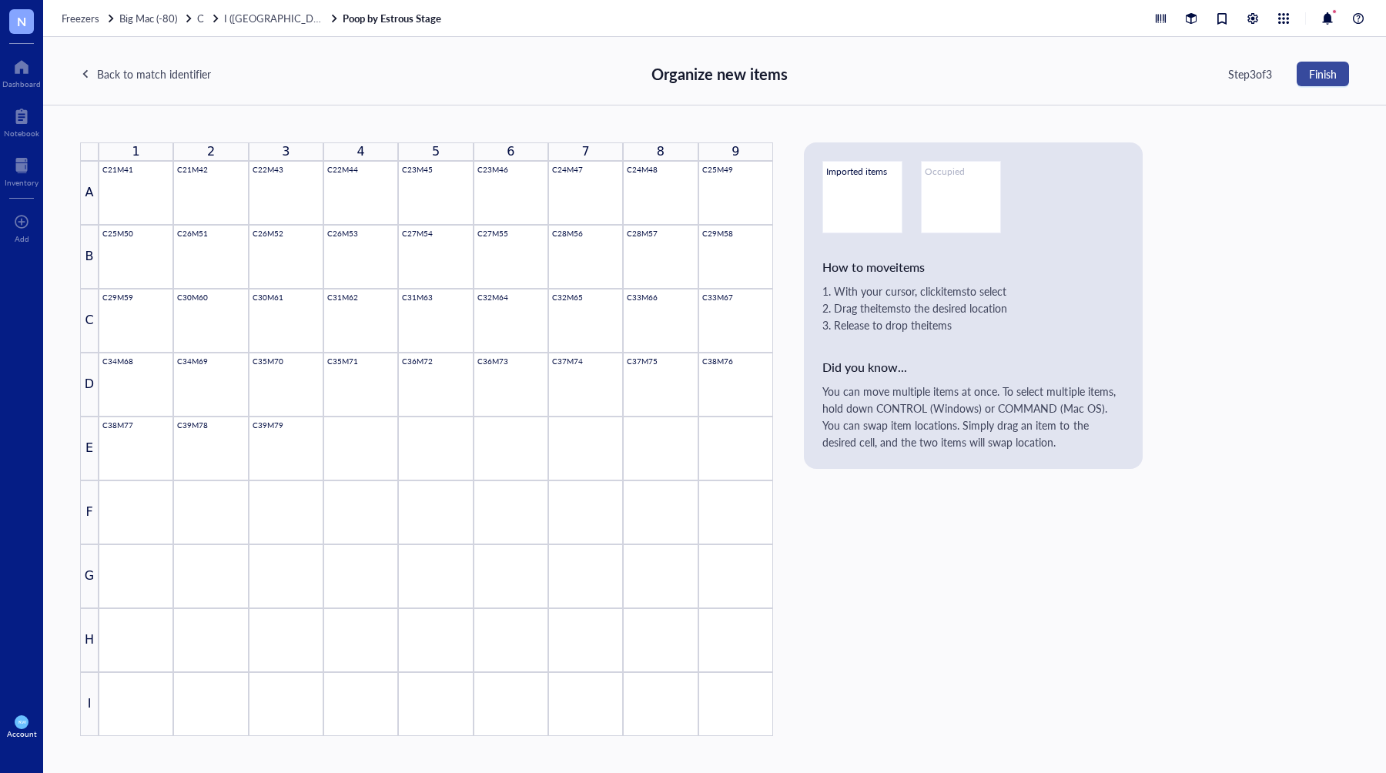
click at [1336, 79] on span "Finish" at bounding box center [1323, 74] width 28 height 12
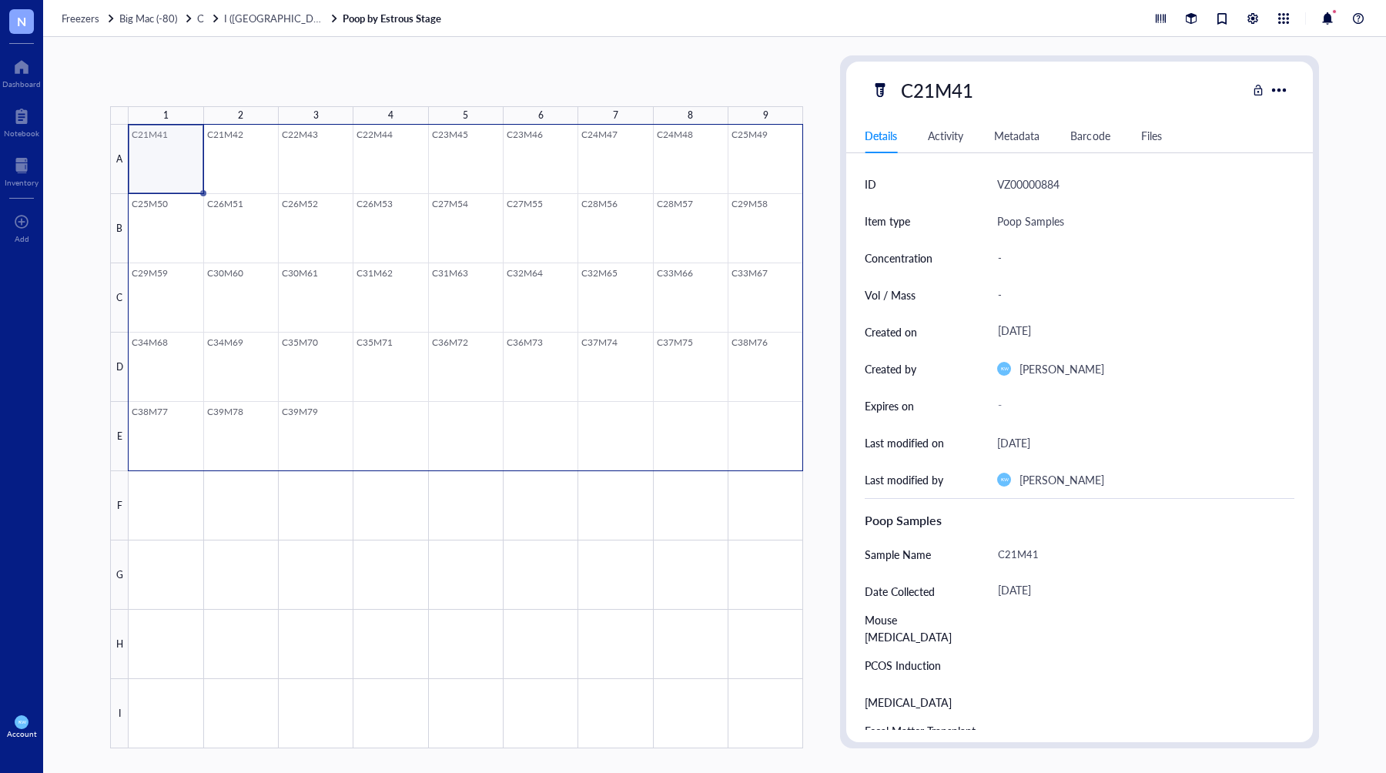
drag, startPoint x: 172, startPoint y: 155, endPoint x: 762, endPoint y: 416, distance: 645.7
click at [761, 416] on div at bounding box center [466, 437] width 675 height 624
click at [377, 81] on span "Generate Barcode" at bounding box center [365, 81] width 85 height 12
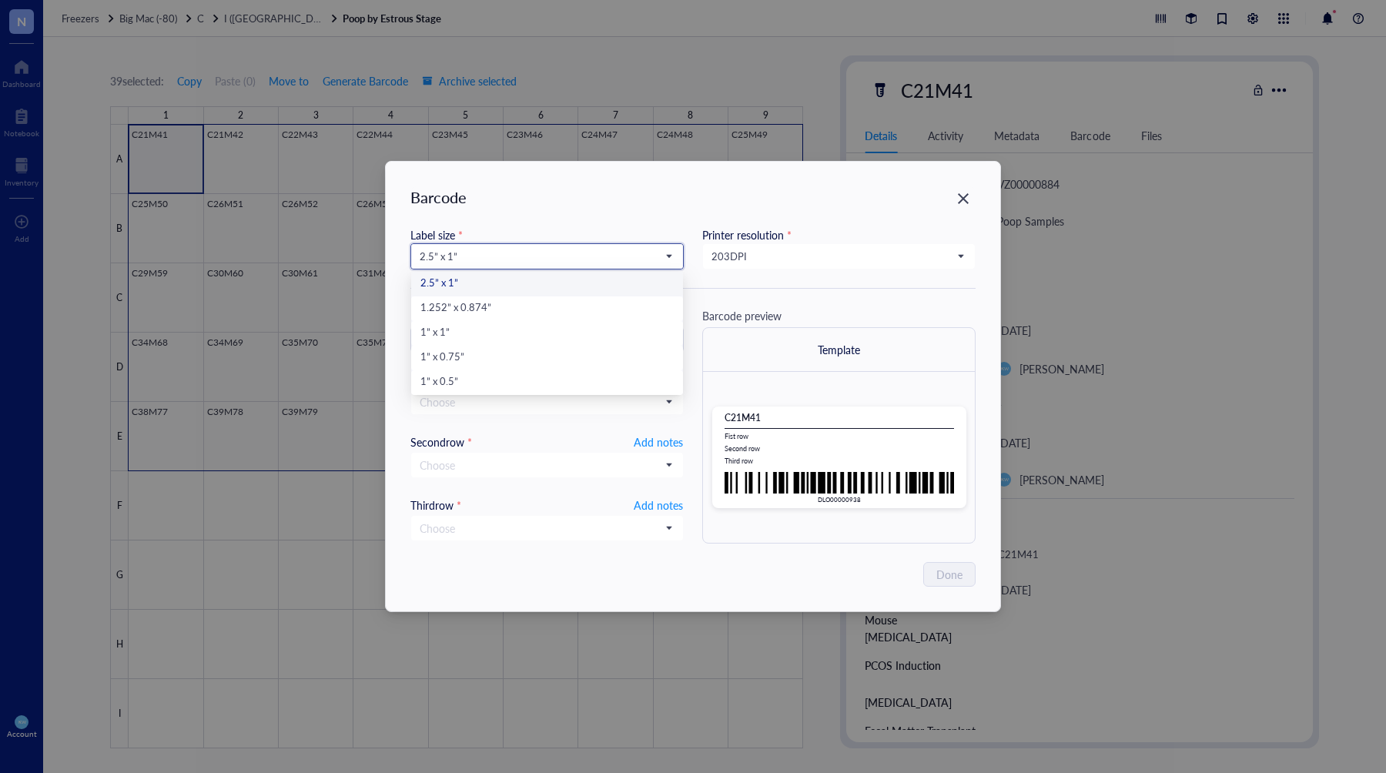
click at [658, 249] on input "search" at bounding box center [540, 256] width 241 height 23
click at [507, 384] on div "1” x 0.5”" at bounding box center [546, 382] width 253 height 17
type input "DLO00000938"
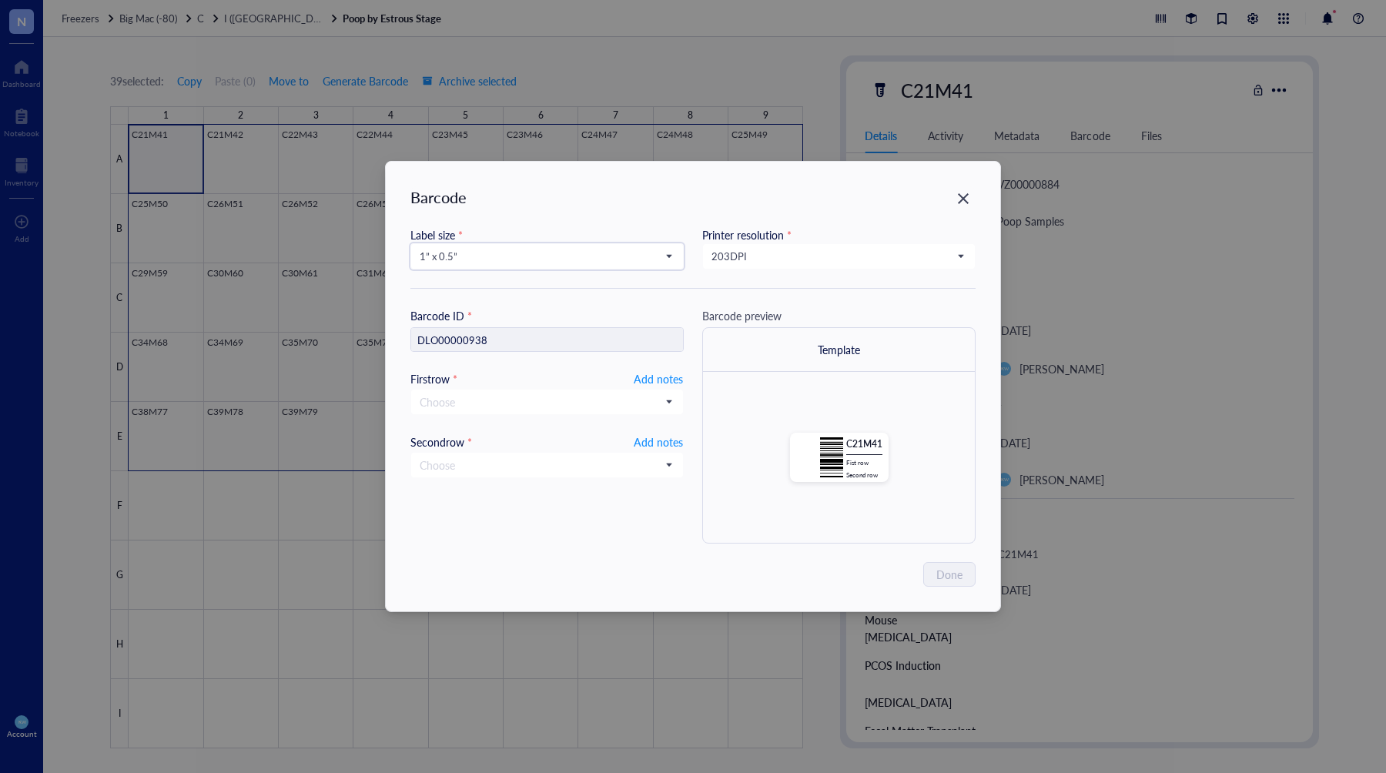
click at [720, 270] on div "Label size * 1” x 0.5” 1” x 0.5” 2.5” x 1” 1.252” x 0.874” 1” x 1” 1” x 0.75” 1…" at bounding box center [692, 257] width 565 height 62
drag, startPoint x: 730, startPoint y: 256, endPoint x: 730, endPoint y: 270, distance: 13.9
click at [729, 256] on span "203 DPI" at bounding box center [838, 256] width 252 height 14
drag, startPoint x: 747, startPoint y: 311, endPoint x: 743, endPoint y: 319, distance: 8.6
click at [747, 311] on div "300 DPI" at bounding box center [838, 308] width 253 height 17
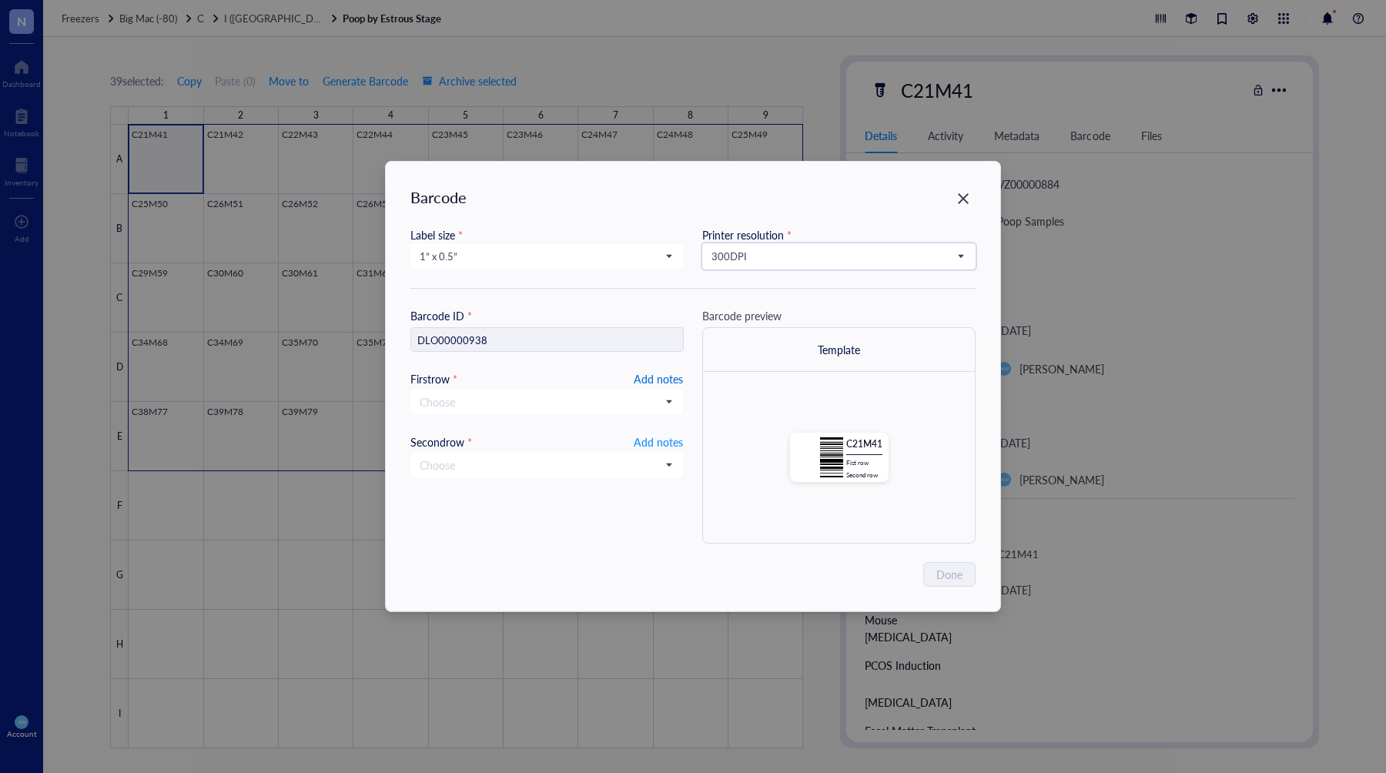
click at [665, 373] on span "Add notes" at bounding box center [658, 379] width 49 height 18
click at [621, 402] on input "text" at bounding box center [547, 402] width 272 height 25
type input "[DATE]"
click at [645, 444] on span "Add notes" at bounding box center [658, 440] width 49 height 18
click at [949, 572] on span "Done" at bounding box center [950, 574] width 26 height 17
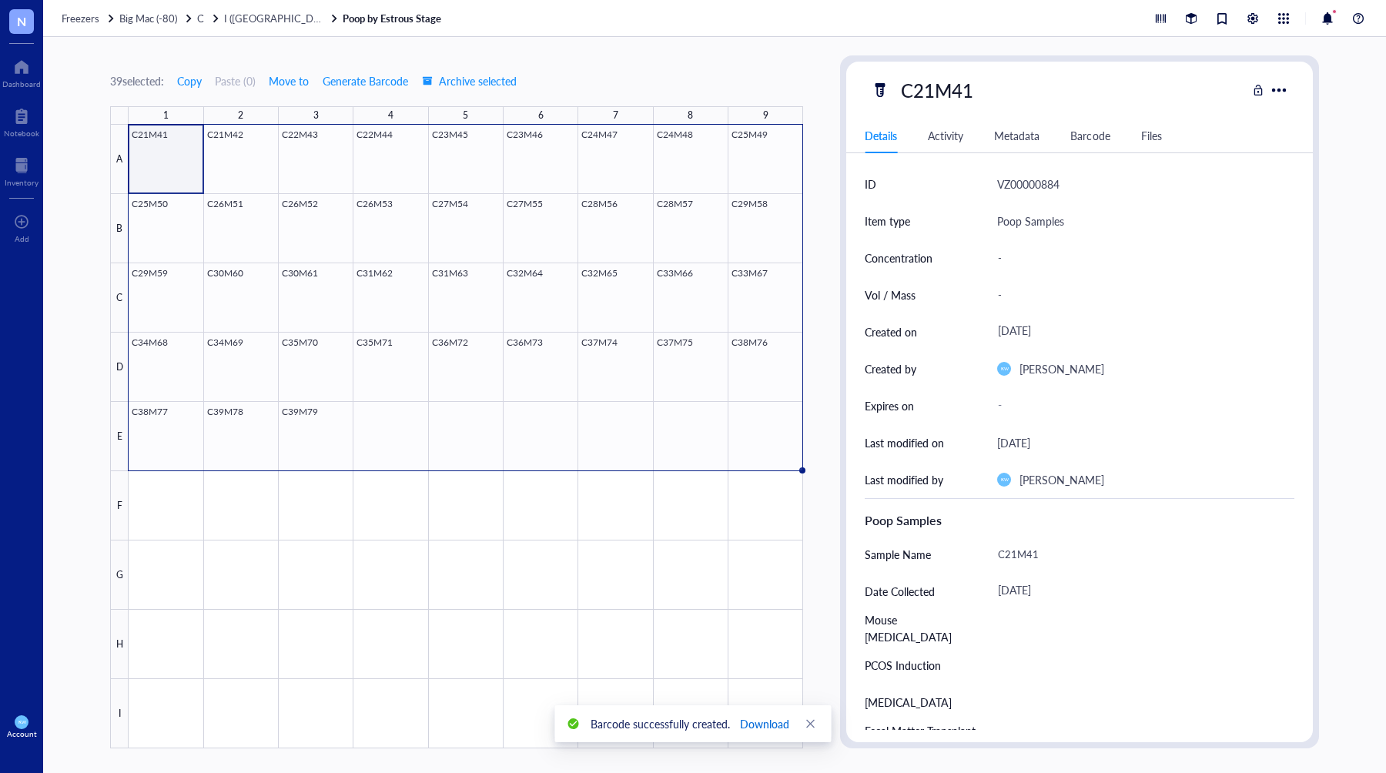
click at [775, 720] on span "Download" at bounding box center [764, 723] width 49 height 17
click at [427, 32] on div "Freezers Big Mac (-80) C I (Kiara) Poop by Estrous Stage" at bounding box center [714, 18] width 1343 height 37
click at [564, 97] on div "39 selected: Copy Paste ( 0 ) Move to Generate Barcode Archive selected 1 2 3 4…" at bounding box center [456, 401] width 693 height 693
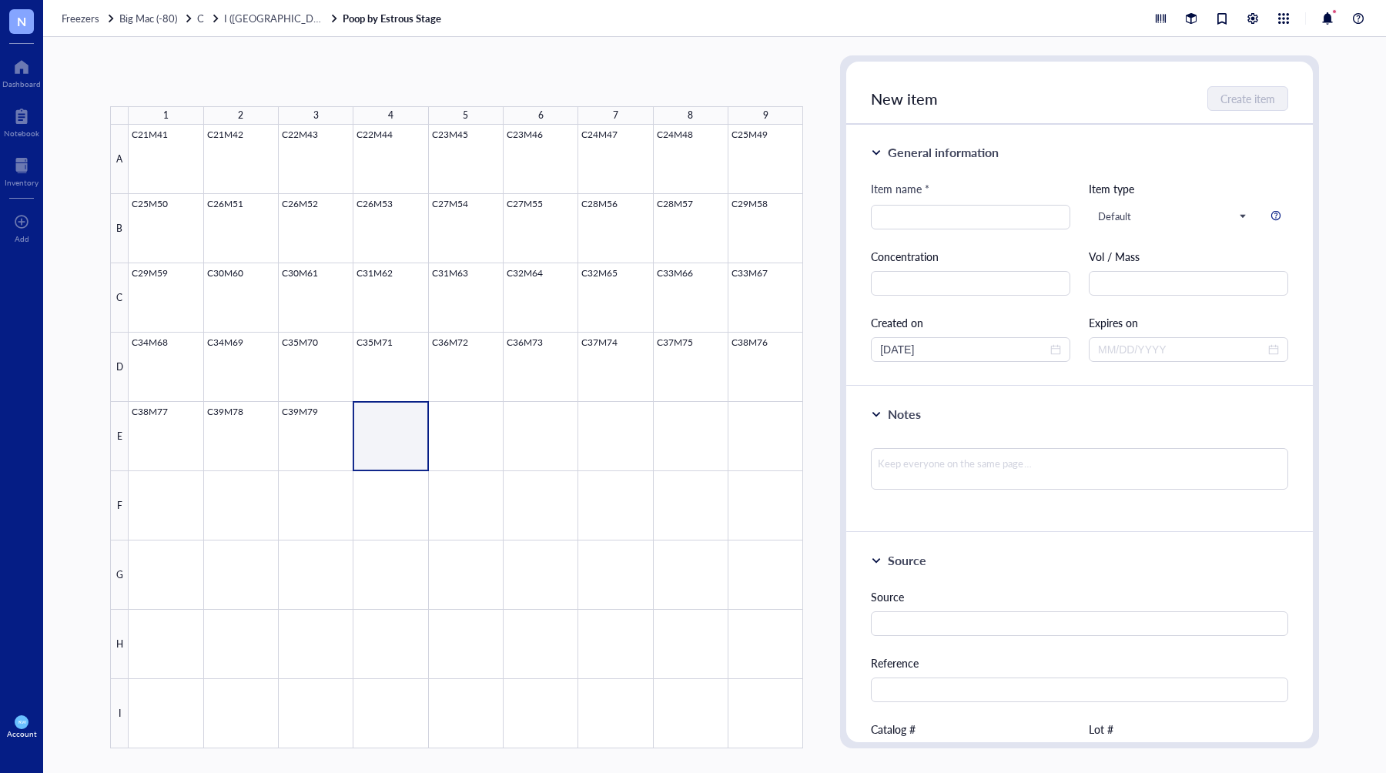
click at [383, 425] on div at bounding box center [466, 437] width 675 height 624
click at [276, 71] on button "Import items" at bounding box center [266, 81] width 87 height 25
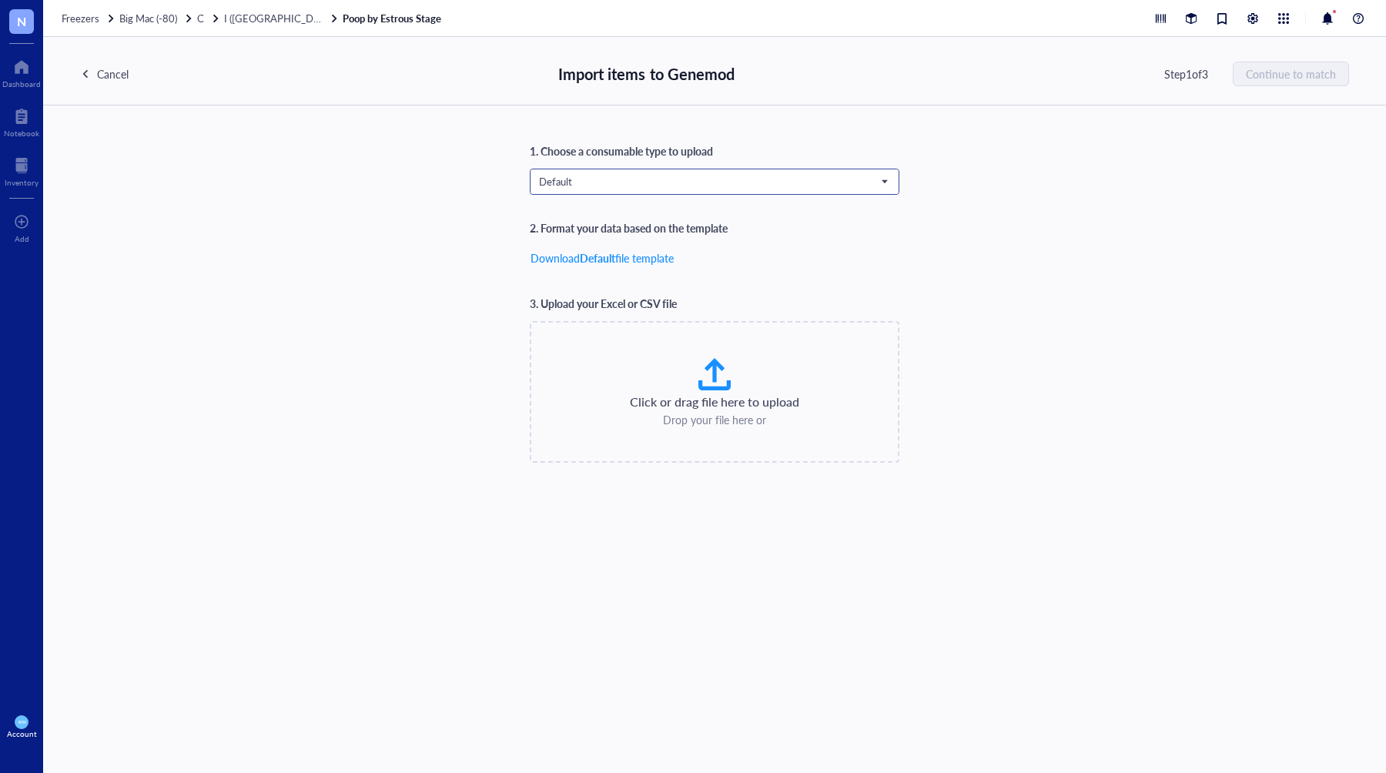
click at [596, 186] on span "Default" at bounding box center [713, 182] width 348 height 14
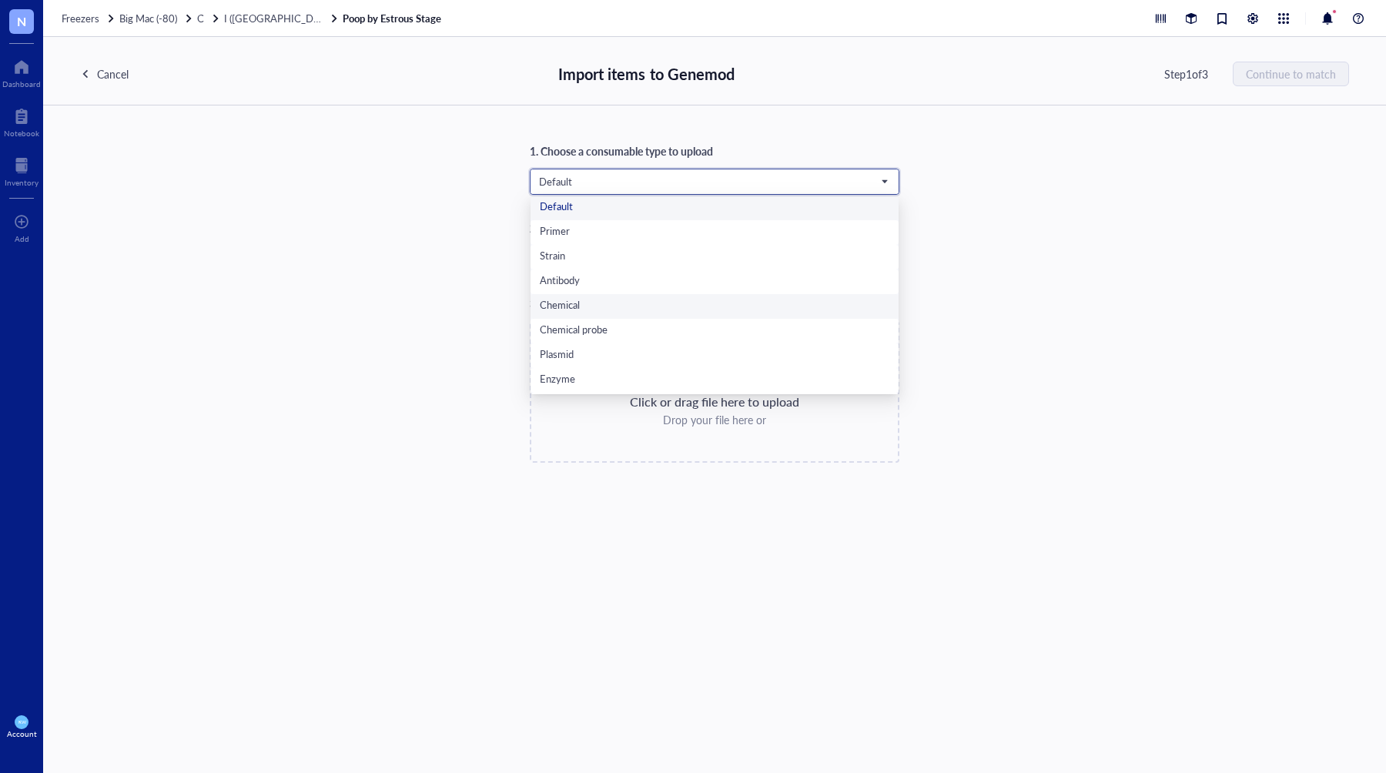
scroll to position [99, 0]
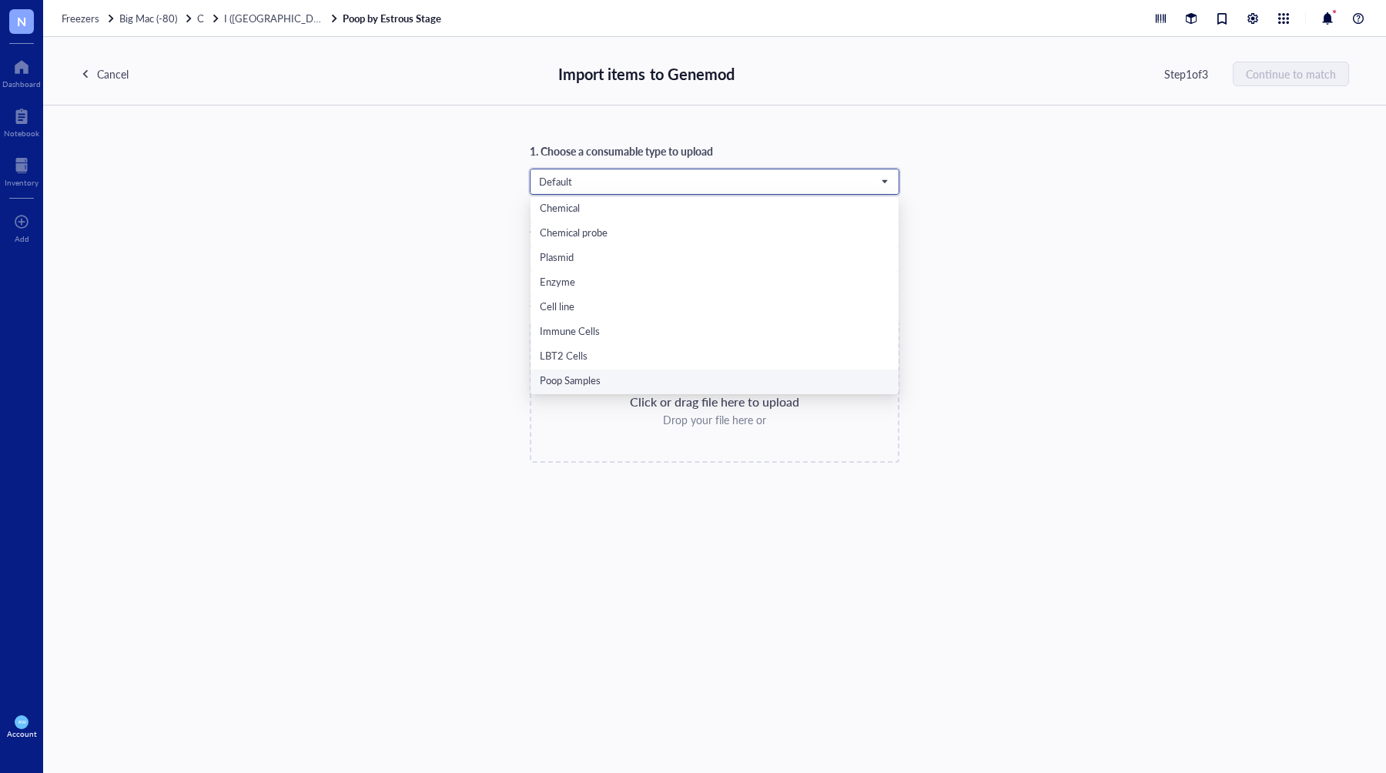
click at [581, 388] on div "Poop Samples" at bounding box center [715, 381] width 350 height 17
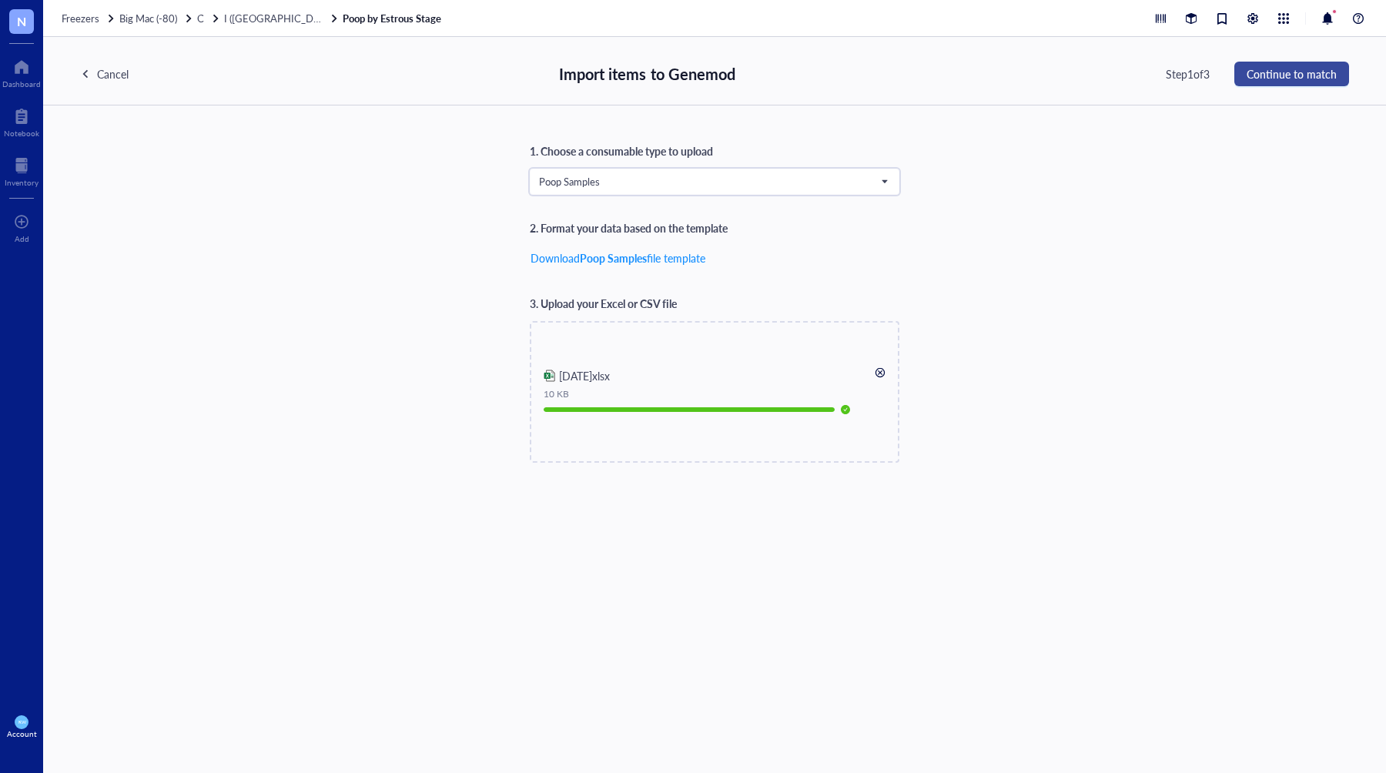
click at [1311, 70] on span "Continue to match" at bounding box center [1292, 74] width 90 height 12
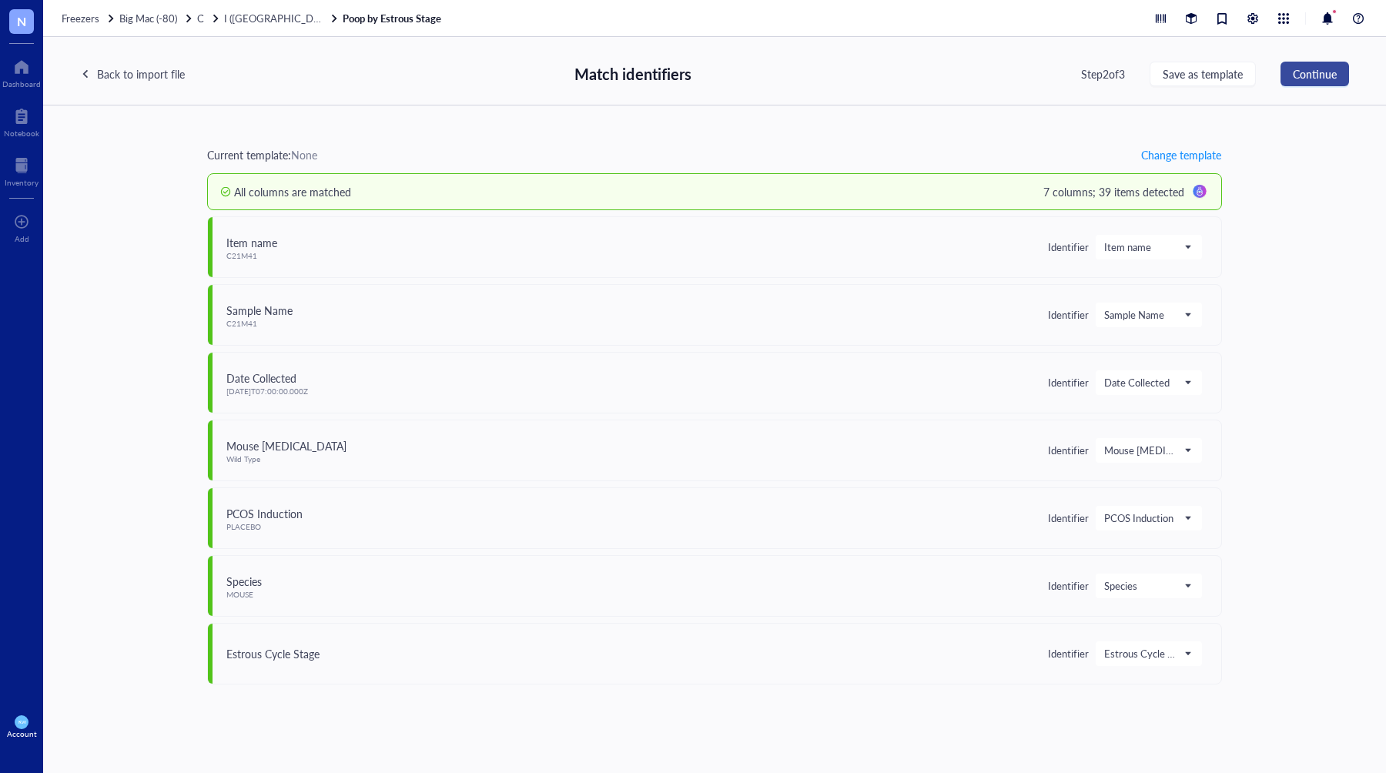
click at [1303, 72] on span "Continue" at bounding box center [1315, 74] width 44 height 12
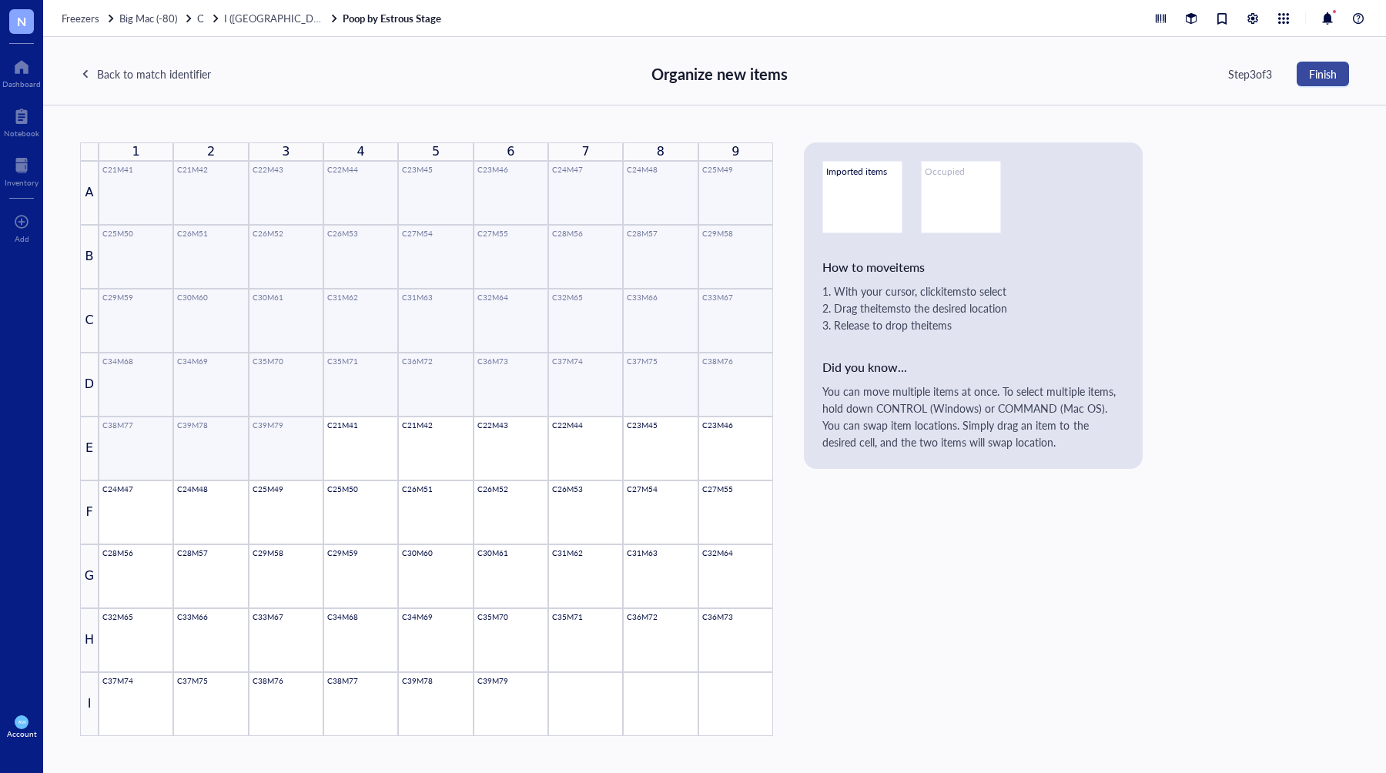
click at [1324, 81] on button "Finish" at bounding box center [1323, 74] width 52 height 25
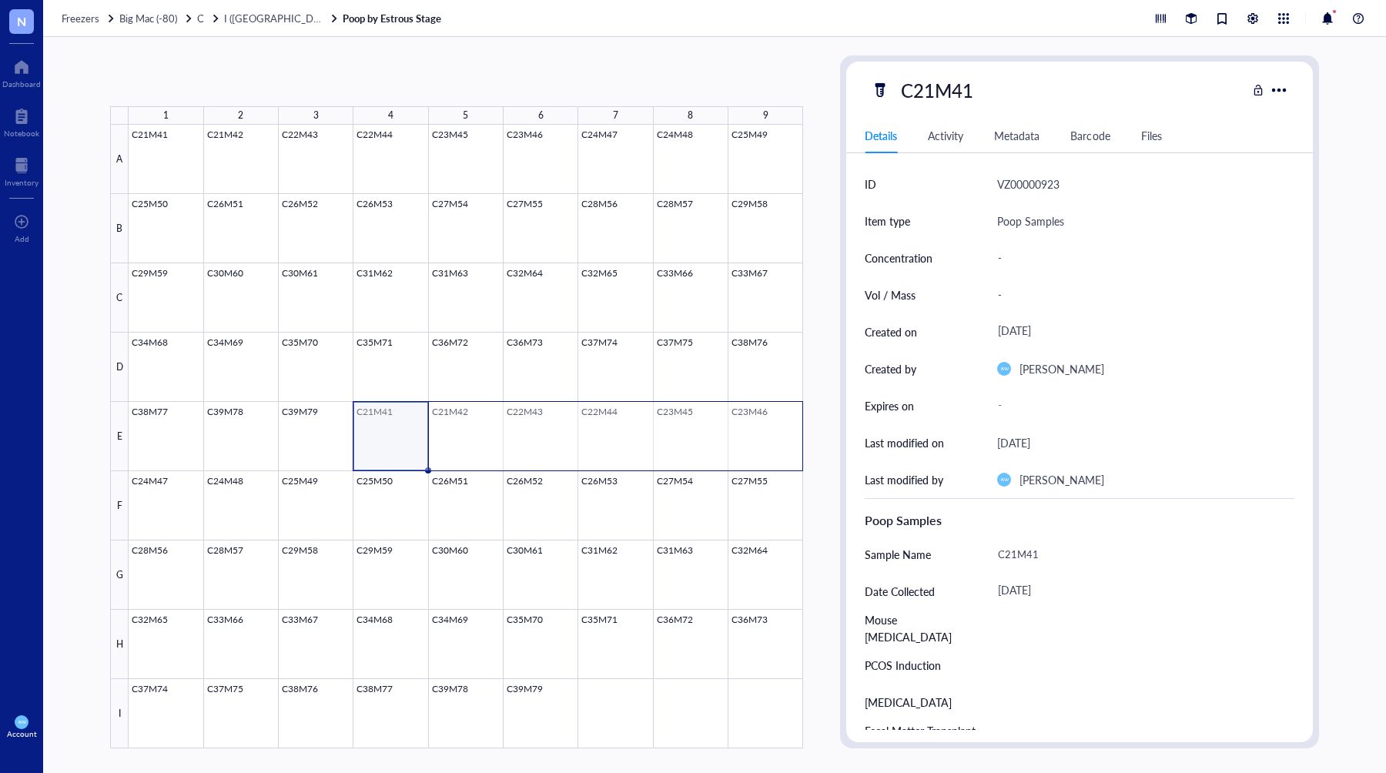
drag, startPoint x: 421, startPoint y: 424, endPoint x: 762, endPoint y: 438, distance: 340.6
click at [762, 438] on div at bounding box center [466, 437] width 675 height 624
click at [335, 86] on span "Generate Barcode" at bounding box center [358, 81] width 85 height 12
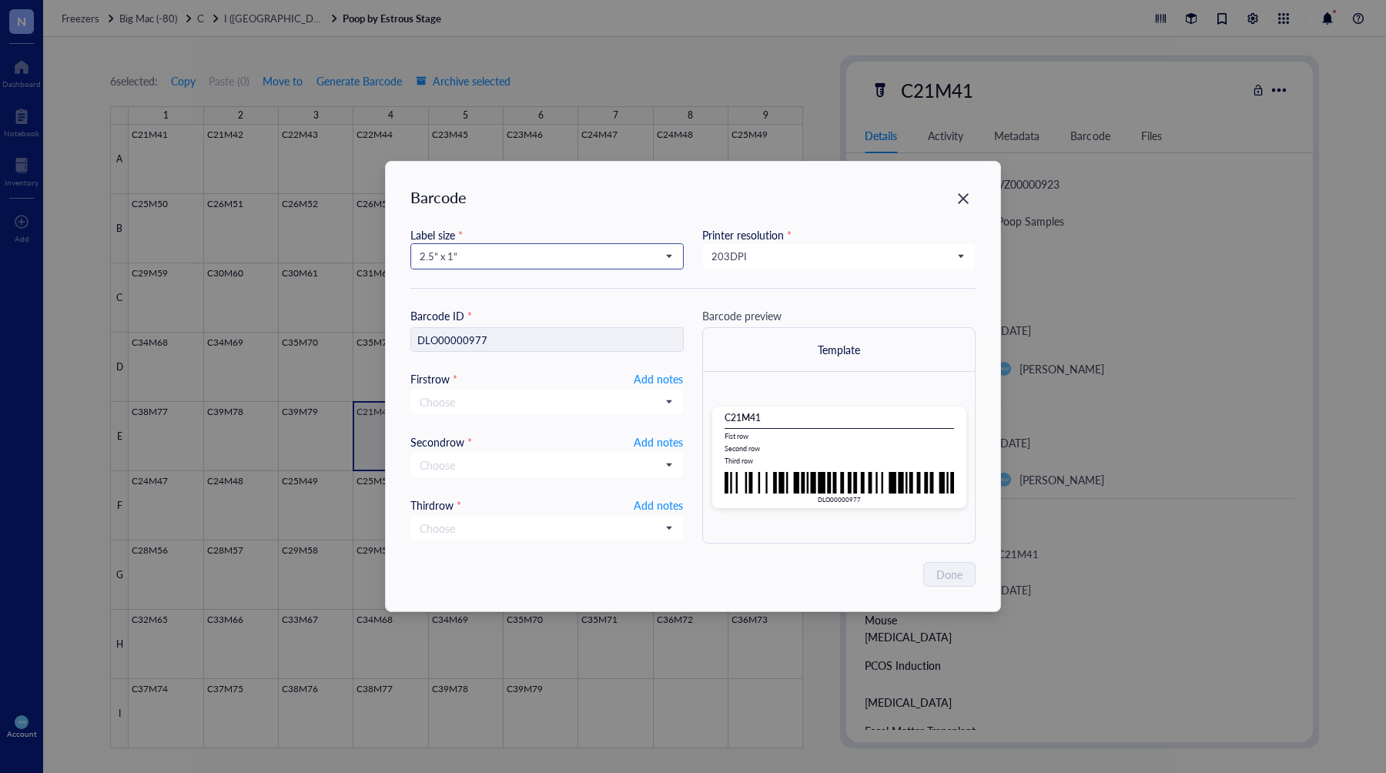
click at [492, 248] on input "search" at bounding box center [540, 256] width 241 height 23
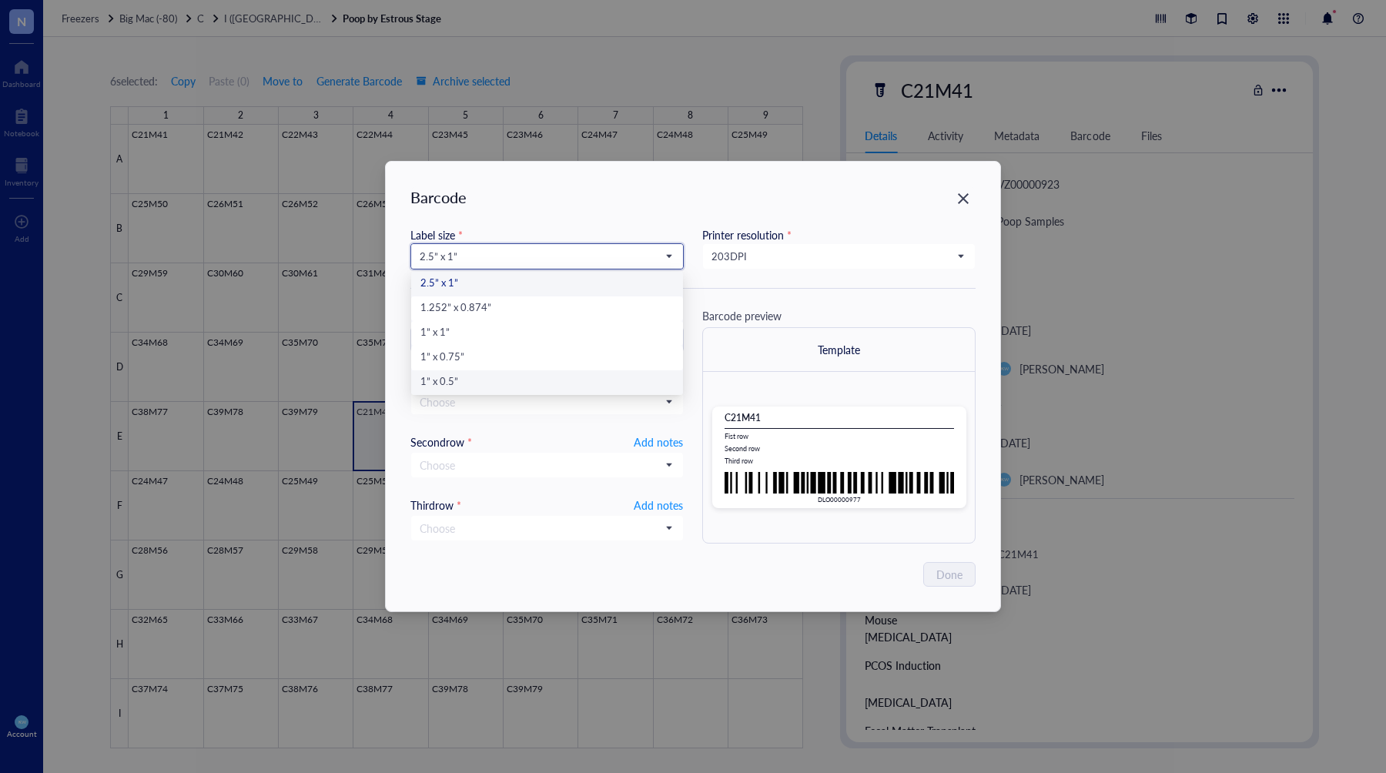
click at [454, 390] on div "1” x 0.5”" at bounding box center [546, 382] width 253 height 17
type input "DLO00000977"
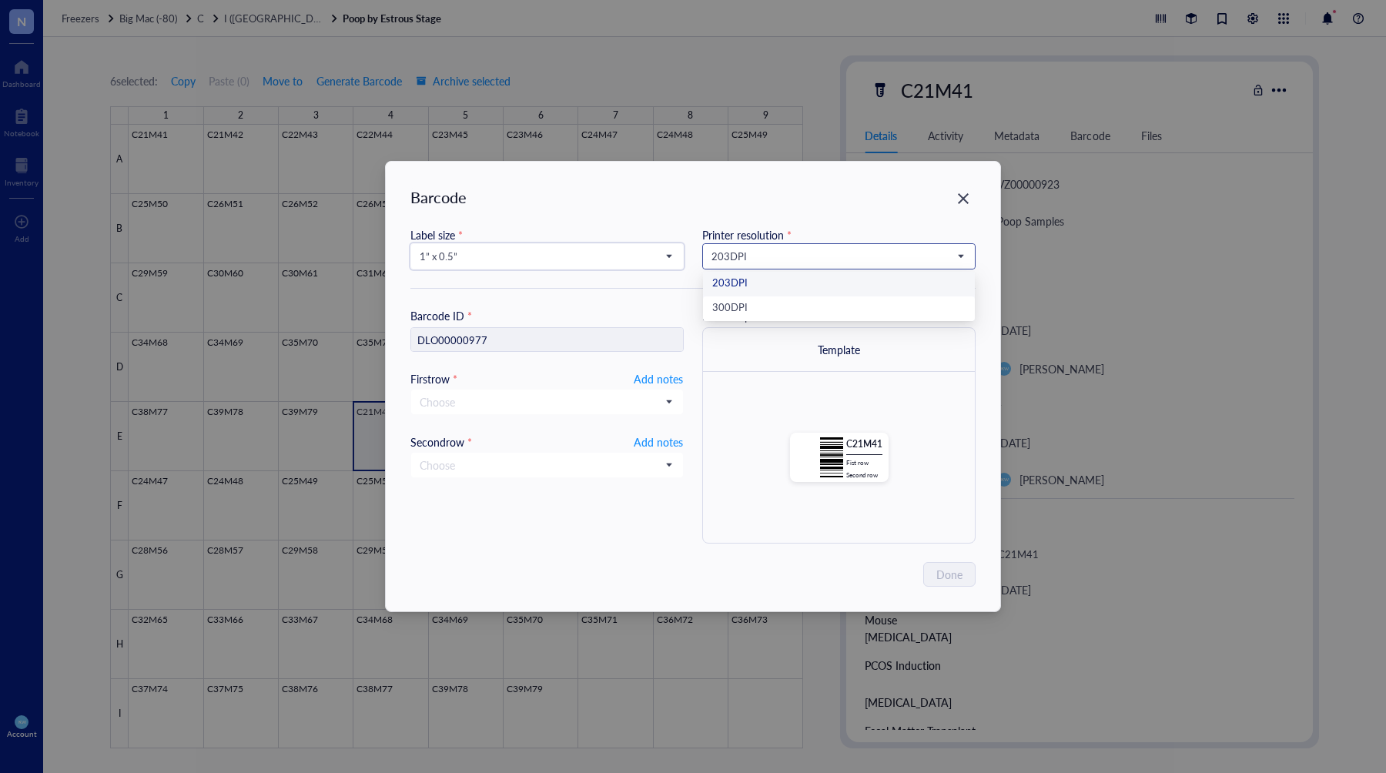
click at [768, 253] on span "203 DPI" at bounding box center [838, 256] width 252 height 14
click at [748, 306] on div "300 DPI" at bounding box center [838, 308] width 253 height 17
click at [644, 375] on span "Add notes" at bounding box center [658, 379] width 49 height 18
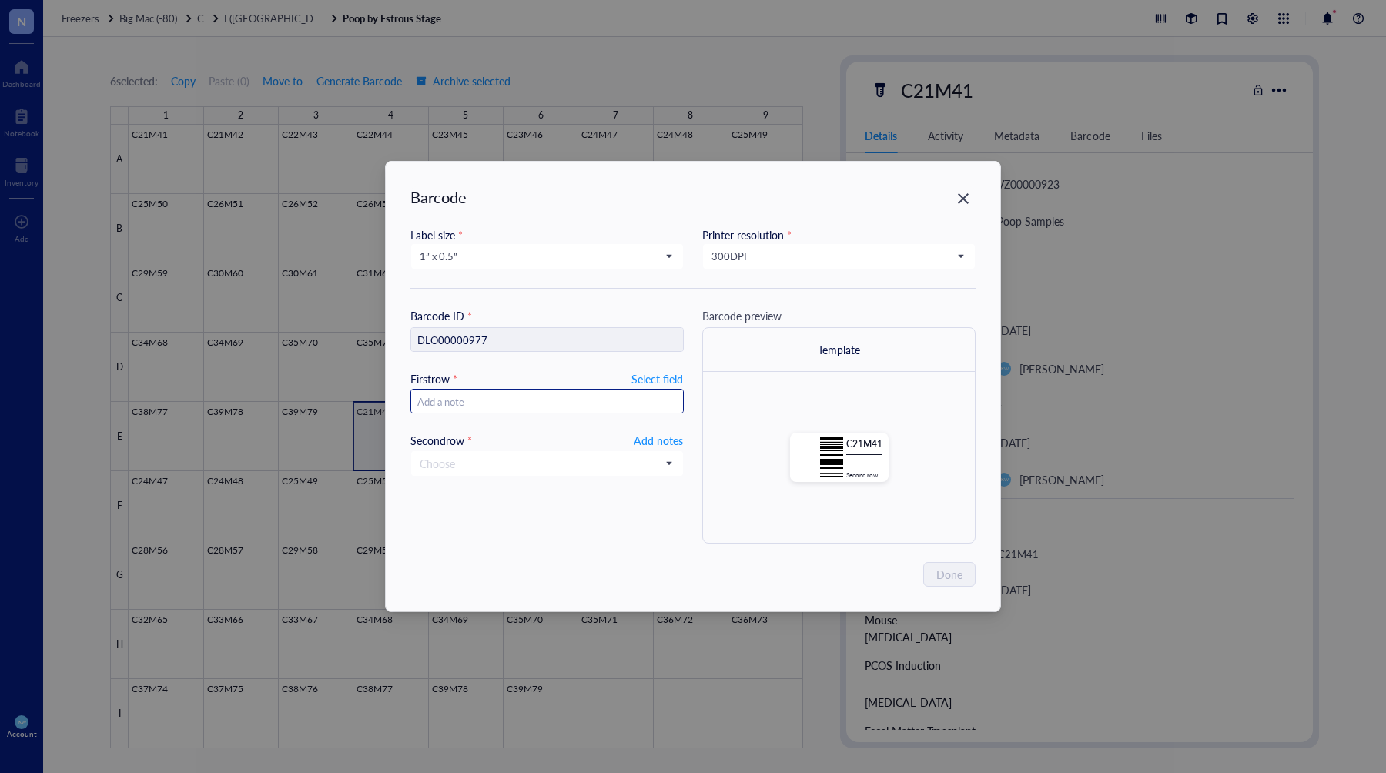
click at [556, 414] on div "Barcode ID * DLO00000977 First row * Select field Second row * Add notes Choose" at bounding box center [546, 425] width 273 height 236
click at [559, 408] on input "text" at bounding box center [547, 402] width 272 height 25
type input "2"
type input "10"
type input "10."
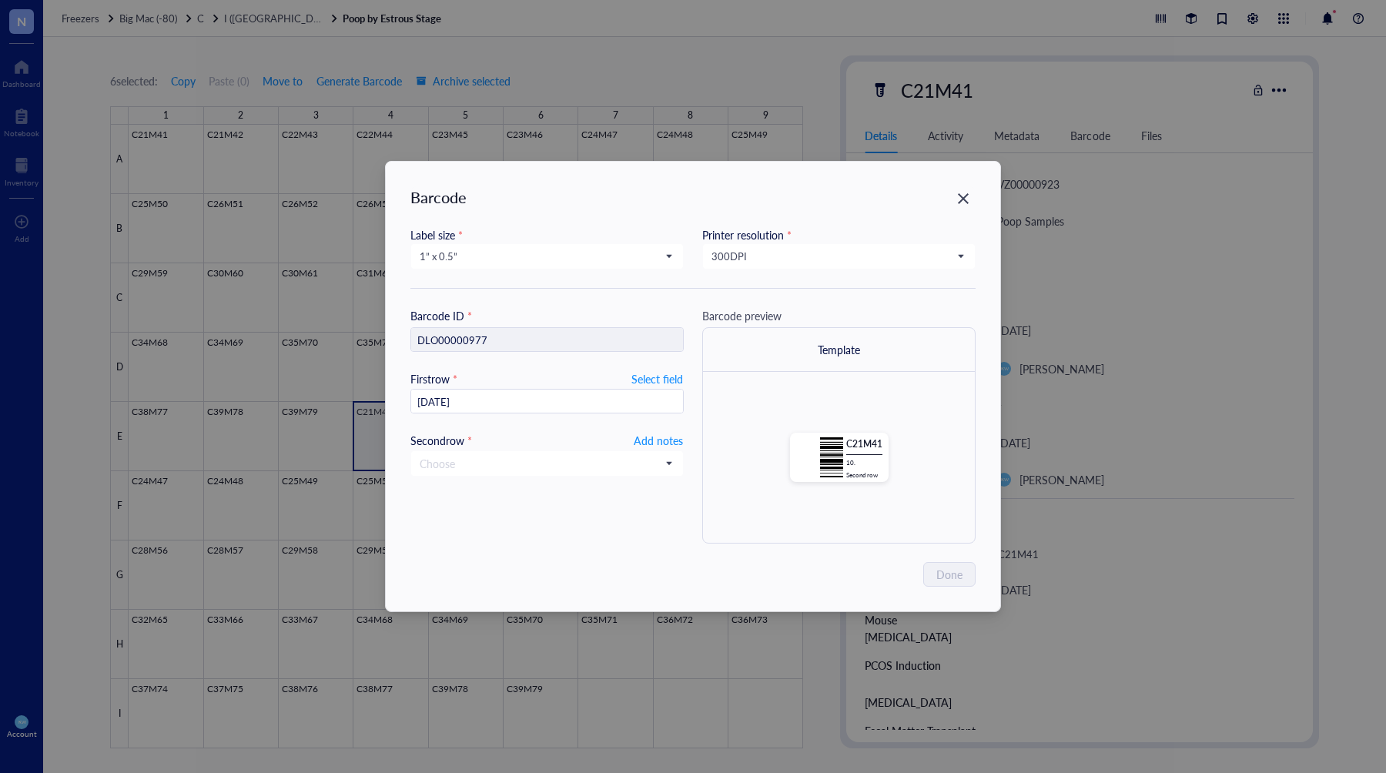
type input "10.20.202"
type input "[DATE]"
click at [644, 445] on span "Add notes" at bounding box center [658, 440] width 49 height 18
click at [940, 566] on span "Done" at bounding box center [950, 574] width 26 height 17
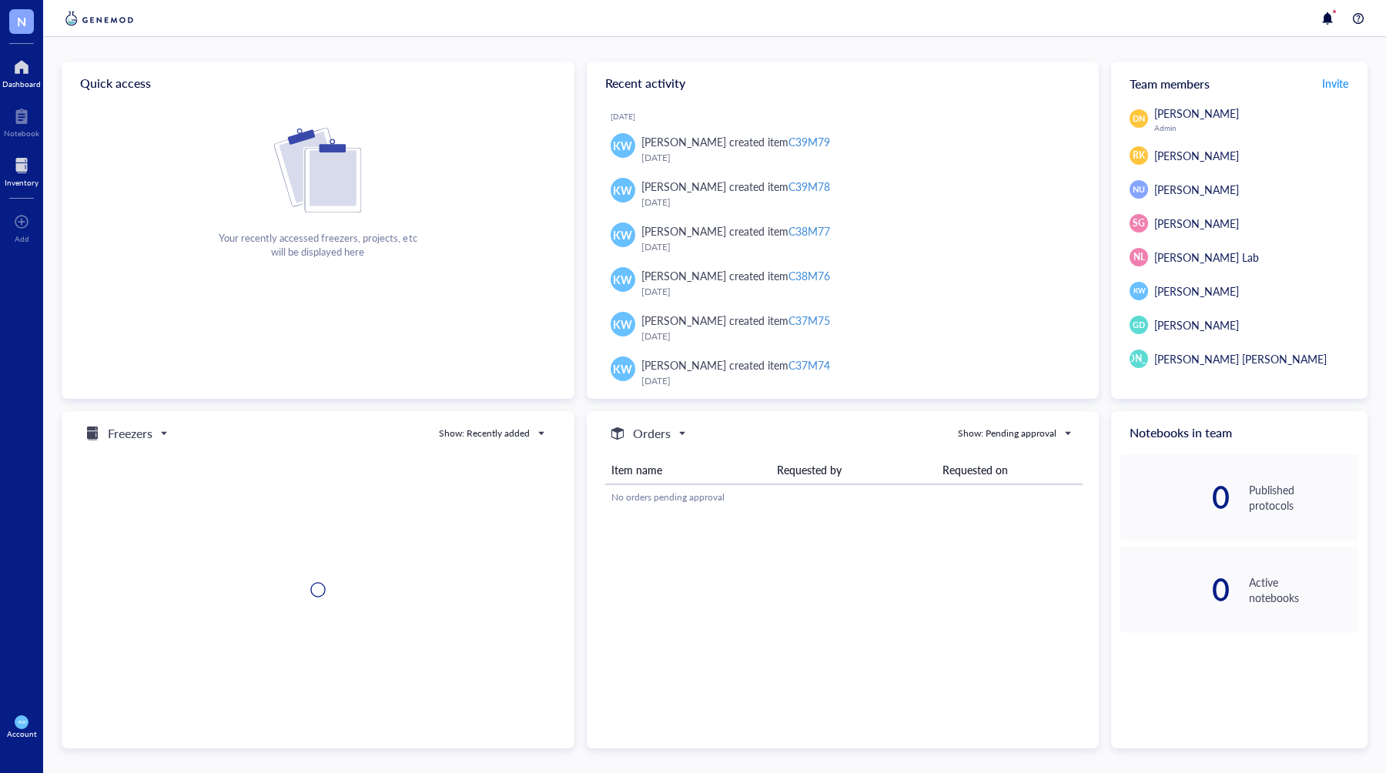
click at [18, 172] on div at bounding box center [22, 165] width 34 height 25
